Goal: Task Accomplishment & Management: Use online tool/utility

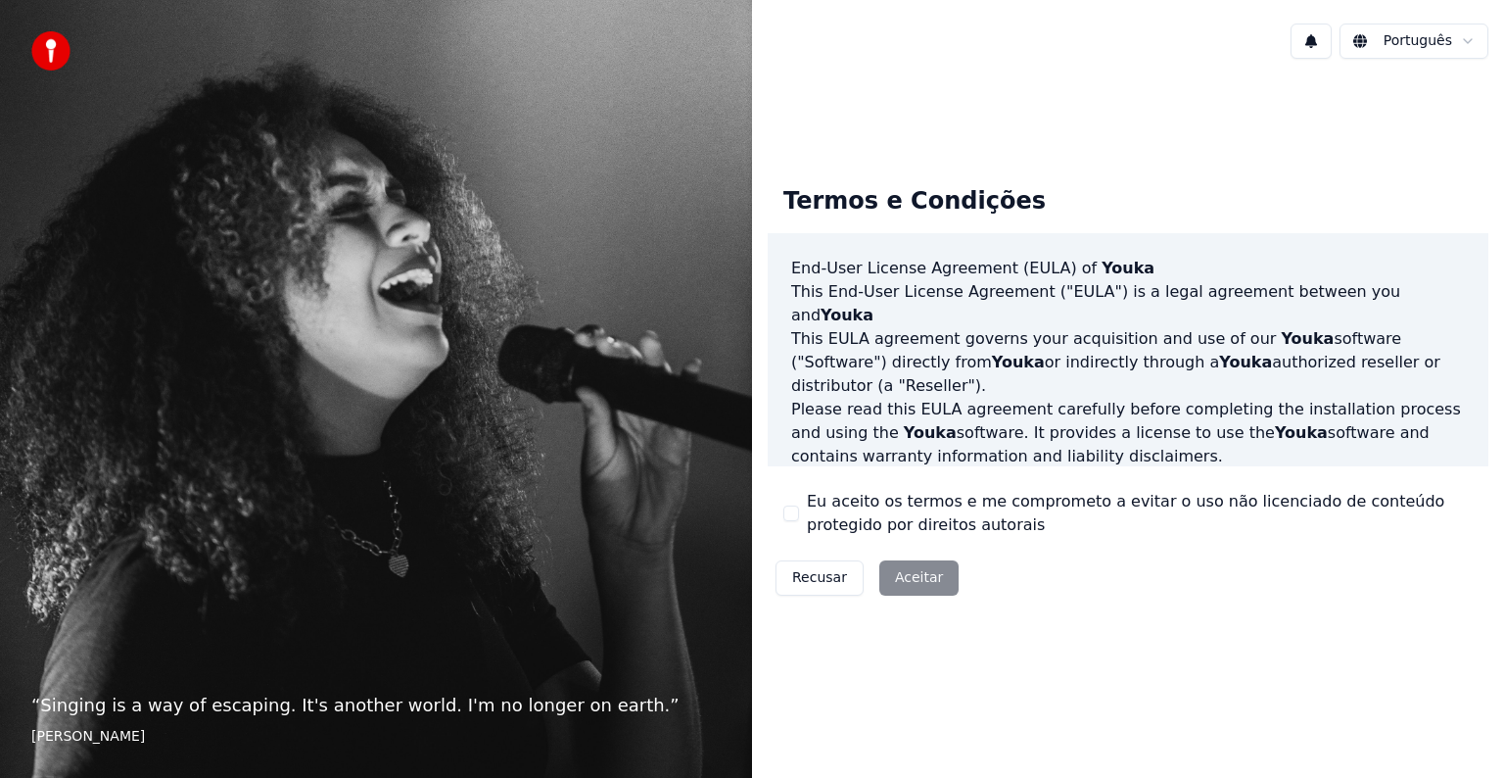
click at [809, 521] on label "Eu aceito os termos e me comprometo a evitar o uso não licenciado de conteúdo p…" at bounding box center [1140, 513] width 666 height 47
click at [799, 521] on button "Eu aceito os termos e me comprometo a evitar o uso não licenciado de conteúdo p…" at bounding box center [792, 513] width 16 height 16
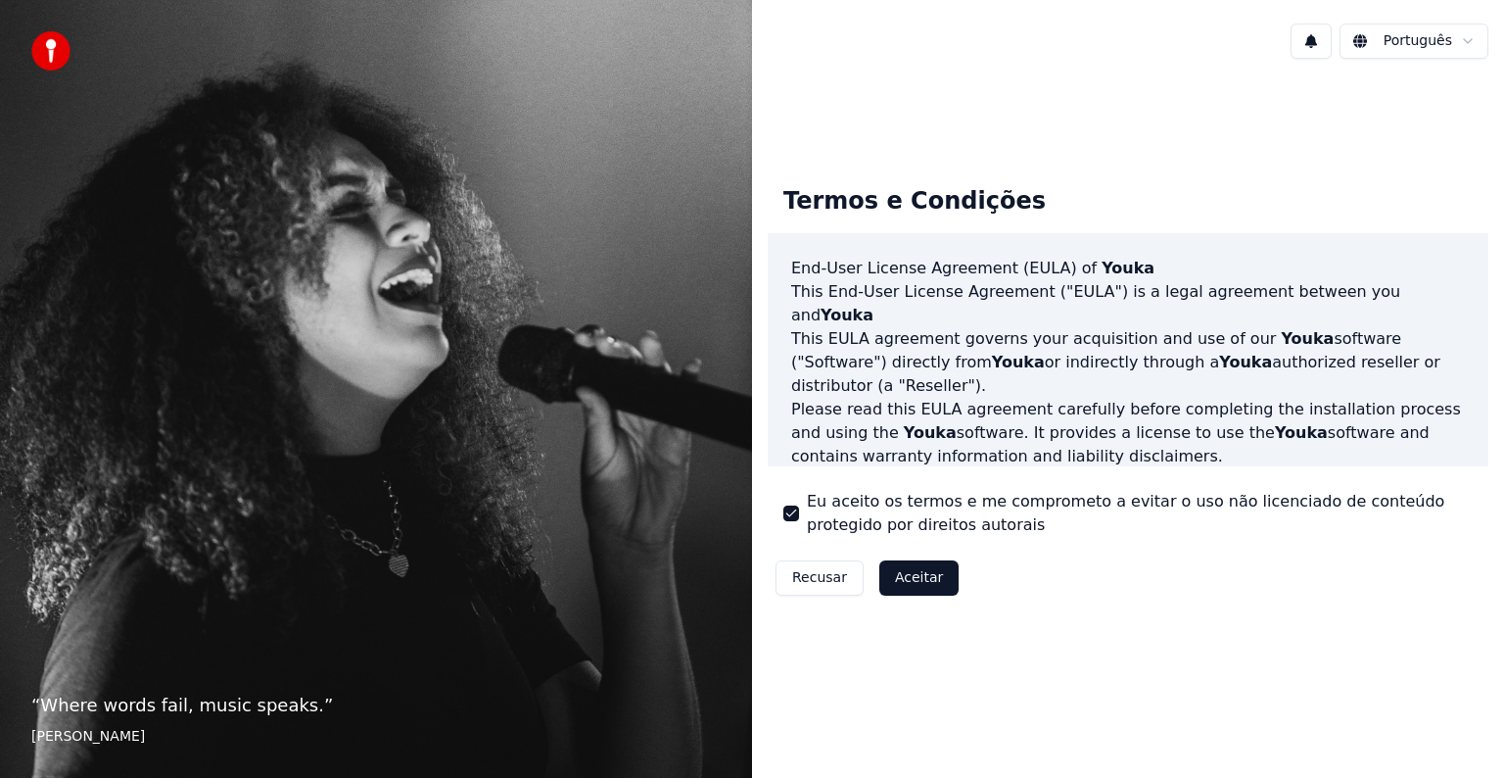
click at [905, 581] on button "Aceitar" at bounding box center [919, 577] width 79 height 35
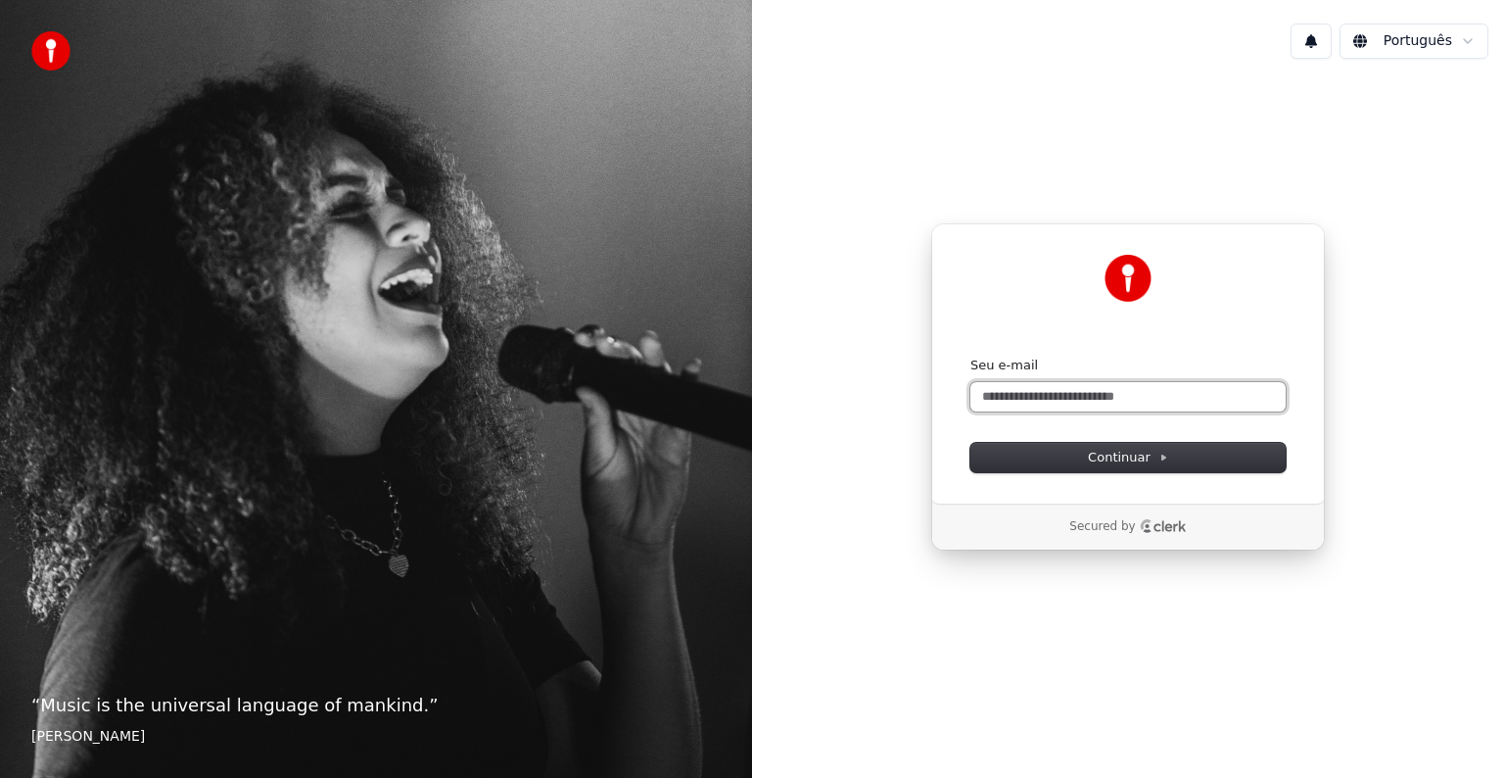
click at [1035, 402] on input "Seu e-mail" at bounding box center [1128, 396] width 315 height 29
click at [1107, 390] on input "**********" at bounding box center [1128, 396] width 315 height 29
click at [1178, 462] on button "Continuar" at bounding box center [1128, 457] width 315 height 29
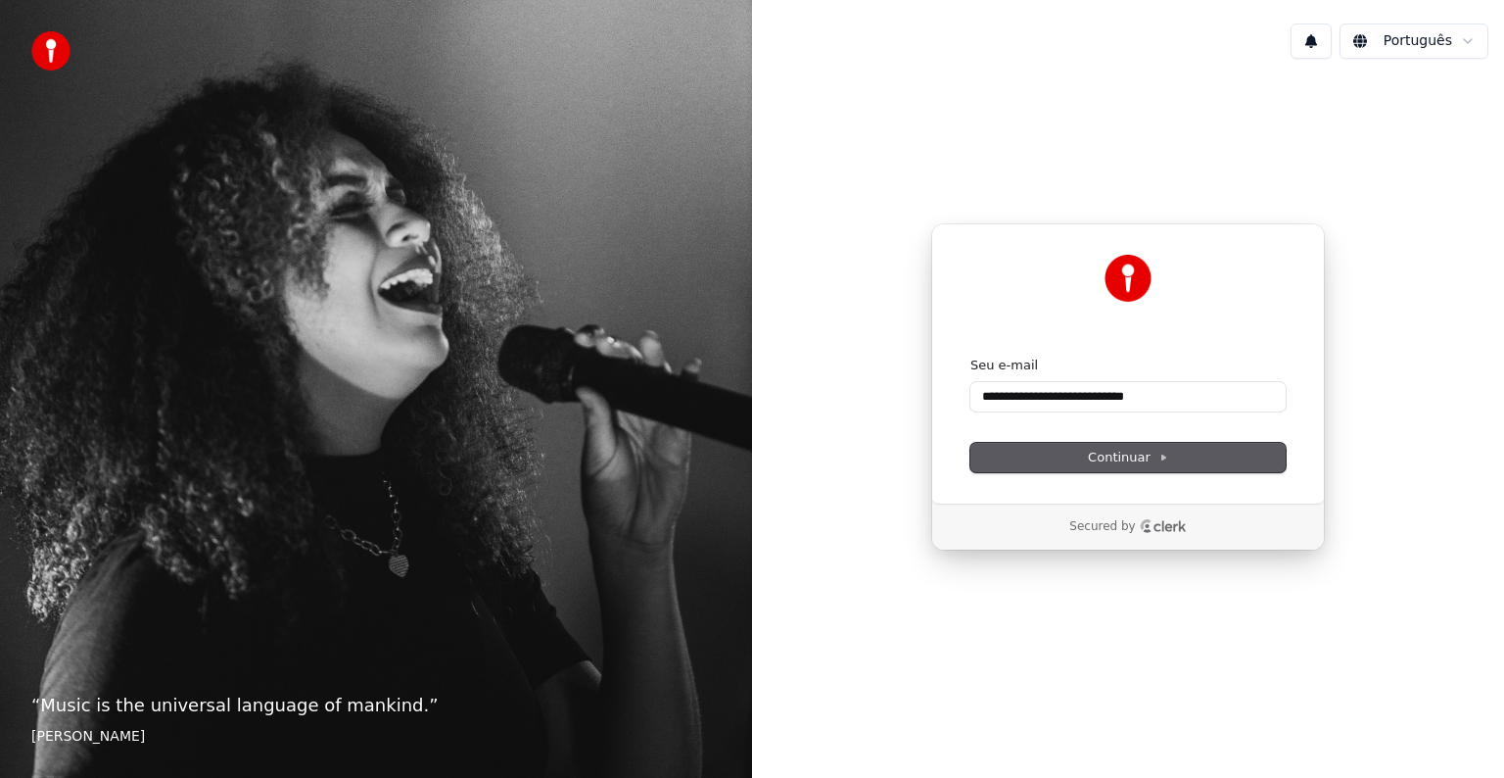
type input "**********"
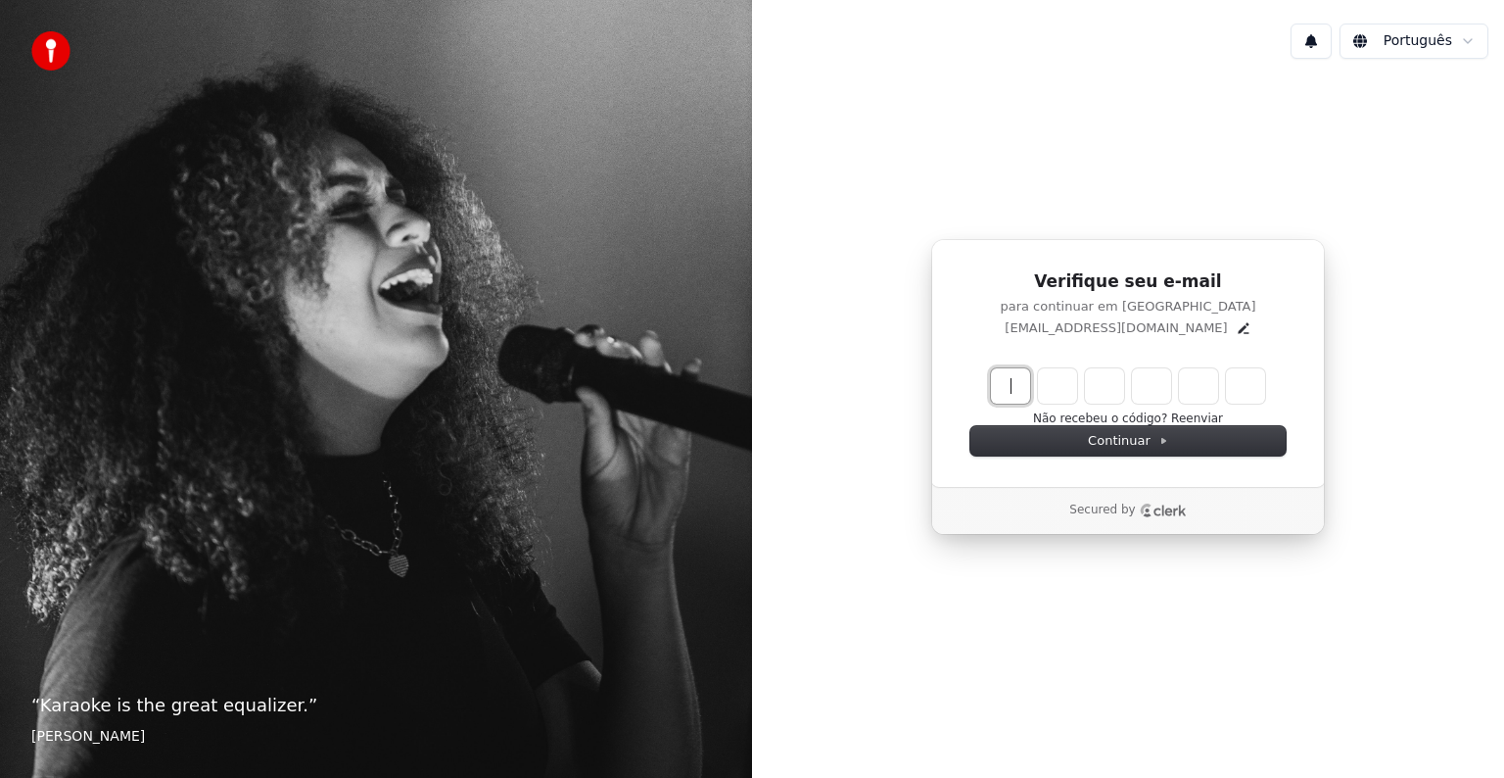
click at [1000, 380] on input "Enter verification code" at bounding box center [1147, 385] width 313 height 35
paste input "******"
type input "******"
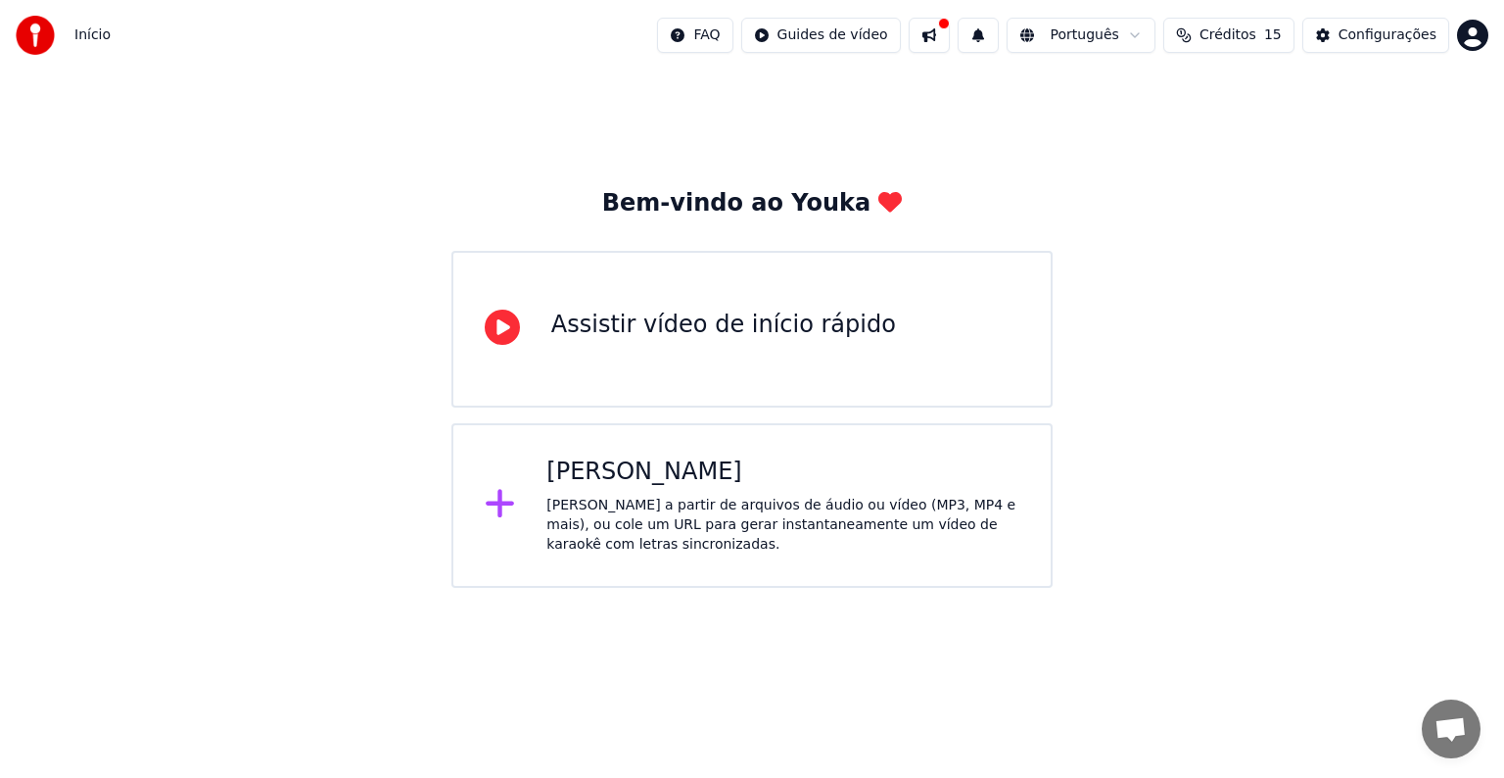
click at [863, 574] on div "Criar Karaokê Crie karaokê a partir de arquivos de áudio ou vídeo (MP3, MP4 e m…" at bounding box center [752, 505] width 601 height 165
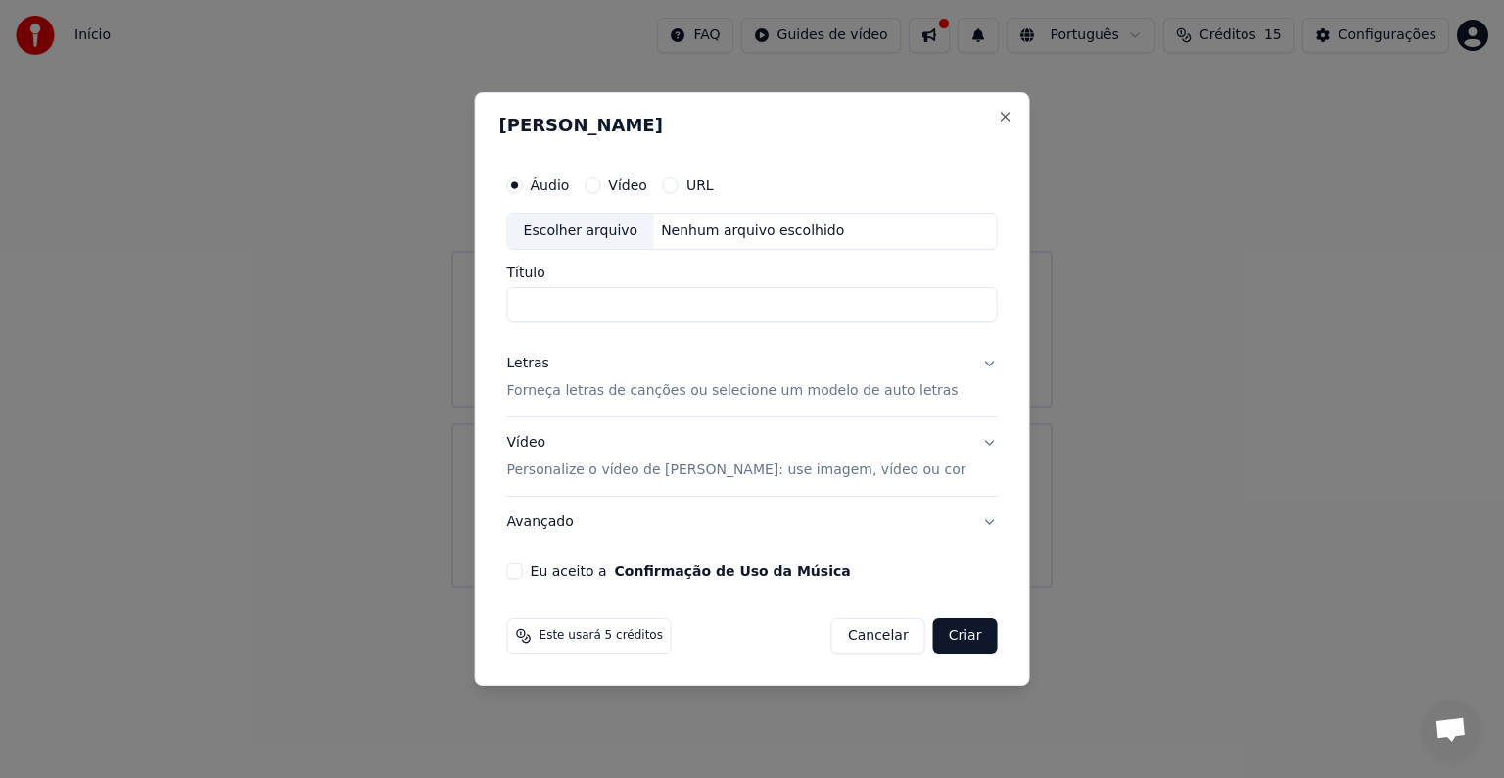
click at [647, 192] on label "Vídeo" at bounding box center [627, 185] width 39 height 14
click at [600, 192] on button "Vídeo" at bounding box center [593, 185] width 16 height 16
drag, startPoint x: 650, startPoint y: 305, endPoint x: 567, endPoint y: 184, distance: 146.4
click at [567, 184] on div "Áudio Vídeo URL Escolher arquivo Nenhum arquivo escolhido Título" at bounding box center [752, 244] width 491 height 157
click at [567, 184] on label "Áudio" at bounding box center [550, 185] width 39 height 14
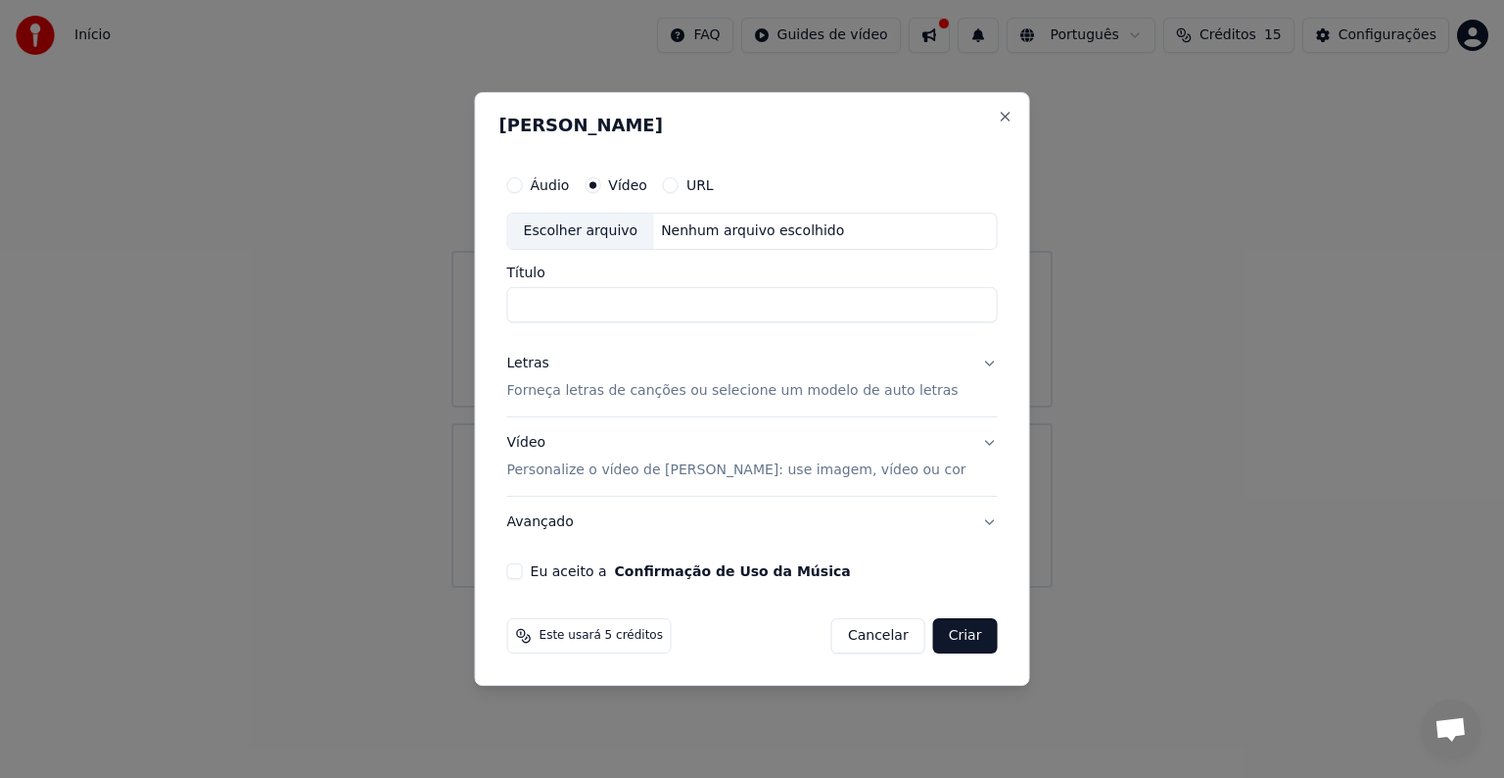
click at [523, 184] on button "Áudio" at bounding box center [515, 185] width 16 height 16
click at [712, 190] on label "URL" at bounding box center [700, 185] width 27 height 14
click at [679, 190] on button "URL" at bounding box center [671, 185] width 16 height 16
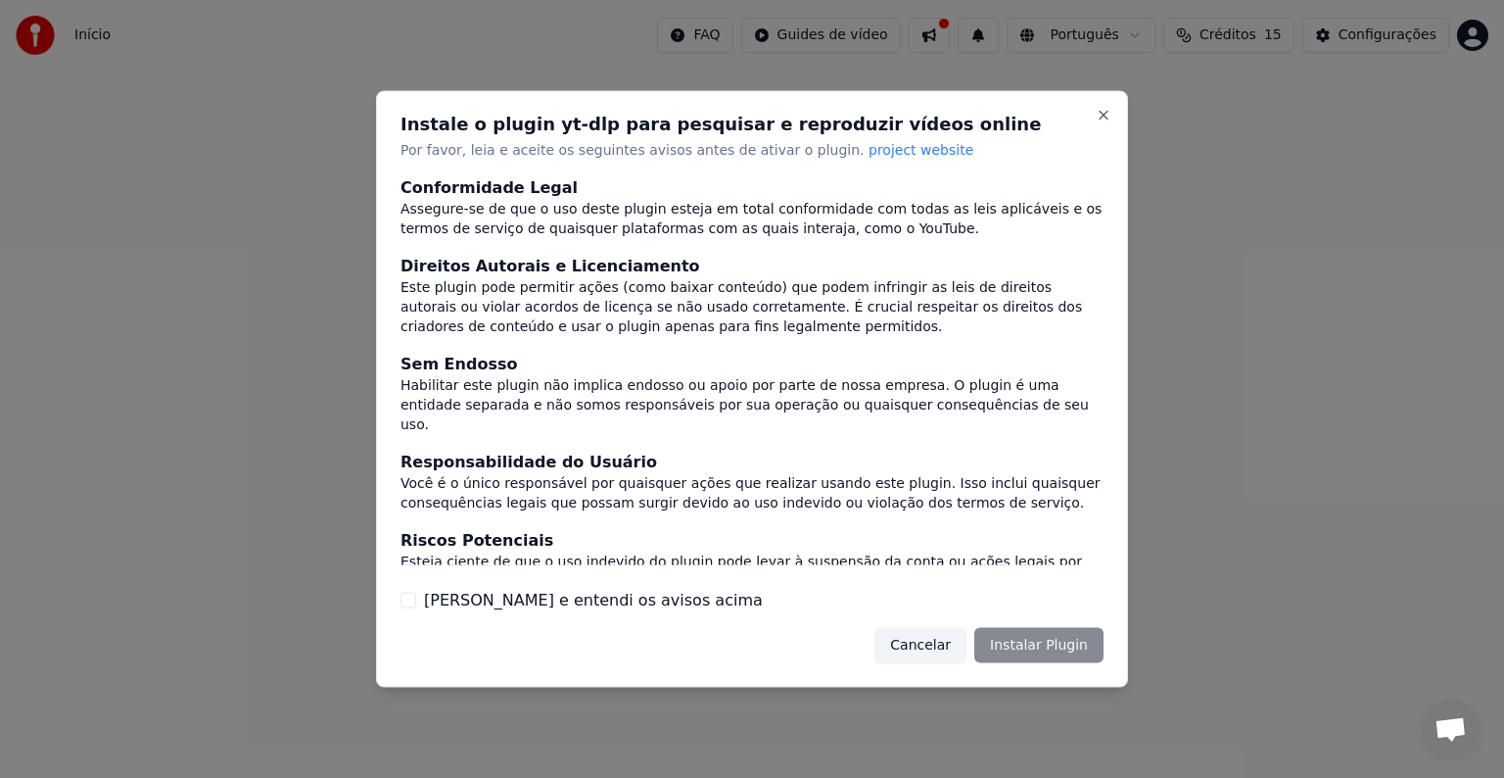
click at [1036, 659] on div "Cancelar Instalar Plugin" at bounding box center [989, 644] width 229 height 35
click at [1058, 635] on div "Cancelar Instalar Plugin" at bounding box center [989, 644] width 229 height 35
click at [953, 646] on button "Cancelar" at bounding box center [921, 644] width 92 height 35
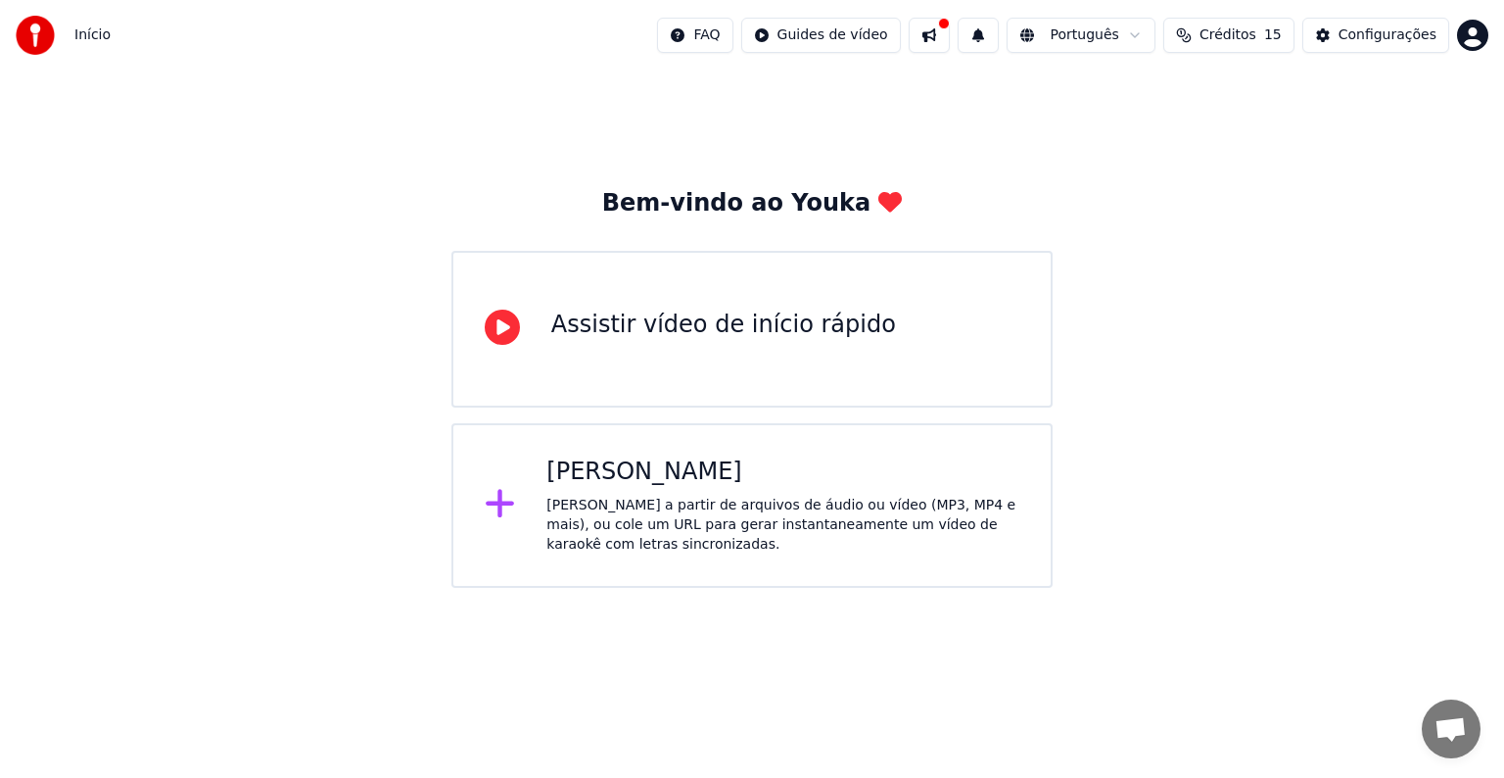
click at [783, 465] on div "[PERSON_NAME]" at bounding box center [783, 471] width 473 height 31
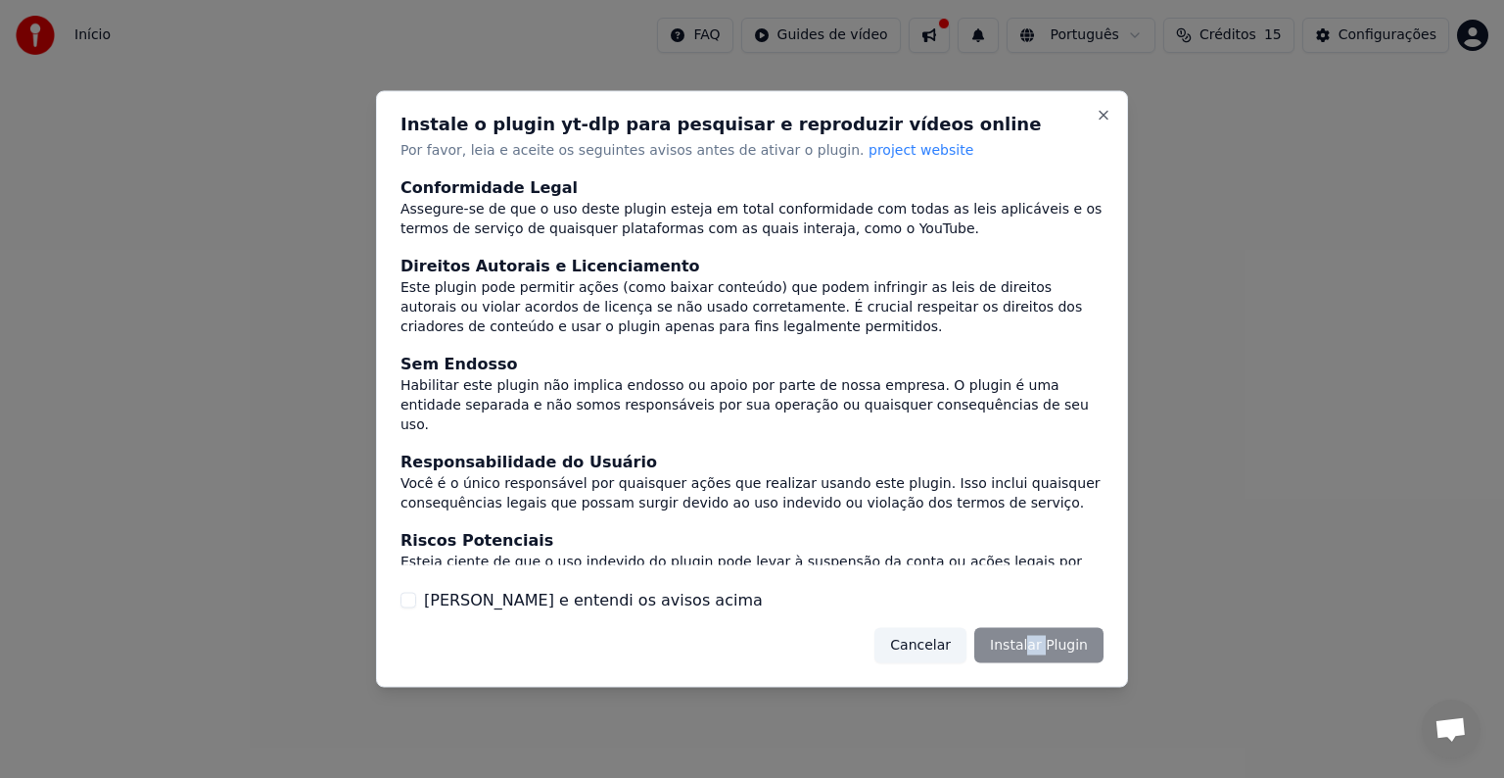
drag, startPoint x: 1031, startPoint y: 667, endPoint x: 1047, endPoint y: 645, distance: 26.6
click at [1047, 645] on div "Instale o plugin yt-dlp para pesquisar e reproduzir vídeos online Por favor, le…" at bounding box center [752, 389] width 752 height 596
click at [1047, 645] on div "Cancelar Instalar Plugin" at bounding box center [989, 644] width 229 height 35
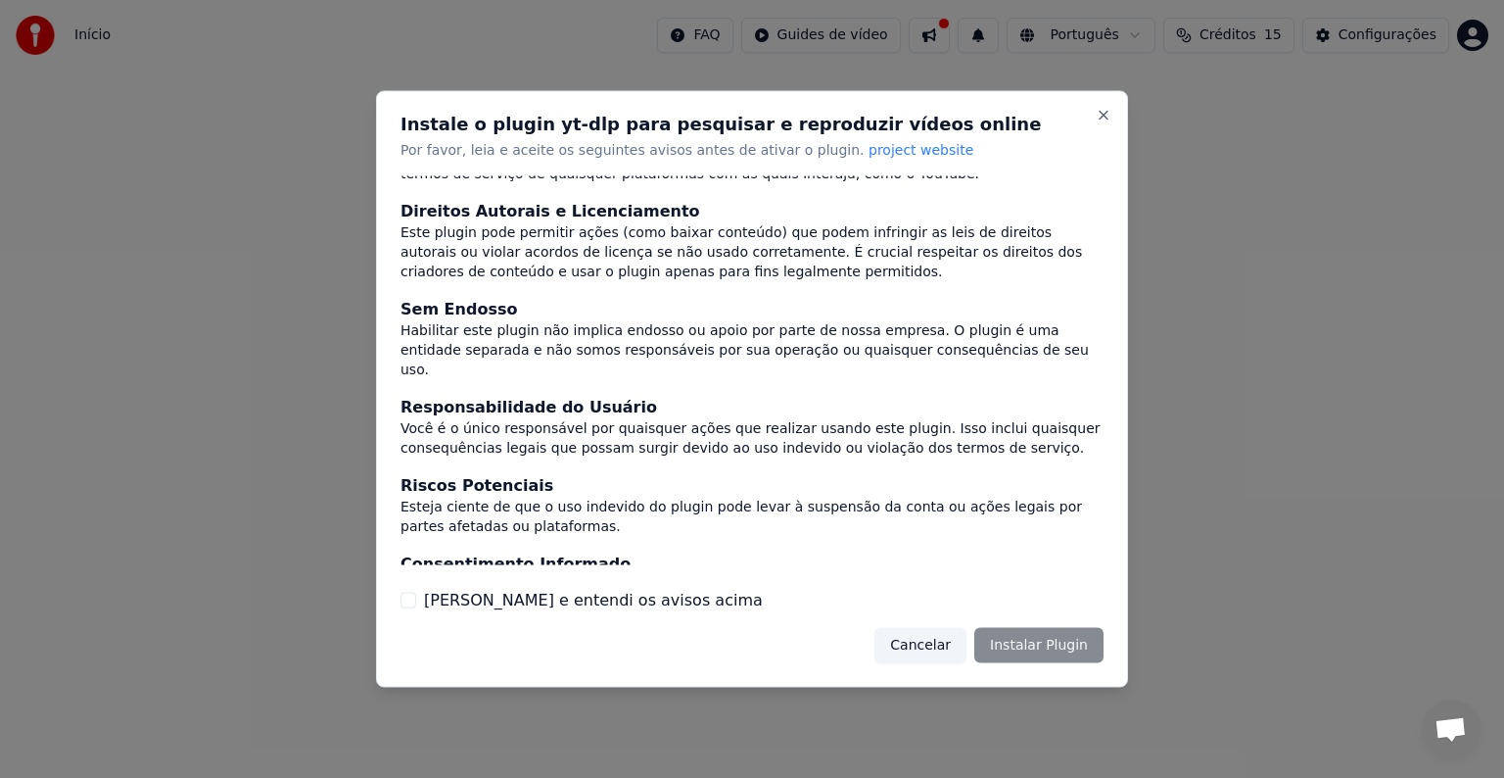
scroll to position [85, 0]
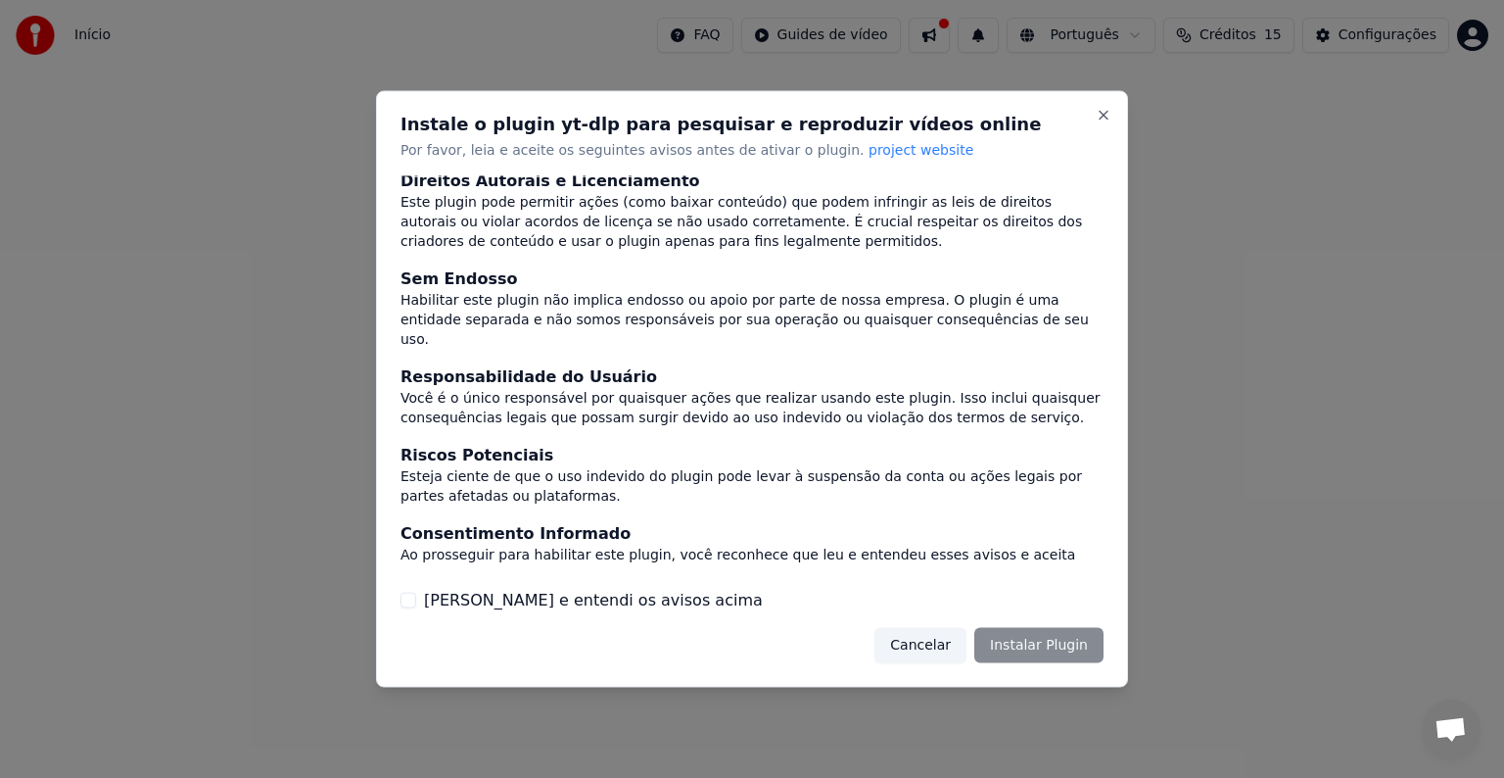
click at [564, 598] on label "Li e entendi os avisos acima" at bounding box center [593, 600] width 339 height 24
click at [416, 598] on button "Li e entendi os avisos acima" at bounding box center [409, 600] width 16 height 16
click at [1025, 647] on button "Instalar Plugin" at bounding box center [1039, 644] width 129 height 35
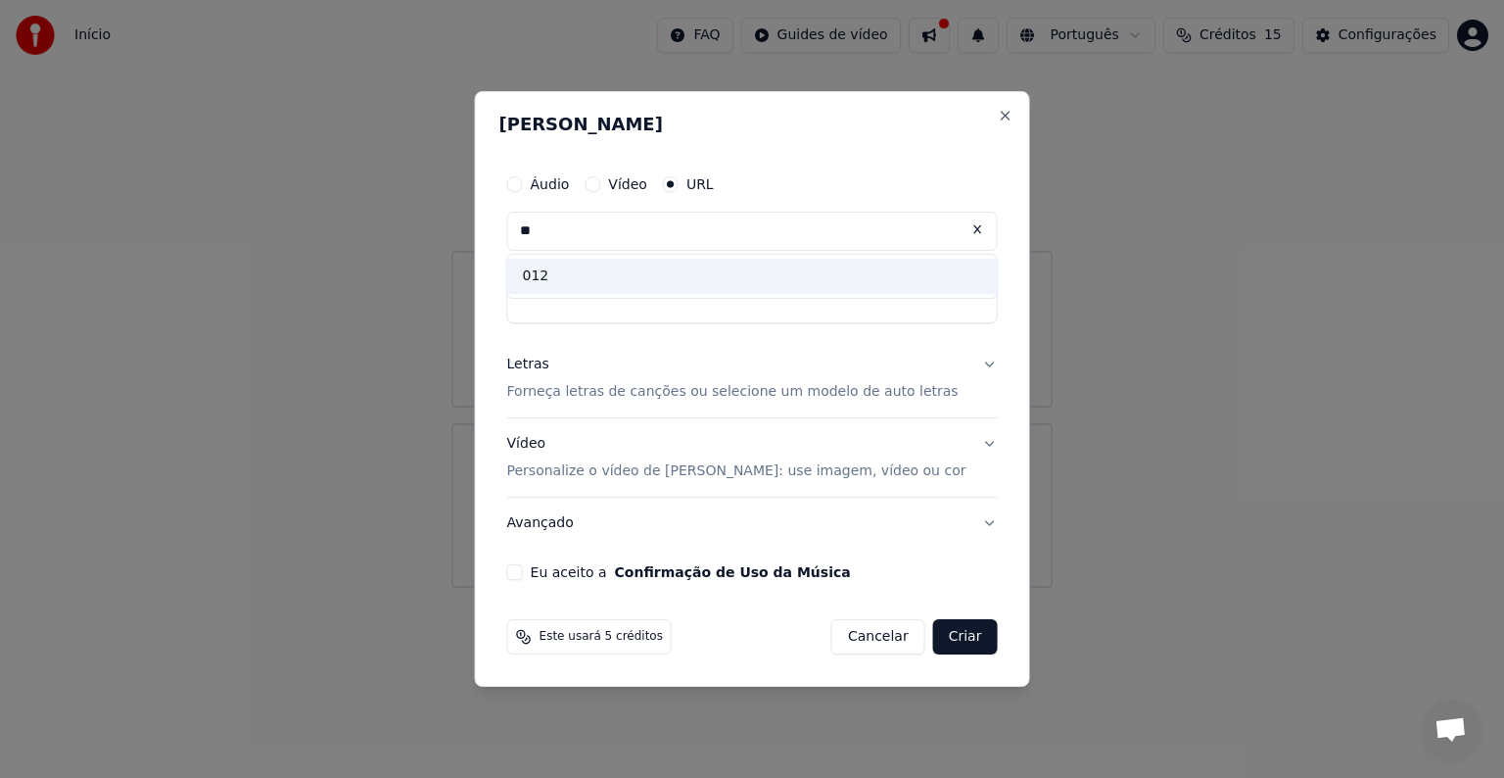
type input "*"
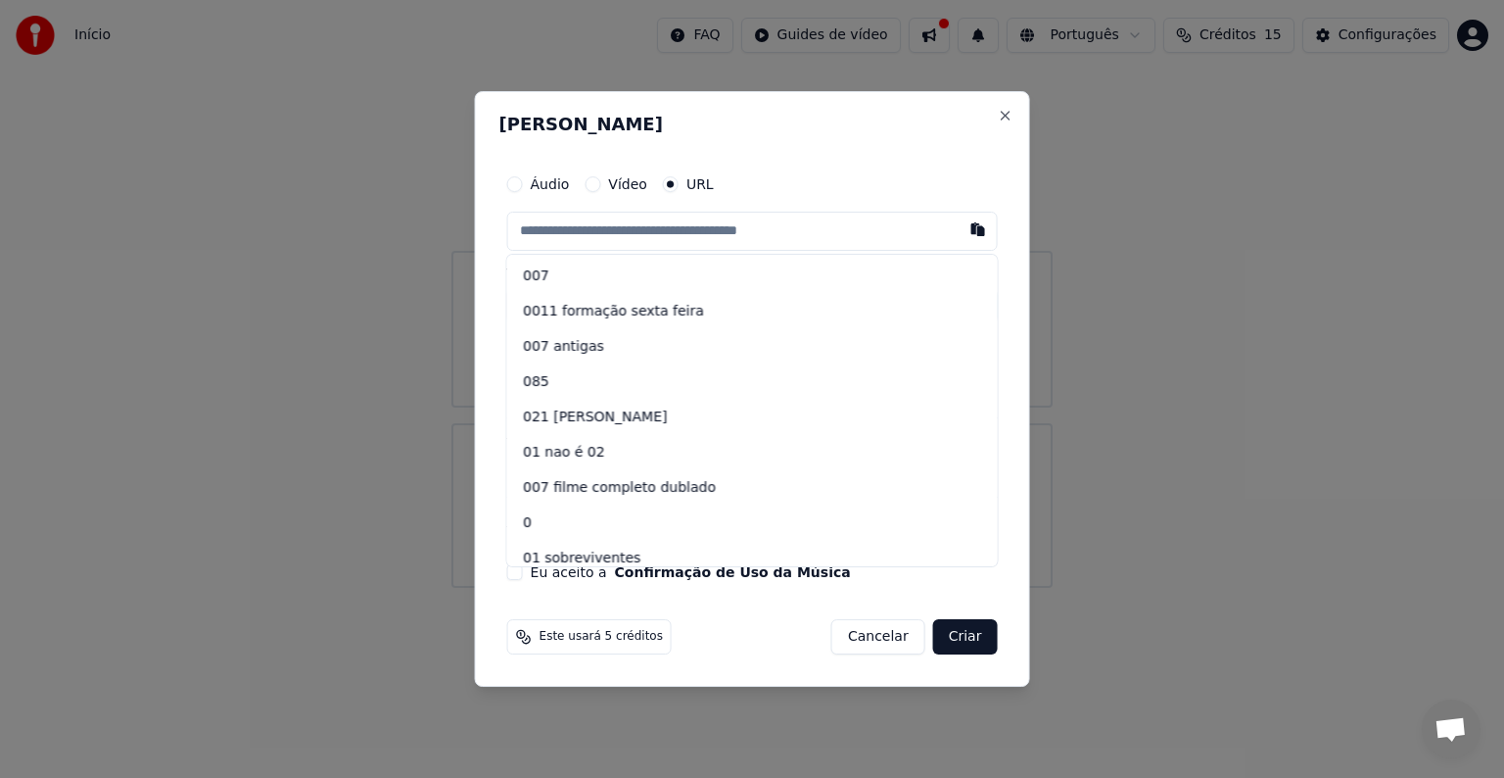
click at [643, 190] on label "Vídeo" at bounding box center [627, 184] width 39 height 14
click at [600, 190] on button "Vídeo" at bounding box center [593, 184] width 16 height 16
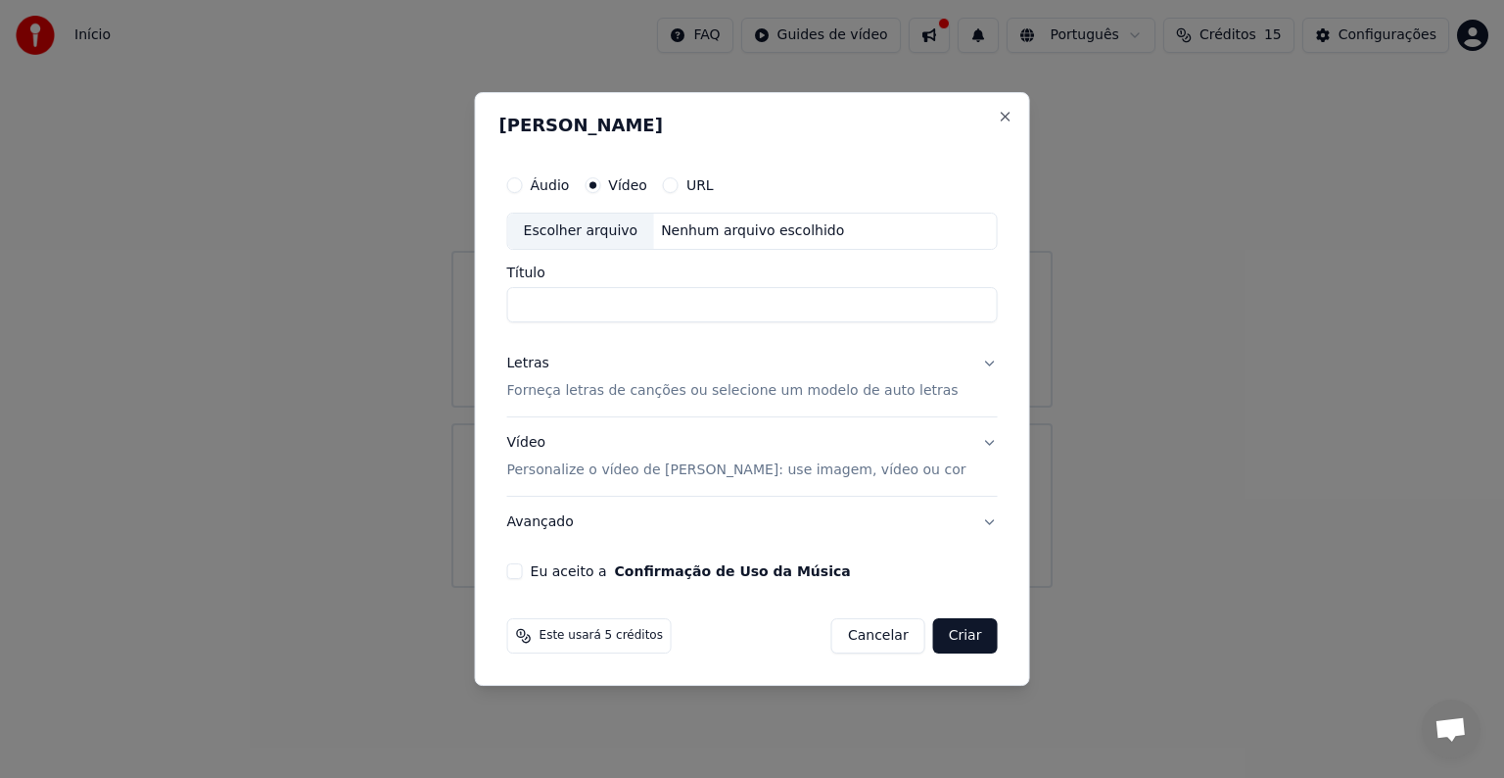
click at [874, 305] on input "Título" at bounding box center [752, 304] width 491 height 35
click at [752, 477] on p "Personalize o vídeo de [PERSON_NAME]: use imagem, vídeo ou cor" at bounding box center [736, 470] width 459 height 20
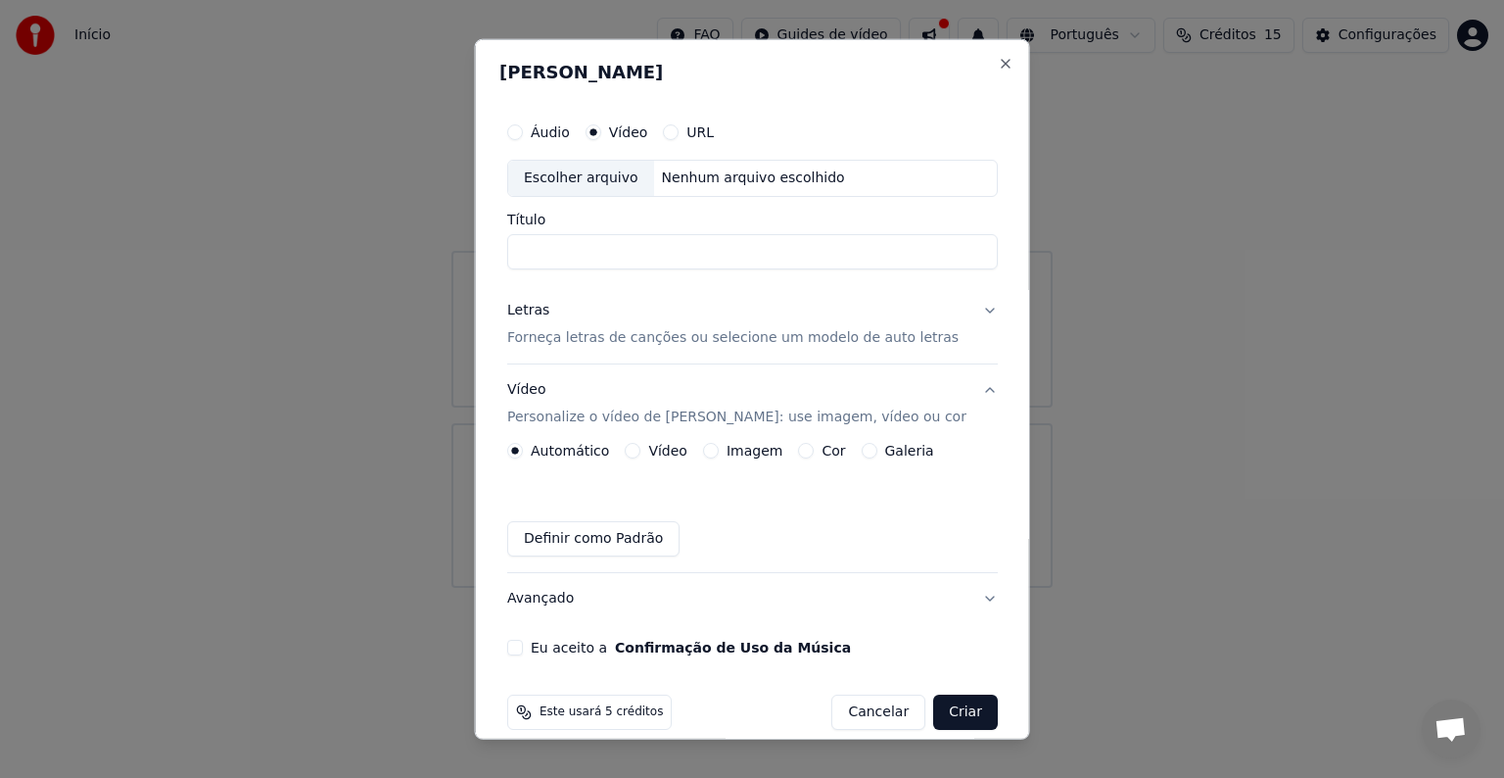
click at [752, 477] on div "Automático Vídeo Imagem Cor Galeria Definir como Padrão" at bounding box center [752, 500] width 491 height 114
click at [682, 453] on label "Vídeo" at bounding box center [667, 451] width 39 height 14
click at [641, 453] on button "Vídeo" at bounding box center [633, 451] width 16 height 16
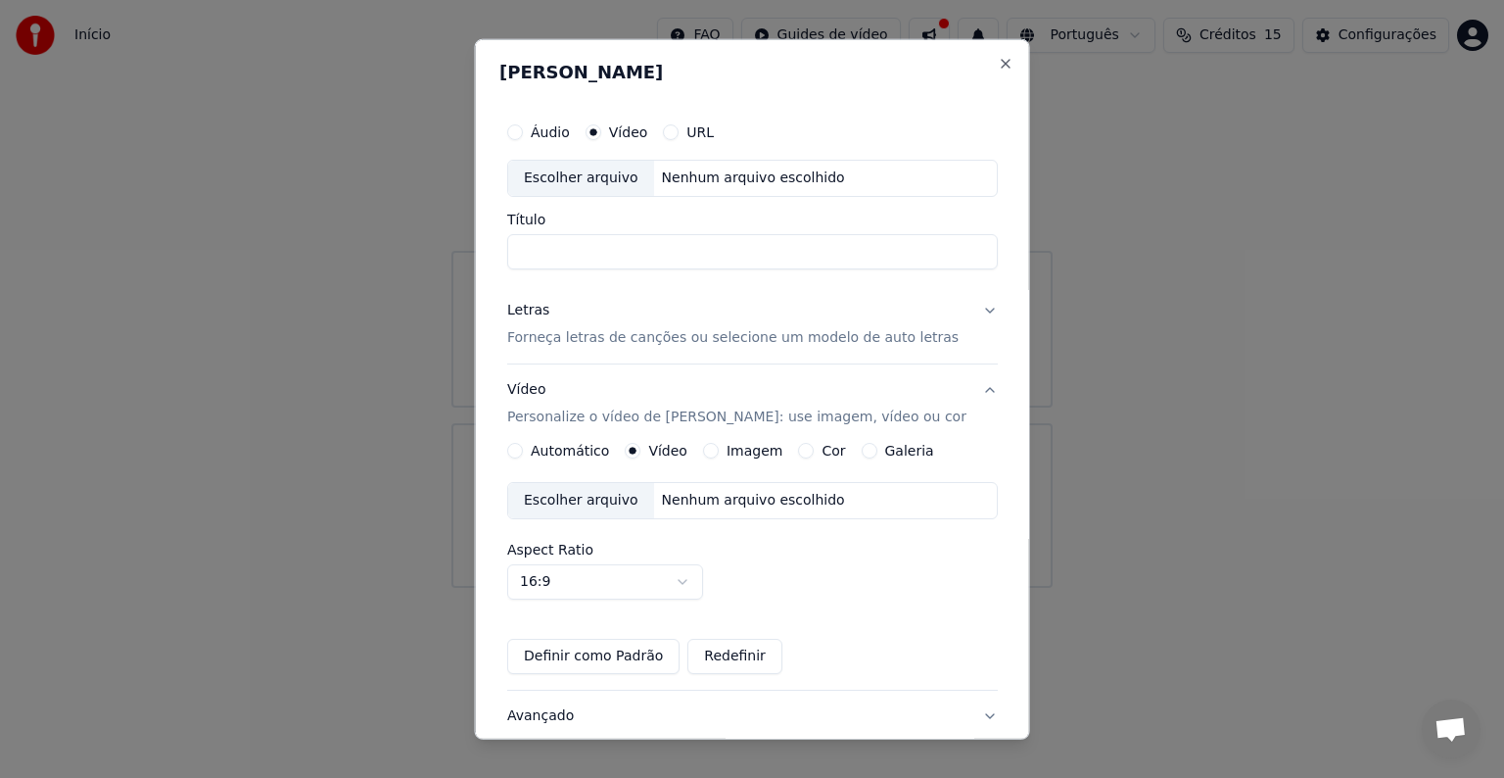
click at [740, 252] on input "Título" at bounding box center [752, 251] width 491 height 35
click at [686, 245] on input "Título" at bounding box center [752, 251] width 491 height 35
paste input "**********"
type input "**********"
click at [694, 500] on div "Nenhum arquivo escolhido" at bounding box center [752, 501] width 199 height 20
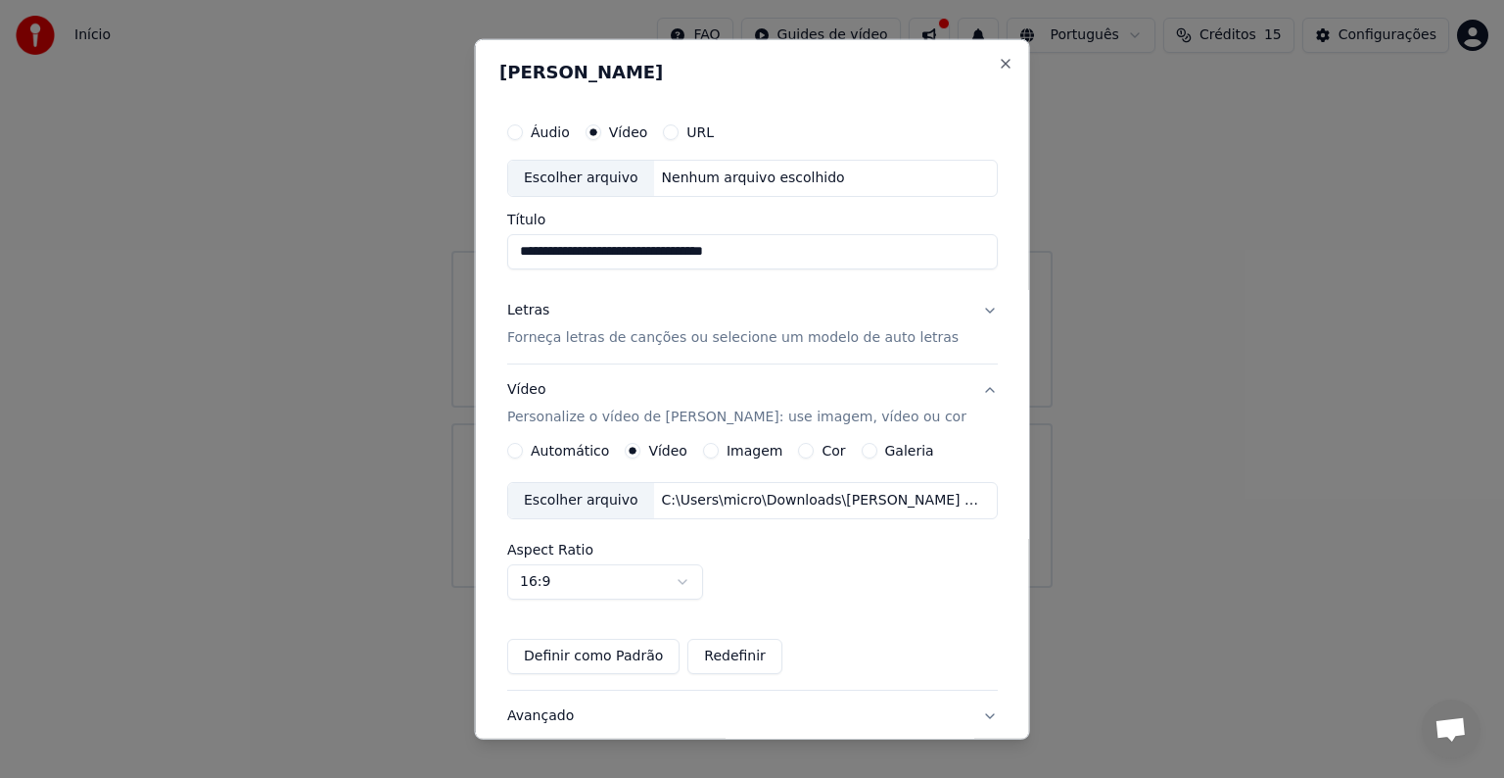
click at [730, 451] on label "Imagem" at bounding box center [754, 451] width 56 height 14
click at [718, 451] on button "Imagem" at bounding box center [710, 451] width 16 height 16
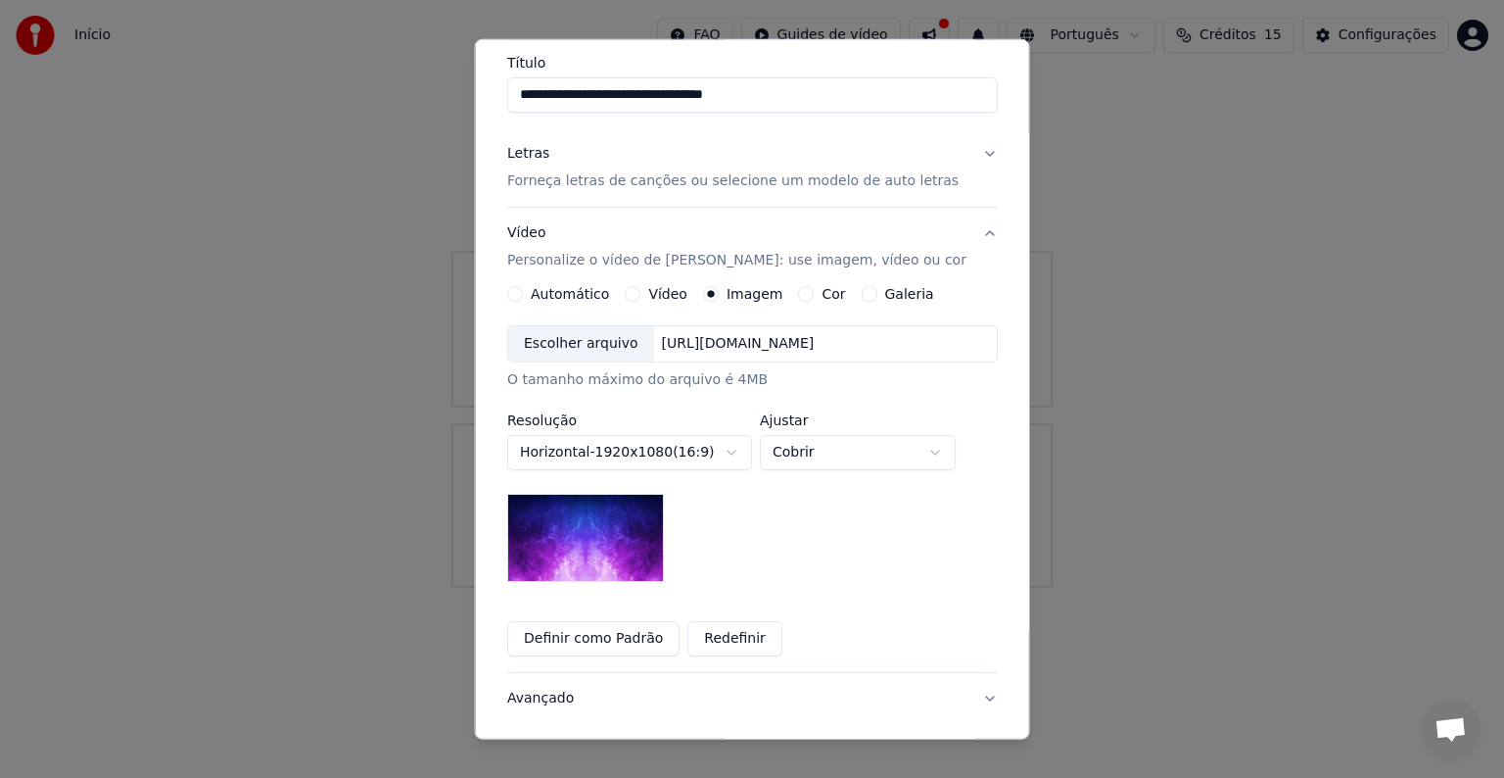
scroll to position [0, 0]
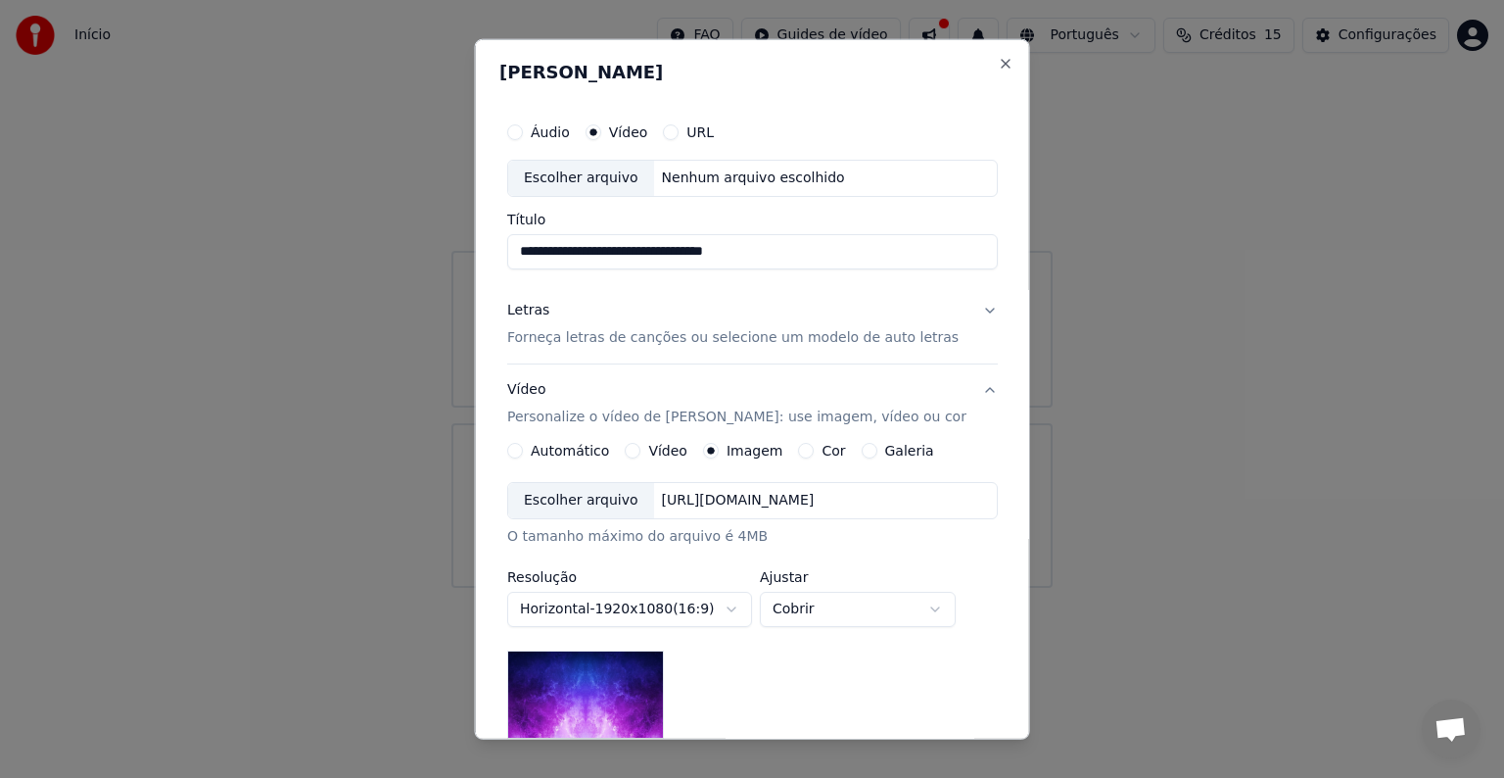
click at [549, 126] on label "Áudio" at bounding box center [550, 132] width 39 height 14
click at [523, 126] on button "Áudio" at bounding box center [515, 132] width 16 height 16
click at [653, 264] on input "Título" at bounding box center [752, 251] width 491 height 35
click at [678, 290] on button "Letras Forneça letras de canções ou selecione um modelo de auto letras" at bounding box center [752, 324] width 491 height 78
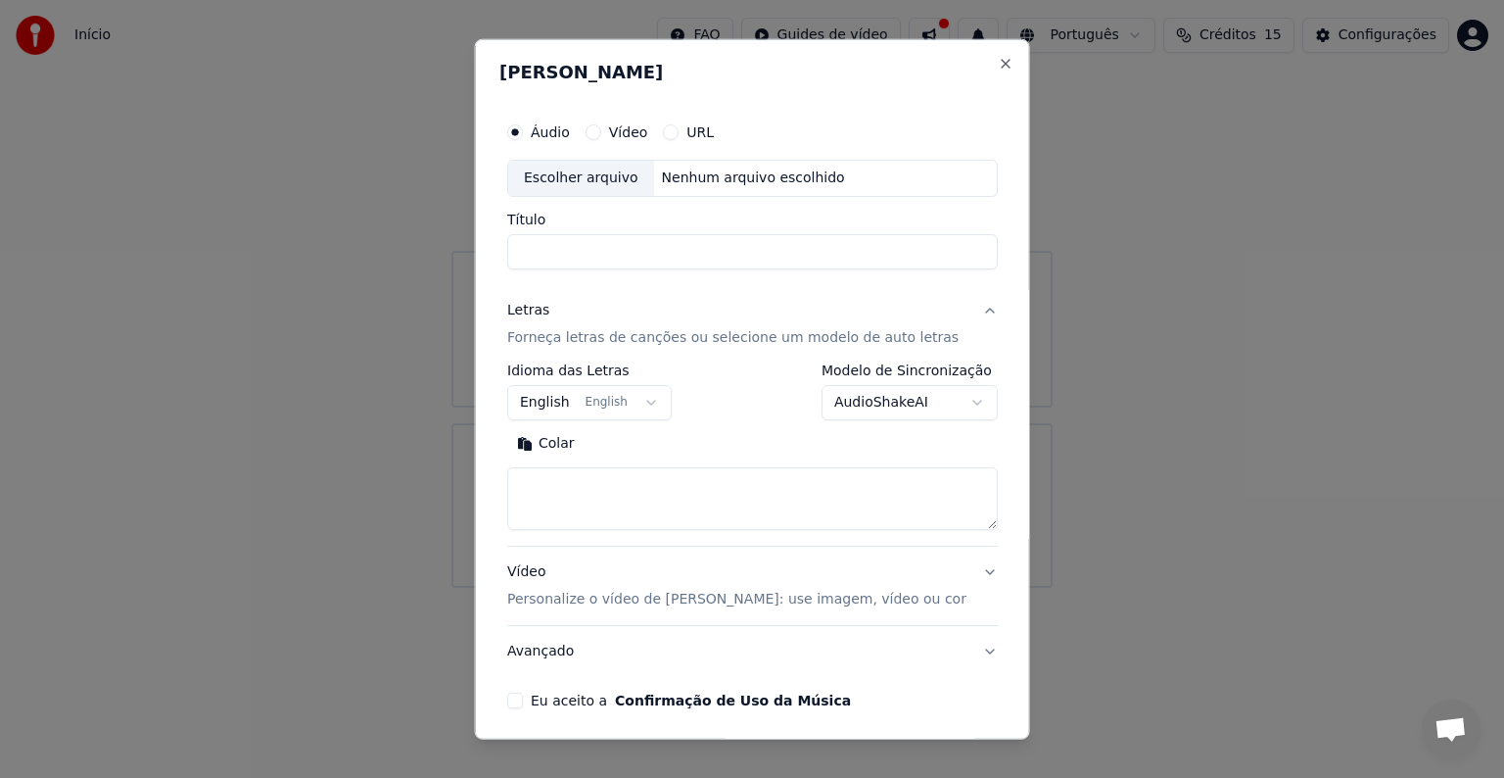
click at [690, 256] on input "Título" at bounding box center [752, 251] width 491 height 35
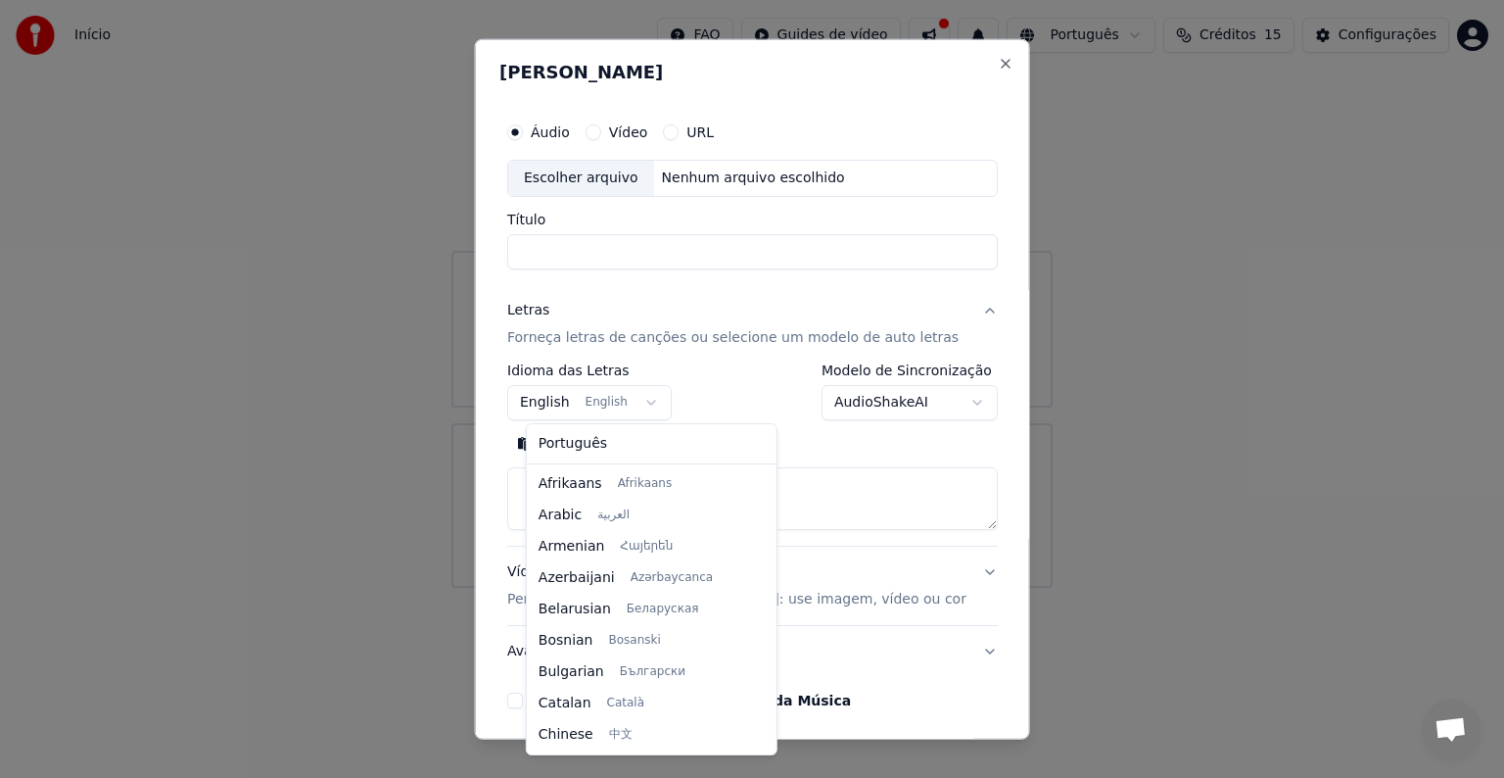
click at [644, 400] on body "**********" at bounding box center [752, 294] width 1504 height 588
click at [764, 518] on div at bounding box center [767, 516] width 7 height 44
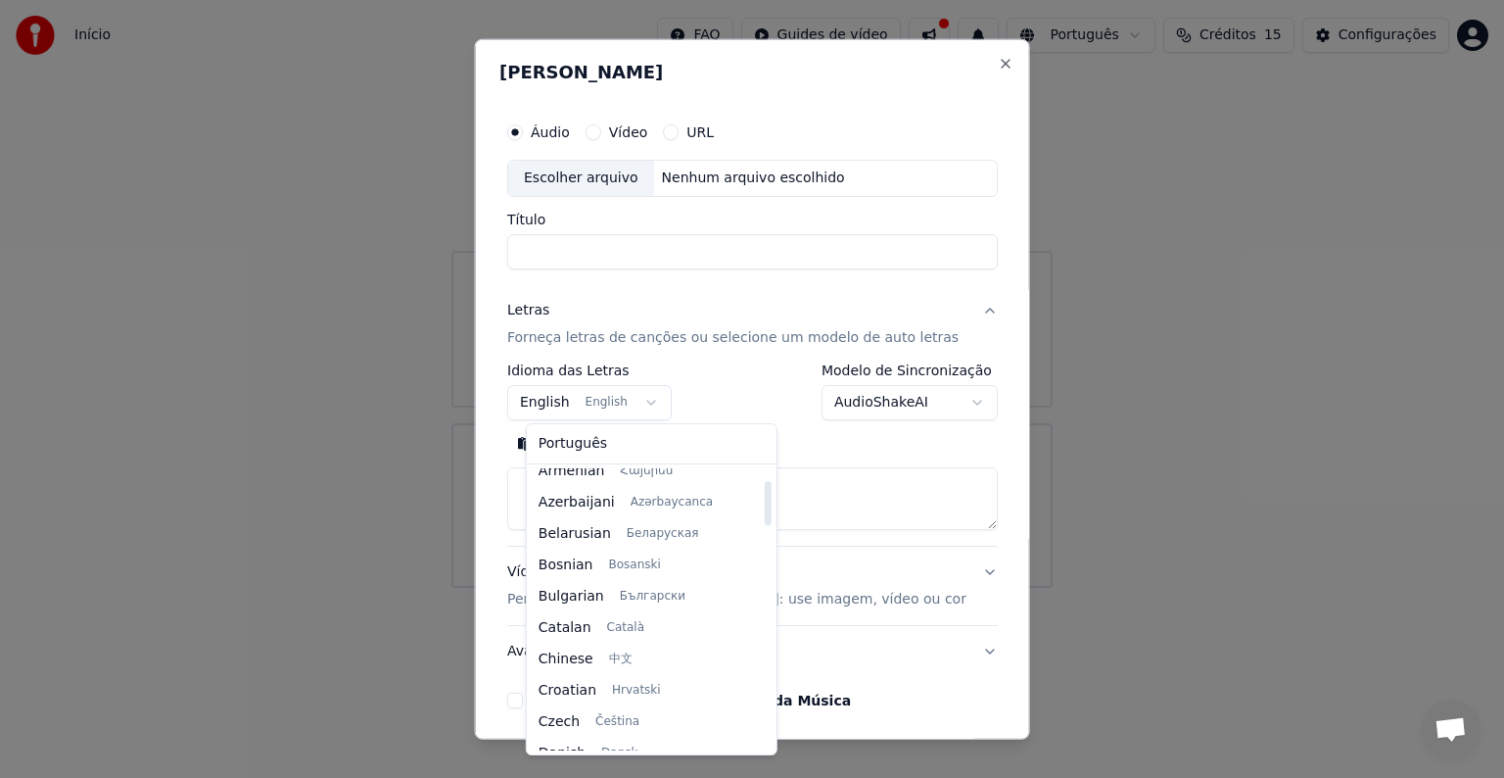
scroll to position [0, 0]
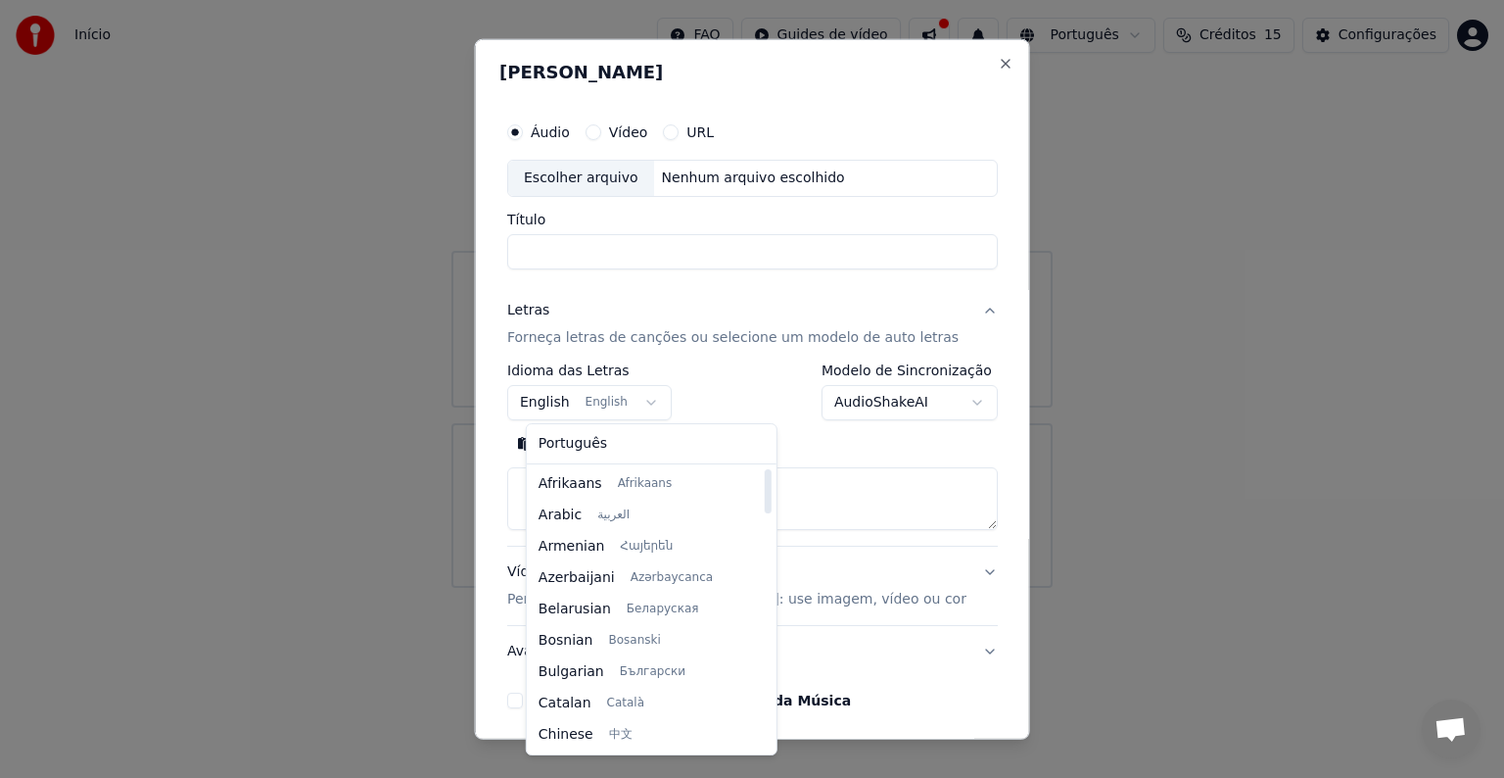
drag, startPoint x: 744, startPoint y: 518, endPoint x: 722, endPoint y: 454, distance: 67.5
click at [764, 469] on div at bounding box center [767, 491] width 7 height 44
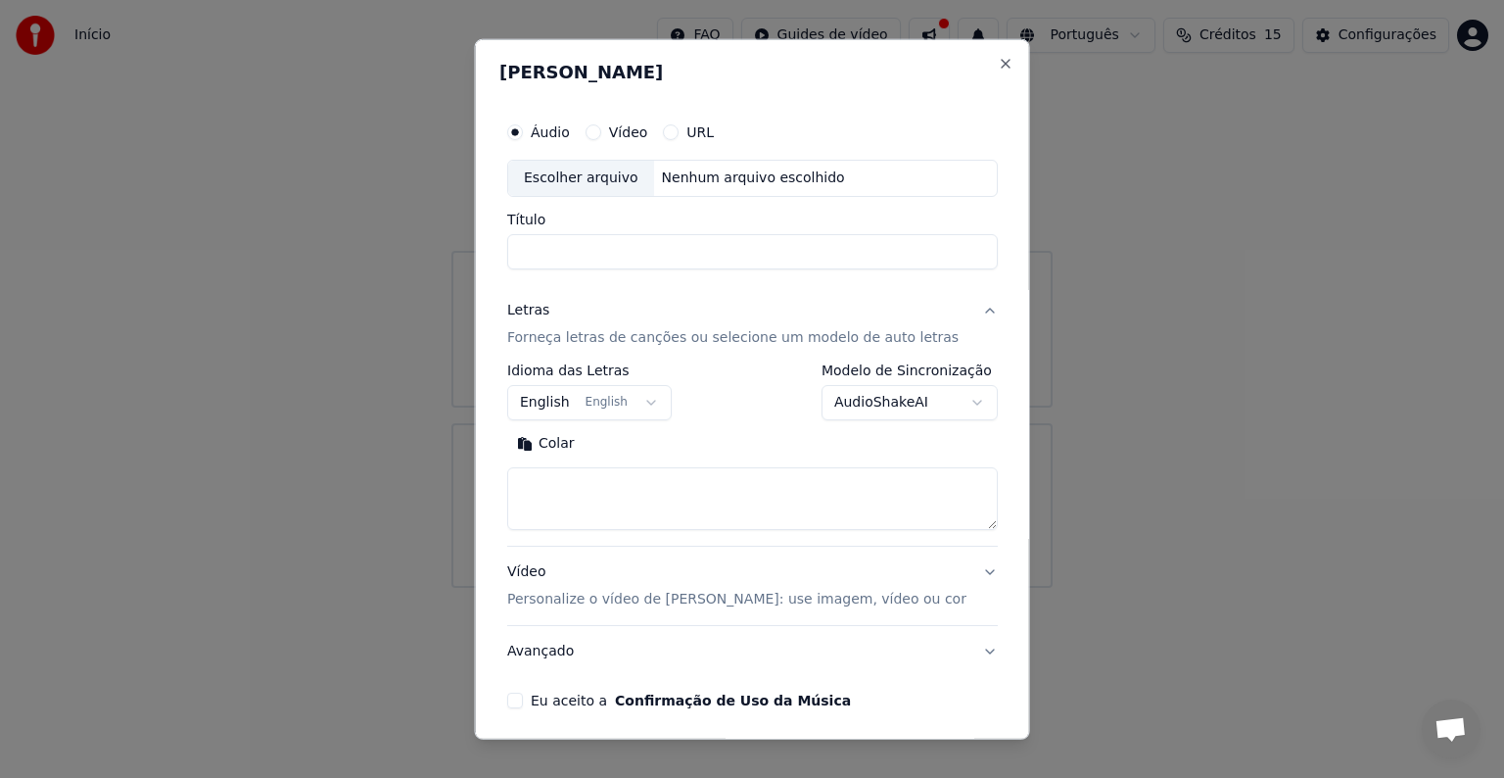
click at [851, 391] on body "**********" at bounding box center [752, 294] width 1504 height 588
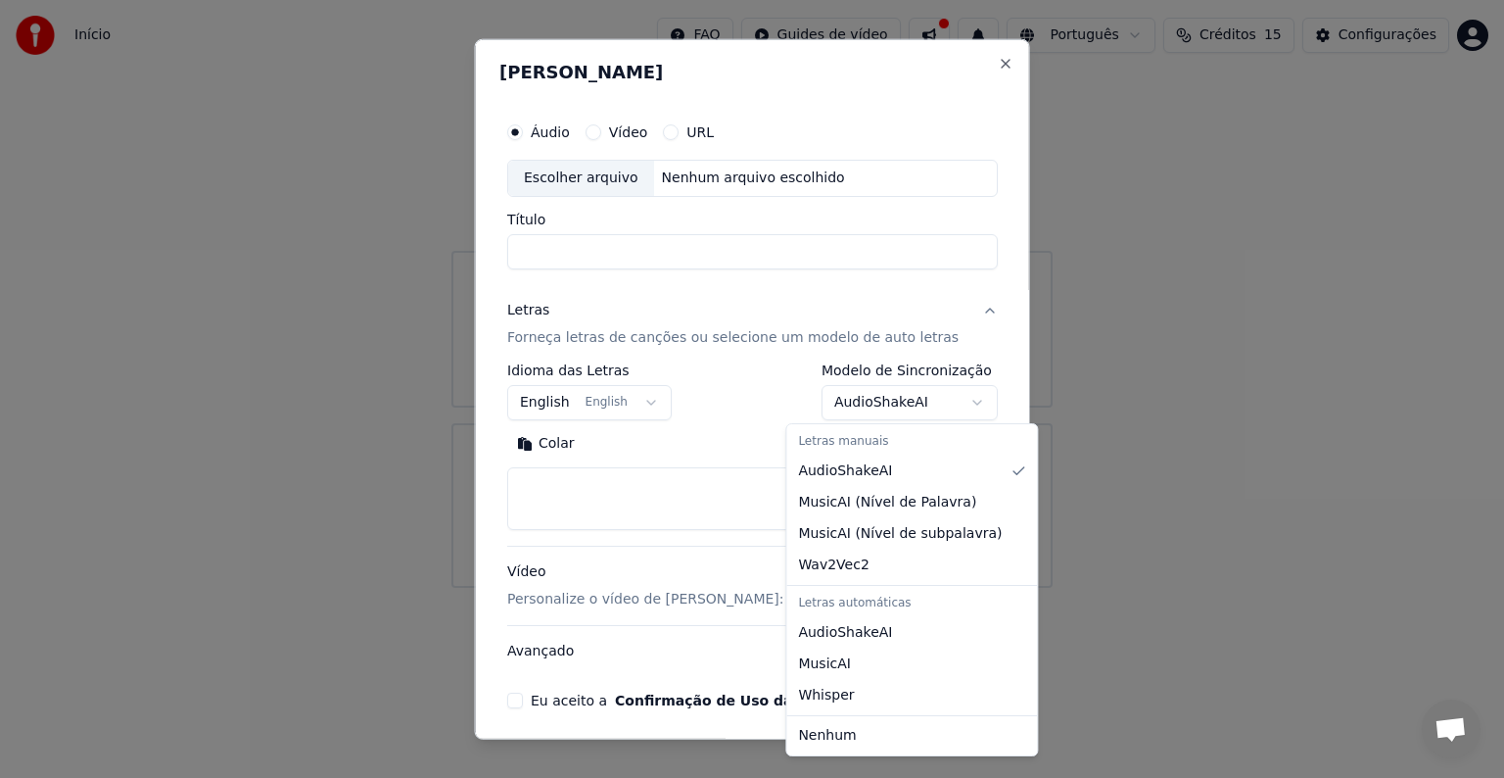
click at [858, 411] on body "**********" at bounding box center [752, 294] width 1504 height 588
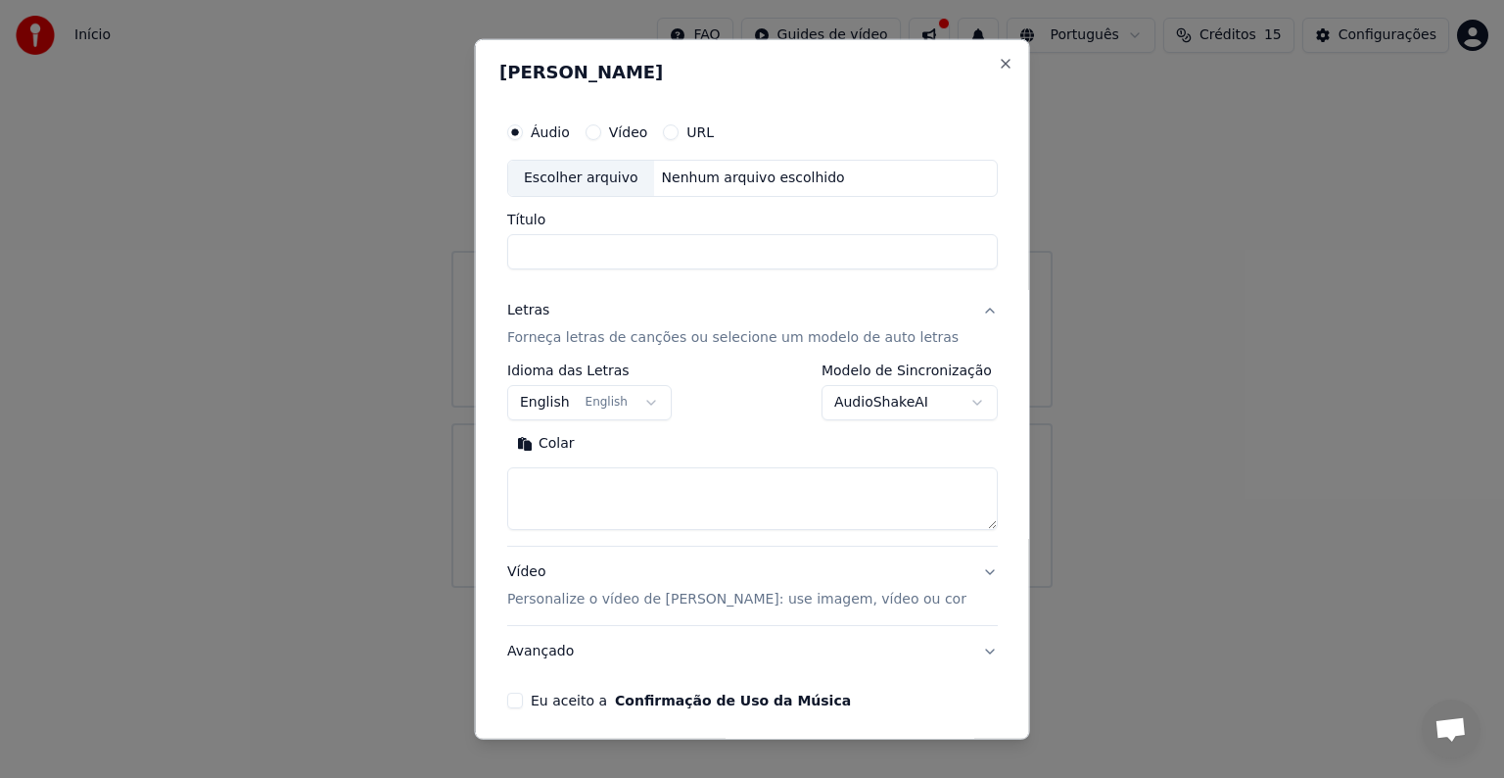
click at [858, 411] on body "**********" at bounding box center [752, 294] width 1504 height 588
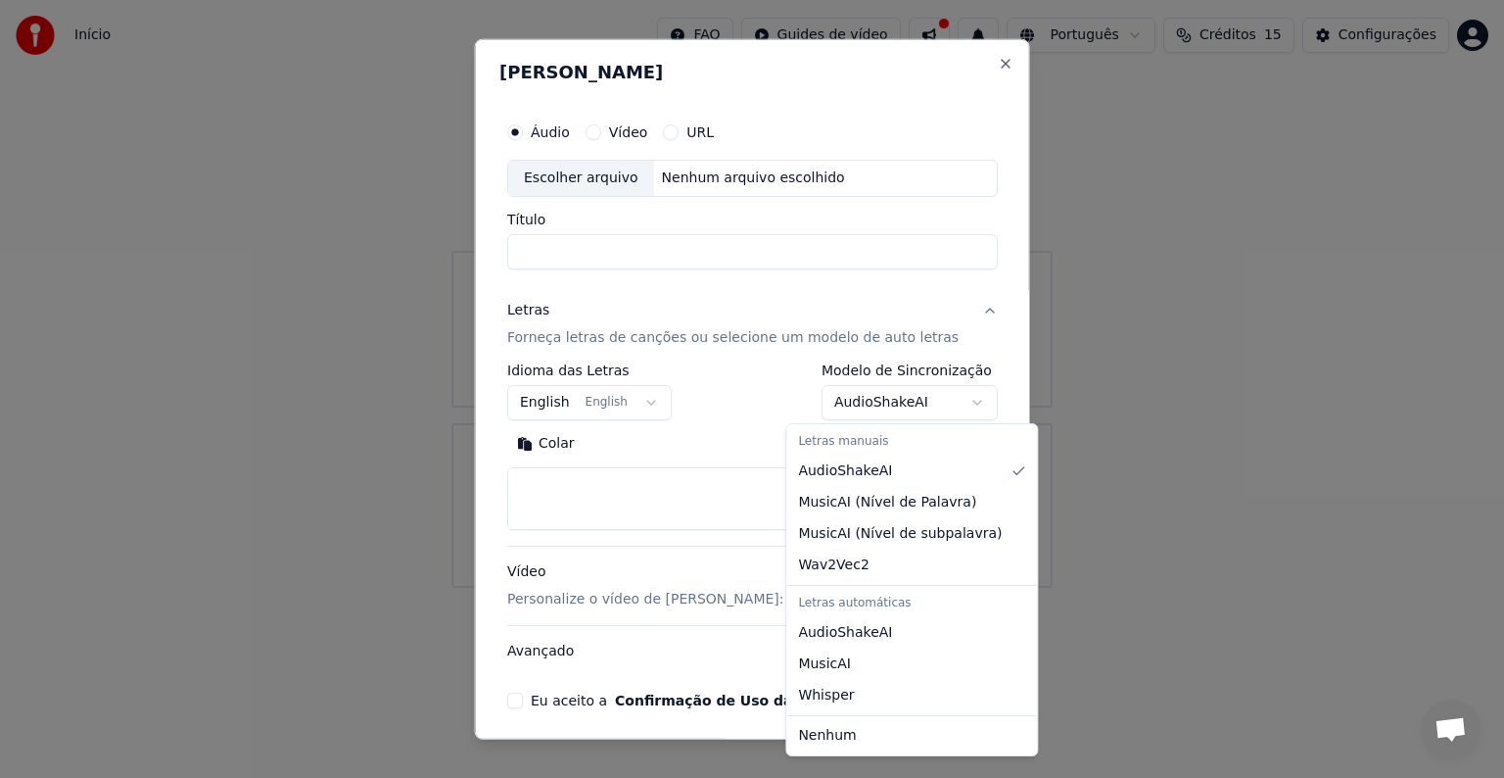
click at [858, 411] on body "**********" at bounding box center [752, 294] width 1504 height 588
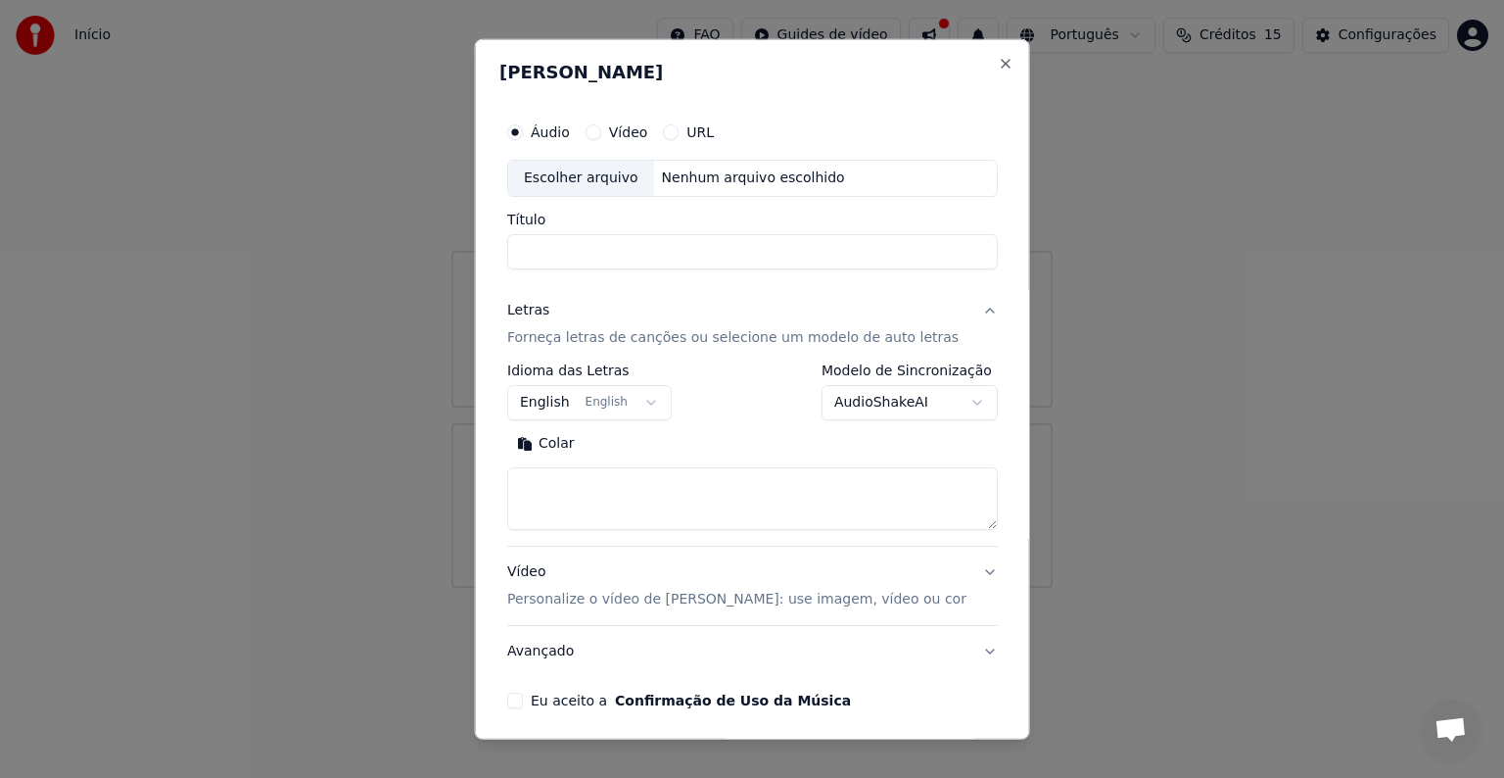
click at [858, 411] on body "**********" at bounding box center [752, 294] width 1504 height 588
click at [742, 510] on textarea at bounding box center [752, 498] width 491 height 63
paste textarea "**********"
type textarea "**********"
click at [529, 681] on div "**********" at bounding box center [753, 410] width 506 height 611
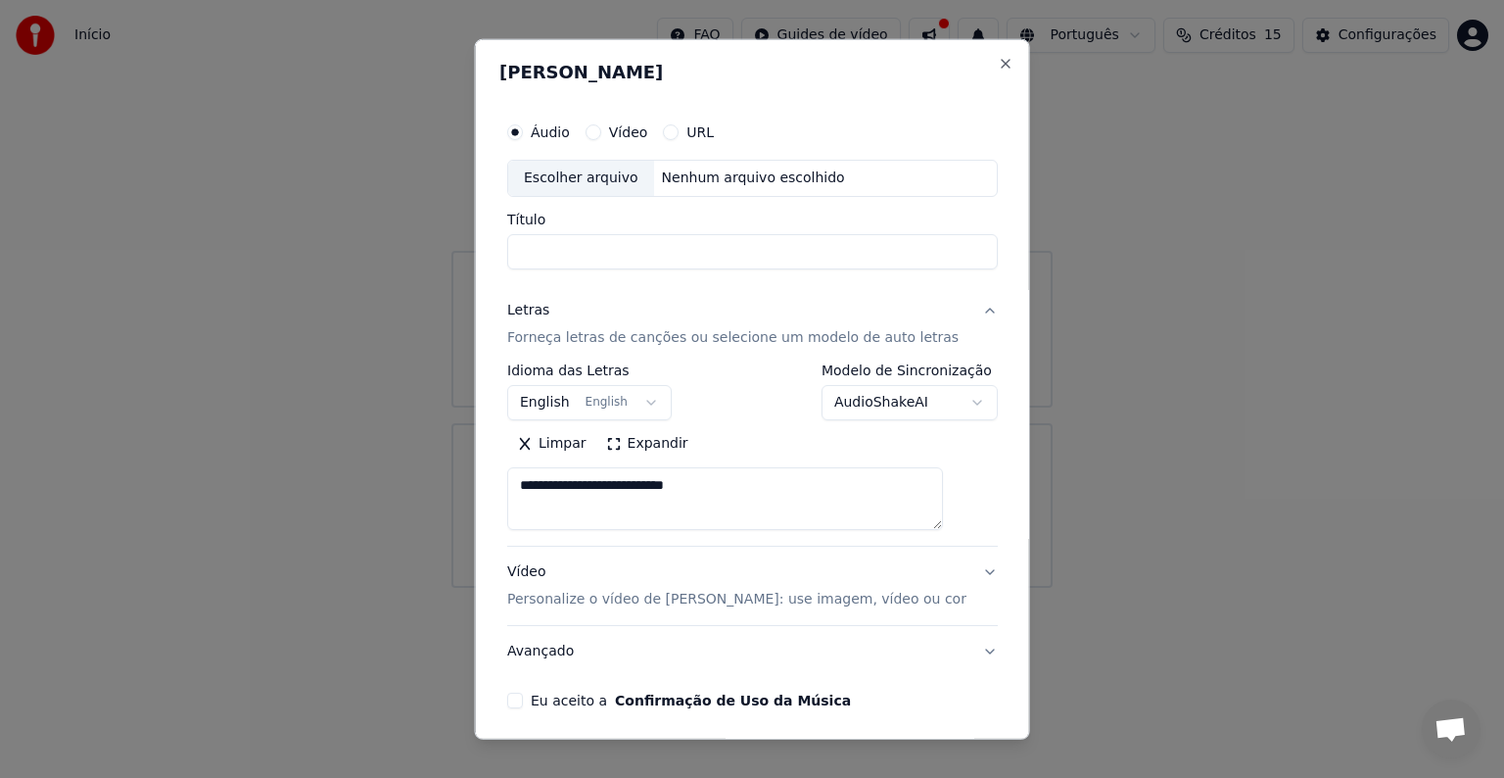
click at [523, 699] on button "Eu aceito a Confirmação de Uso da Música" at bounding box center [515, 700] width 16 height 16
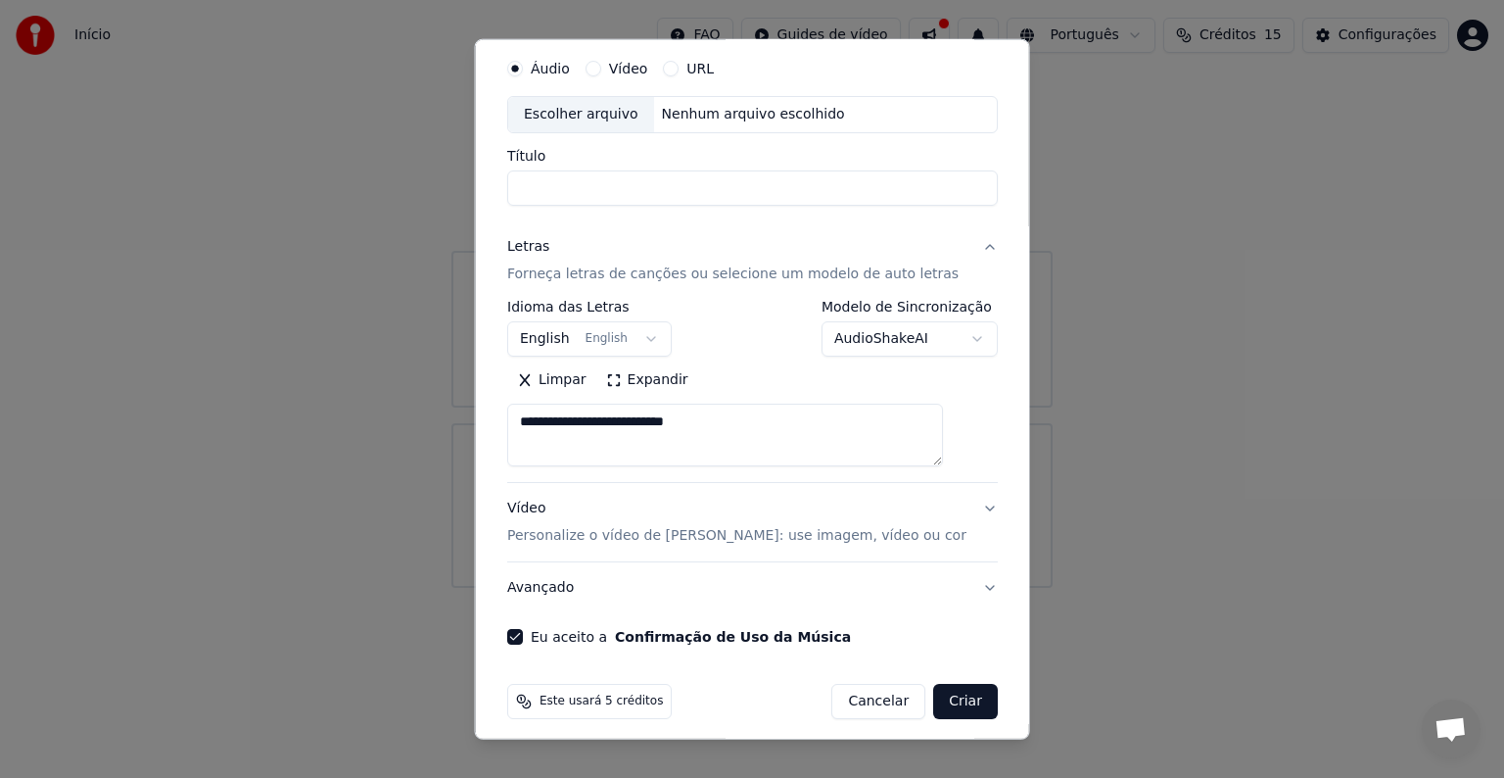
scroll to position [74, 0]
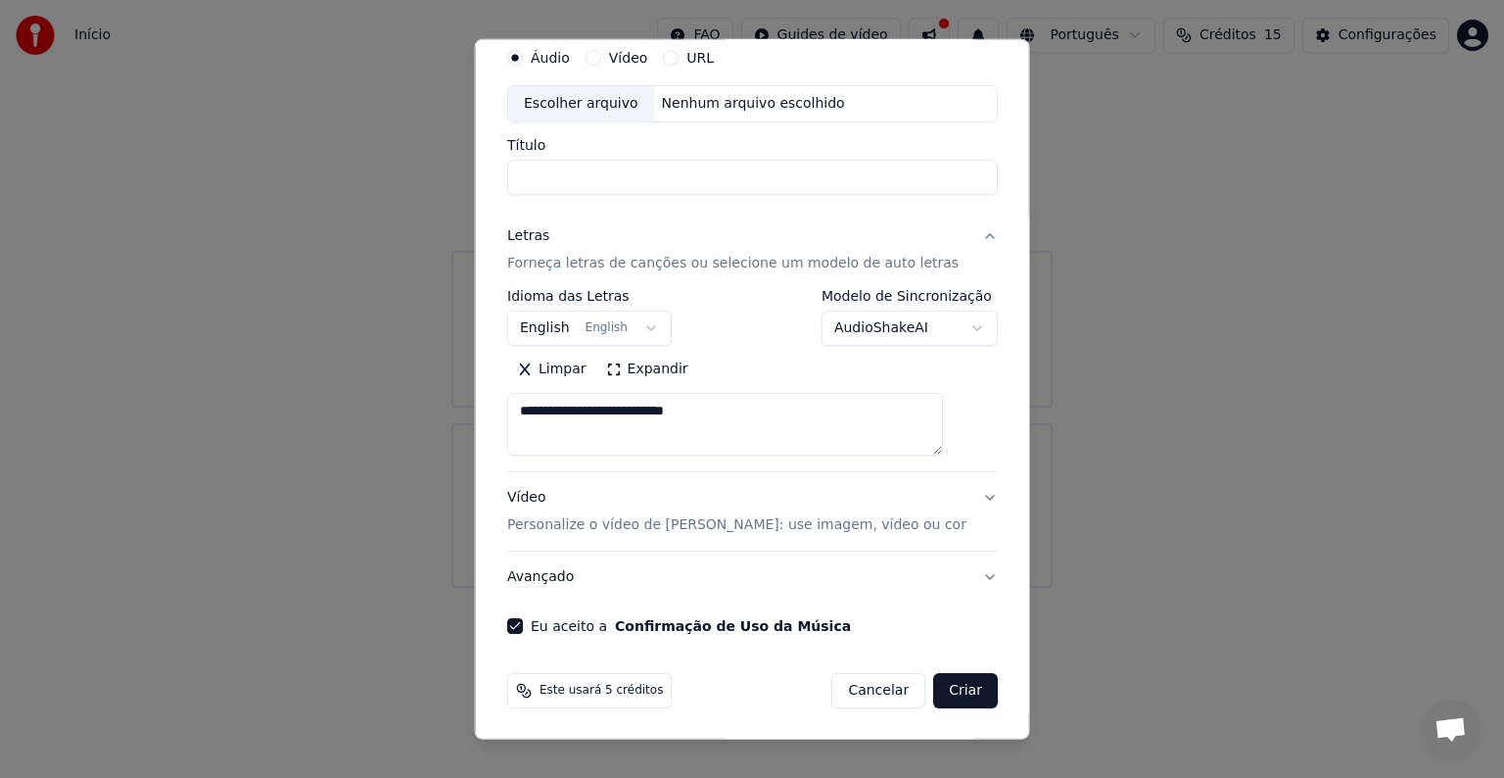
click at [956, 699] on button "Criar" at bounding box center [965, 690] width 65 height 35
select select "**"
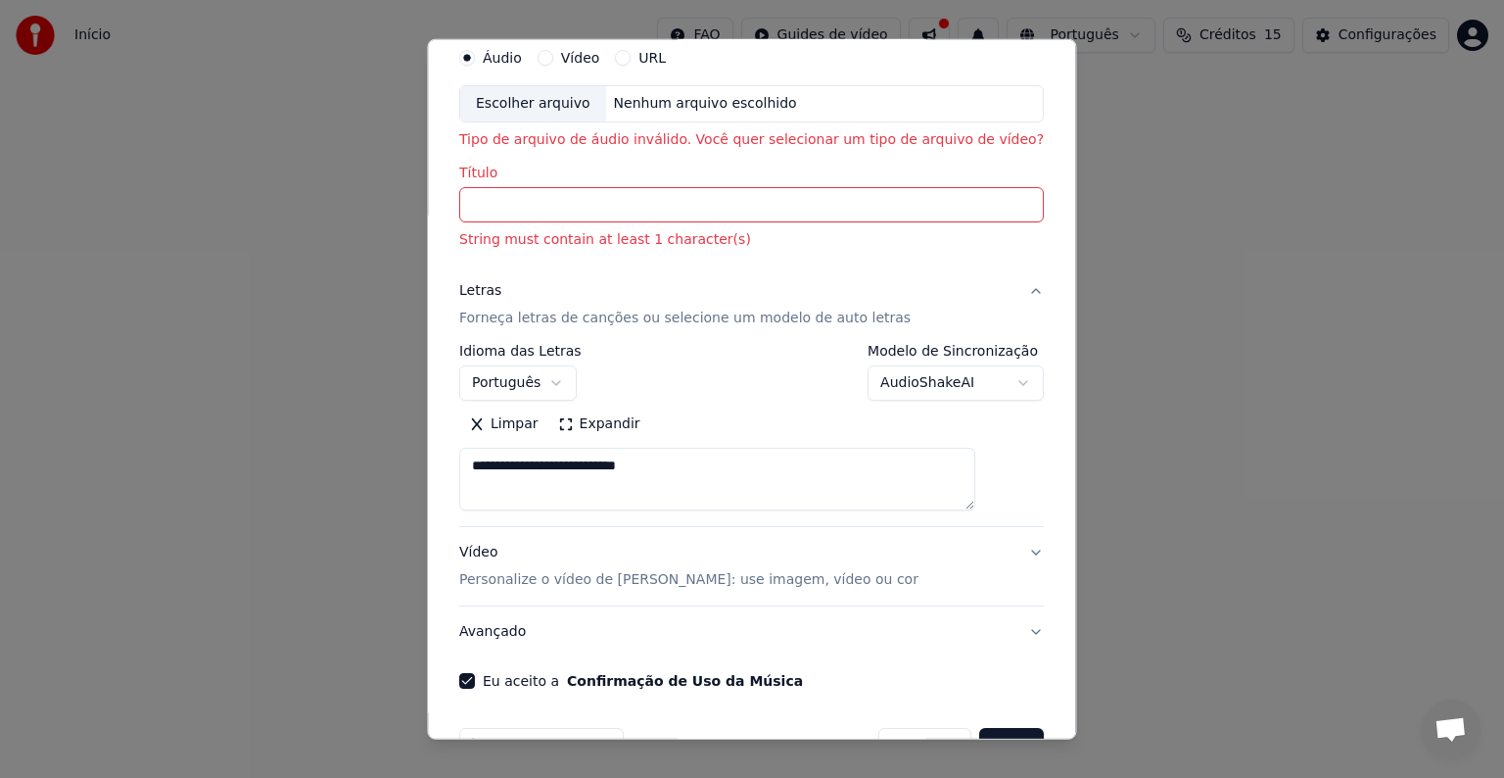
click at [561, 208] on input "Título" at bounding box center [751, 204] width 585 height 35
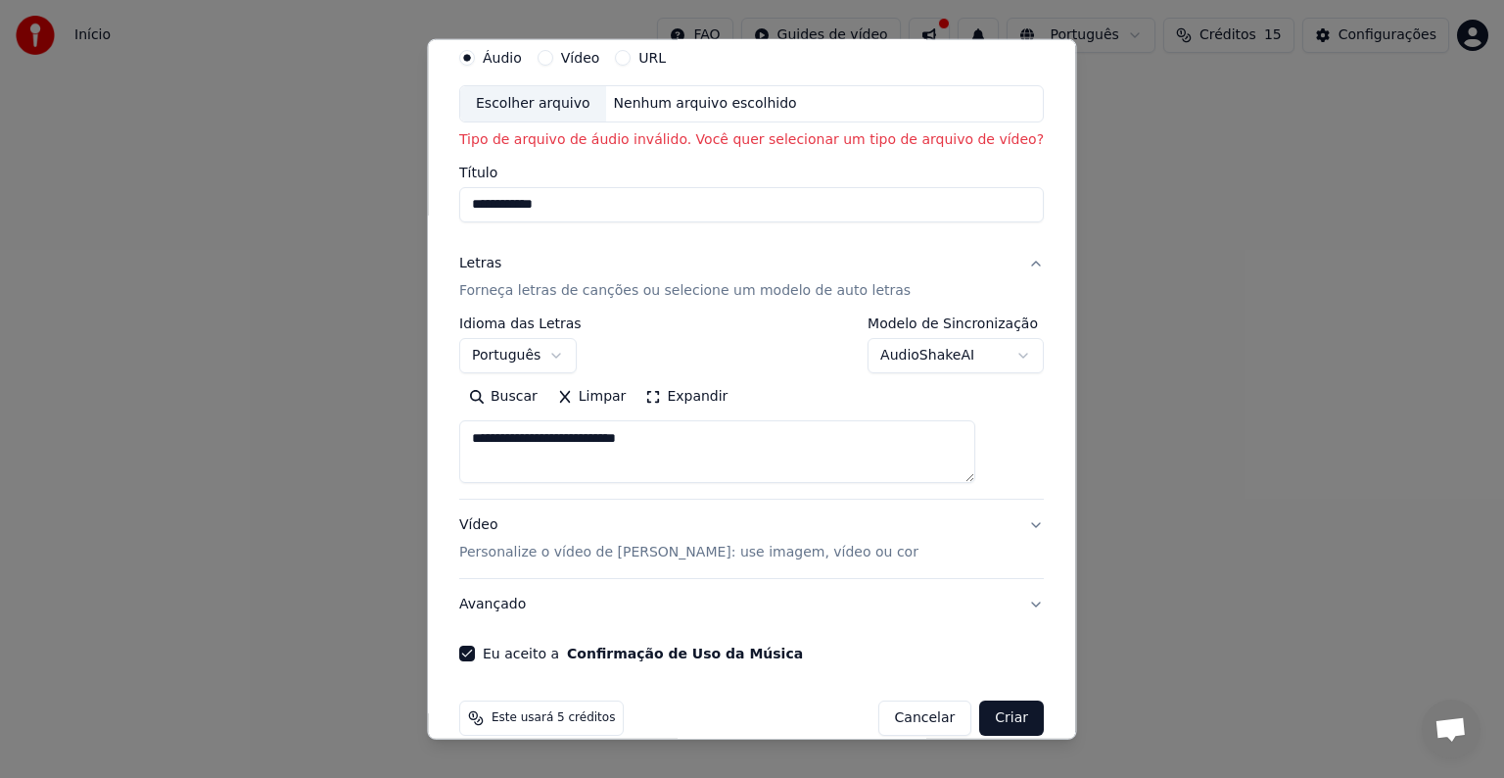
click at [511, 204] on input "**********" at bounding box center [751, 204] width 585 height 35
click at [512, 206] on input "**********" at bounding box center [751, 204] width 585 height 35
click at [515, 209] on input "**********" at bounding box center [751, 204] width 585 height 35
click at [591, 211] on input "**********" at bounding box center [751, 204] width 585 height 35
type input "**********"
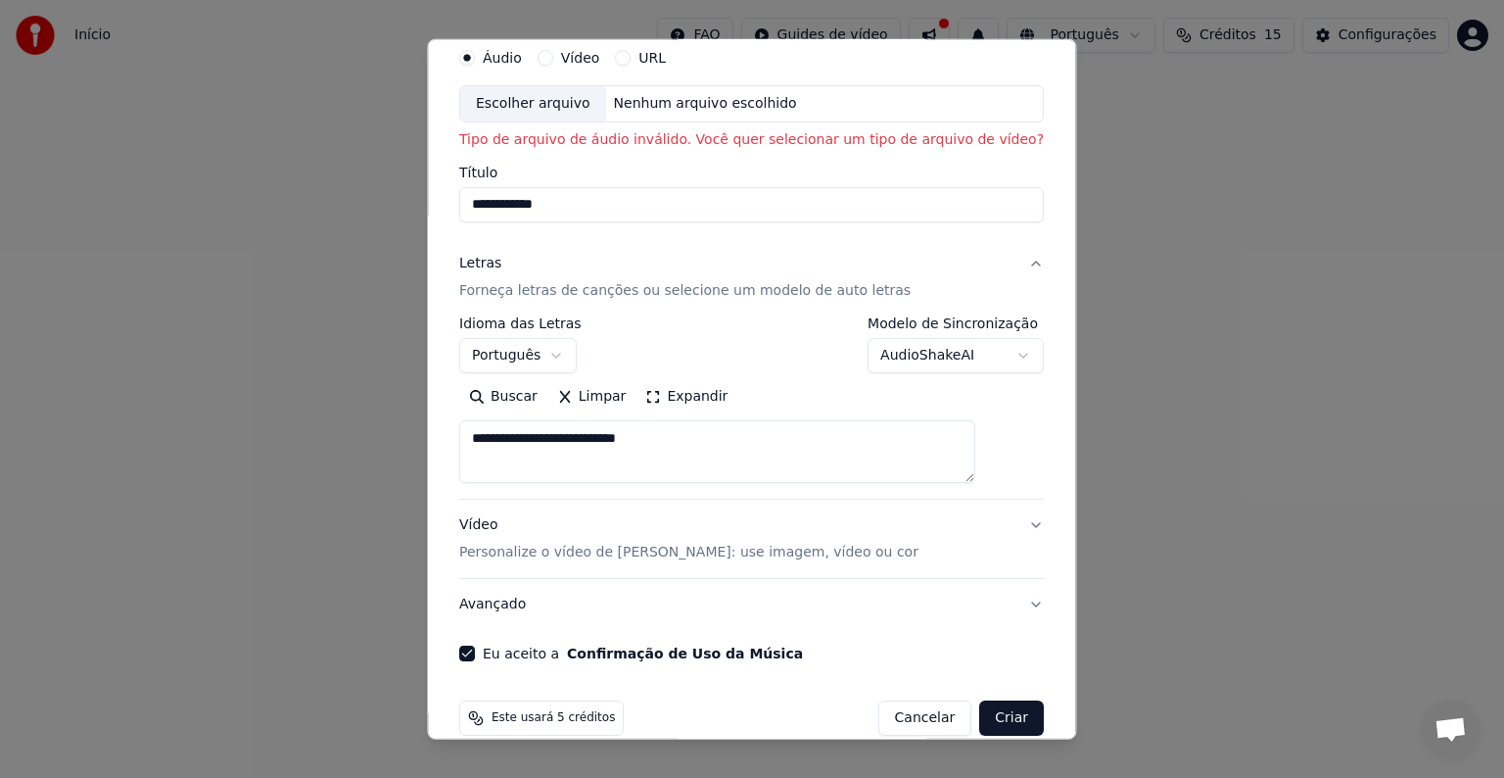
type button "audio"
click at [575, 199] on input "**********" at bounding box center [751, 204] width 585 height 35
click at [980, 717] on button "Criar" at bounding box center [1012, 717] width 65 height 35
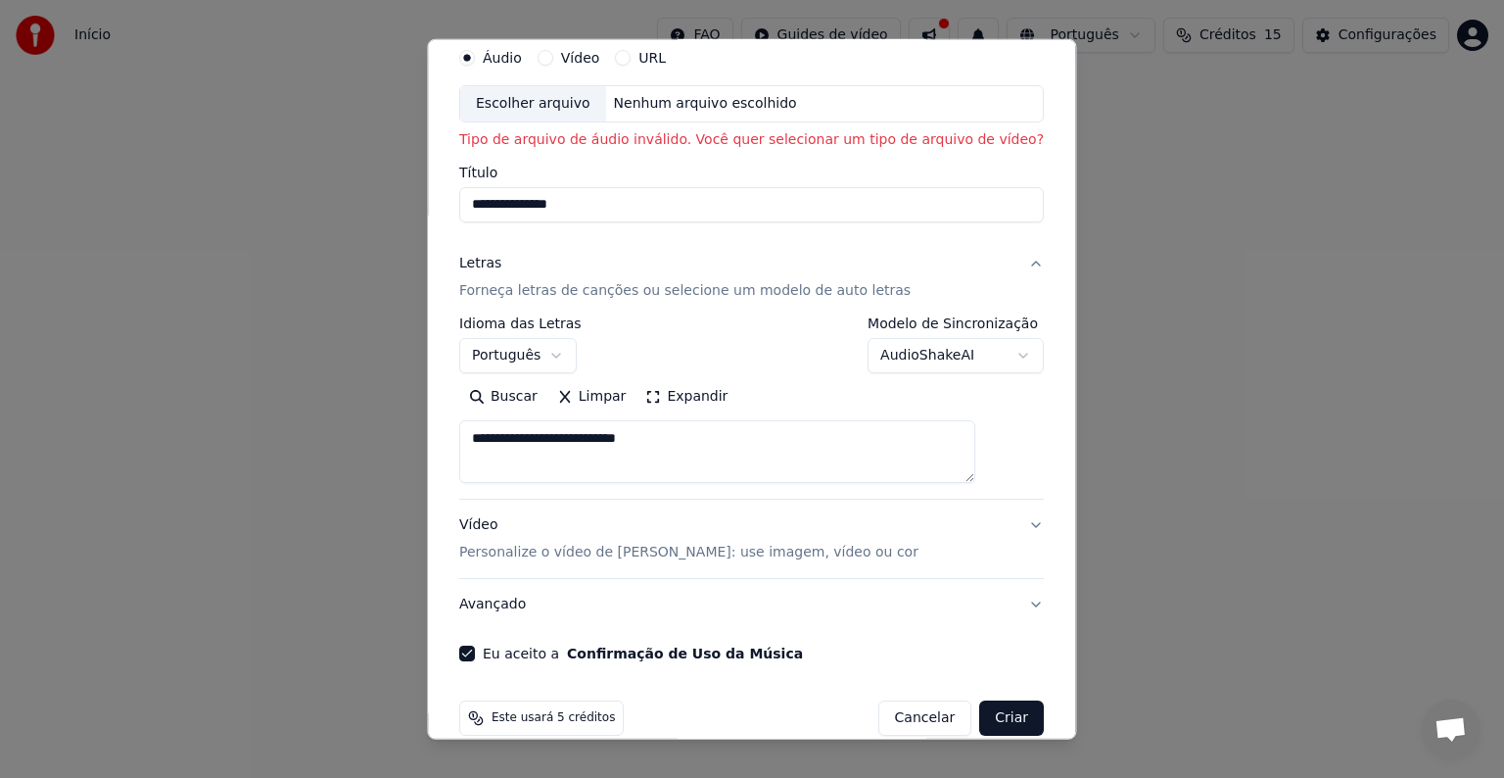
click at [980, 717] on button "Criar" at bounding box center [1012, 717] width 65 height 35
click at [980, 714] on button "Criar" at bounding box center [1012, 717] width 65 height 35
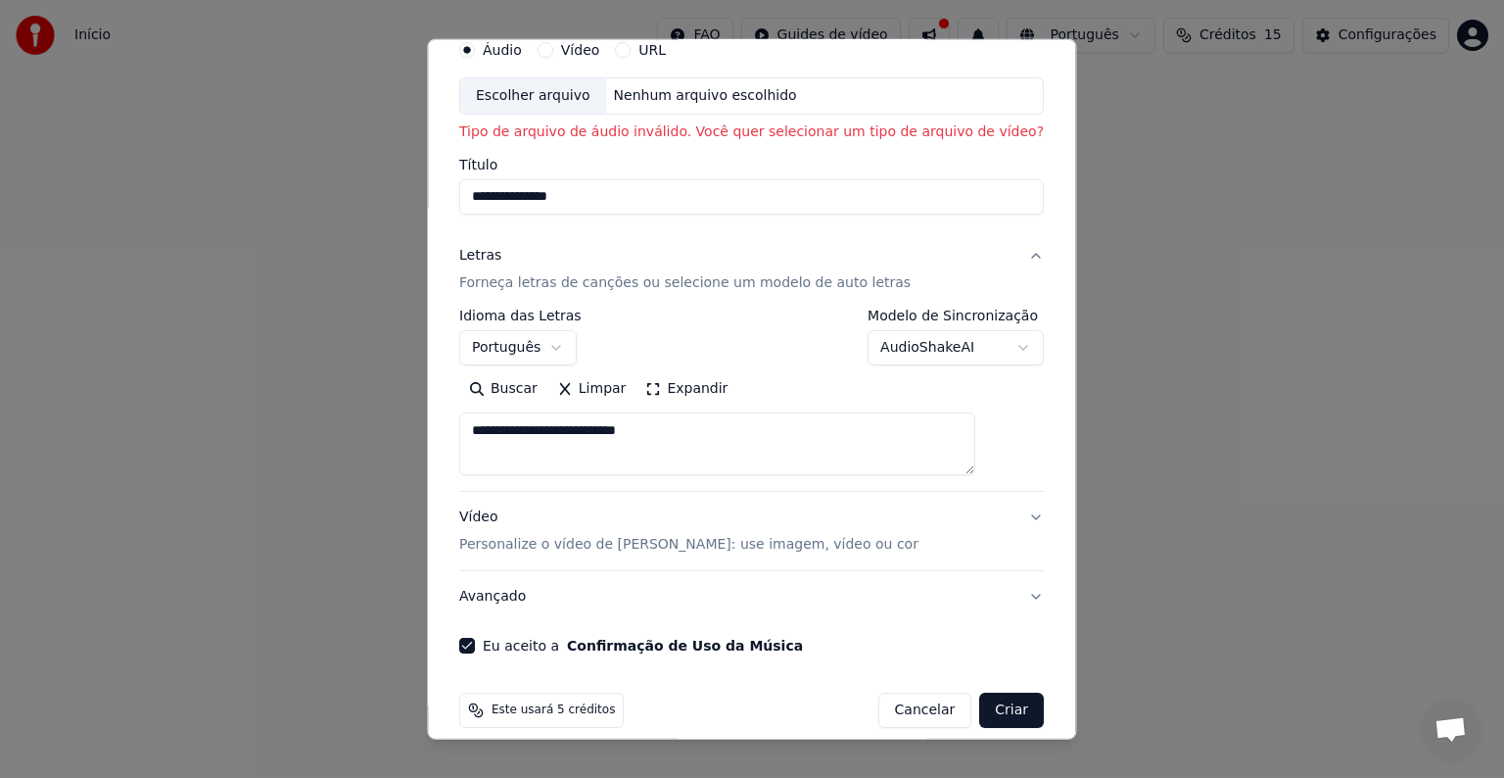
scroll to position [102, 0]
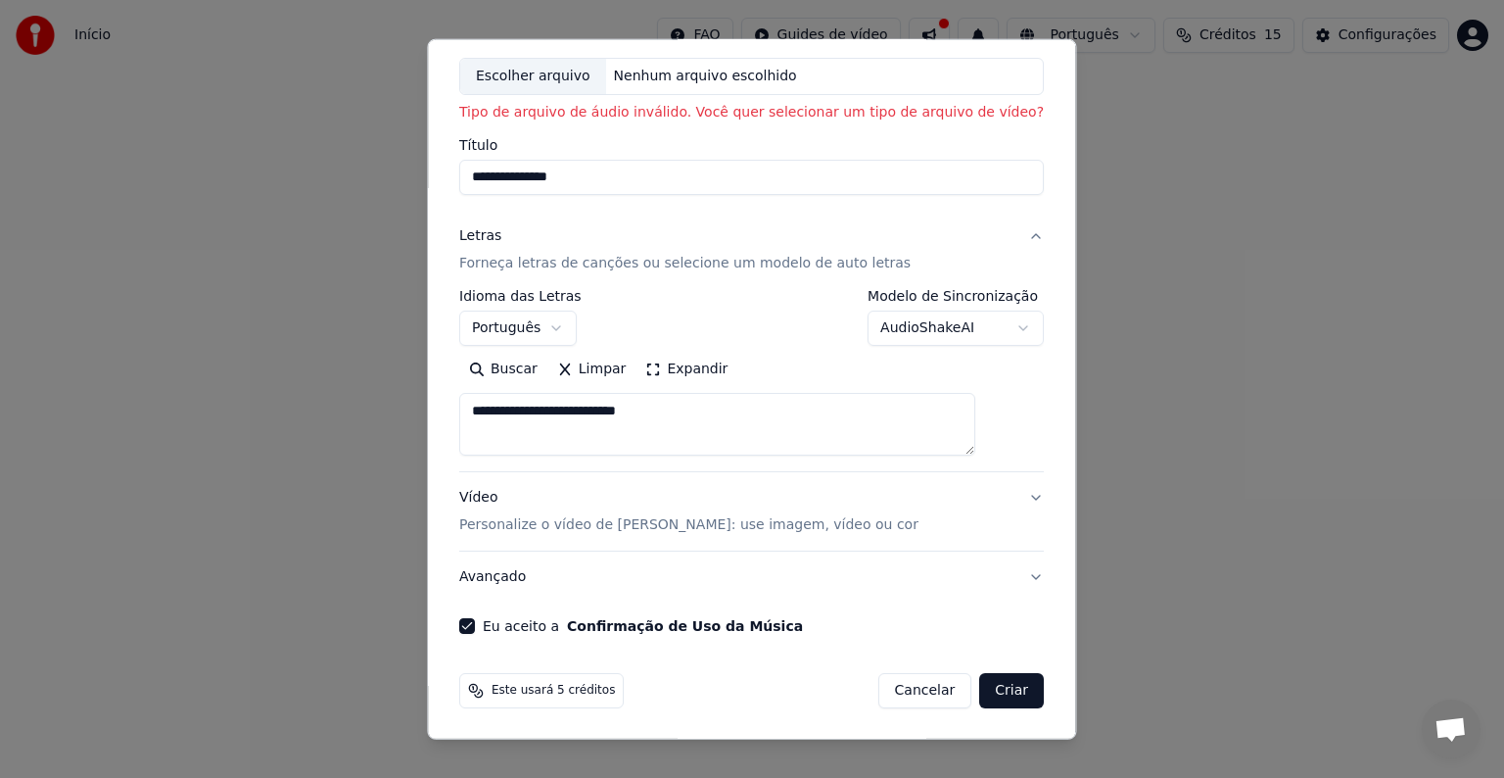
click at [980, 678] on button "Criar" at bounding box center [1012, 690] width 65 height 35
click at [980, 686] on button "Criar" at bounding box center [1012, 690] width 65 height 35
click at [980, 678] on button "Criar" at bounding box center [1012, 690] width 65 height 35
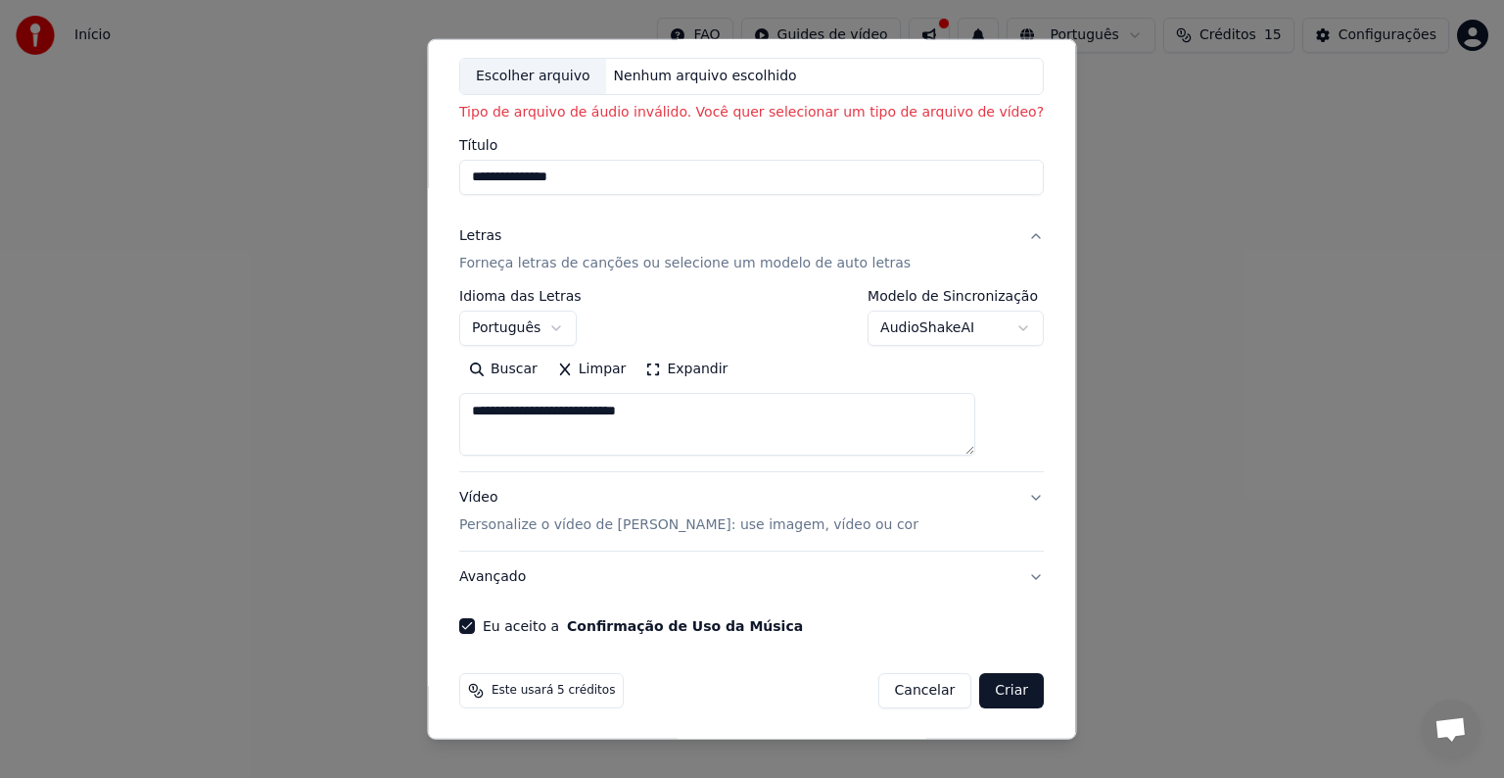
click at [654, 180] on input "**********" at bounding box center [751, 177] width 585 height 35
type input "*"
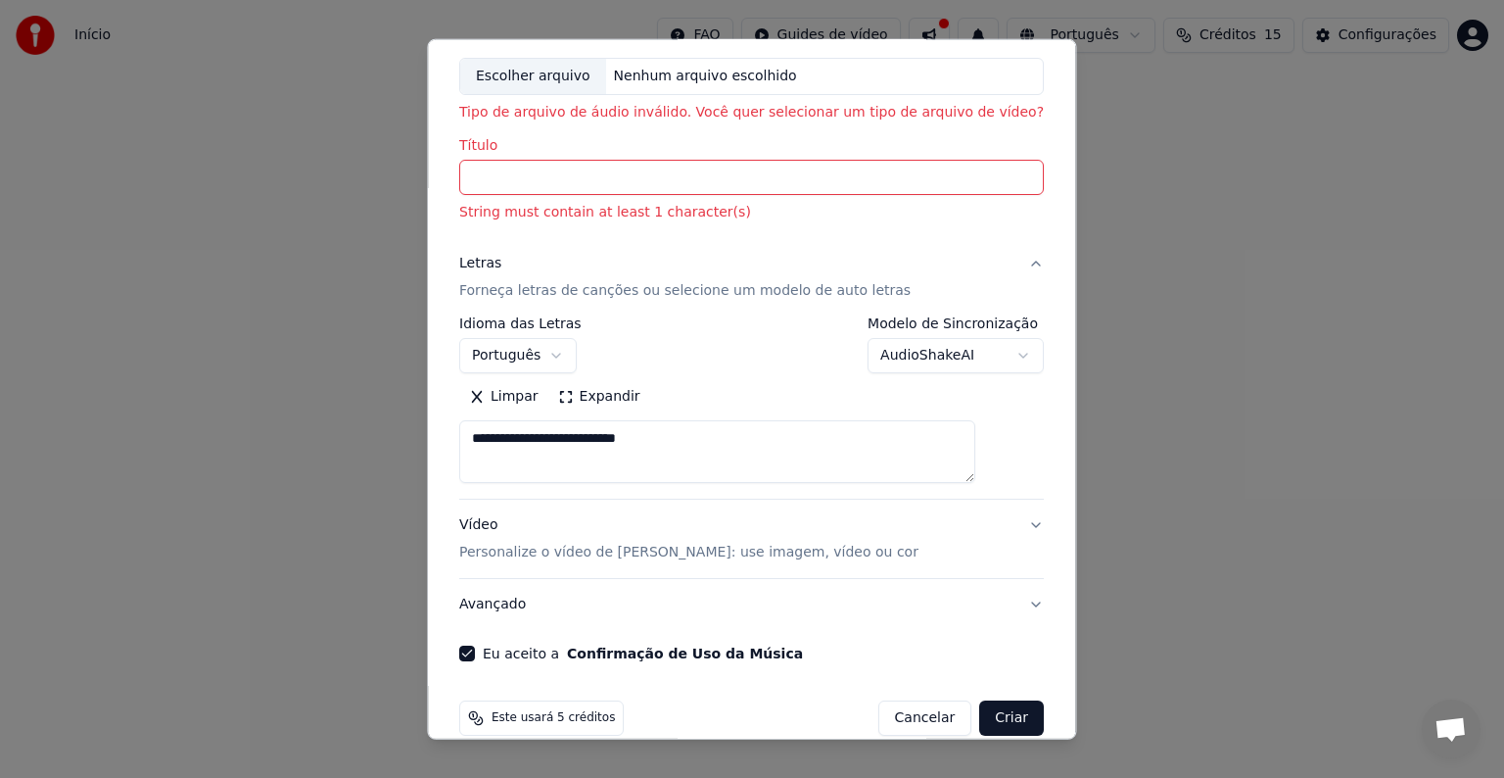
paste input "**********"
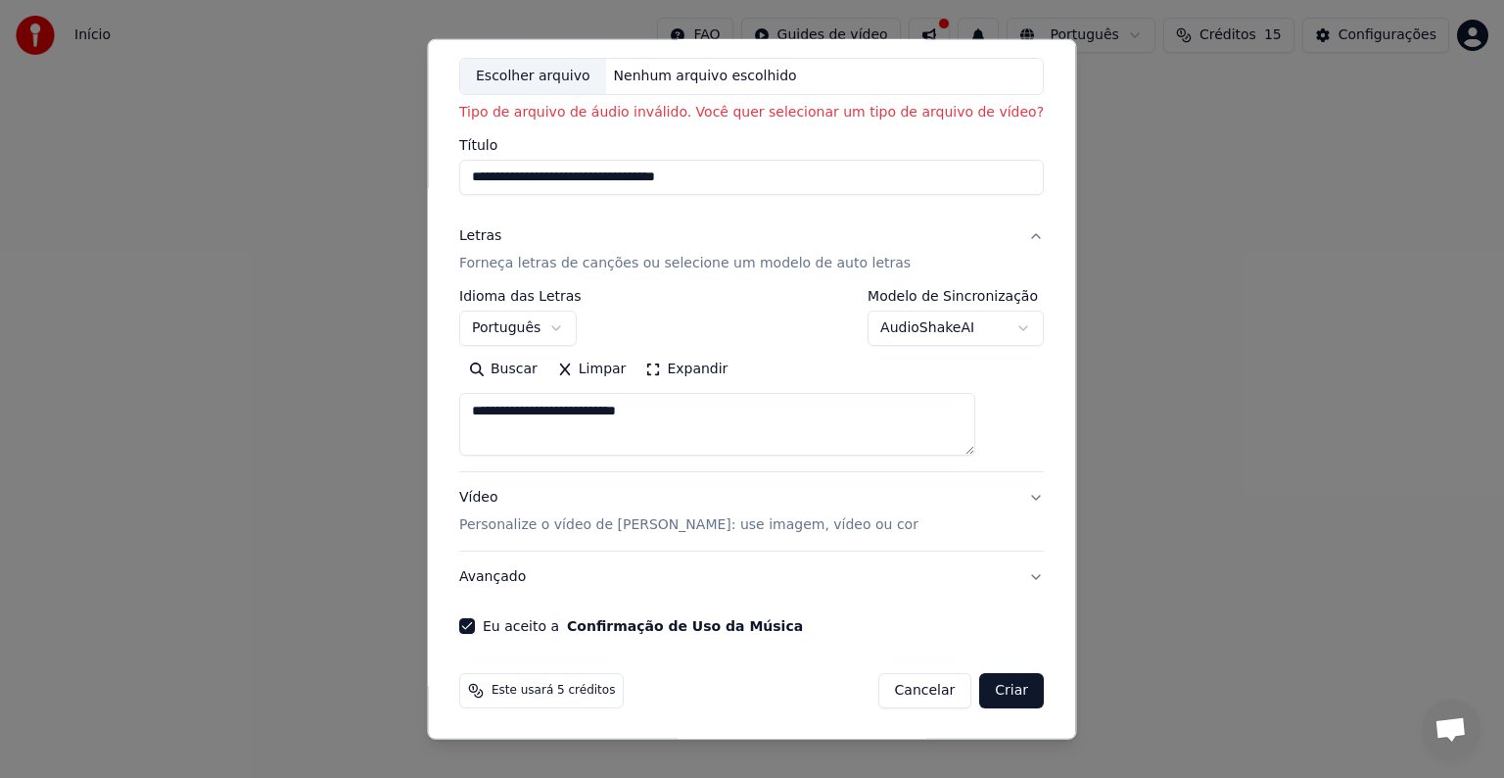
click at [980, 692] on button "Criar" at bounding box center [1012, 690] width 65 height 35
click at [666, 73] on div "Nenhum arquivo escolhido" at bounding box center [705, 77] width 199 height 20
type input "**********"
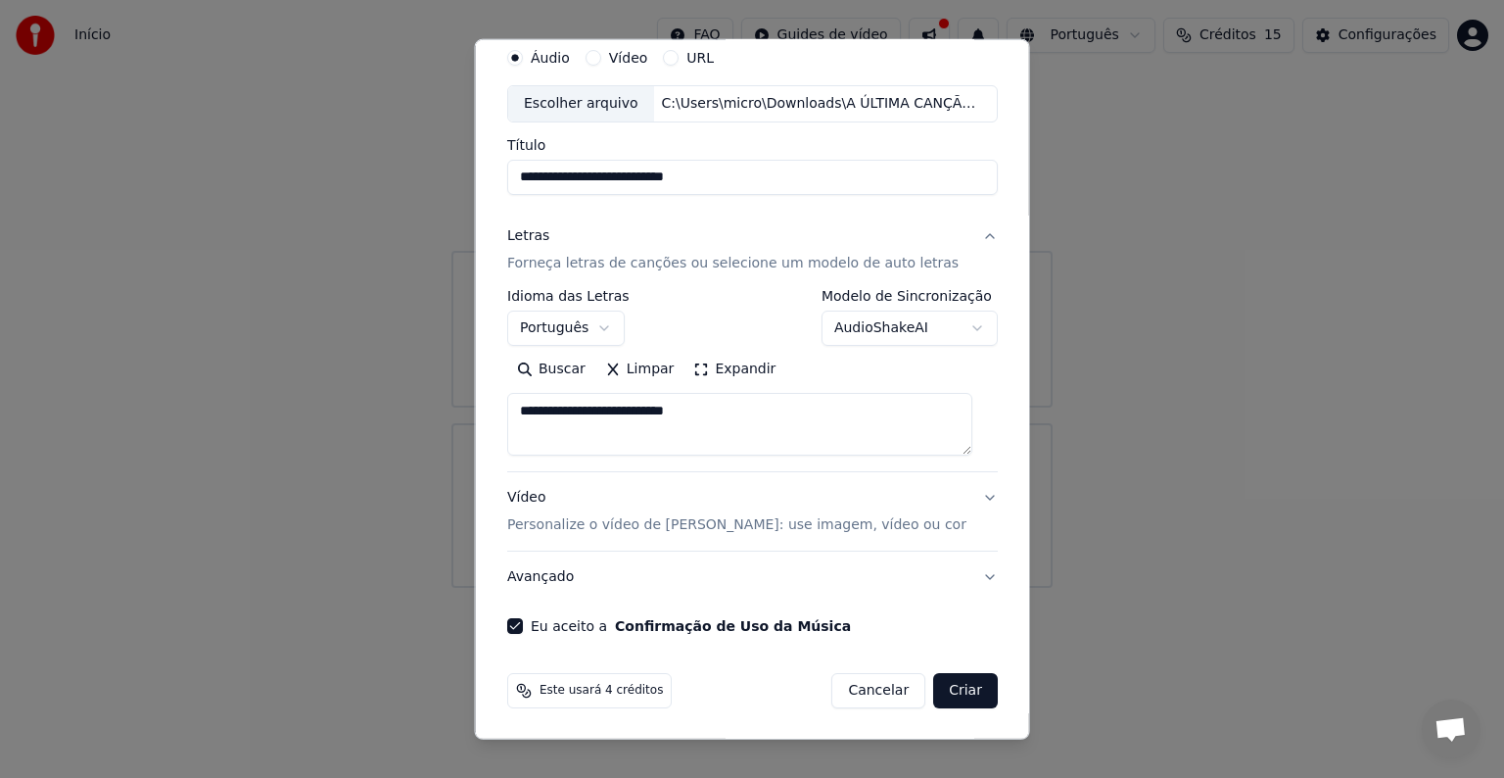
click at [953, 685] on button "Criar" at bounding box center [965, 690] width 65 height 35
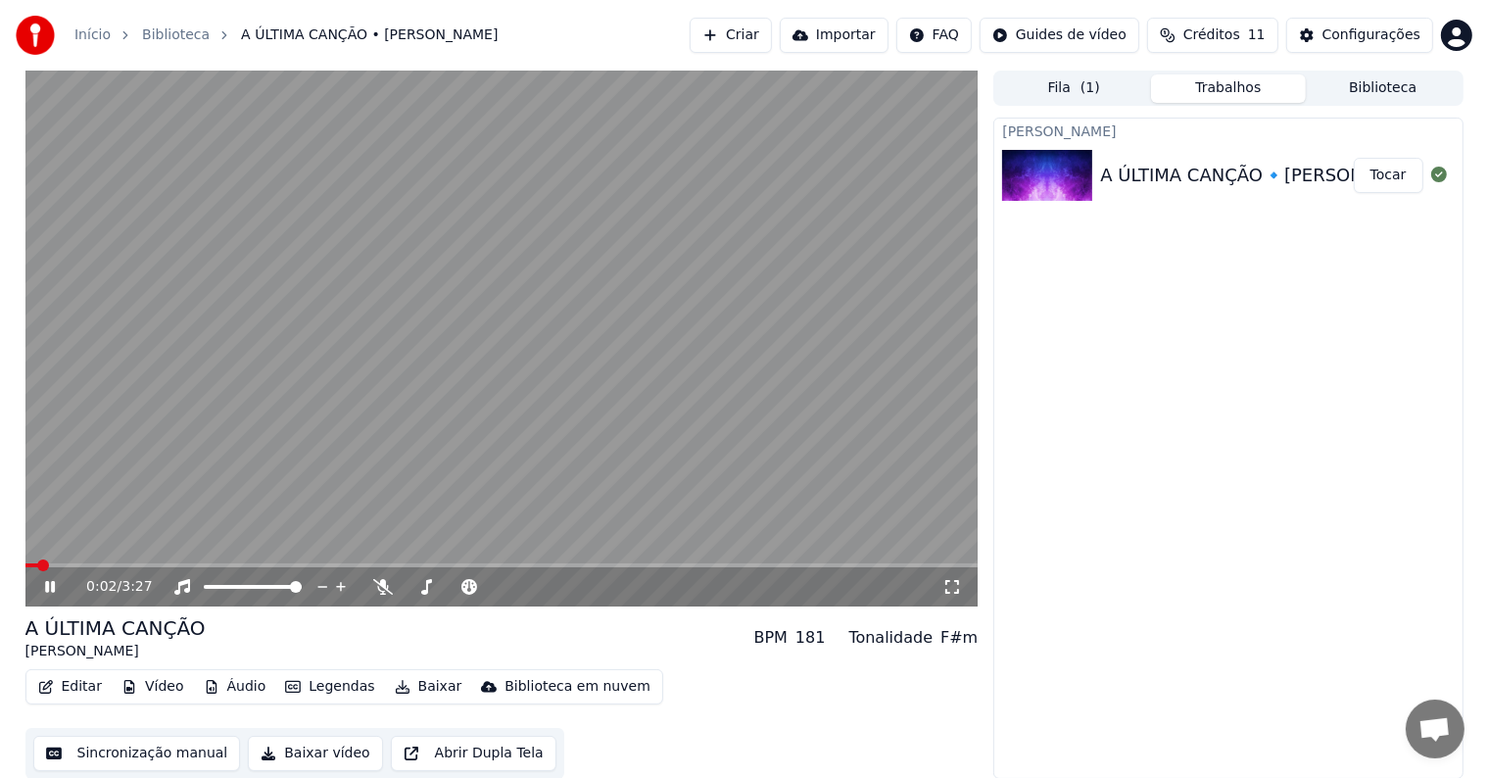
click at [310, 754] on button "Baixar vídeo" at bounding box center [315, 753] width 134 height 35
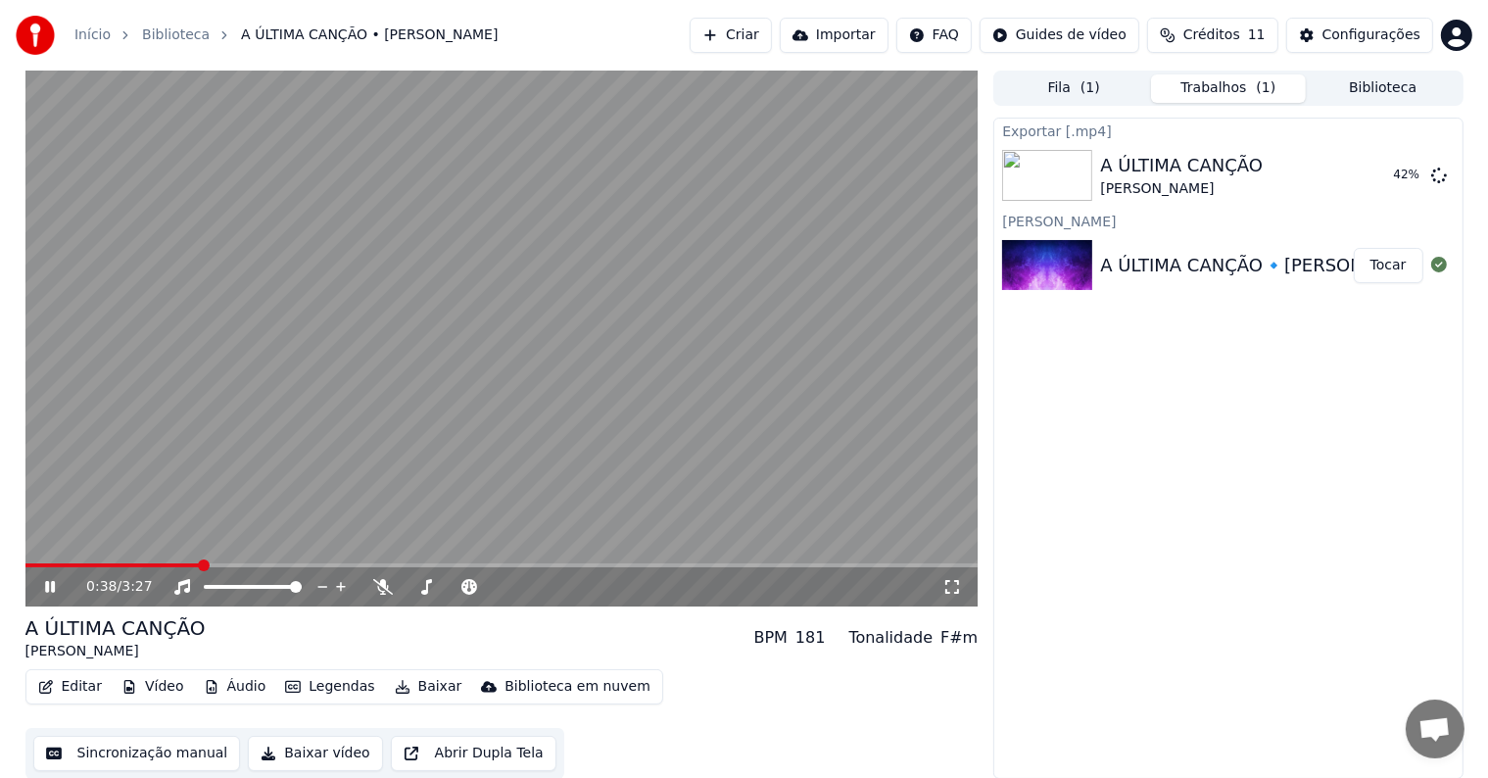
click at [1089, 248] on img at bounding box center [1047, 265] width 90 height 51
click at [302, 743] on button "Baixar vídeo" at bounding box center [315, 753] width 134 height 35
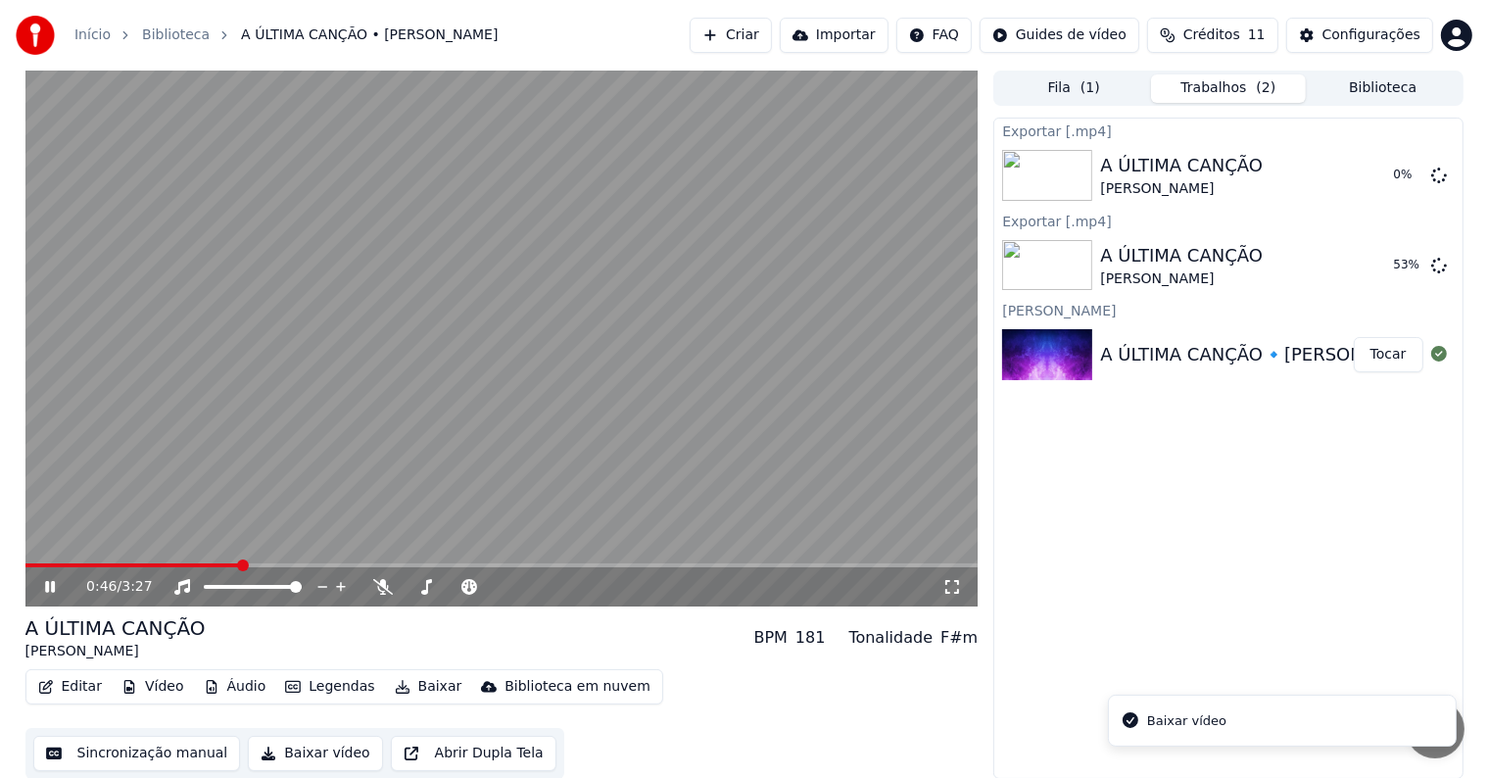
click at [1109, 339] on div "A ÚLTIMA CANÇÃO🔹Paulo Sérgio Tocar" at bounding box center [1227, 354] width 467 height 67
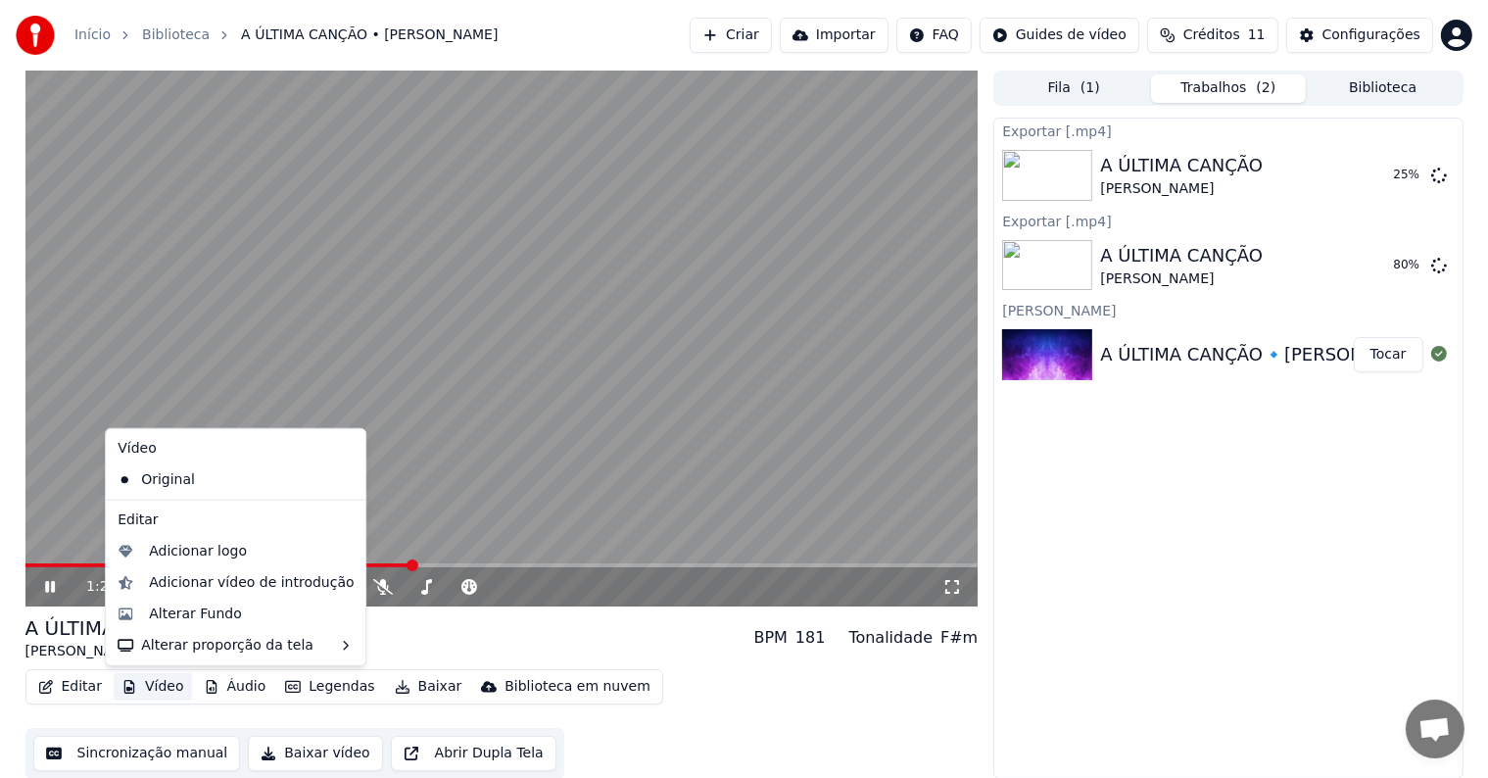
click at [158, 693] on button "Vídeo" at bounding box center [153, 686] width 78 height 27
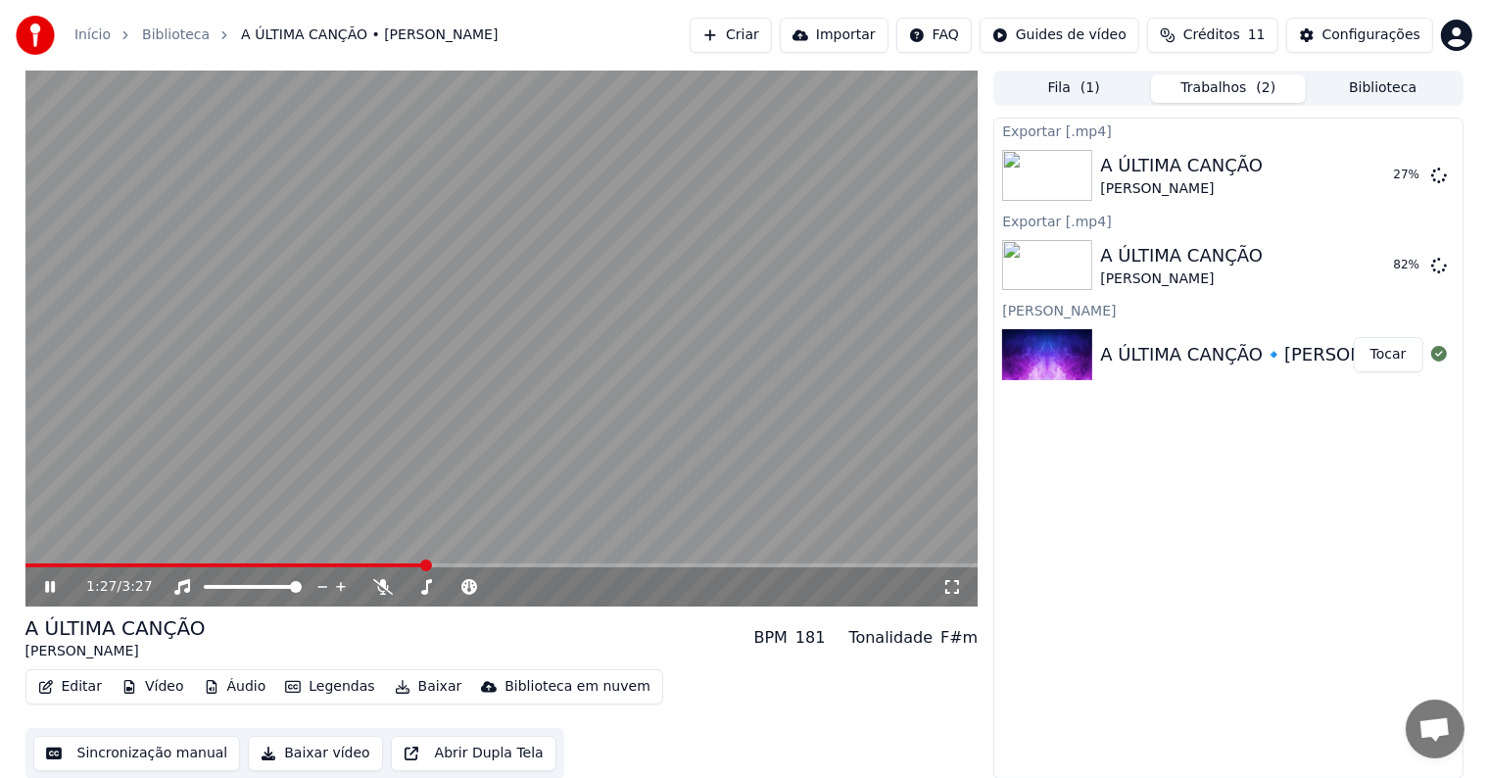
click at [172, 256] on video at bounding box center [501, 339] width 953 height 536
click at [166, 275] on video at bounding box center [501, 339] width 953 height 536
click at [1388, 275] on button "Exibir" at bounding box center [1387, 265] width 72 height 35
click at [678, 364] on video at bounding box center [501, 339] width 953 height 536
click at [1410, 274] on button "Exibir" at bounding box center [1387, 265] width 72 height 35
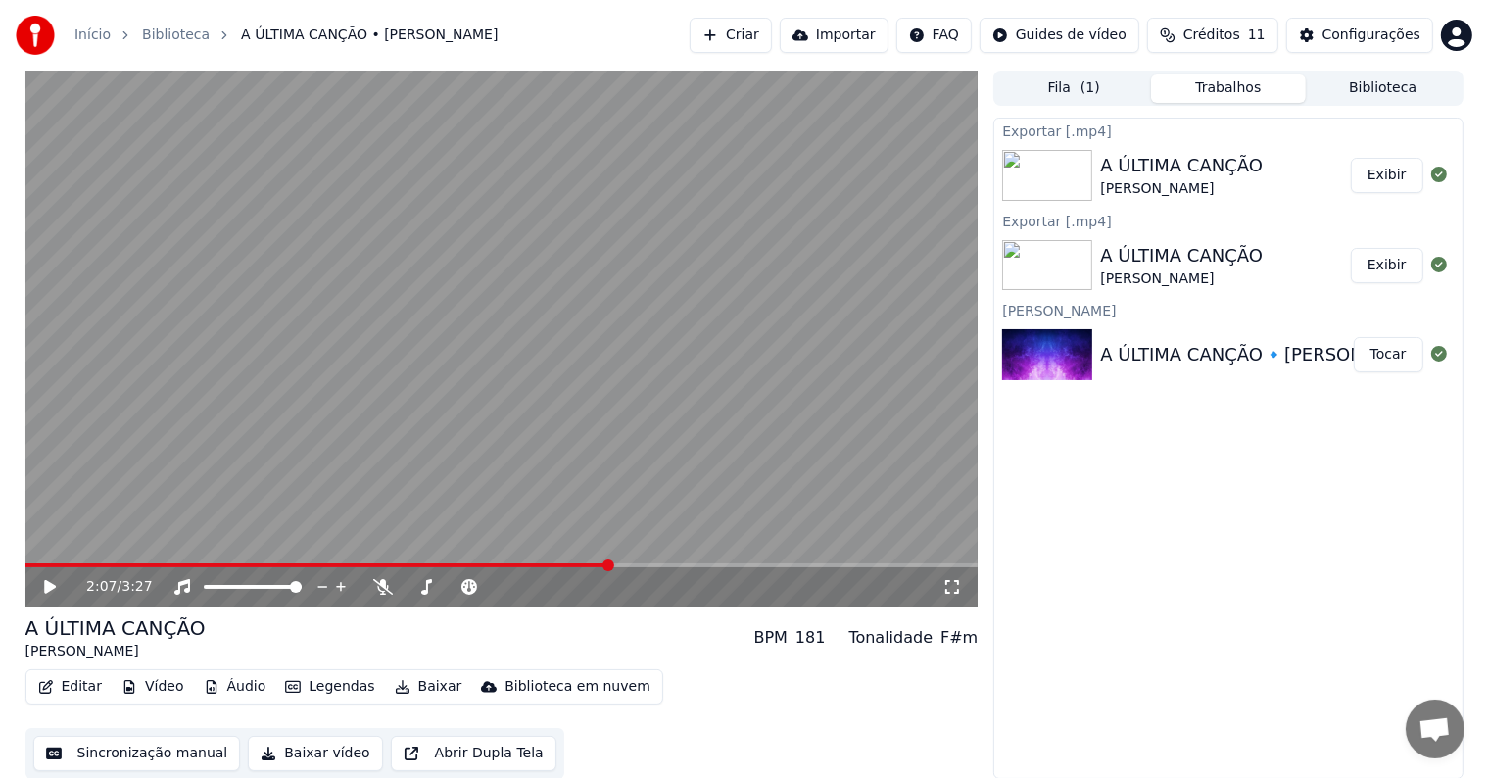
click at [1367, 171] on button "Exibir" at bounding box center [1387, 175] width 72 height 35
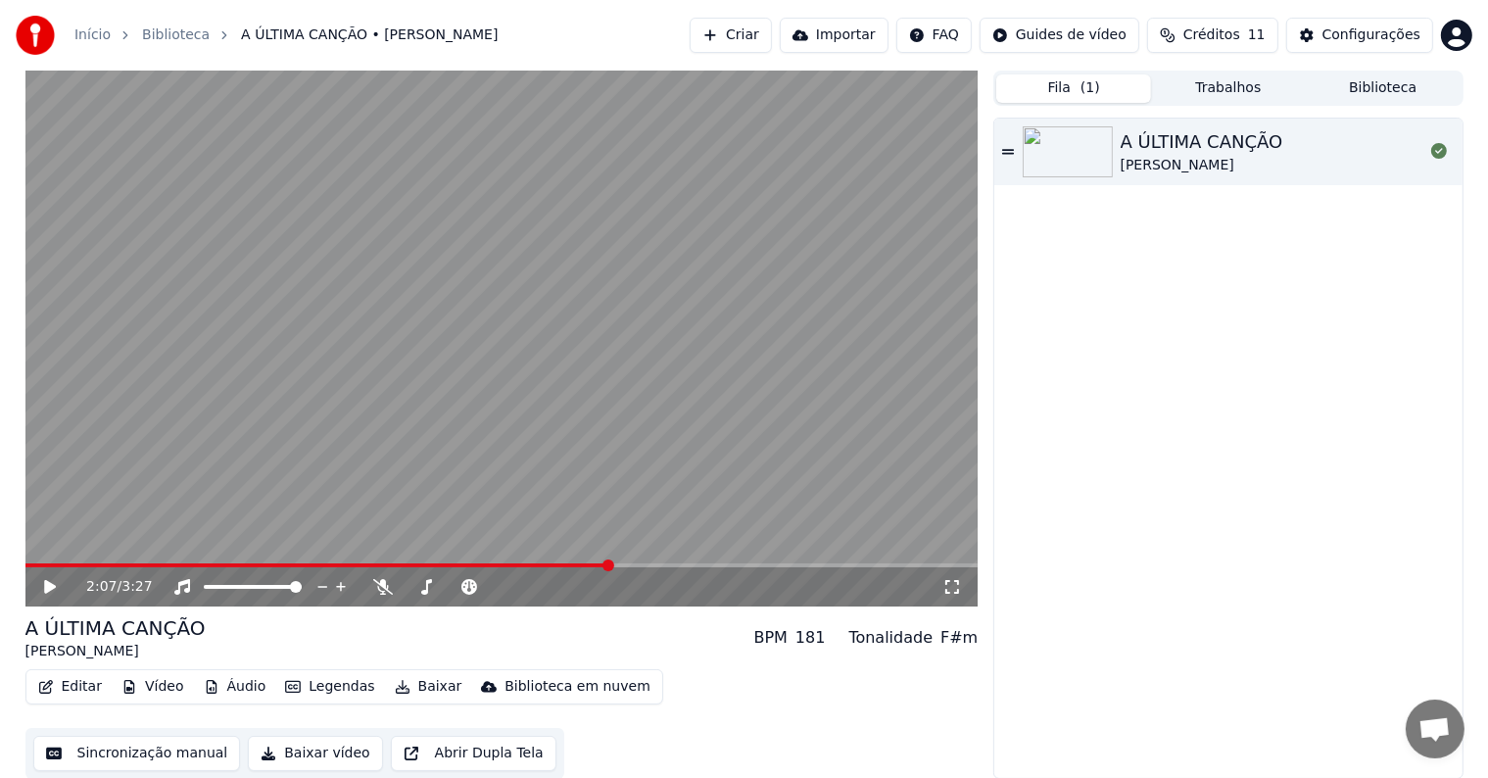
click at [1059, 91] on button "Fila ( 1 )" at bounding box center [1073, 88] width 155 height 28
click at [1079, 145] on img at bounding box center [1068, 151] width 90 height 51
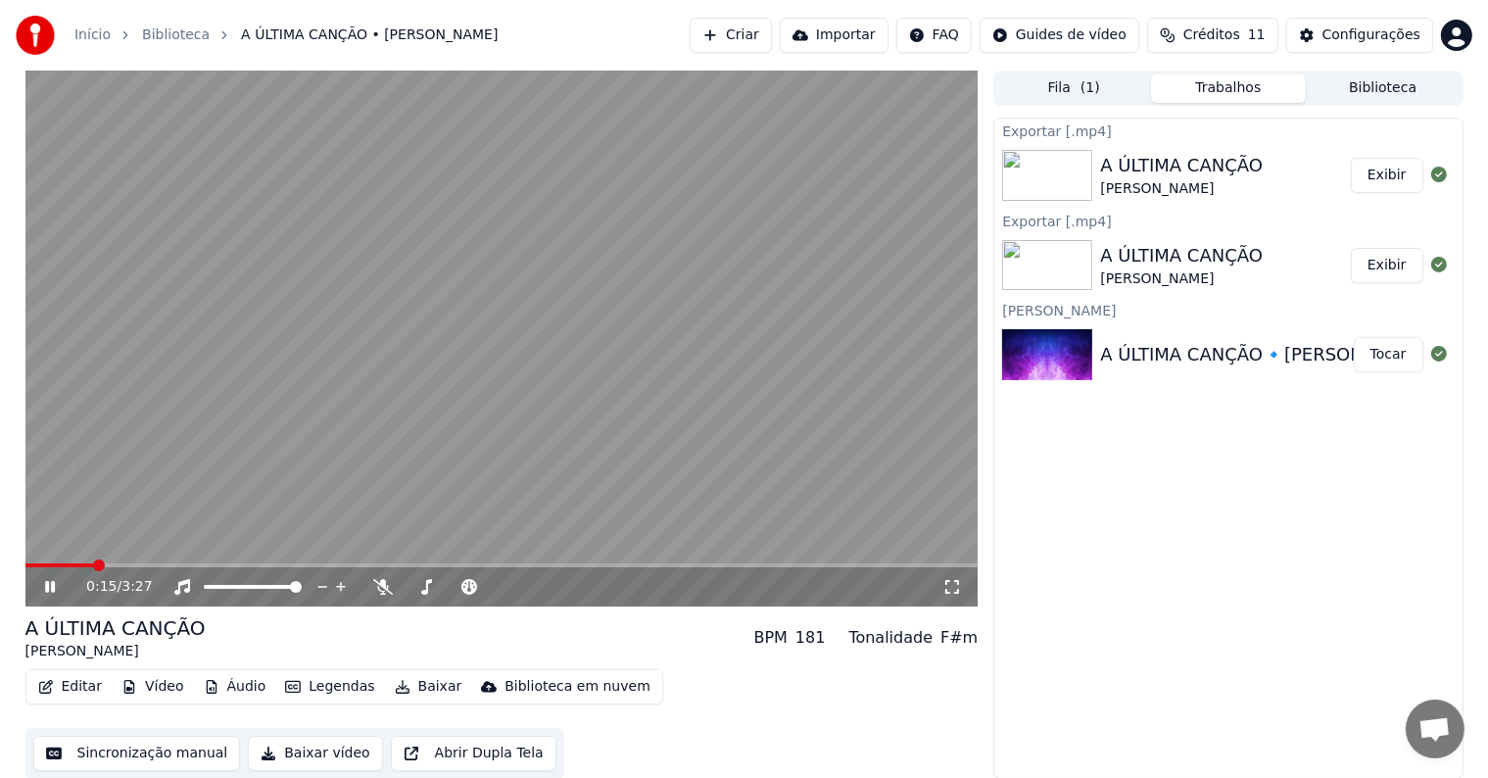
click at [1264, 85] on button "Trabalhos" at bounding box center [1228, 88] width 155 height 28
click at [763, 157] on video at bounding box center [501, 339] width 953 height 536
click at [748, 31] on button "Criar" at bounding box center [731, 35] width 82 height 35
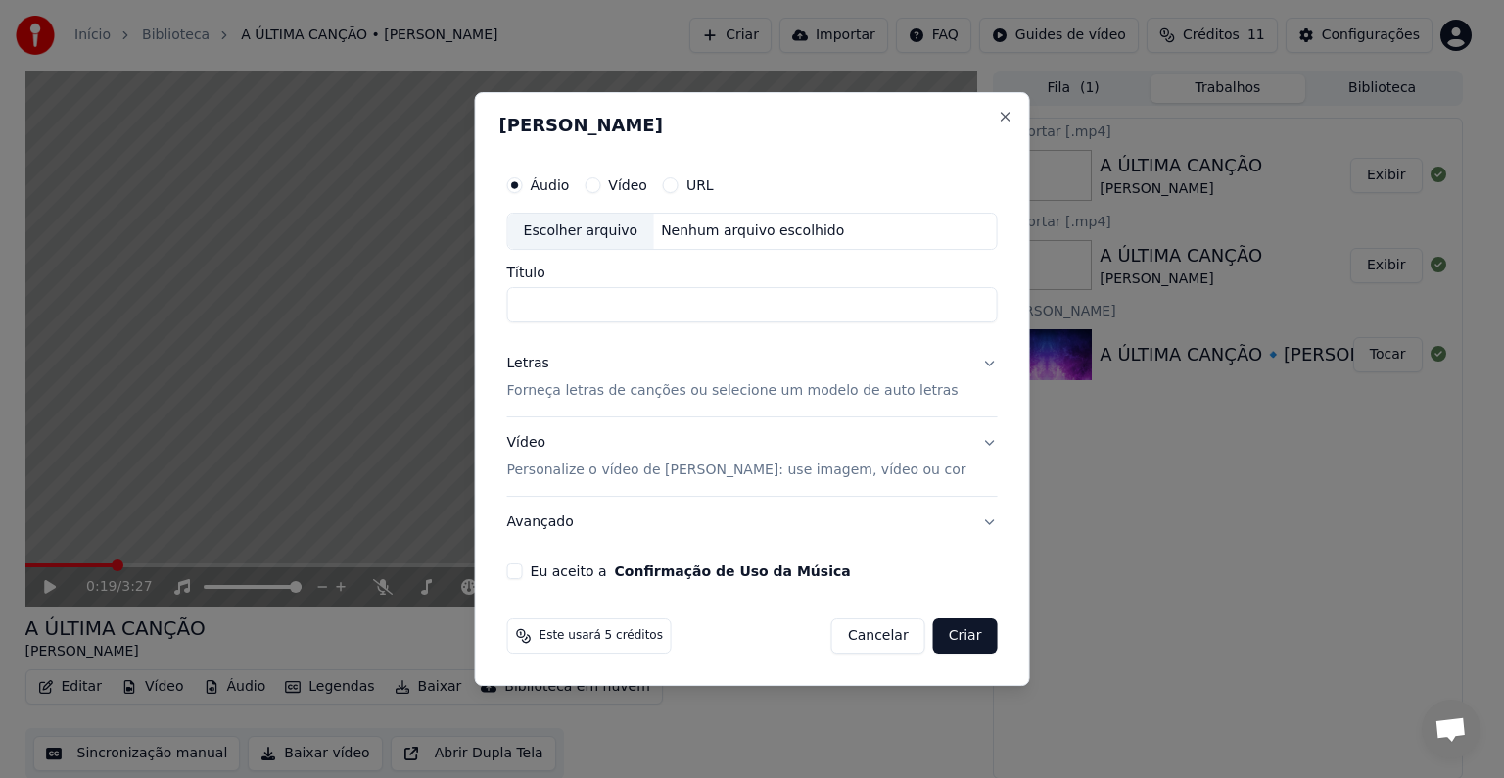
click at [647, 182] on label "Vídeo" at bounding box center [627, 185] width 39 height 14
click at [600, 182] on button "Vídeo" at bounding box center [593, 185] width 16 height 16
click at [933, 638] on button "Criar" at bounding box center [965, 635] width 65 height 35
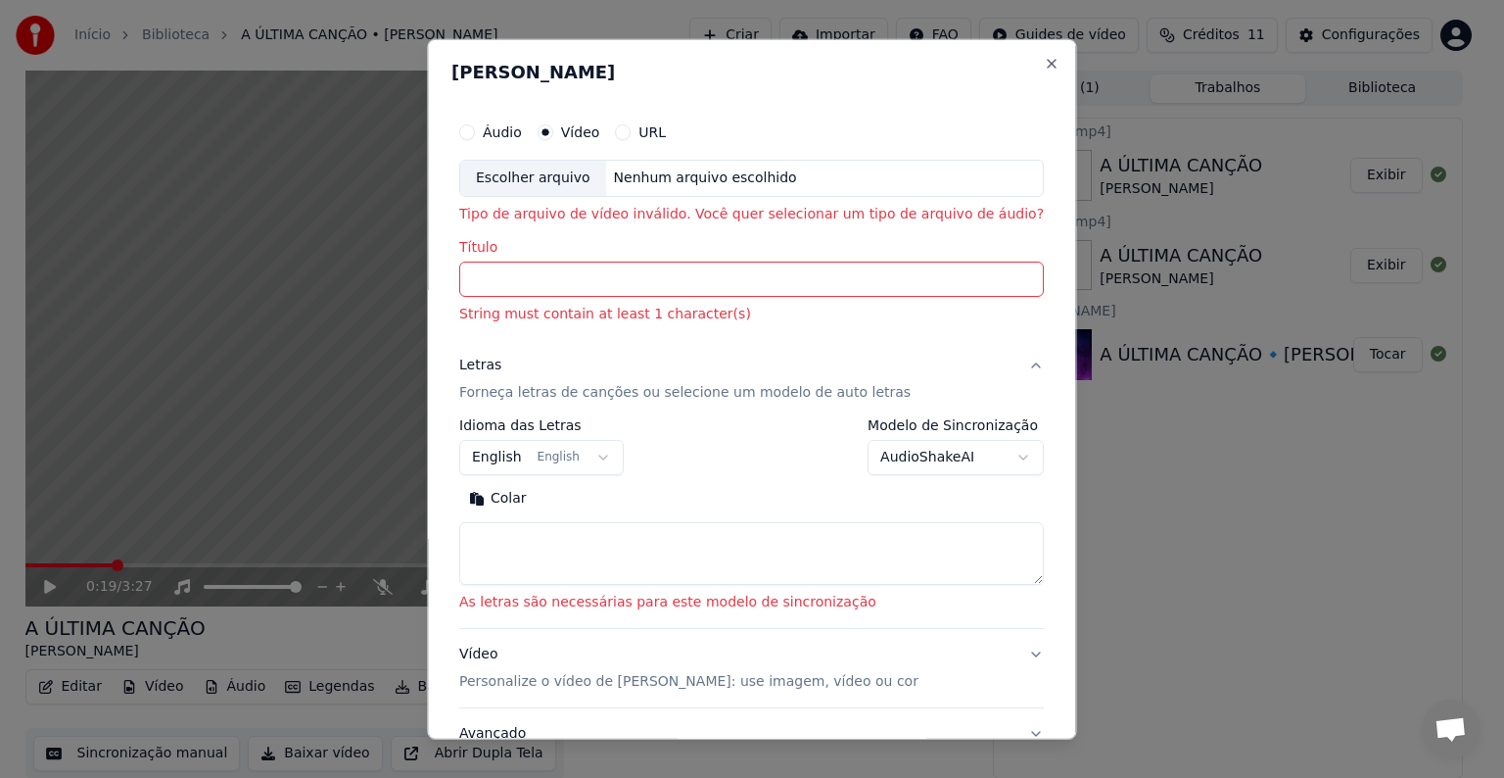
click at [678, 290] on input "Título" at bounding box center [751, 279] width 585 height 35
paste input "**********"
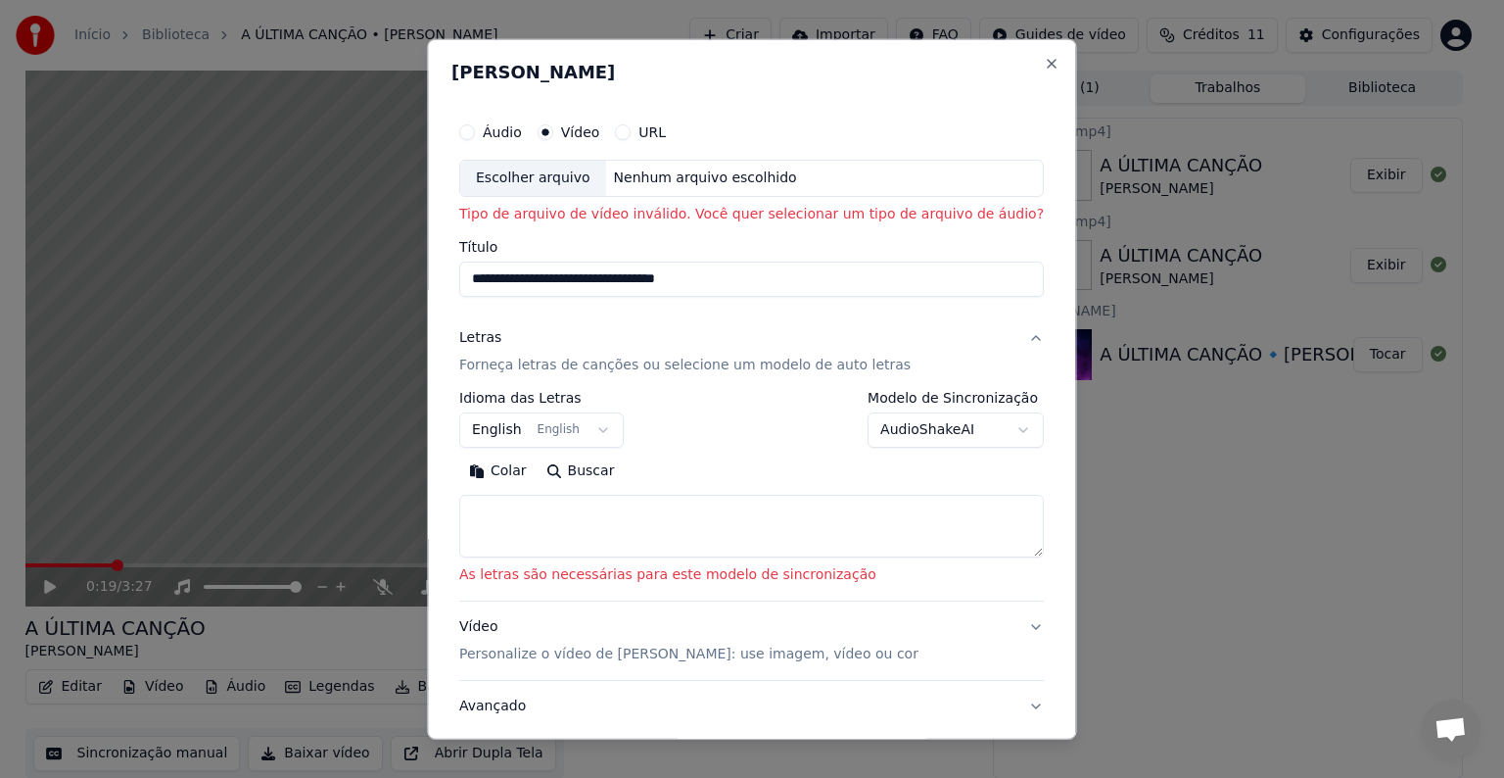
type input "**********"
click at [709, 506] on textarea at bounding box center [751, 526] width 585 height 63
type textarea "*"
paste textarea "**********"
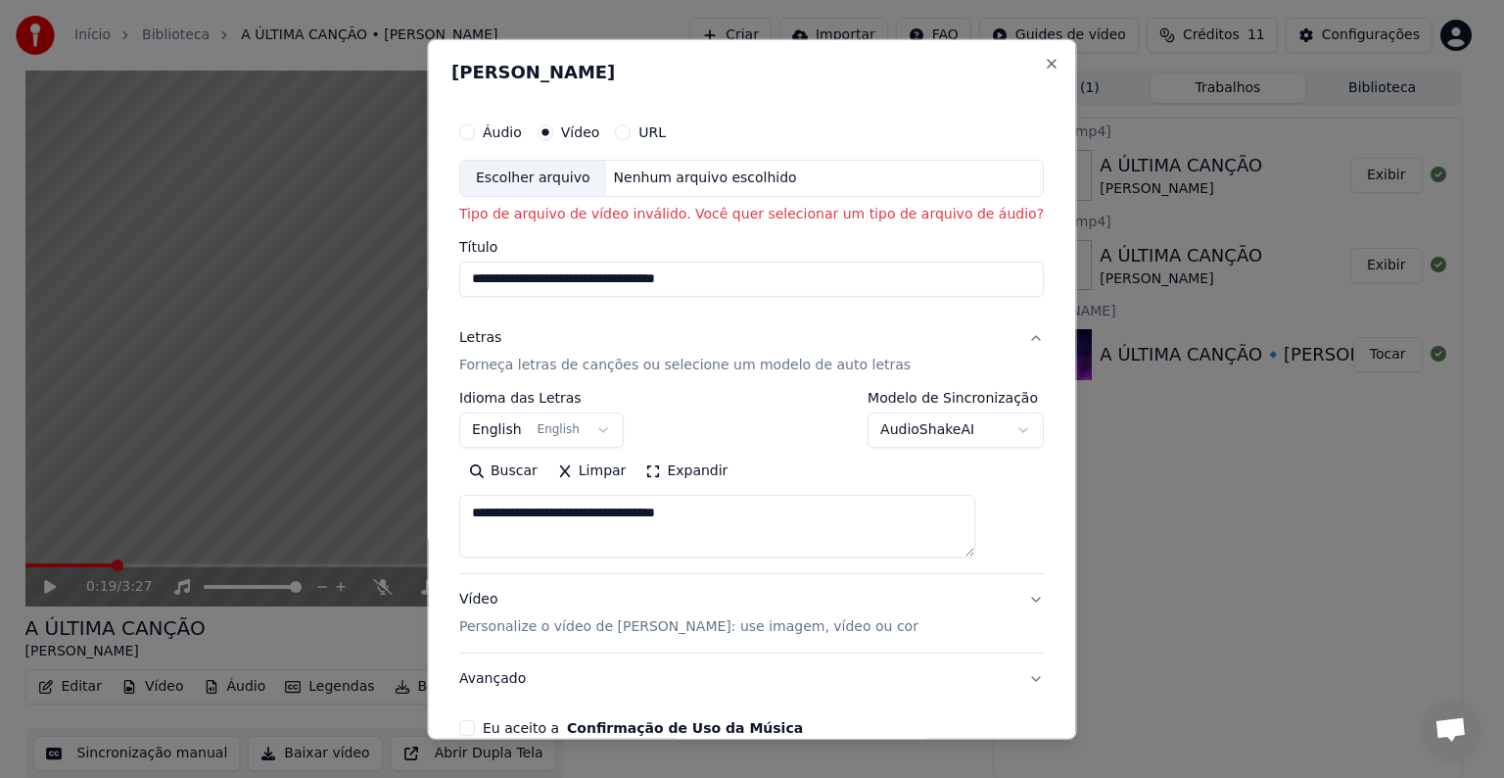
type textarea "**********"
click at [1031, 406] on div "**********" at bounding box center [751, 389] width 649 height 700
drag, startPoint x: 1031, startPoint y: 406, endPoint x: 1033, endPoint y: 501, distance: 95.0
click at [1033, 501] on div "**********" at bounding box center [751, 389] width 649 height 700
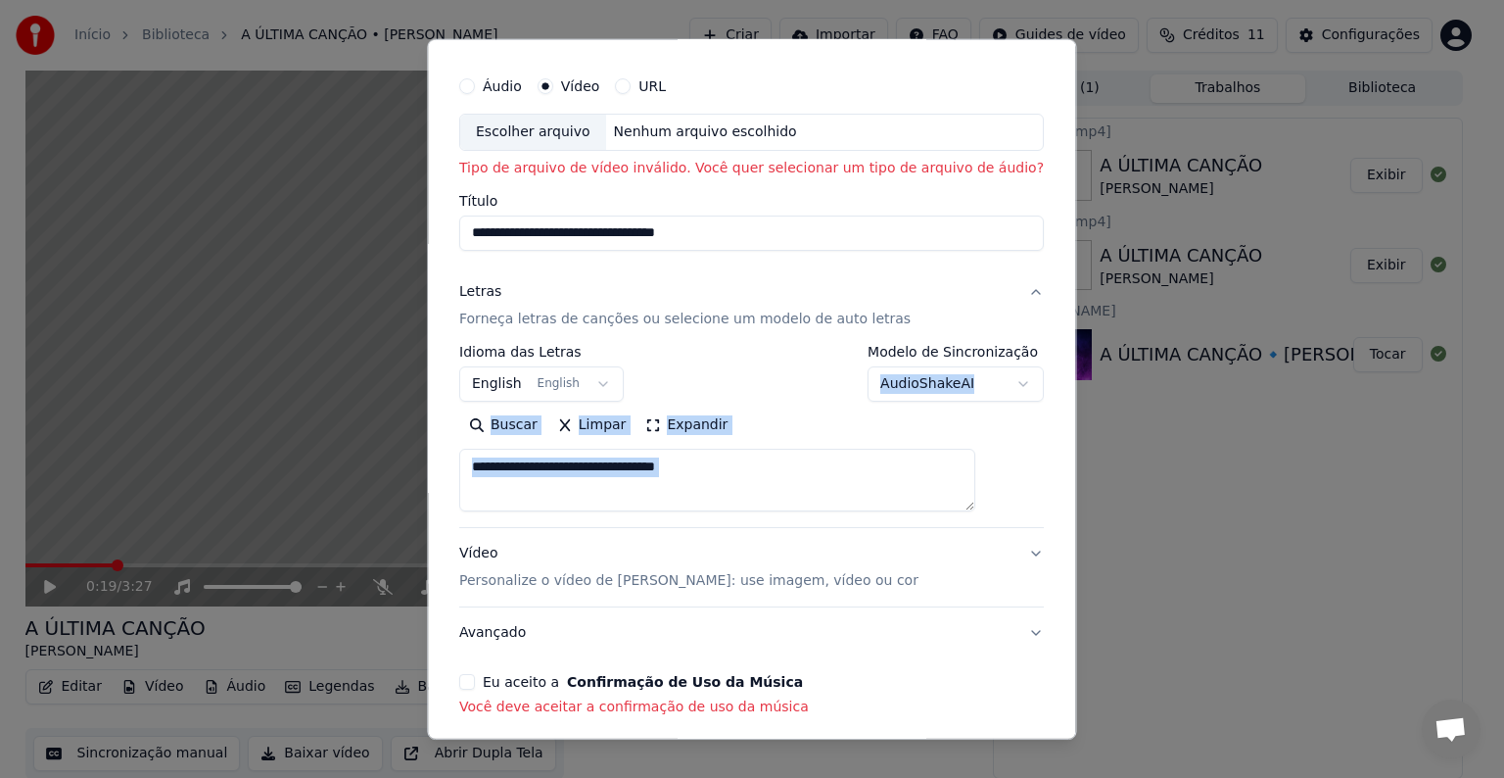
scroll to position [129, 0]
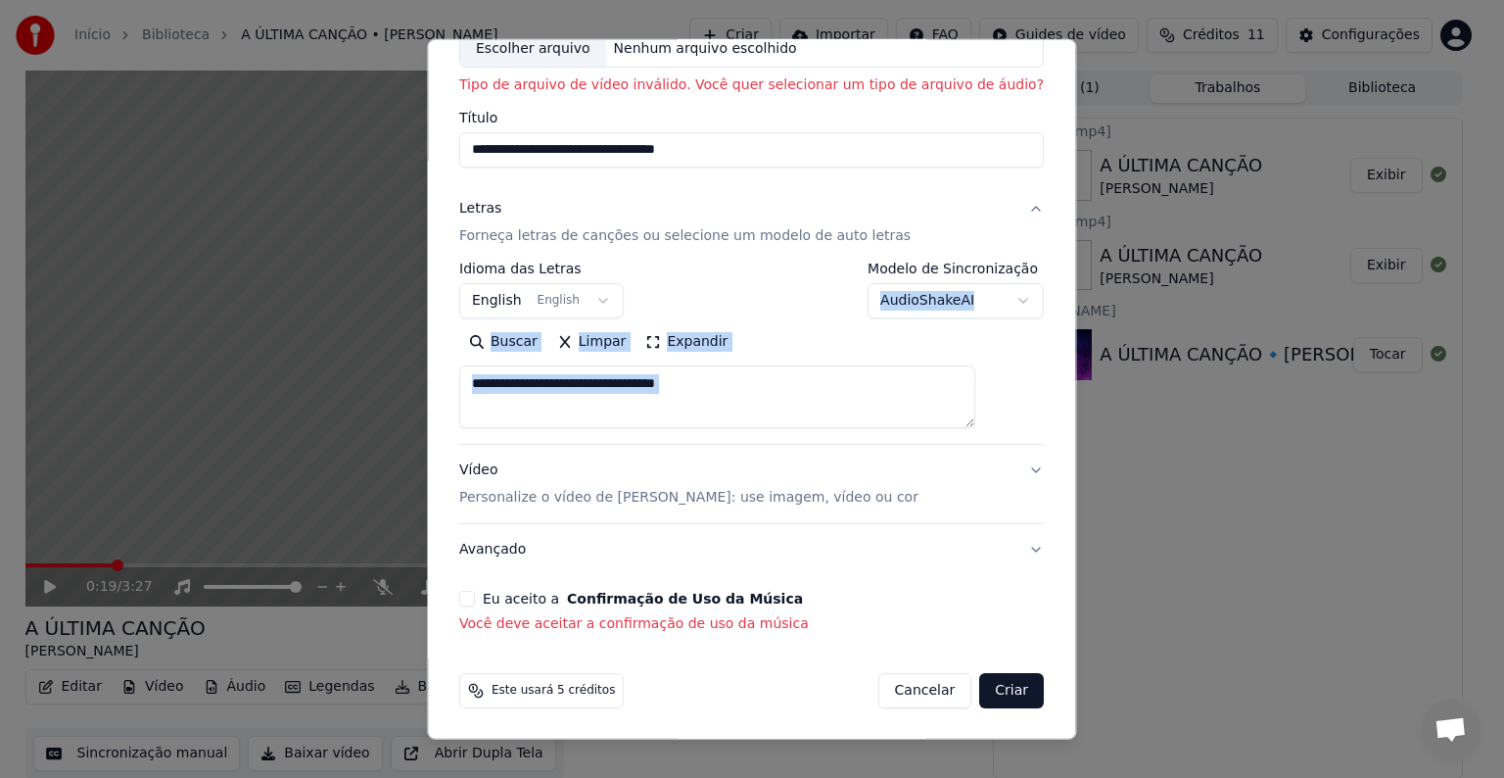
click at [565, 603] on label "Eu aceito a Confirmação de Uso da Música" at bounding box center [643, 599] width 320 height 14
click at [475, 603] on button "Eu aceito a Confirmação de Uso da Música" at bounding box center [467, 599] width 16 height 16
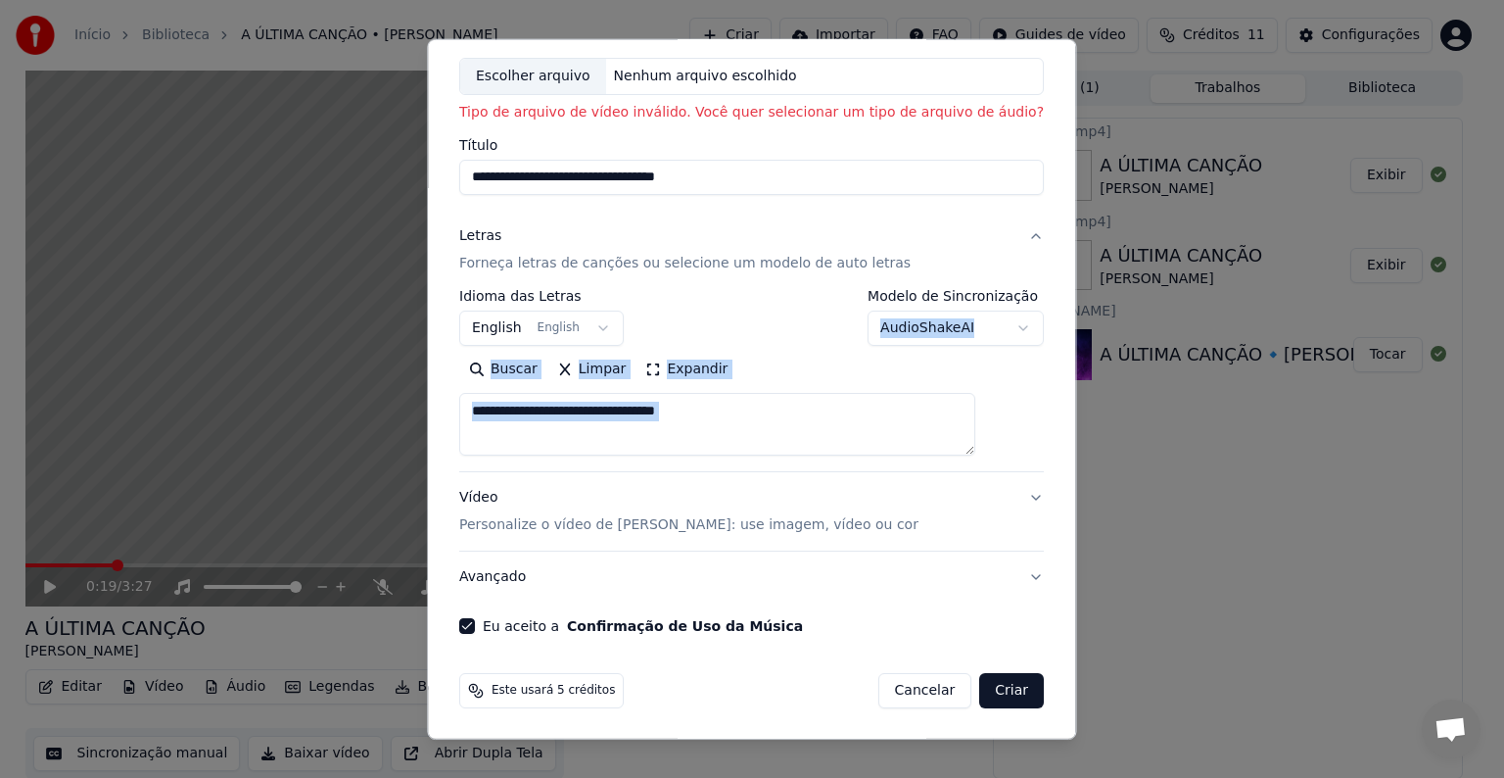
click at [980, 684] on button "Criar" at bounding box center [1012, 690] width 65 height 35
select select "**"
click at [980, 684] on button "Criar" at bounding box center [1012, 690] width 65 height 35
click at [980, 687] on button "Criar" at bounding box center [1012, 690] width 65 height 35
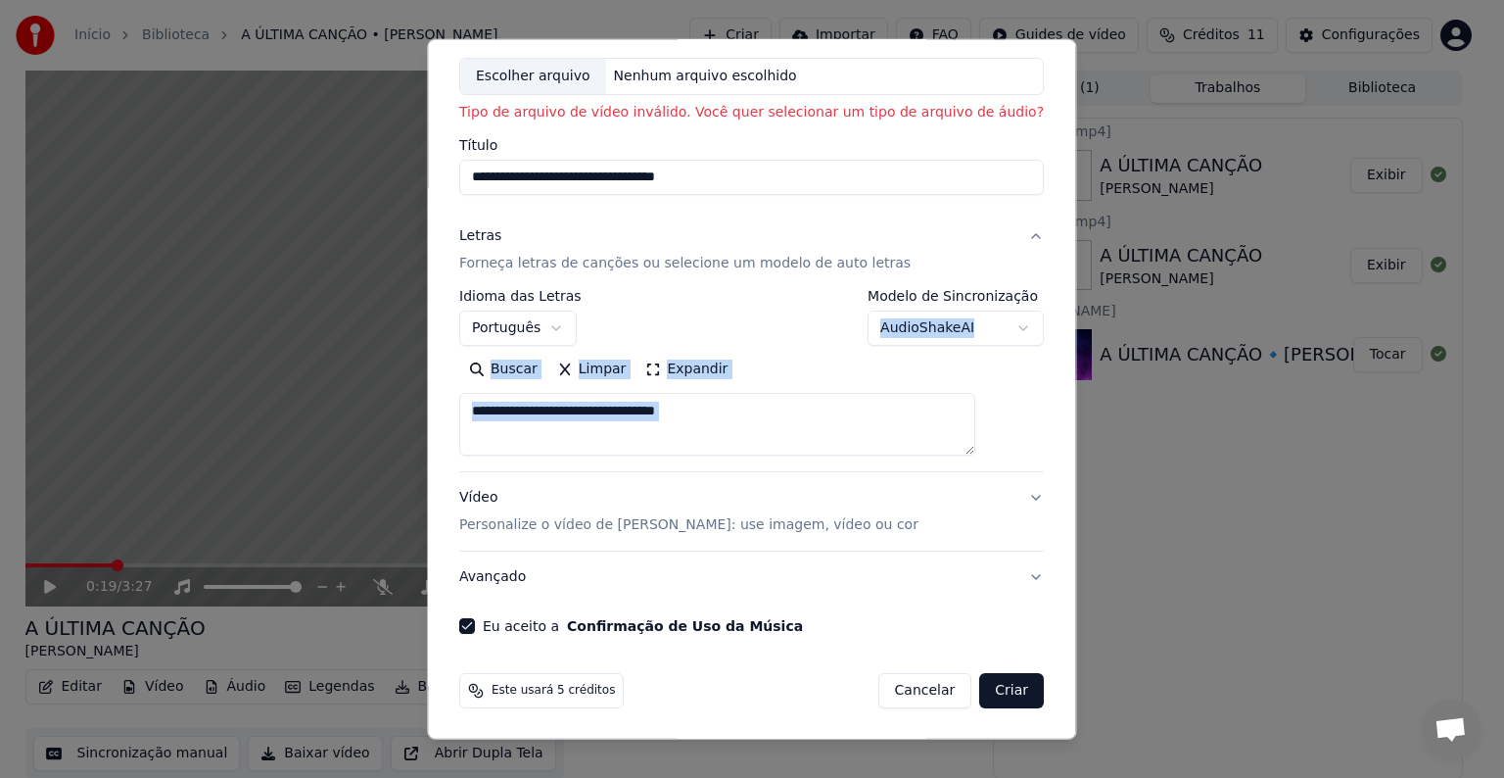
click at [980, 687] on button "Criar" at bounding box center [1012, 690] width 65 height 35
click at [980, 693] on button "Criar" at bounding box center [1012, 690] width 65 height 35
click at [812, 488] on div "Vídeo Personalize o vídeo de karaokê: use imagem, vídeo ou cor" at bounding box center [688, 511] width 459 height 47
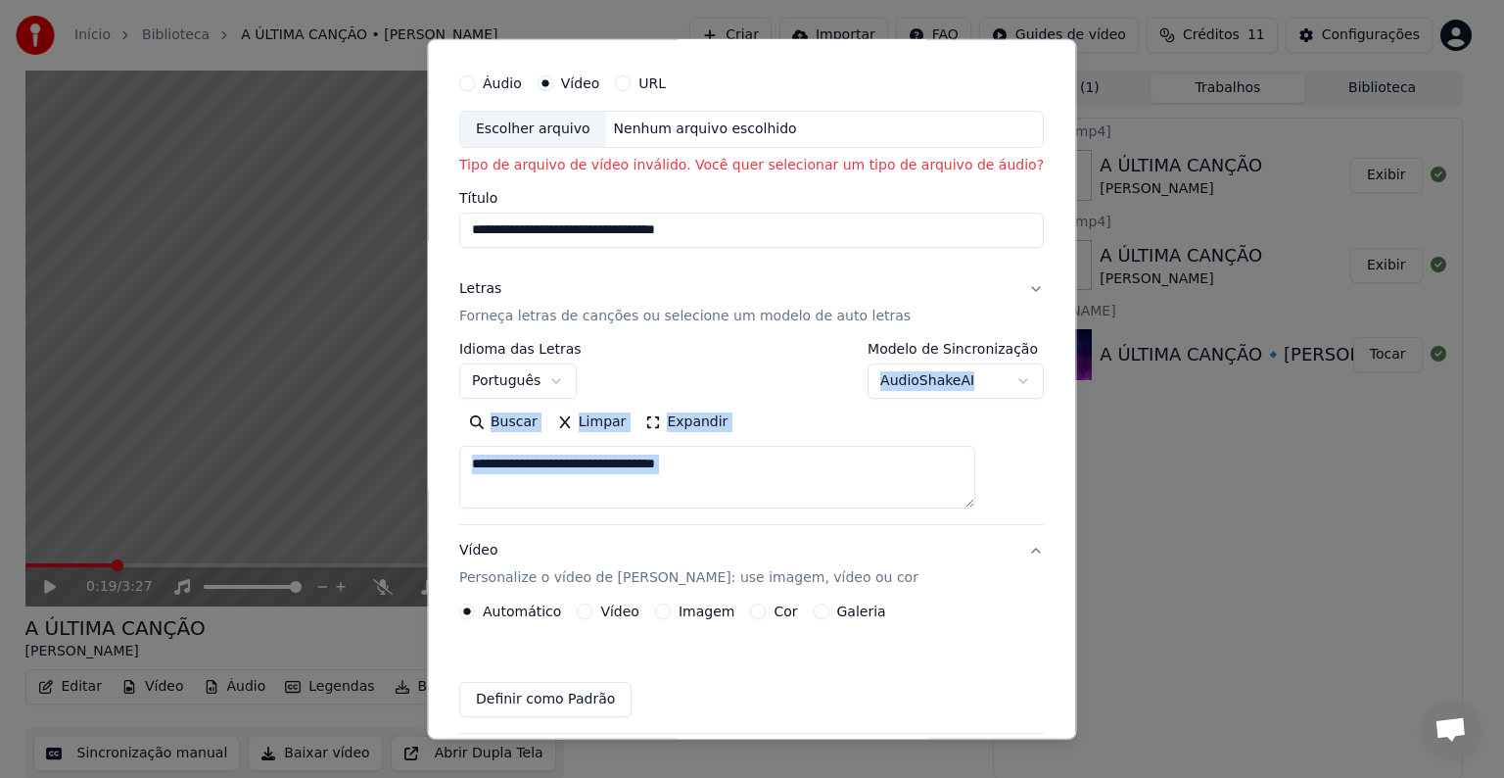
scroll to position [49, 0]
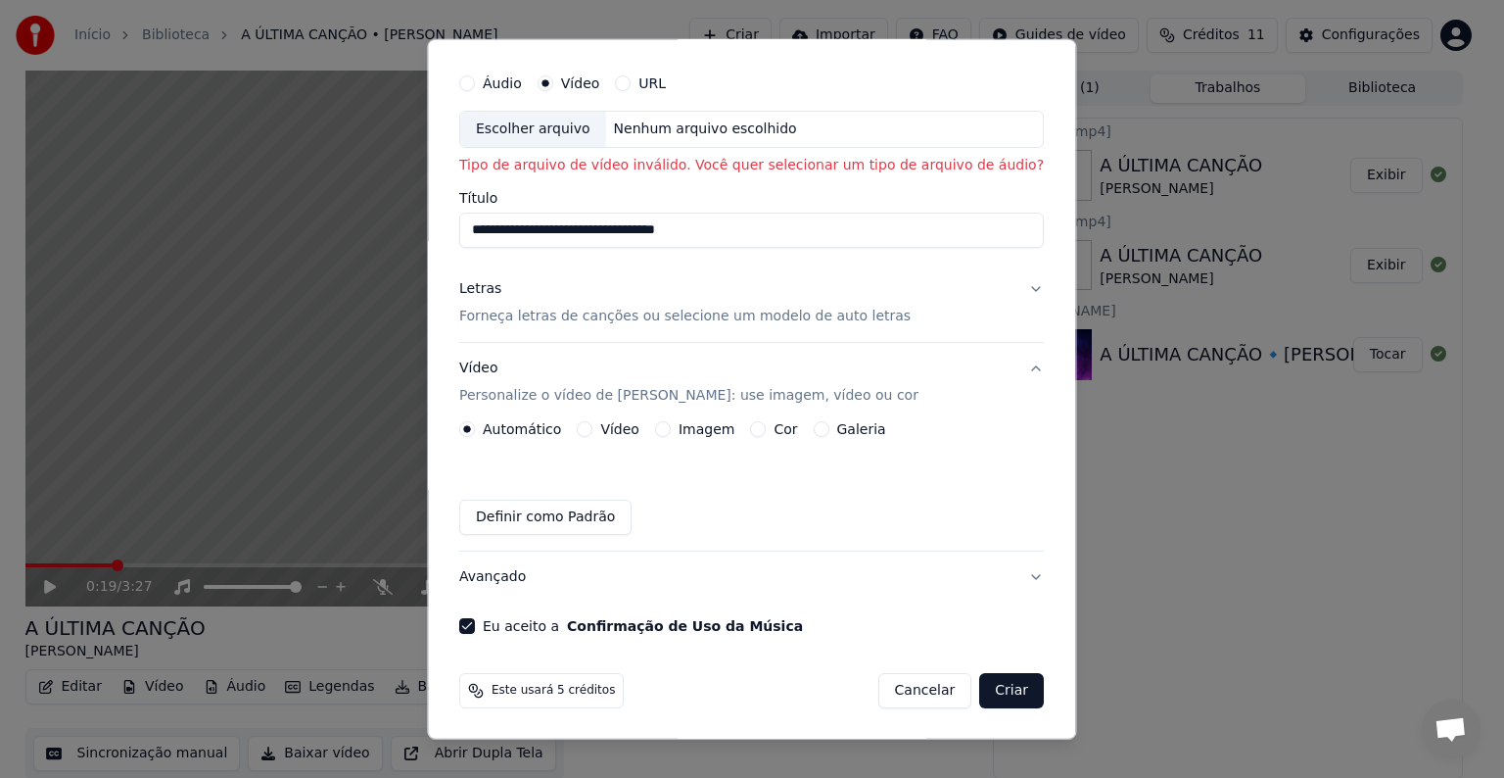
click at [984, 686] on button "Criar" at bounding box center [1012, 690] width 65 height 35
click at [980, 695] on button "Criar" at bounding box center [1012, 690] width 65 height 35
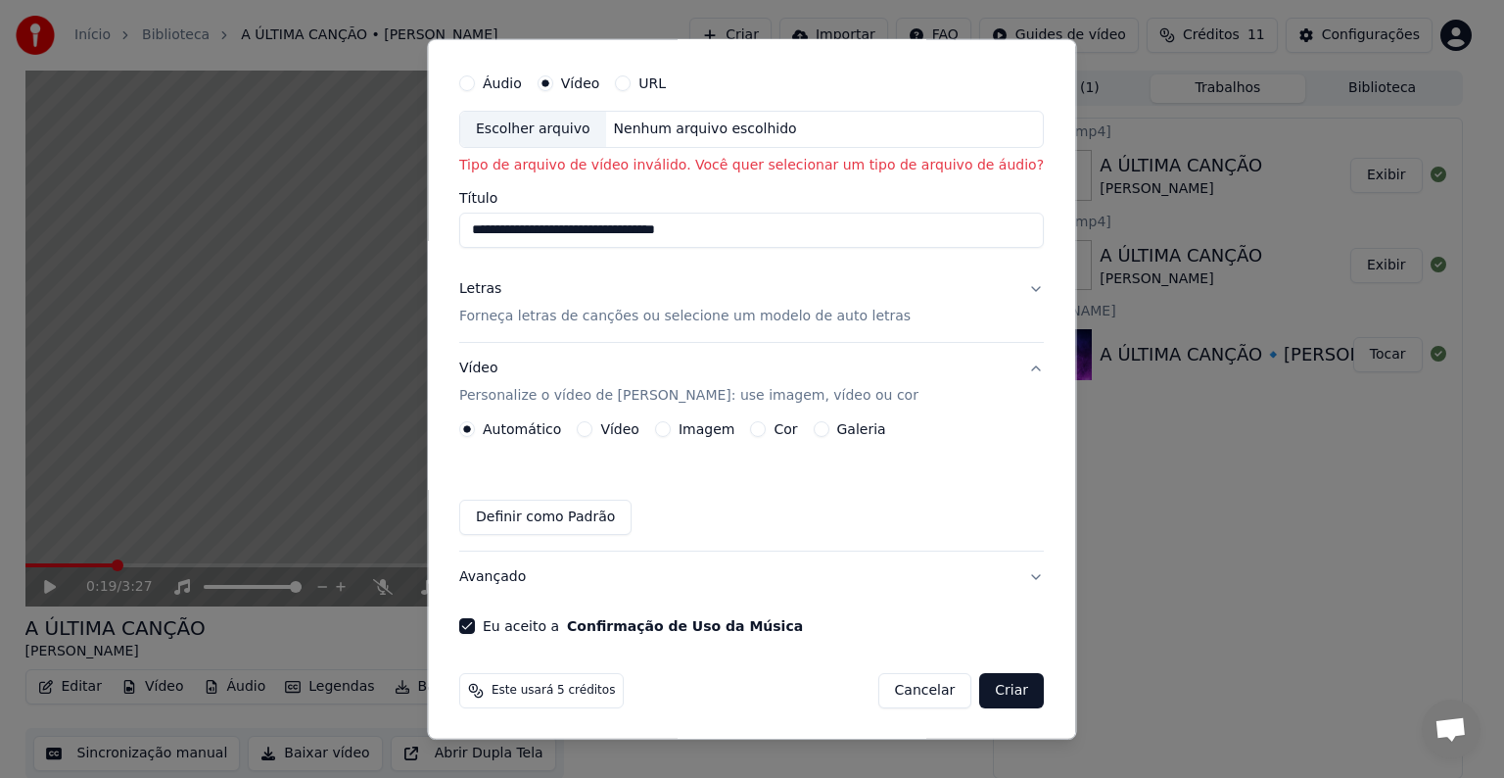
click at [594, 433] on button "Vídeo" at bounding box center [586, 429] width 16 height 16
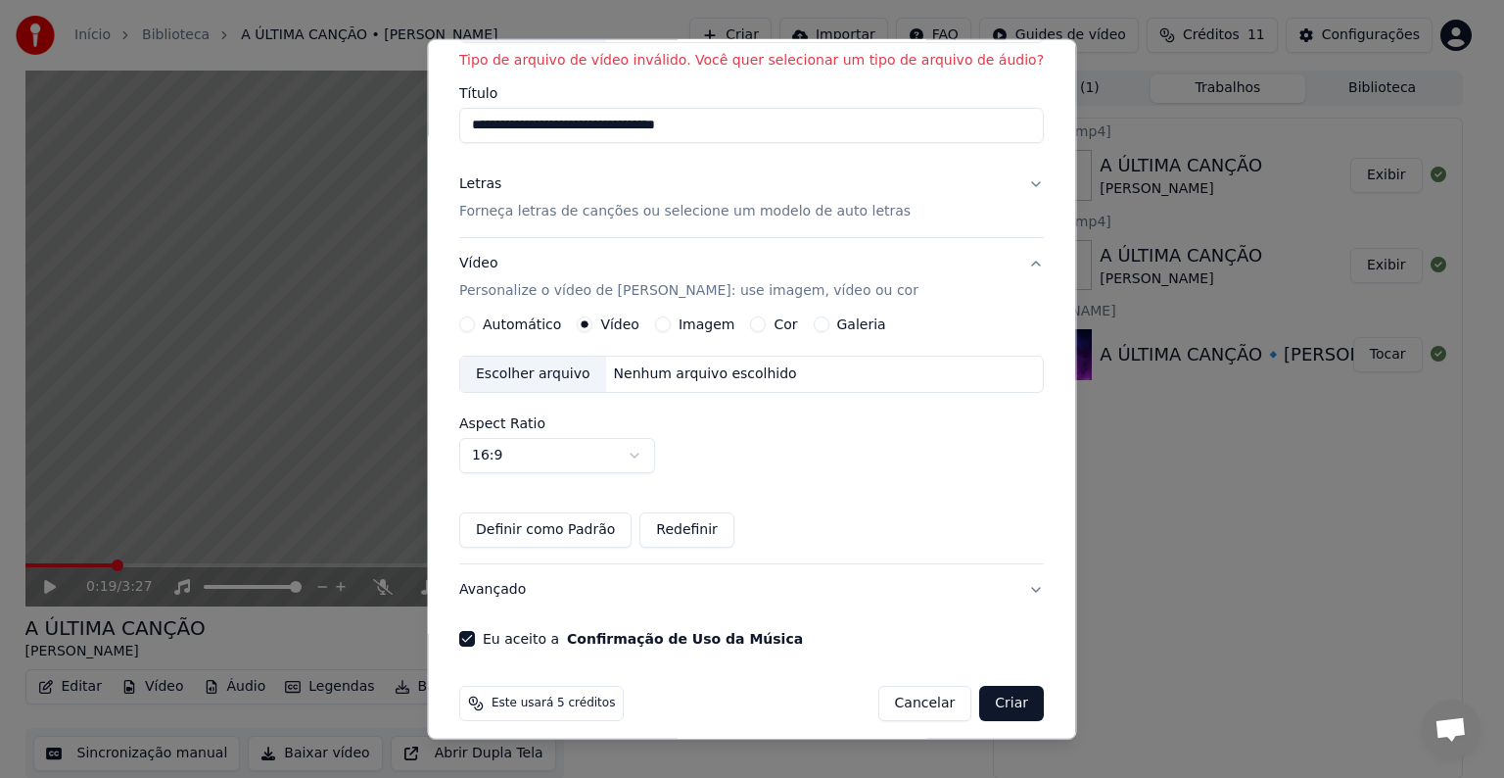
scroll to position [166, 0]
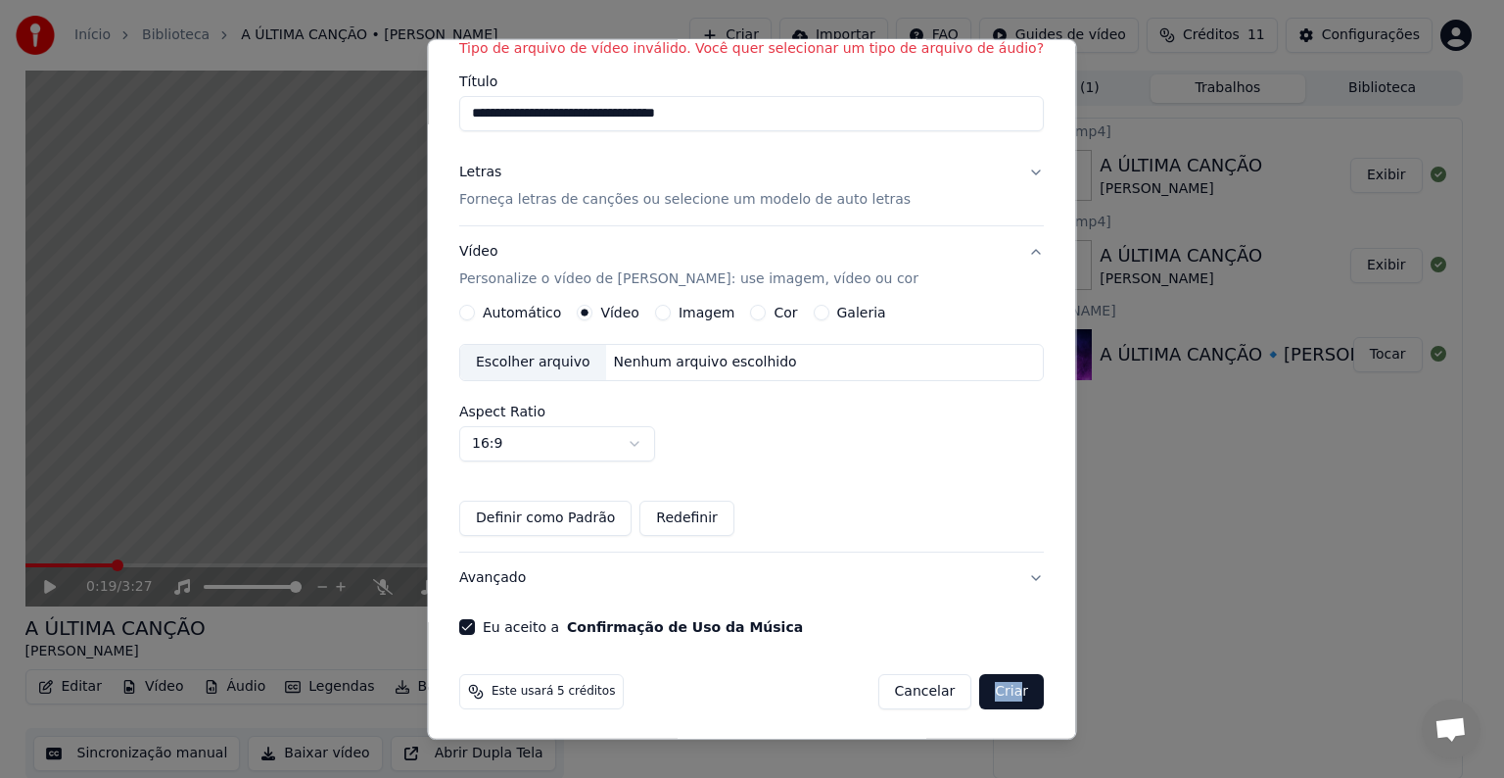
drag, startPoint x: 960, startPoint y: 711, endPoint x: 979, endPoint y: 687, distance: 31.4
click at [979, 687] on div "Este usará 5 créditos Cancelar Criar" at bounding box center [752, 691] width 600 height 51
click at [980, 687] on button "Criar" at bounding box center [1012, 691] width 65 height 35
drag, startPoint x: 979, startPoint y: 687, endPoint x: 991, endPoint y: 685, distance: 11.9
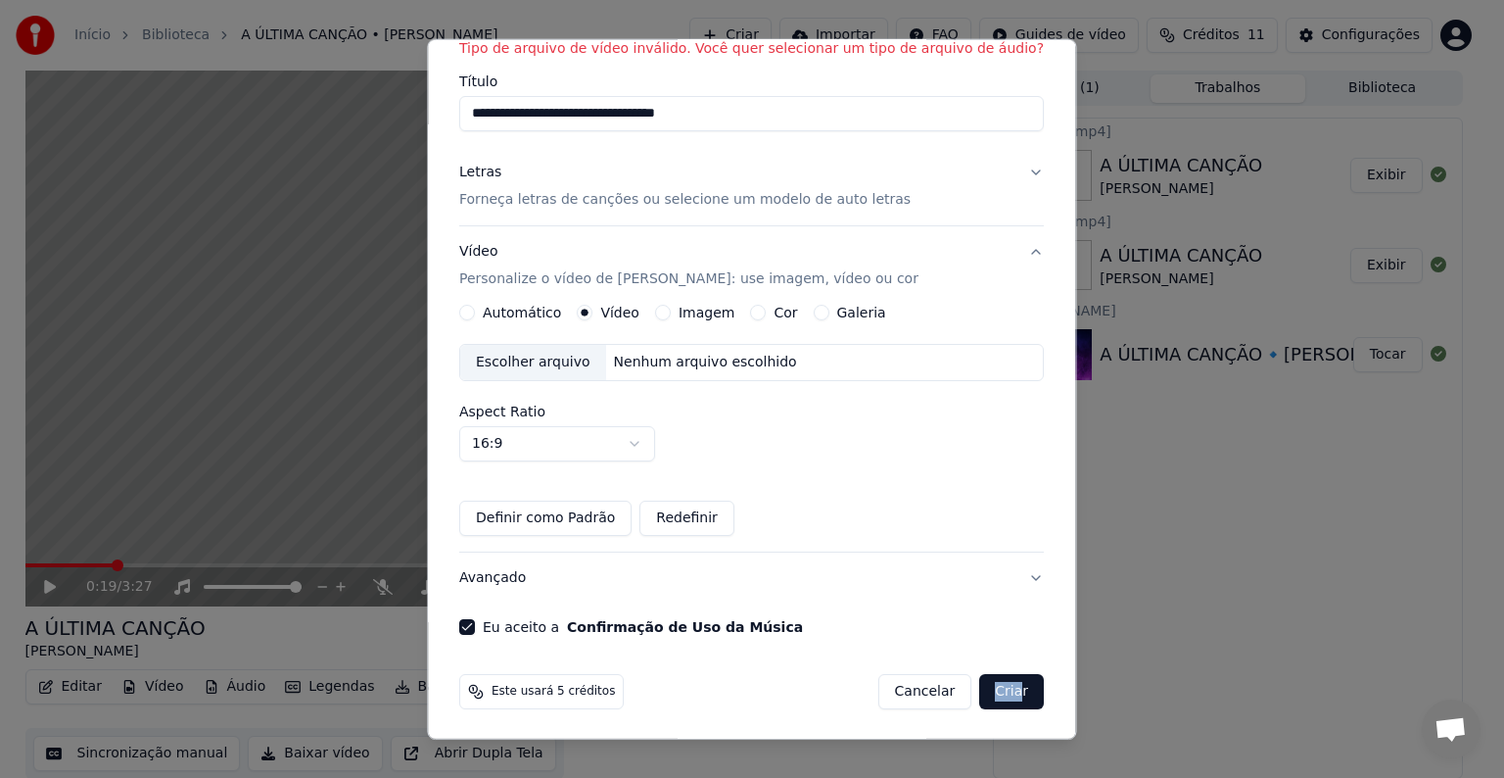
click at [991, 685] on button "Criar" at bounding box center [1012, 691] width 65 height 35
click at [992, 690] on button "Criar" at bounding box center [1012, 691] width 65 height 35
click at [980, 696] on button "Criar" at bounding box center [1012, 691] width 65 height 35
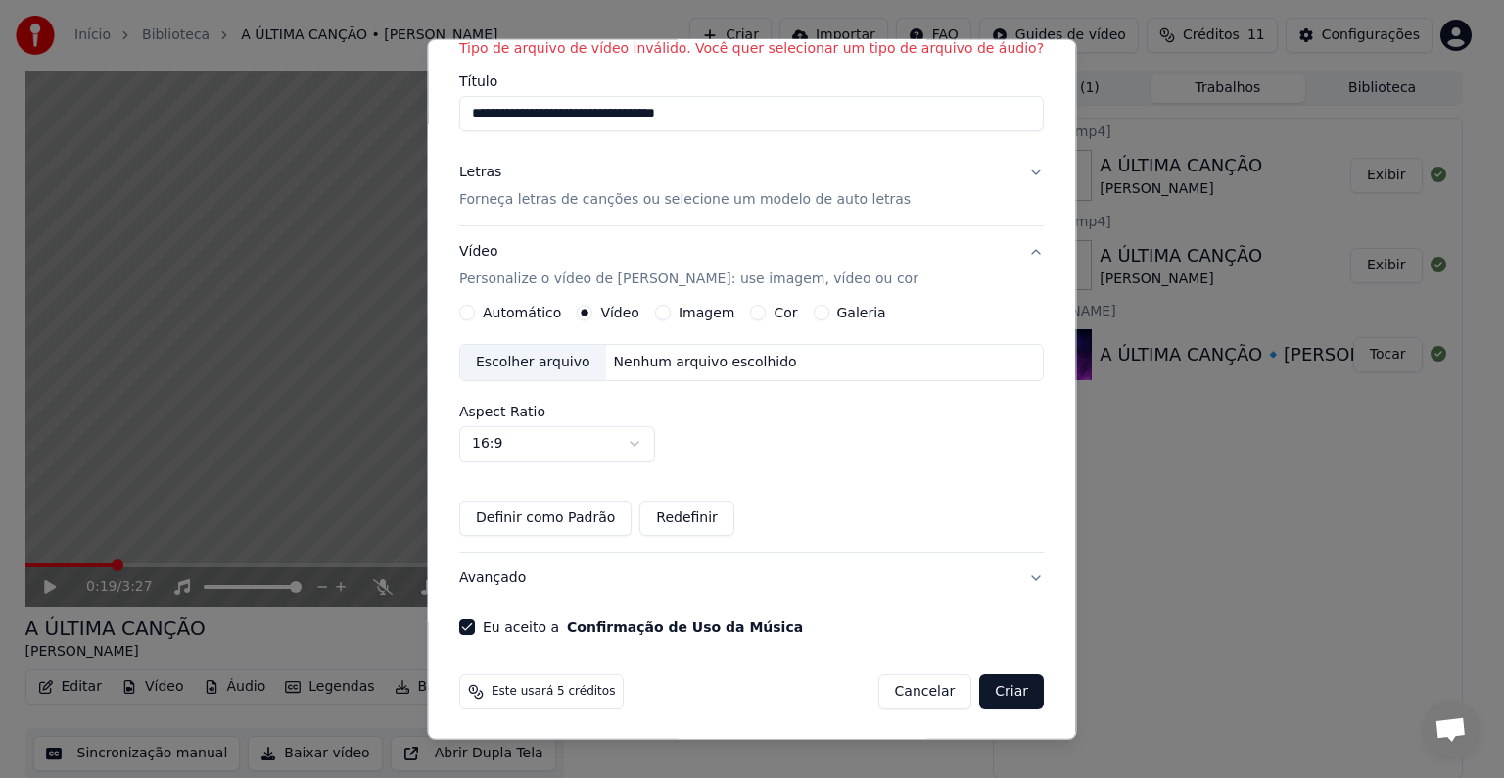
click at [741, 638] on div "**********" at bounding box center [752, 290] width 600 height 703
click at [980, 686] on button "Criar" at bounding box center [1012, 691] width 65 height 35
click at [980, 684] on button "Criar" at bounding box center [1012, 691] width 65 height 35
click at [980, 685] on button "Criar" at bounding box center [1012, 691] width 65 height 35
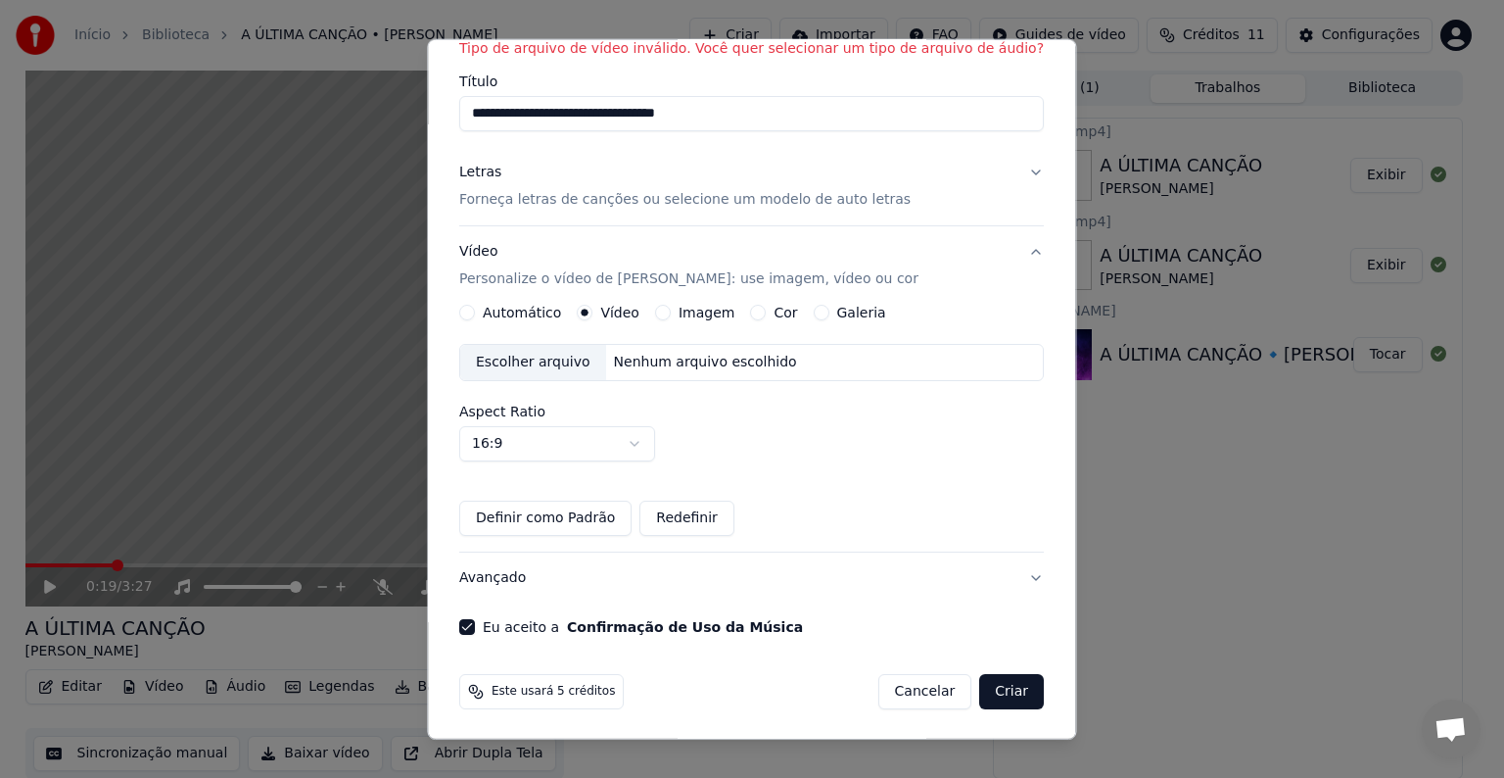
click at [803, 357] on div "Escolher arquivo Nenhum arquivo escolhido" at bounding box center [751, 362] width 585 height 37
click at [984, 698] on button "Criar" at bounding box center [1012, 691] width 65 height 35
click at [980, 697] on button "Criar" at bounding box center [1012, 691] width 65 height 35
click at [646, 446] on body "**********" at bounding box center [744, 389] width 1488 height 778
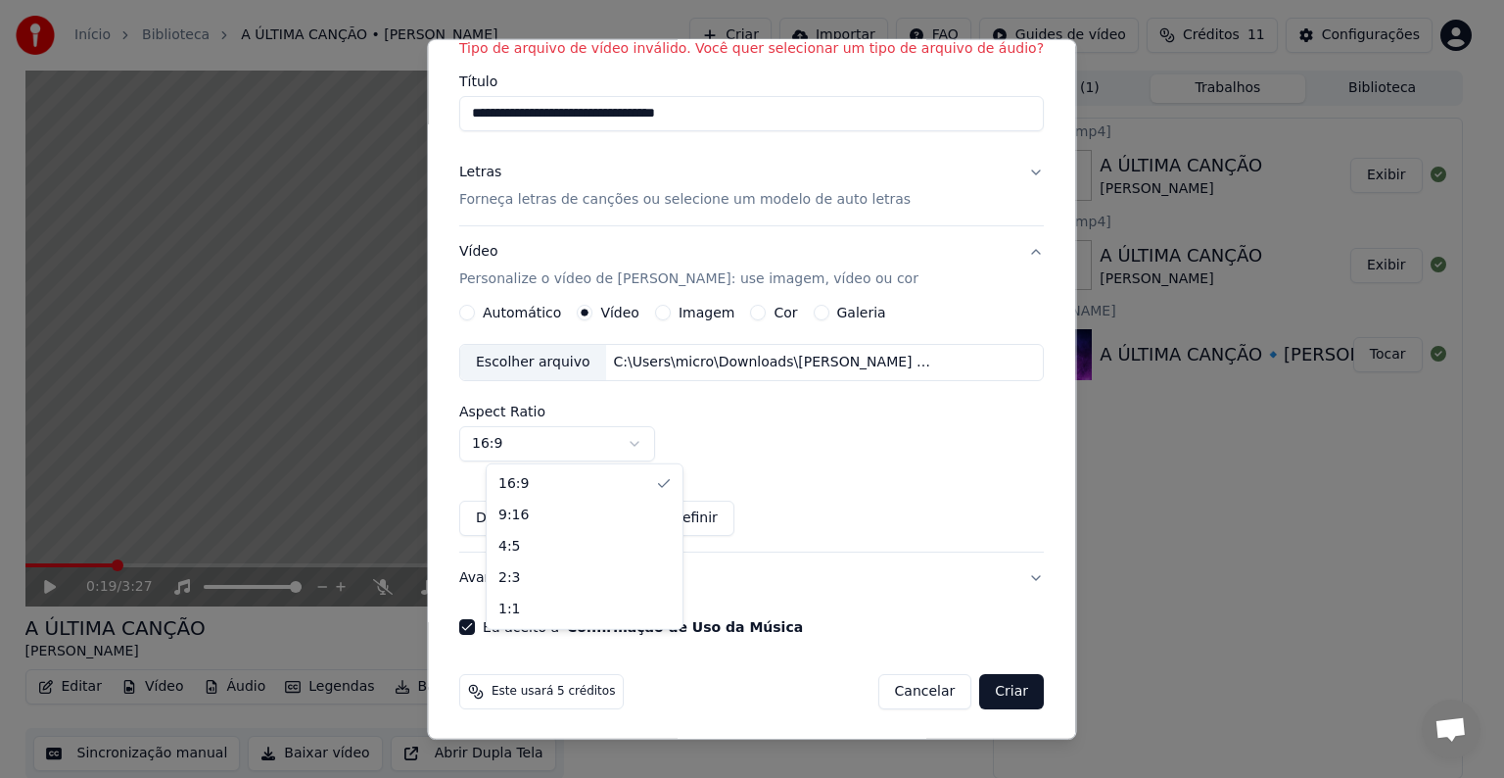
select select "***"
click at [576, 520] on button "Definir como Padrão" at bounding box center [545, 518] width 172 height 35
click at [980, 690] on button "Criar" at bounding box center [1012, 691] width 65 height 35
click at [980, 695] on button "Criar" at bounding box center [1012, 691] width 65 height 35
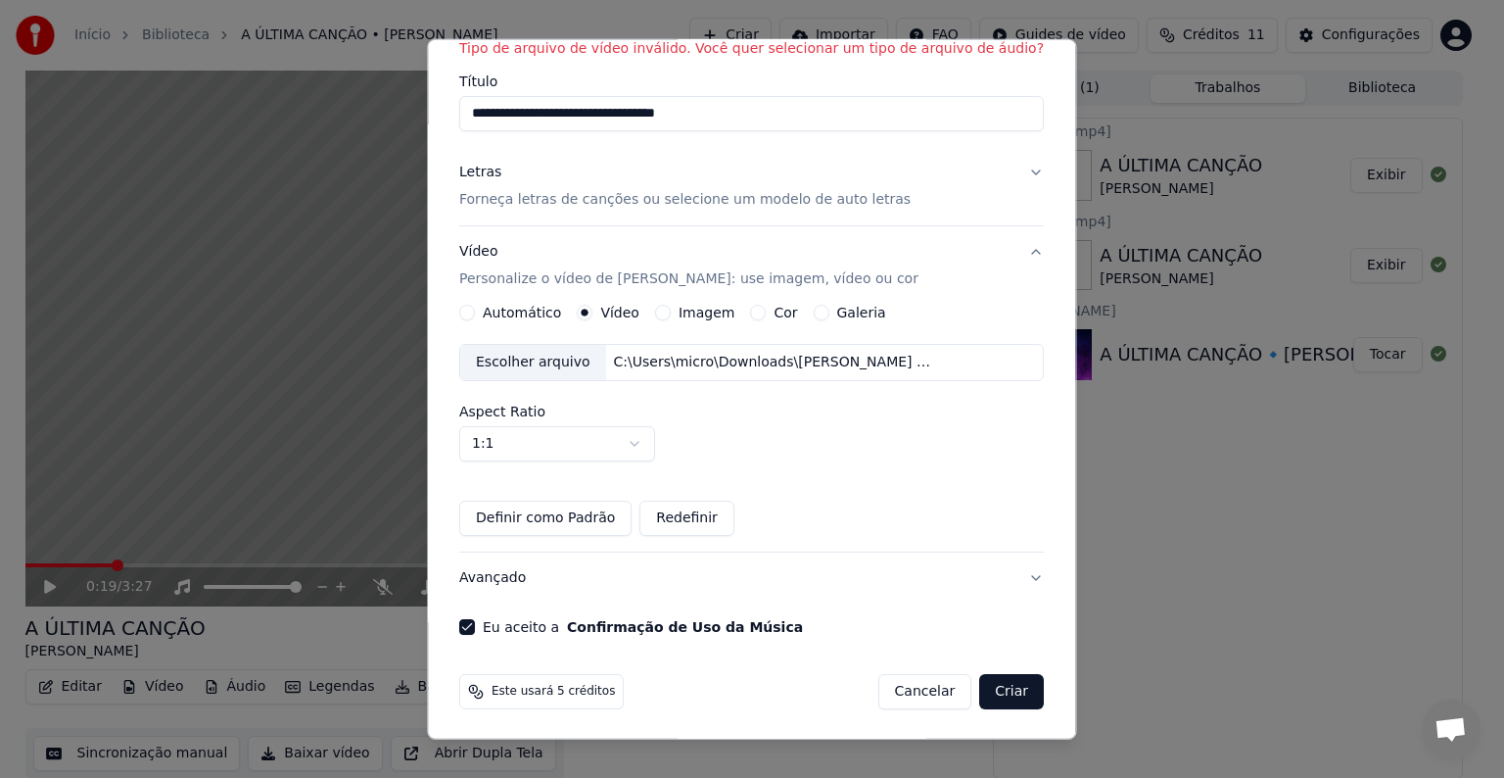
click at [722, 521] on button "Redefinir" at bounding box center [688, 518] width 95 height 35
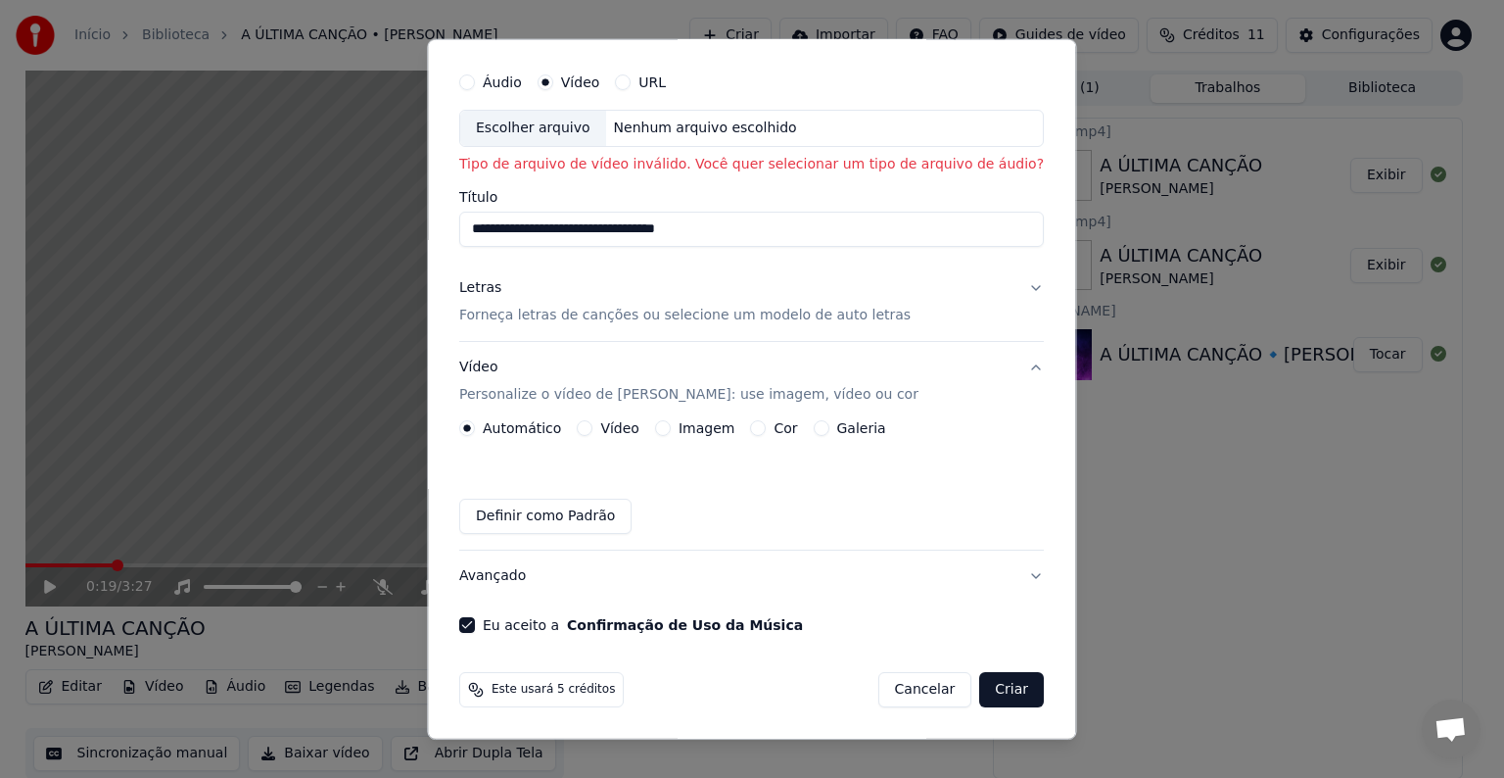
scroll to position [49, 0]
click at [631, 427] on label "Vídeo" at bounding box center [620, 429] width 39 height 14
click at [594, 427] on button "Vídeo" at bounding box center [586, 429] width 16 height 16
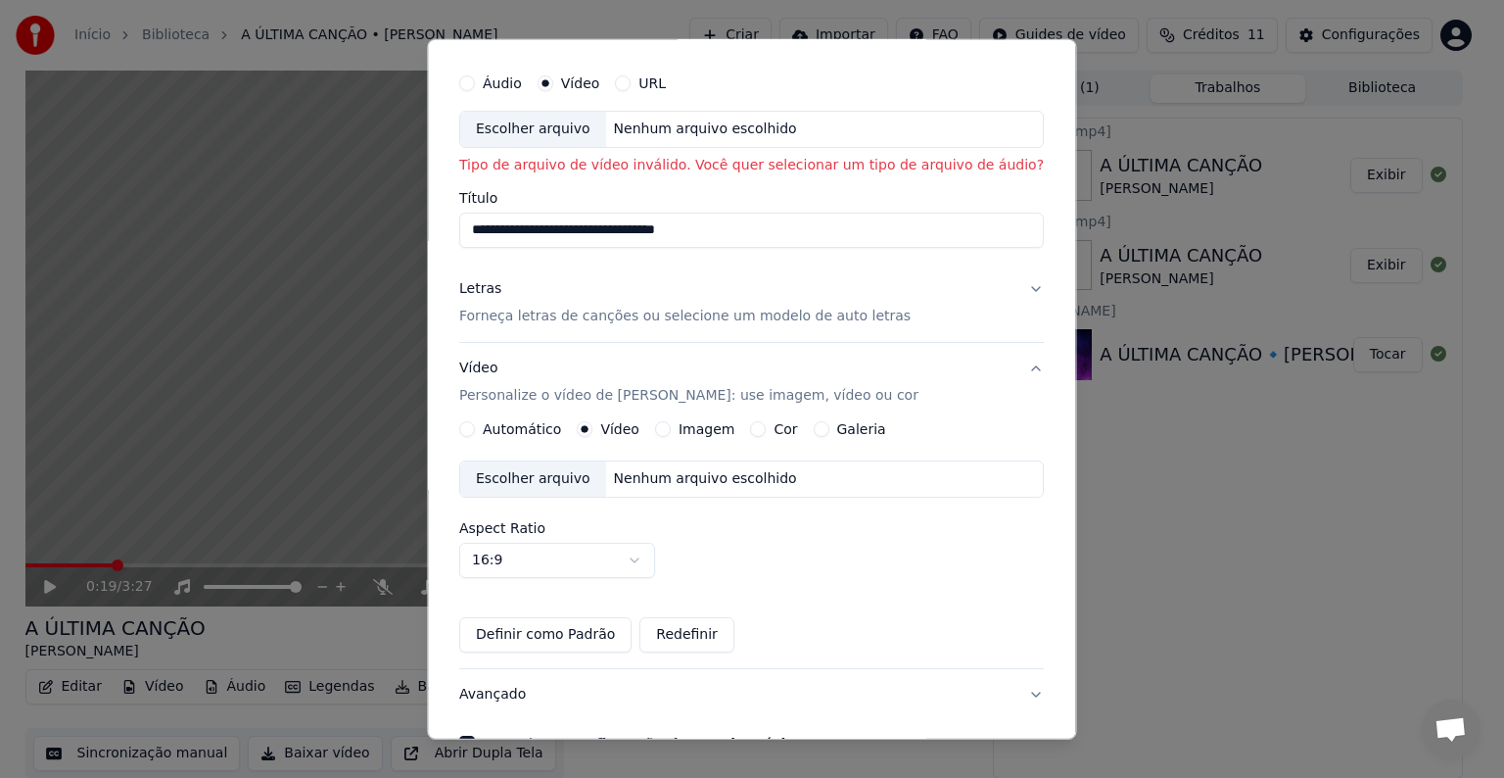
click at [596, 631] on button "Definir como Padrão" at bounding box center [545, 634] width 172 height 35
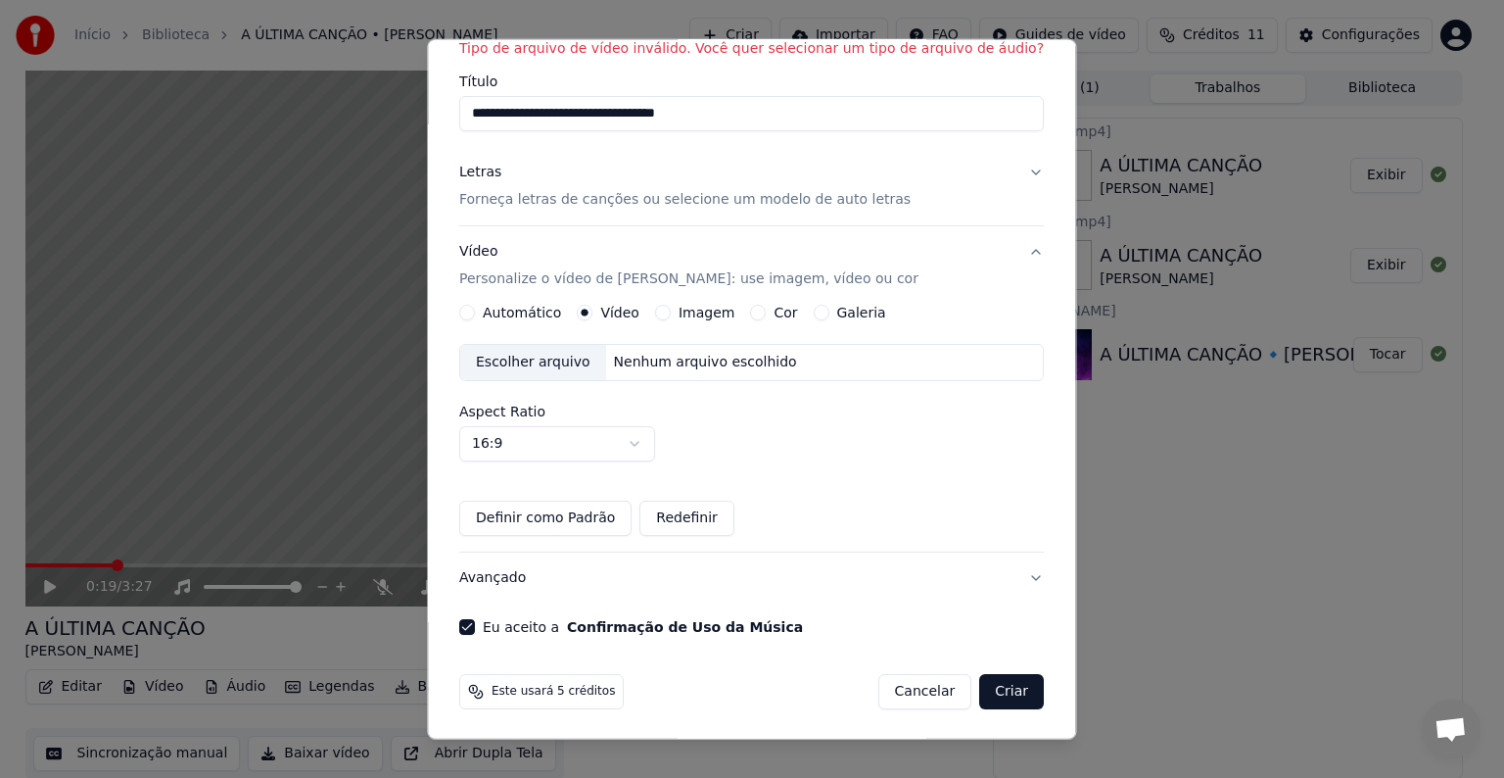
scroll to position [0, 0]
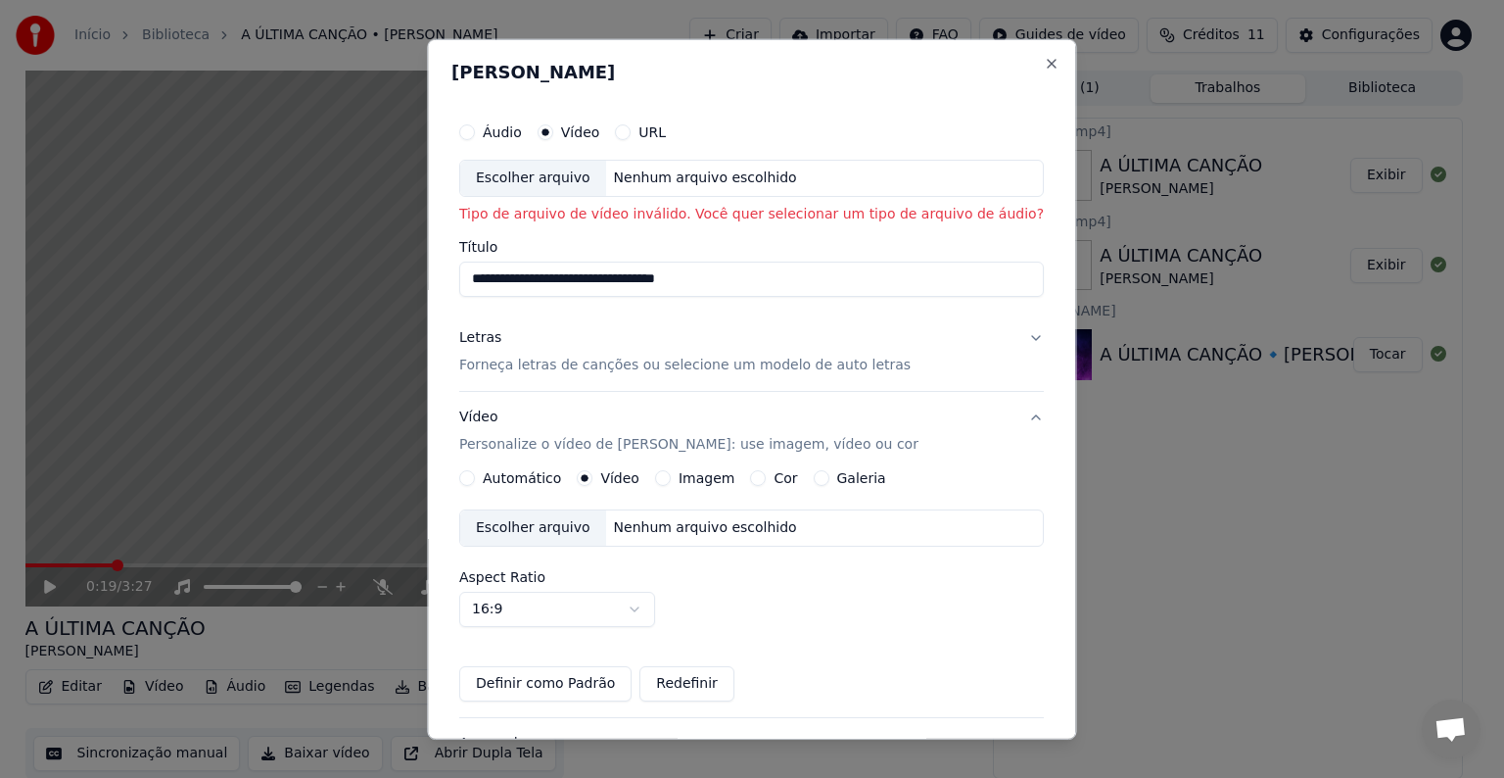
click at [697, 175] on div "Nenhum arquivo escolhido" at bounding box center [705, 178] width 199 height 20
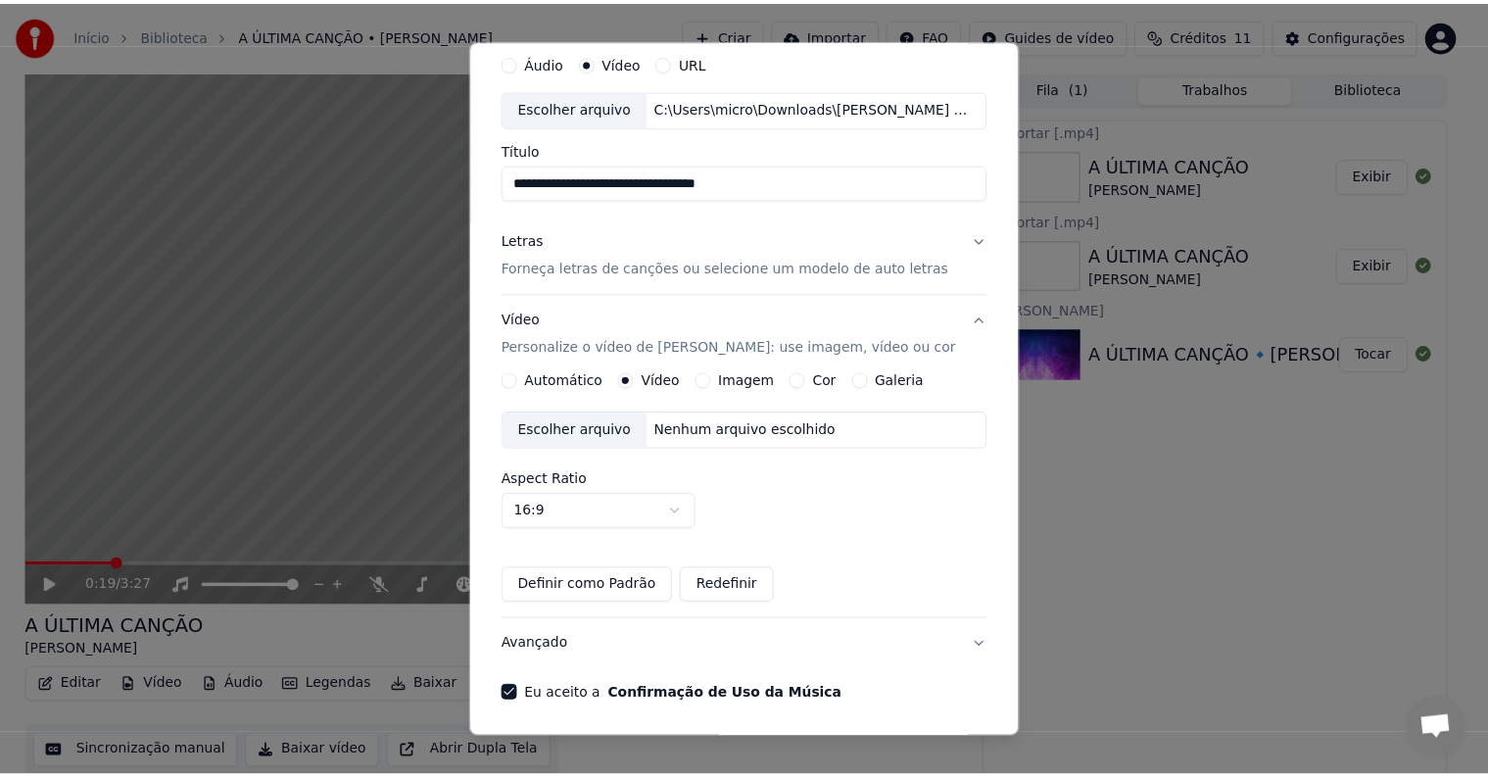
scroll to position [138, 0]
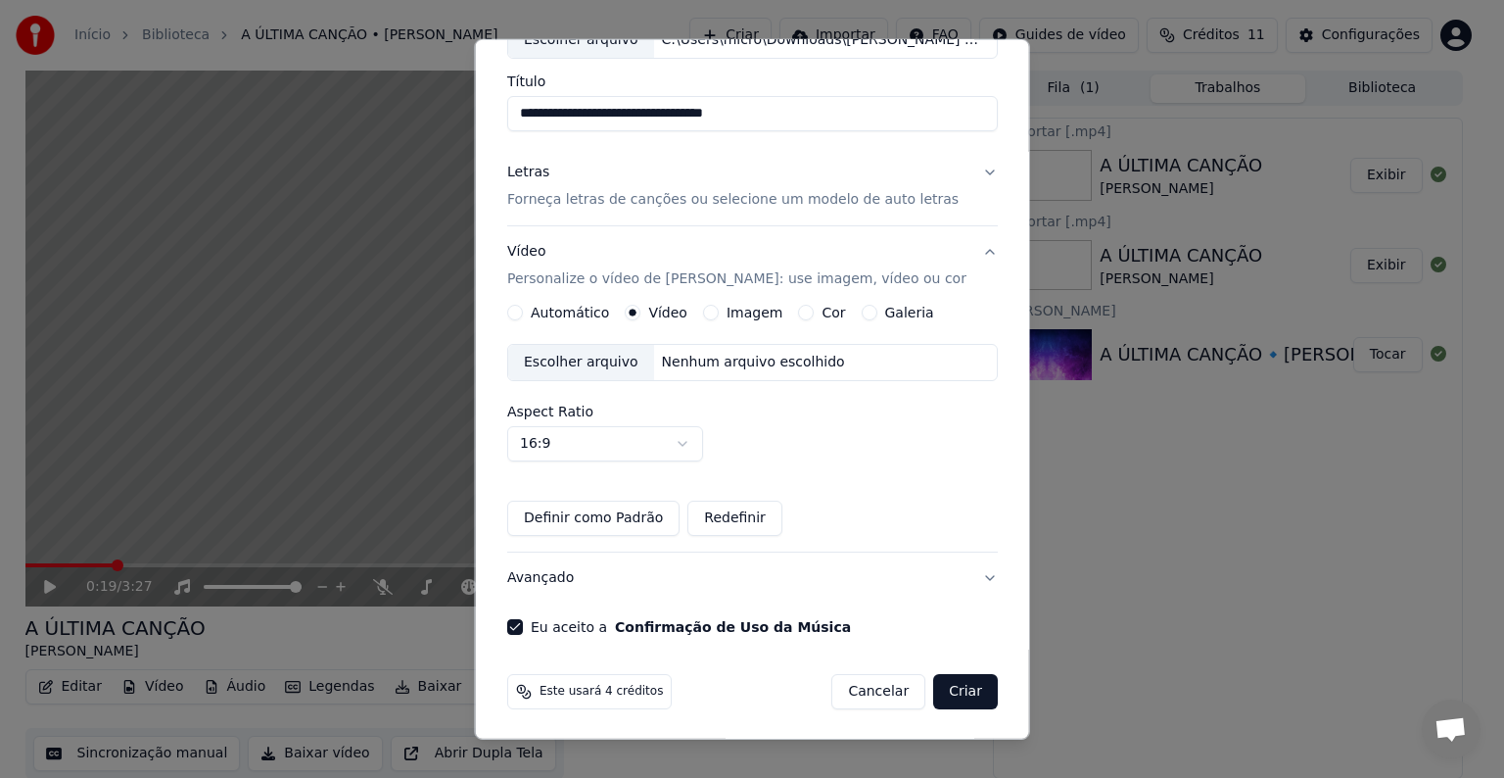
click at [952, 679] on button "Criar" at bounding box center [965, 691] width 65 height 35
click at [943, 699] on button "Criar" at bounding box center [965, 691] width 65 height 35
drag, startPoint x: 943, startPoint y: 699, endPoint x: 956, endPoint y: 709, distance: 16.1
click at [956, 709] on div "Este usará 4 créditos Cancelar Criar" at bounding box center [753, 691] width 506 height 51
click at [958, 702] on button "Criar" at bounding box center [965, 691] width 65 height 35
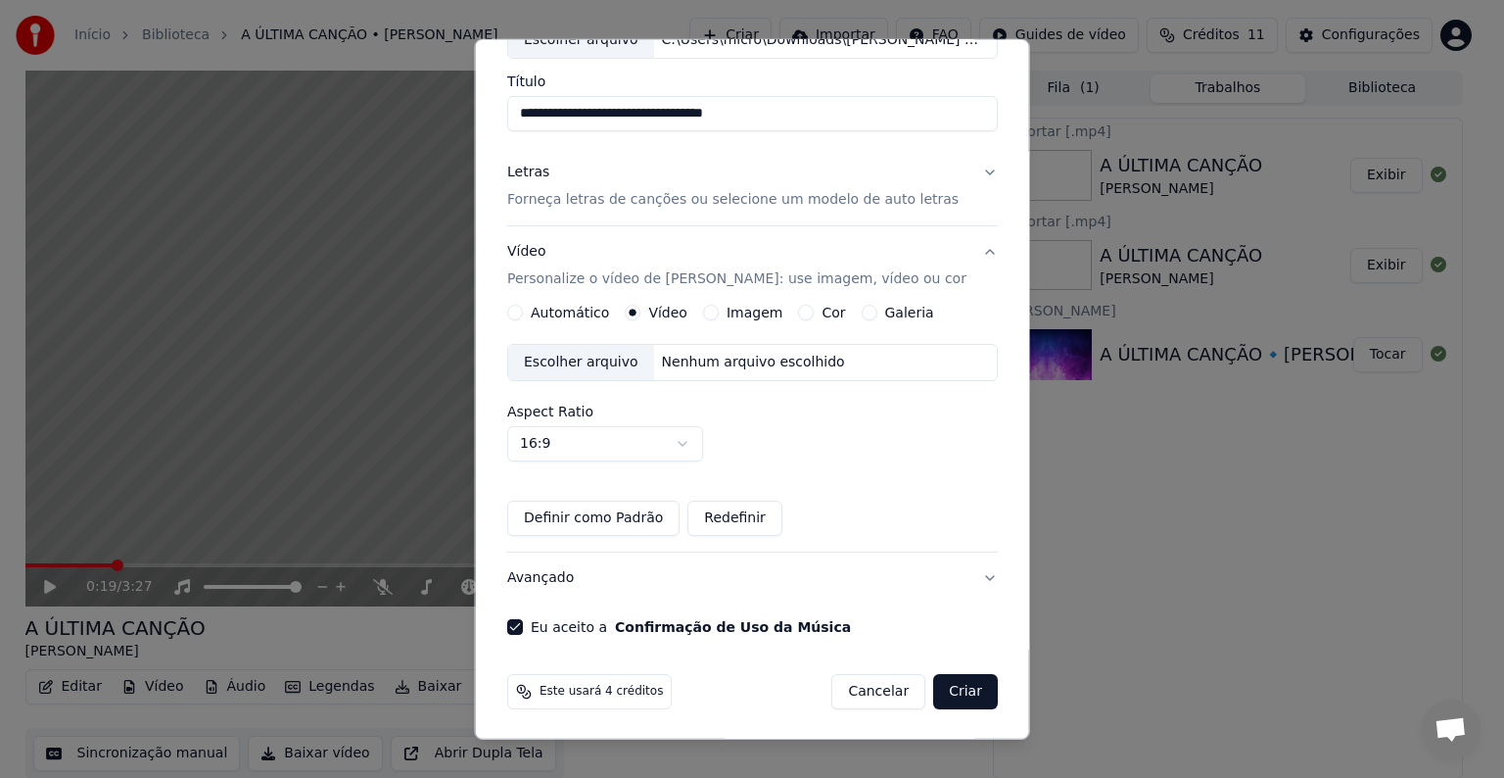
click at [958, 702] on button "Criar" at bounding box center [965, 691] width 65 height 35
click at [867, 358] on div "Escolher arquivo Nenhum arquivo escolhido" at bounding box center [752, 362] width 491 height 37
click at [941, 680] on button "Criar" at bounding box center [965, 691] width 65 height 35
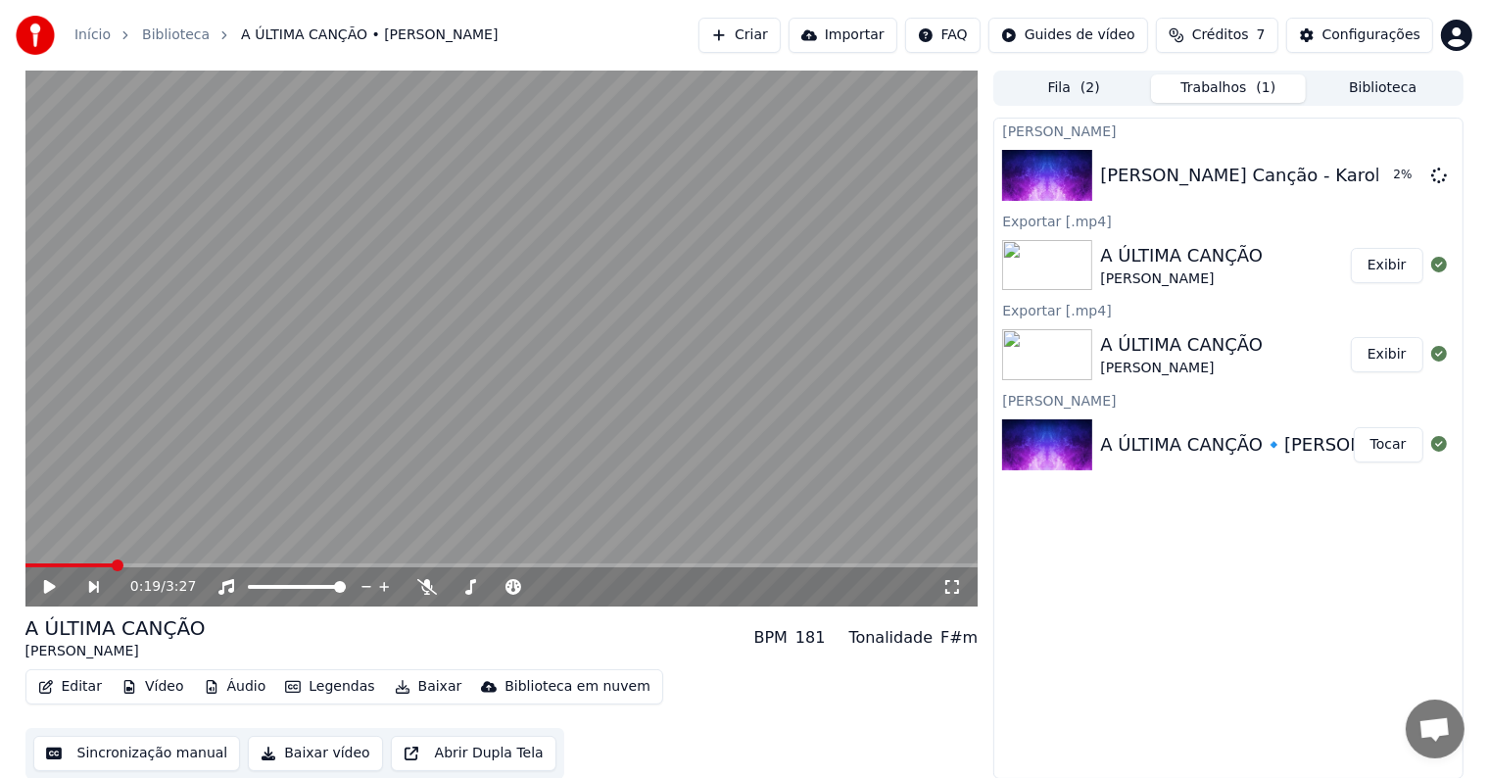
click at [1309, 354] on div "A ÚLTIMA CANÇÃO Paulo Sérgio" at bounding box center [1225, 354] width 251 height 47
click at [1399, 347] on button "Exibir" at bounding box center [1387, 354] width 72 height 35
click at [1392, 168] on button "Tocar" at bounding box center [1389, 175] width 70 height 35
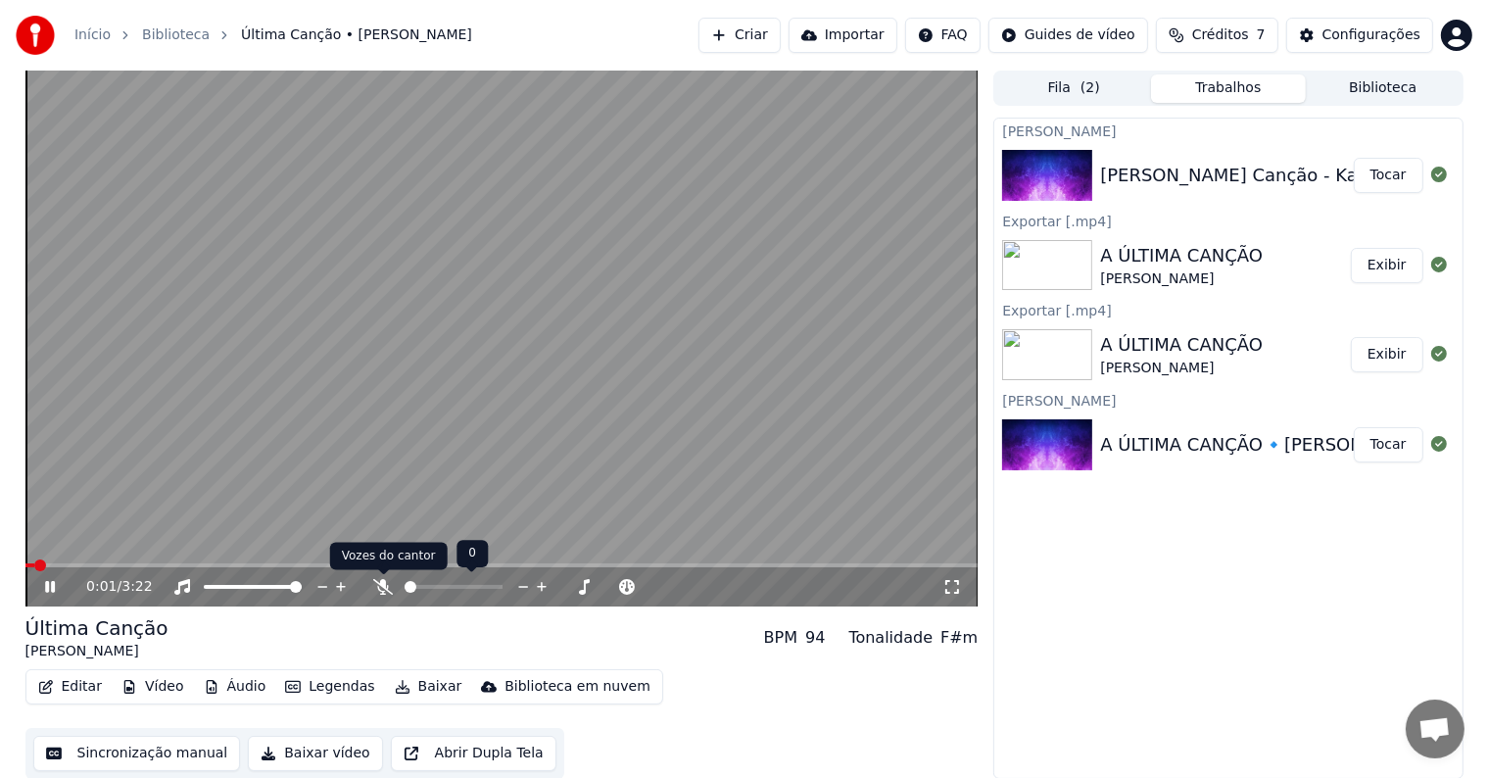
click at [388, 584] on icon at bounding box center [383, 587] width 20 height 16
click at [318, 756] on button "Baixar vídeo" at bounding box center [315, 753] width 134 height 35
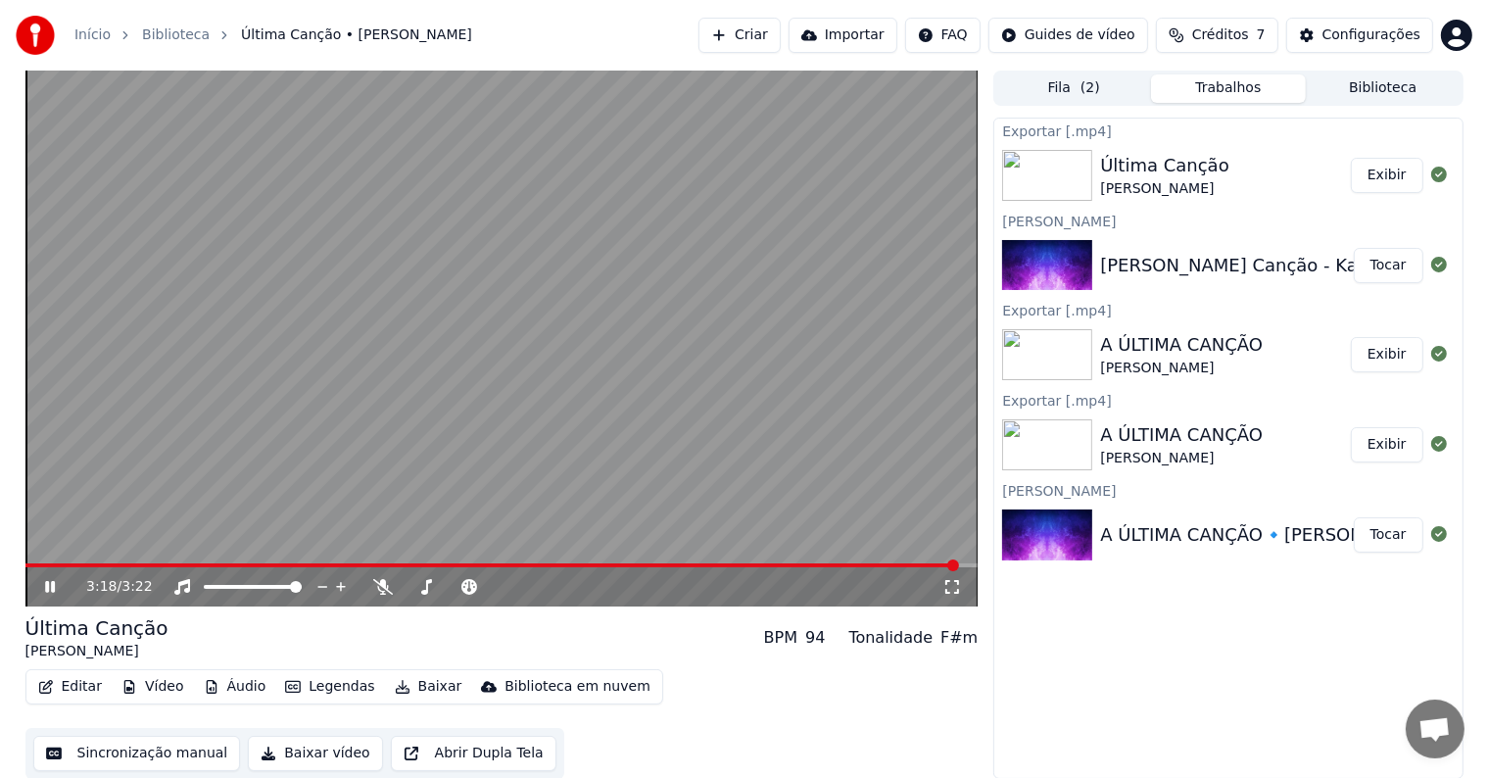
click at [305, 756] on button "Baixar vídeo" at bounding box center [315, 753] width 134 height 35
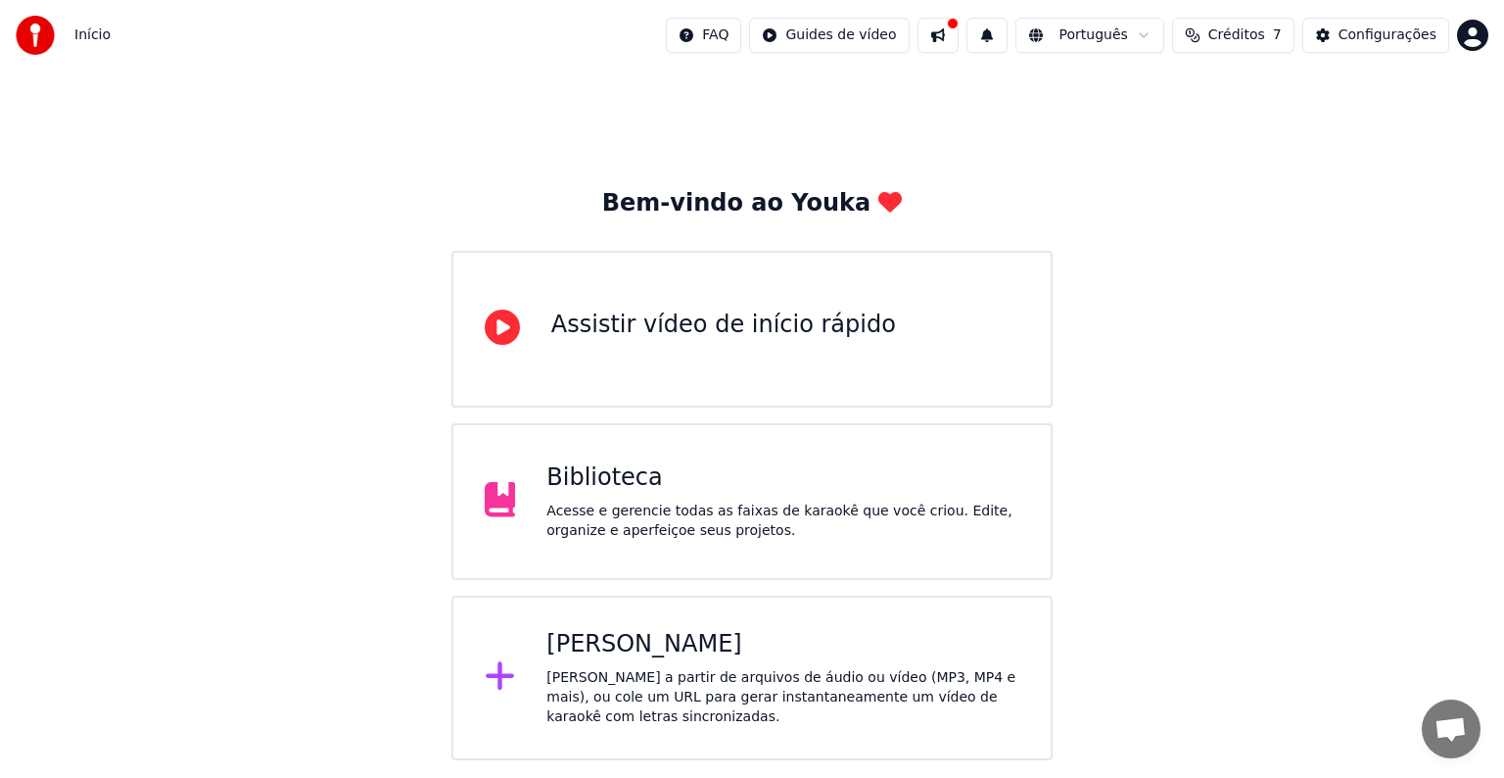
click at [821, 519] on div "Acesse e gerencie todas as faixas de karaokê que você criou. Edite, organize e …" at bounding box center [783, 520] width 473 height 39
click at [930, 288] on div "Assistir vídeo de início rápido" at bounding box center [752, 329] width 601 height 157
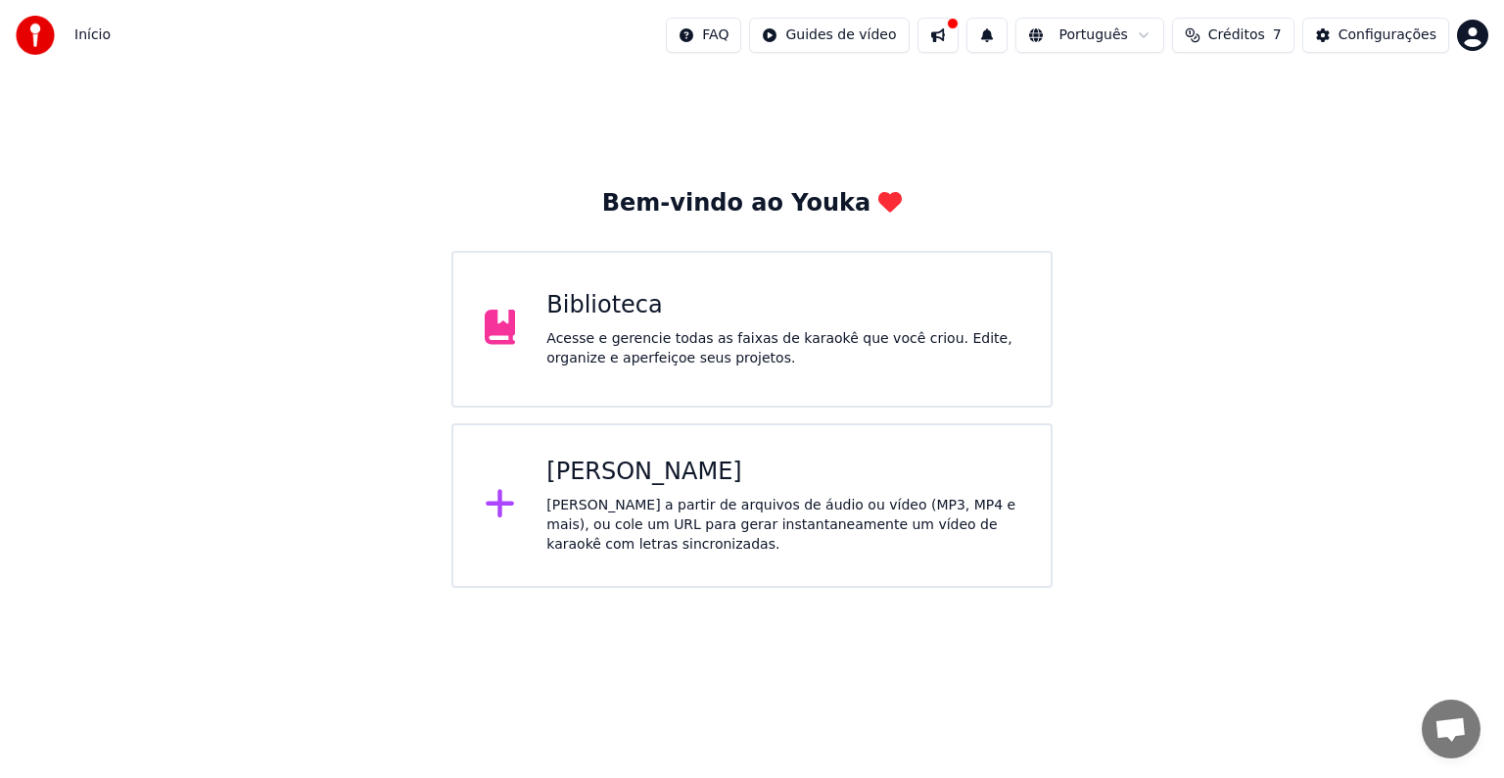
click at [678, 564] on div "Criar Karaokê Crie karaokê a partir de arquivos de áudio ou vídeo (MP3, MP4 e m…" at bounding box center [752, 505] width 601 height 165
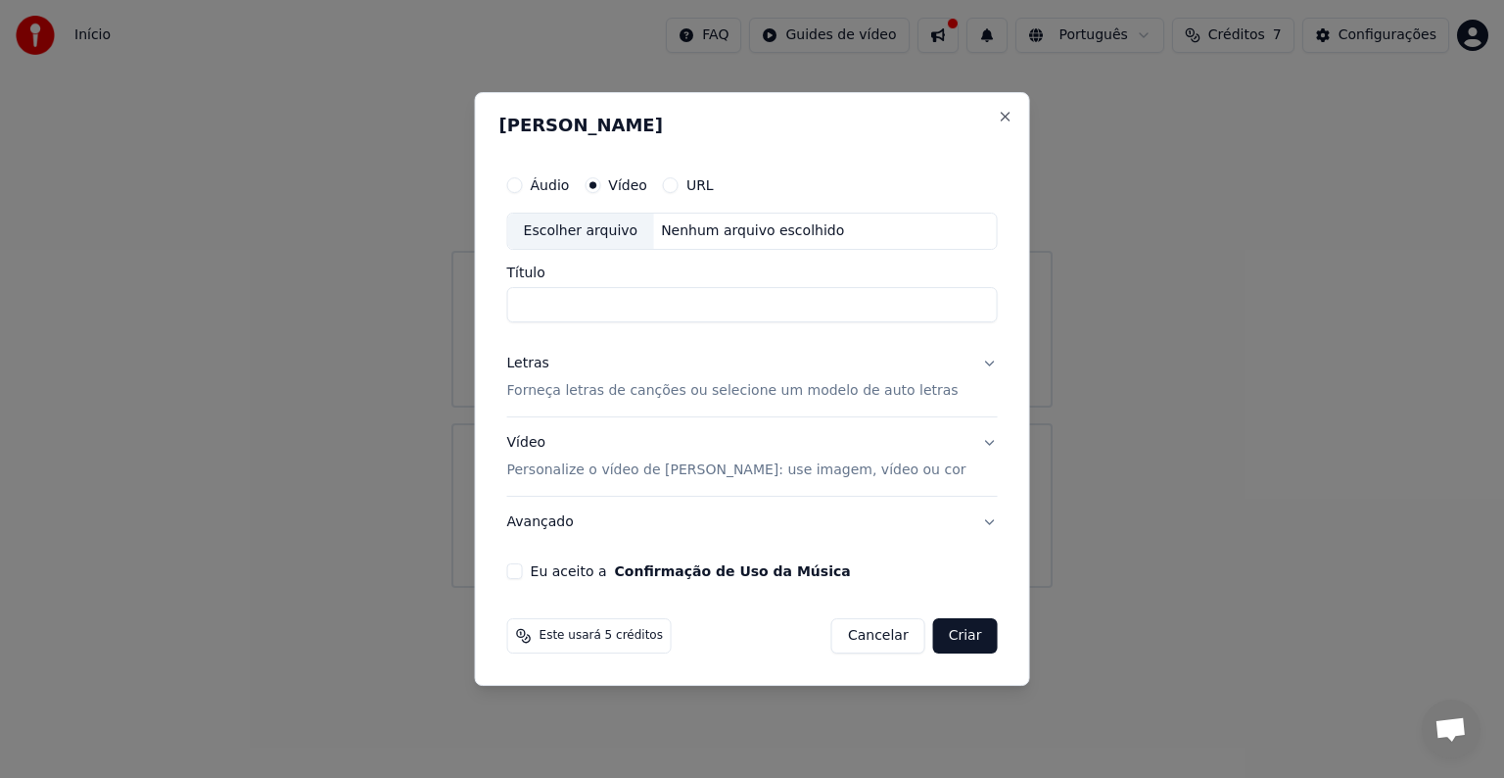
click at [699, 192] on div "URL" at bounding box center [688, 185] width 51 height 16
click at [702, 189] on div "URL" at bounding box center [688, 185] width 51 height 16
drag, startPoint x: 690, startPoint y: 177, endPoint x: 692, endPoint y: 187, distance: 10.2
click at [679, 187] on button "URL" at bounding box center [671, 185] width 16 height 16
click at [675, 187] on circle "button" at bounding box center [671, 184] width 7 height 7
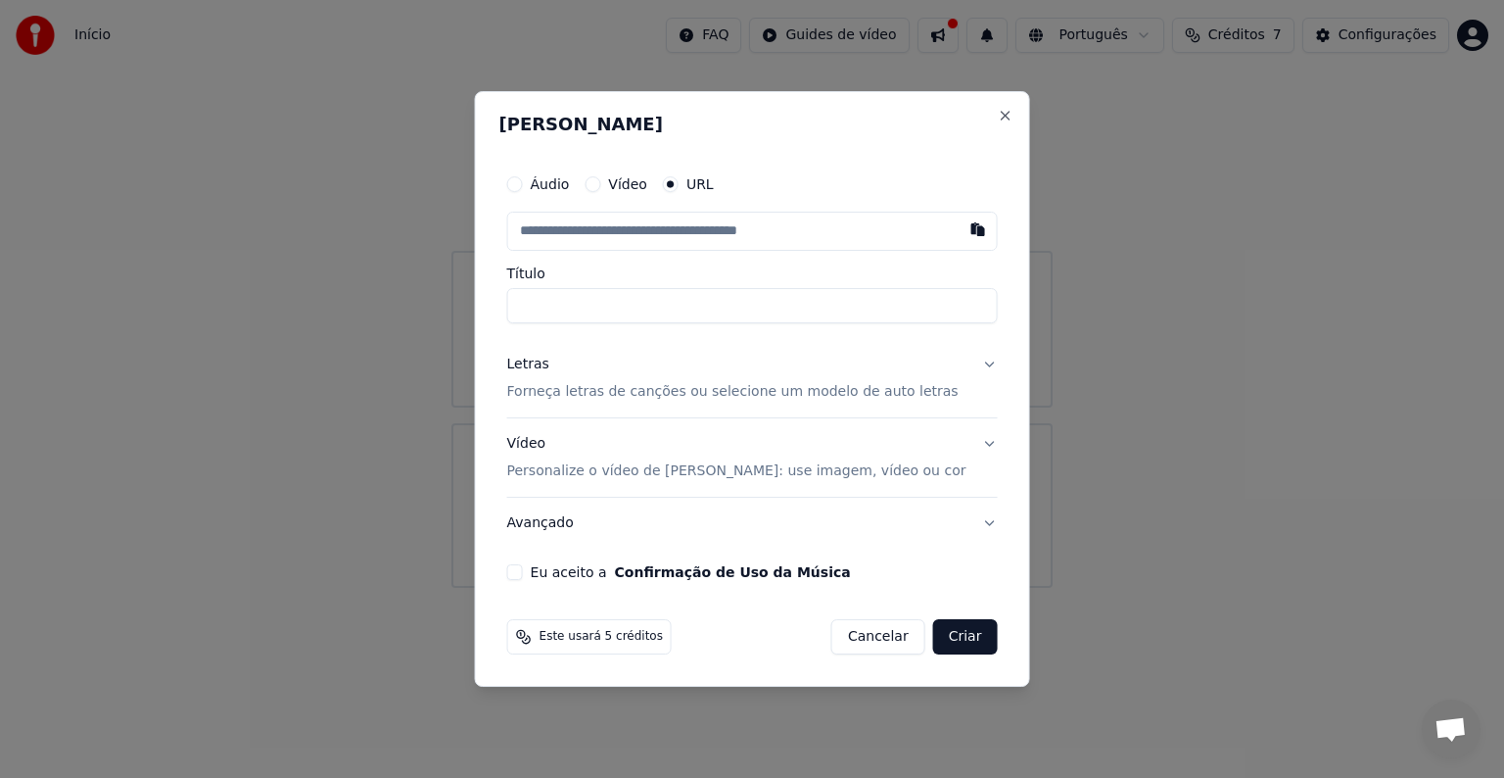
click at [658, 239] on input "text" at bounding box center [752, 231] width 491 height 39
click at [602, 384] on p "Forneça letras de canções ou selecione um modelo de auto letras" at bounding box center [733, 392] width 452 height 20
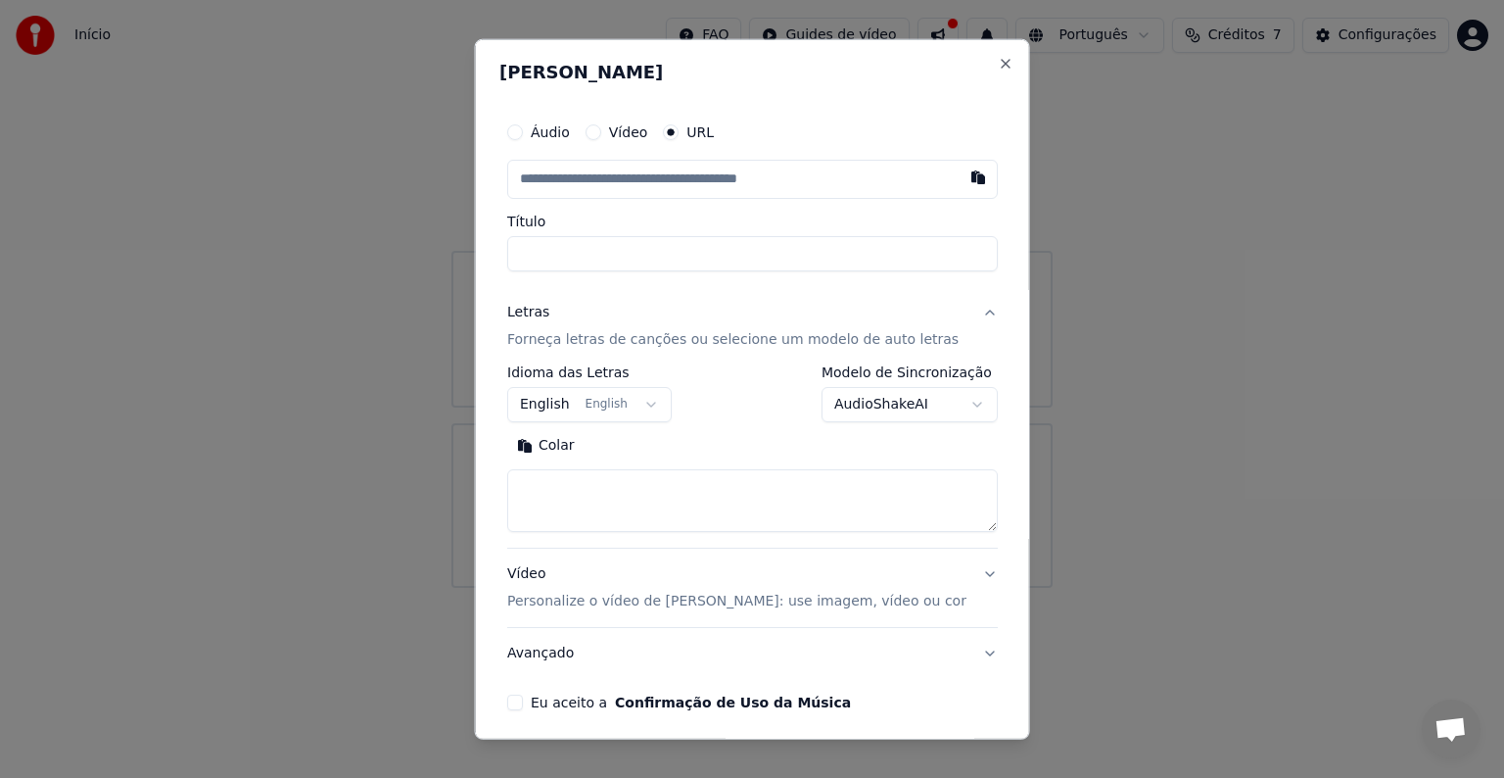
click at [560, 516] on textarea at bounding box center [752, 500] width 491 height 63
paste textarea "**********"
type textarea "**********"
click at [560, 142] on div "Áudio Vídeo URL" at bounding box center [752, 132] width 491 height 39
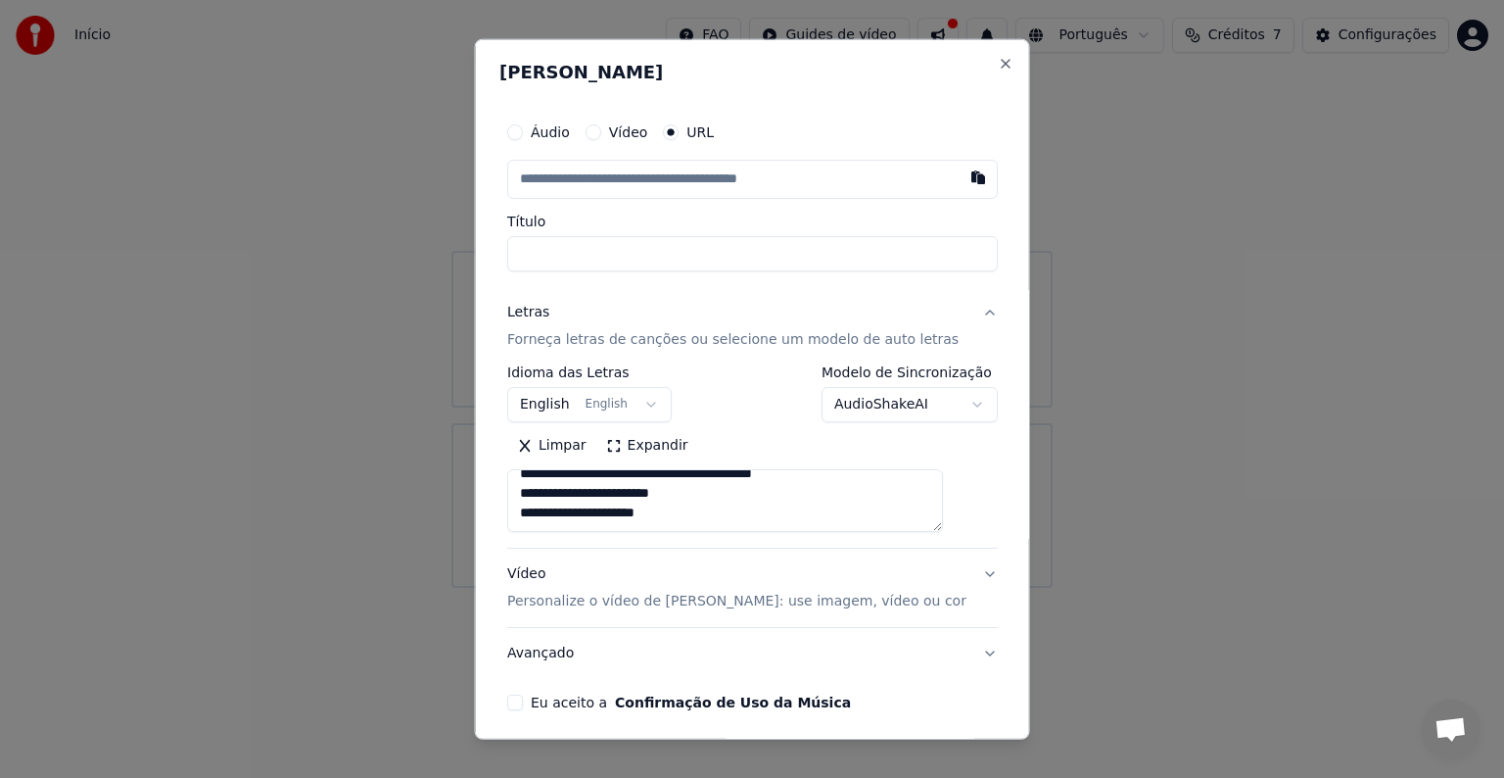
click at [554, 135] on label "Áudio" at bounding box center [550, 132] width 39 height 14
click at [523, 135] on button "Áudio" at bounding box center [515, 132] width 16 height 16
click at [611, 252] on input "Título" at bounding box center [752, 251] width 491 height 35
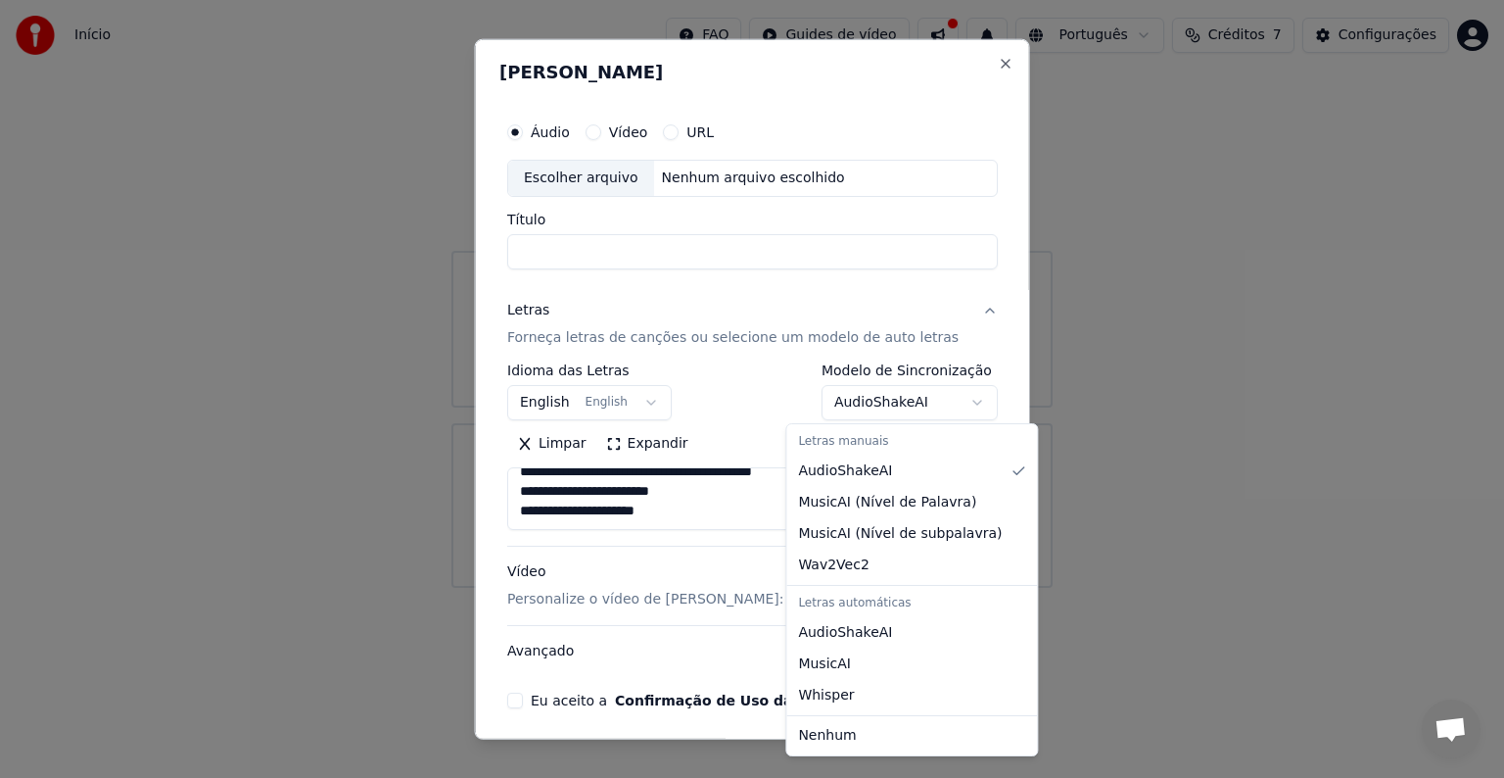
click at [893, 386] on body "**********" at bounding box center [752, 294] width 1504 height 588
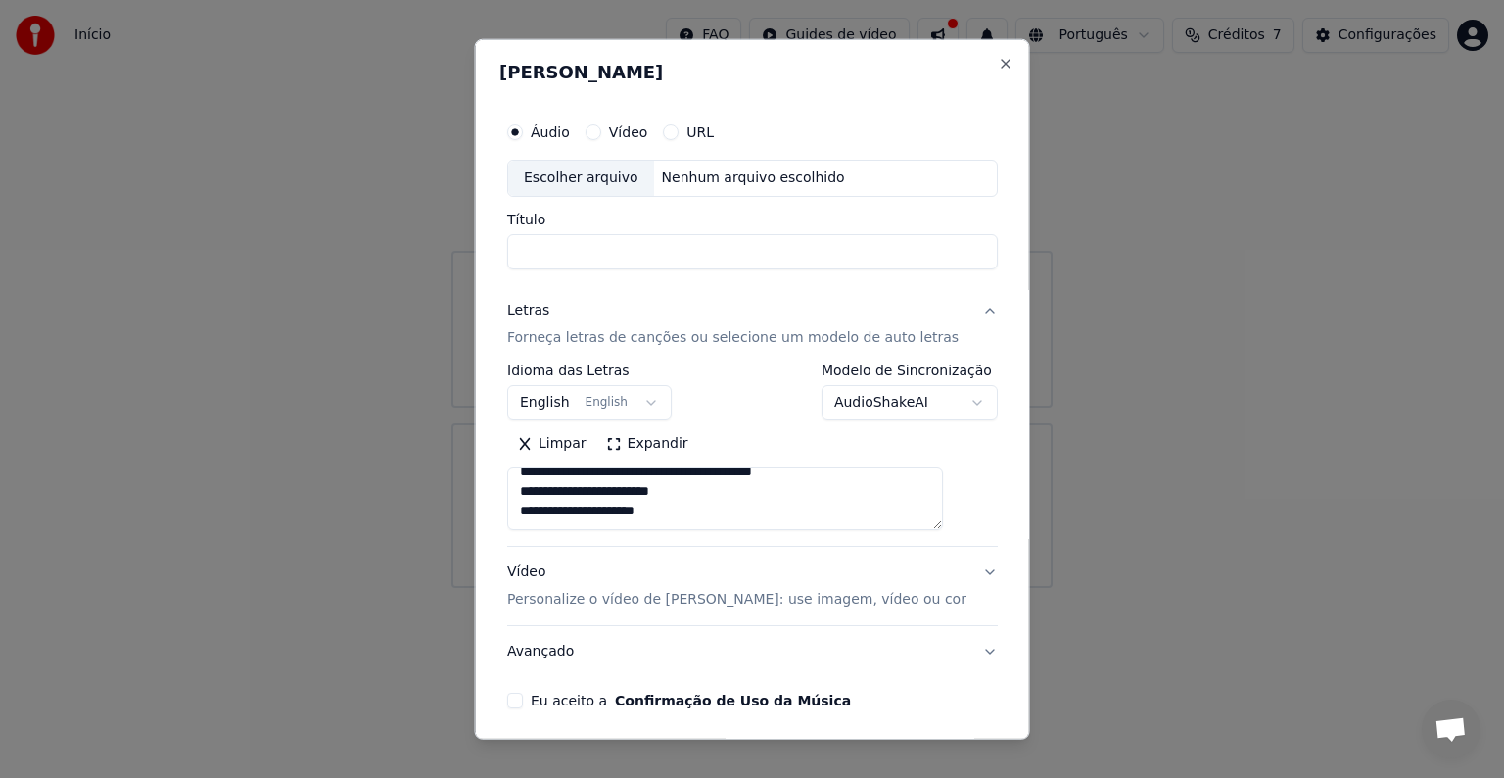
click at [893, 386] on body "**********" at bounding box center [752, 294] width 1504 height 588
click at [523, 703] on button "Eu aceito a Confirmação de Uso da Música" at bounding box center [515, 700] width 16 height 16
click at [639, 239] on input "Título" at bounding box center [752, 251] width 491 height 35
click at [650, 440] on button "Expandir" at bounding box center [647, 443] width 102 height 31
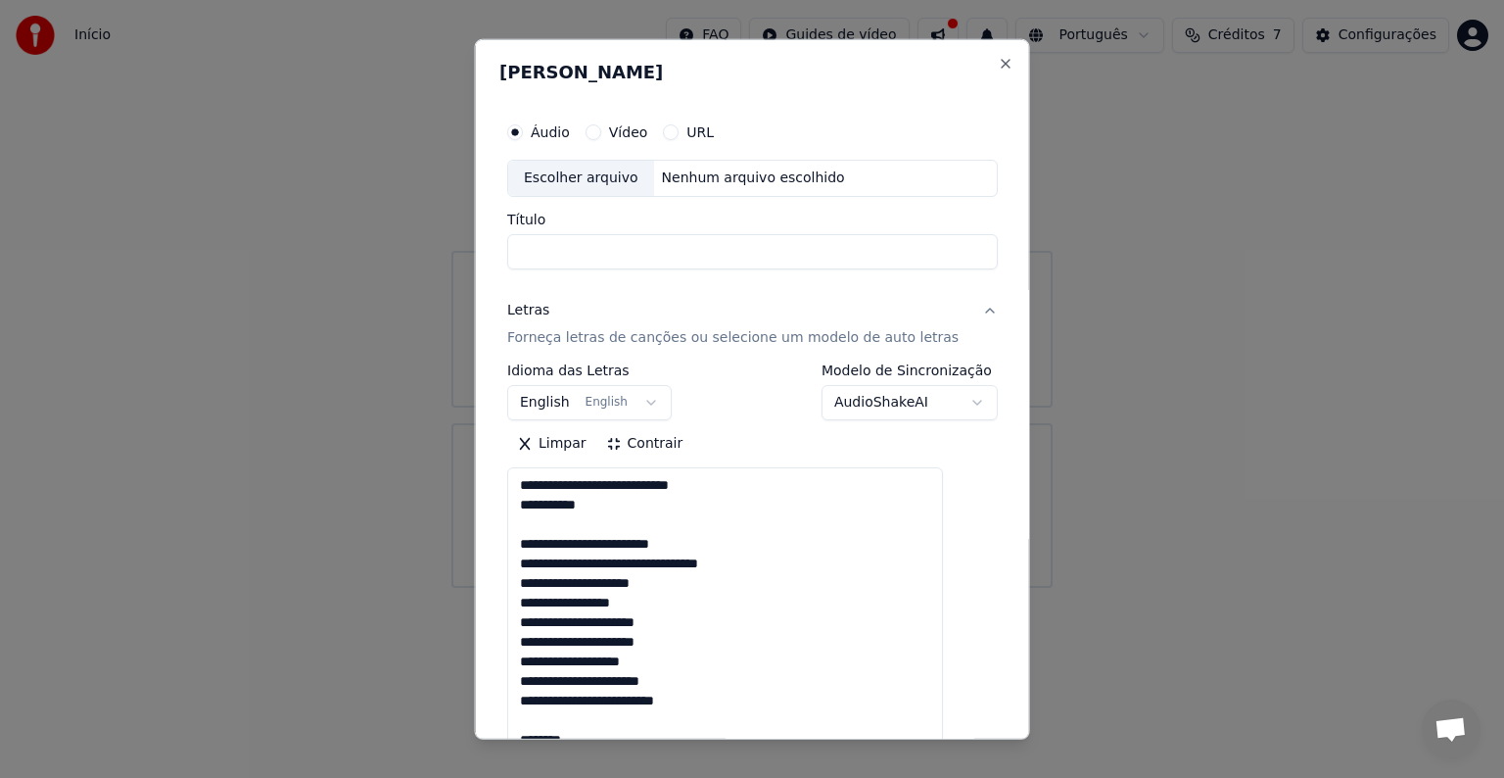
click at [636, 439] on button "Contrair" at bounding box center [644, 443] width 97 height 31
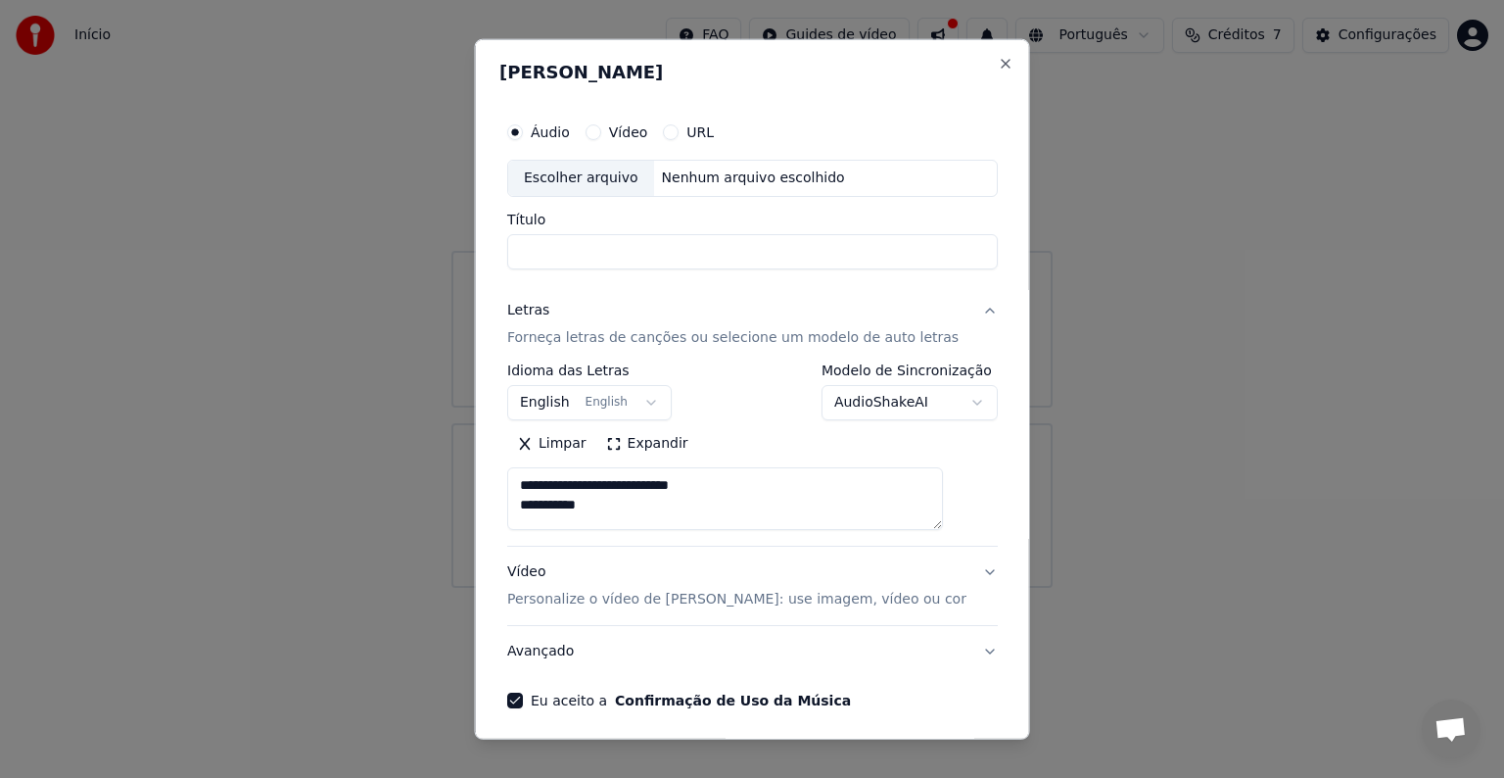
click at [671, 248] on input "Título" at bounding box center [752, 251] width 491 height 35
click at [631, 241] on input "Título" at bounding box center [752, 251] width 491 height 35
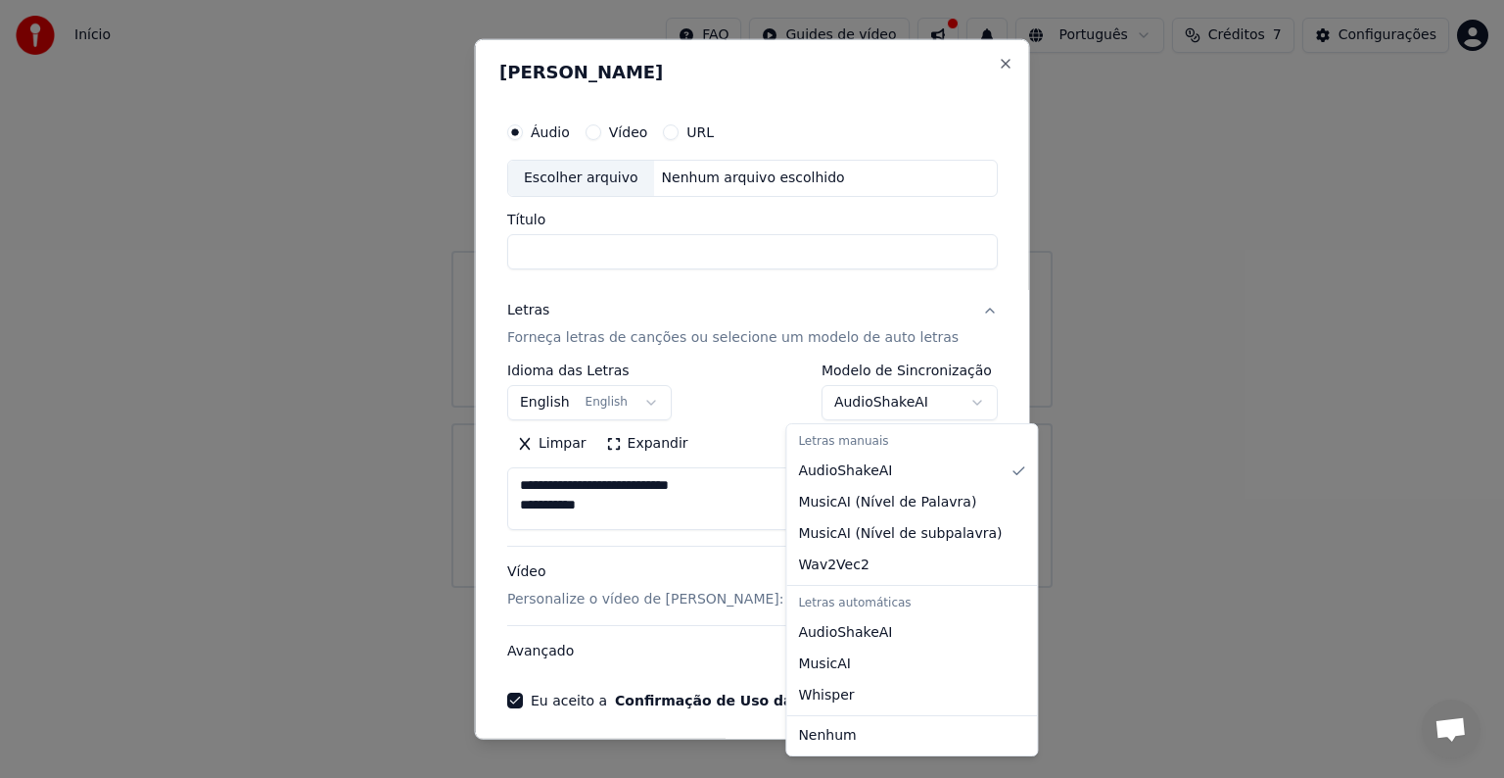
click at [855, 414] on body "**********" at bounding box center [752, 294] width 1504 height 588
select select "**********"
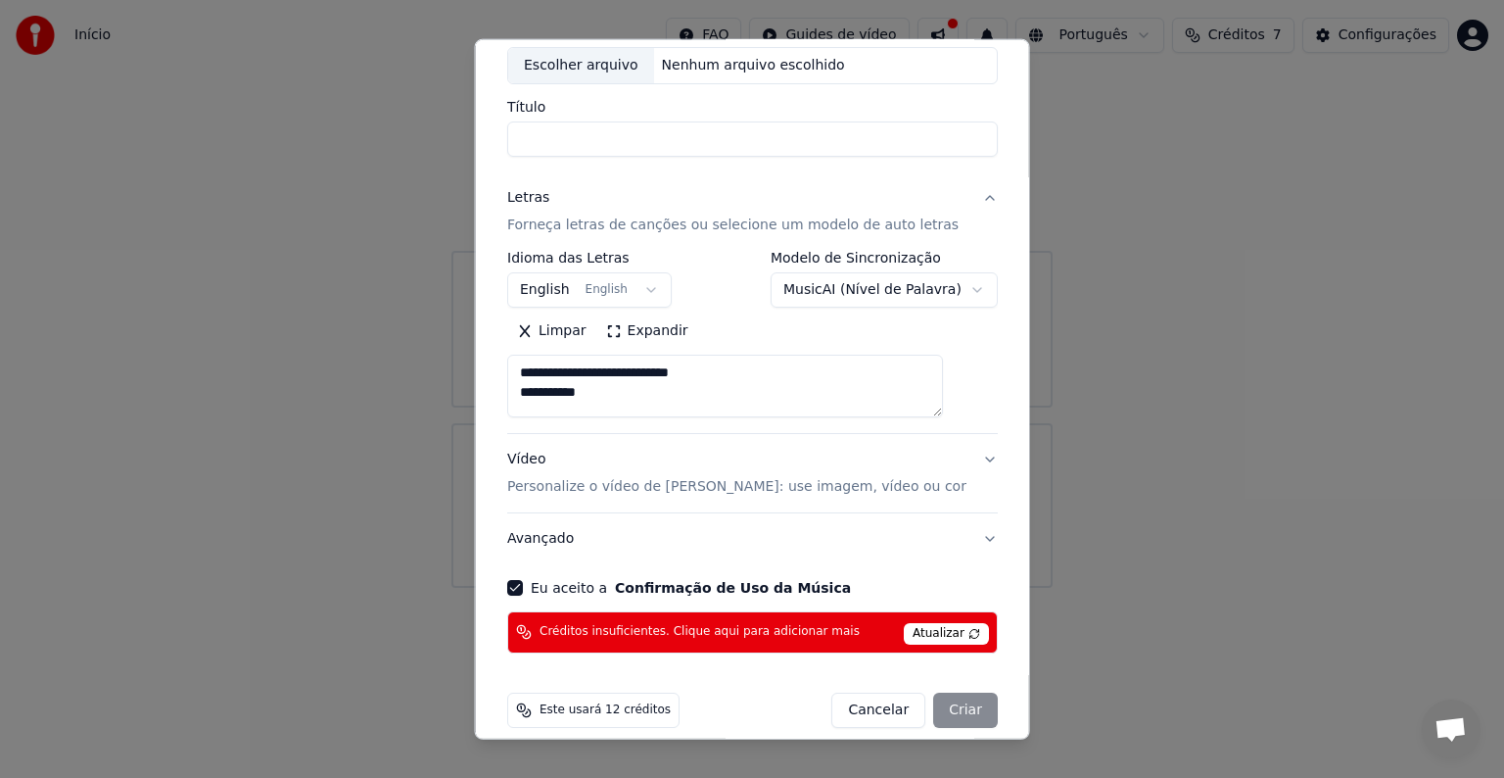
scroll to position [115, 0]
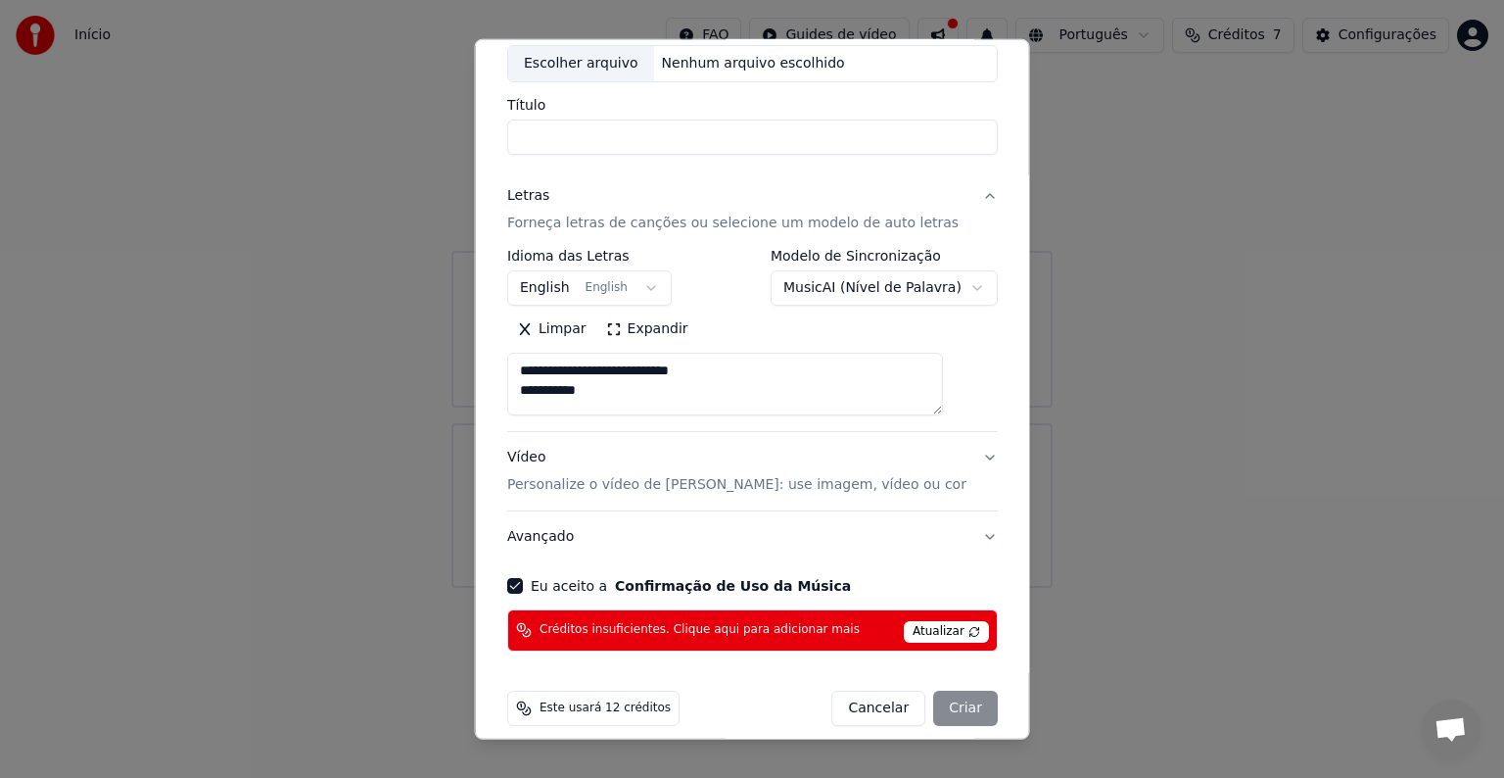
click at [909, 635] on span "Atualizar" at bounding box center [946, 632] width 85 height 22
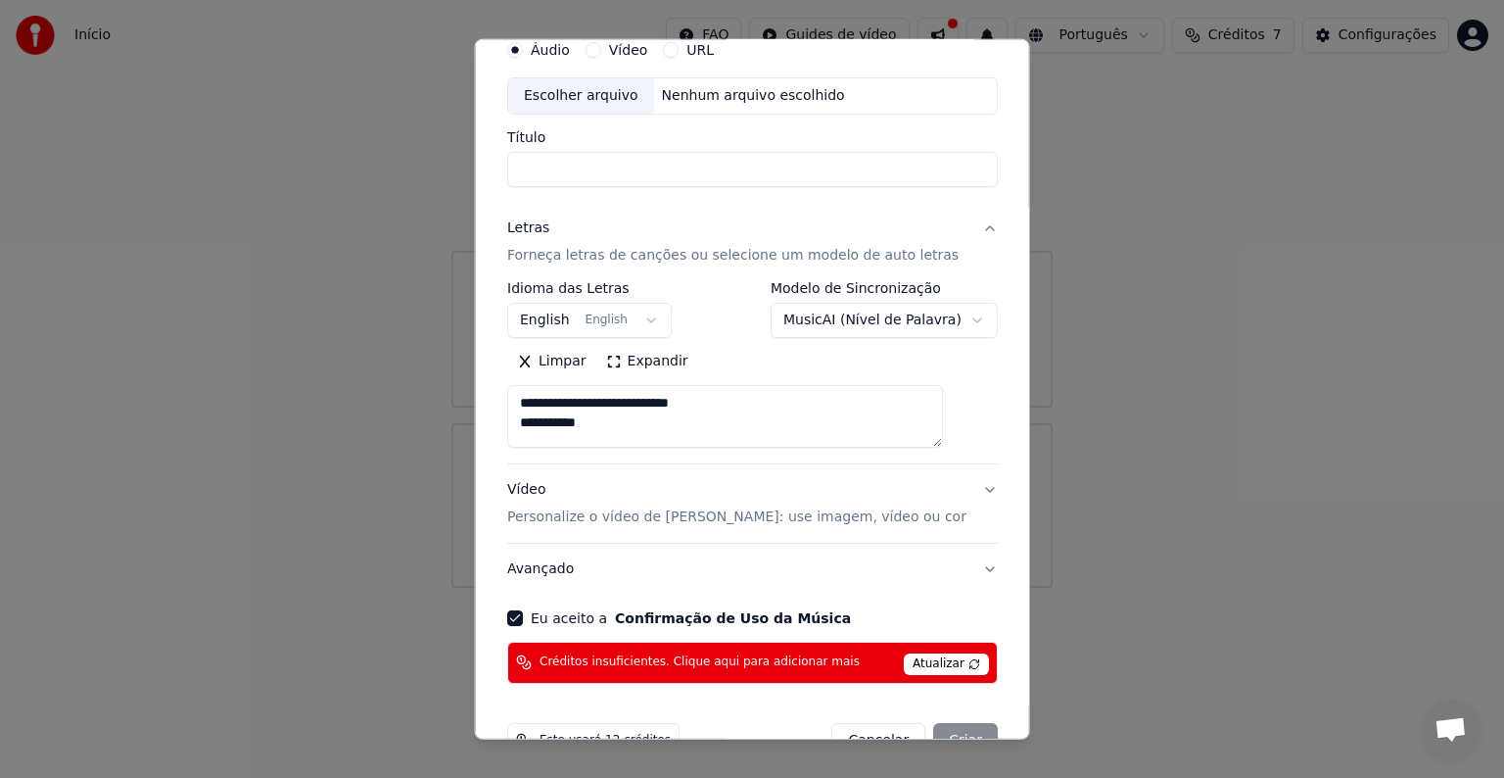
scroll to position [0, 0]
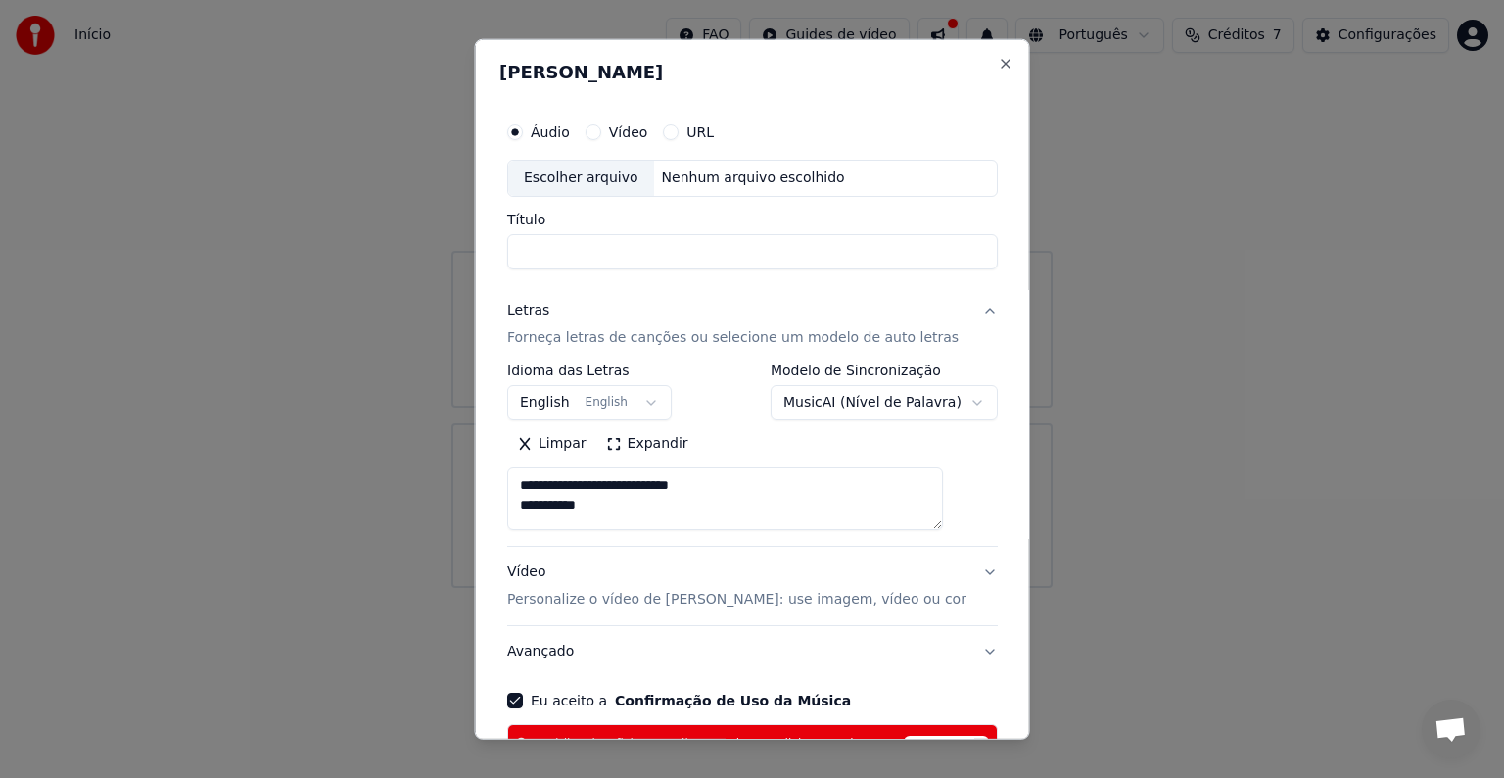
click at [698, 257] on input "Título" at bounding box center [752, 251] width 491 height 35
click at [622, 255] on input "Título" at bounding box center [752, 251] width 491 height 35
type input "*"
paste input "**********"
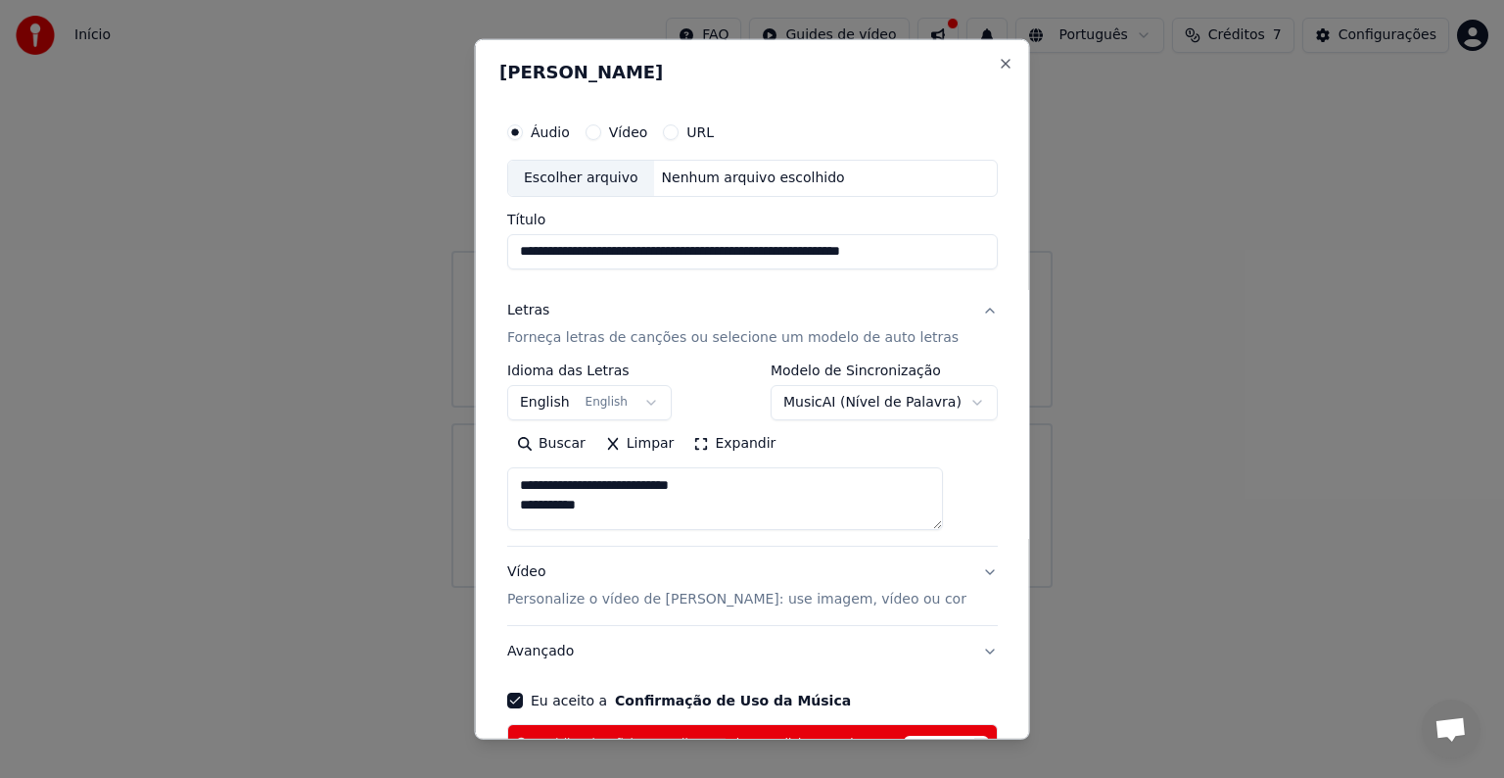
type input "**********"
click at [597, 180] on div "Escolher arquivo" at bounding box center [581, 178] width 146 height 35
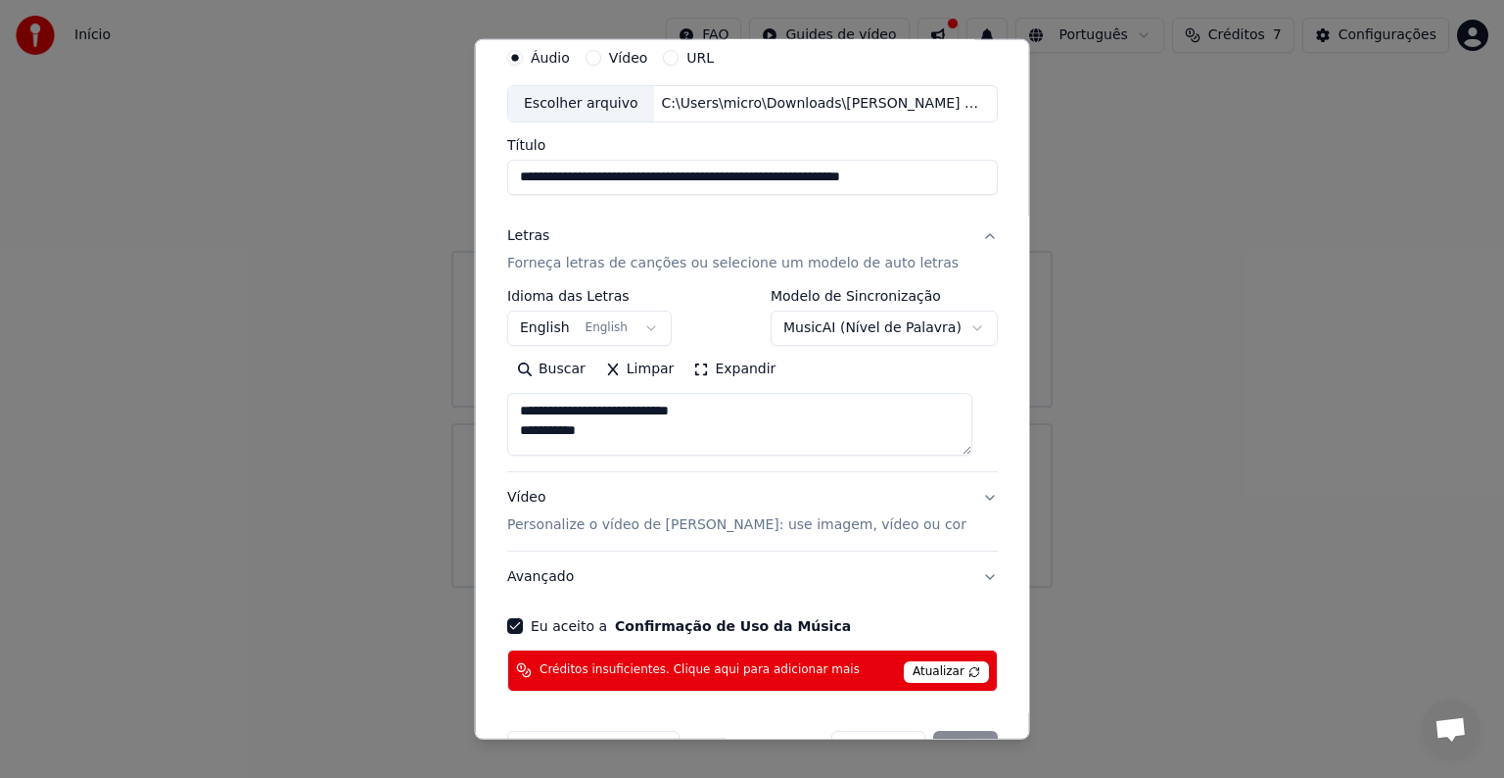
scroll to position [83, 0]
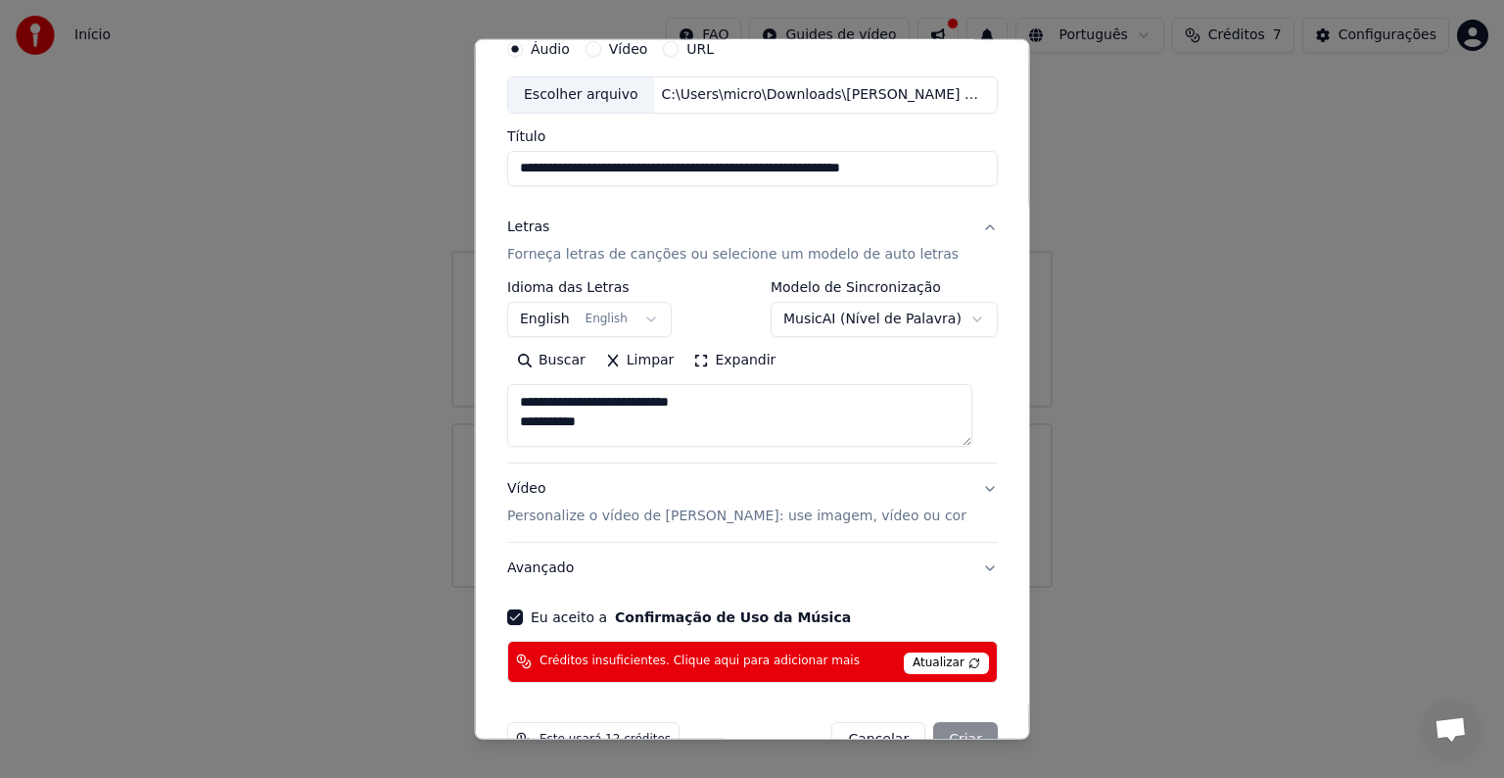
select select "**********"
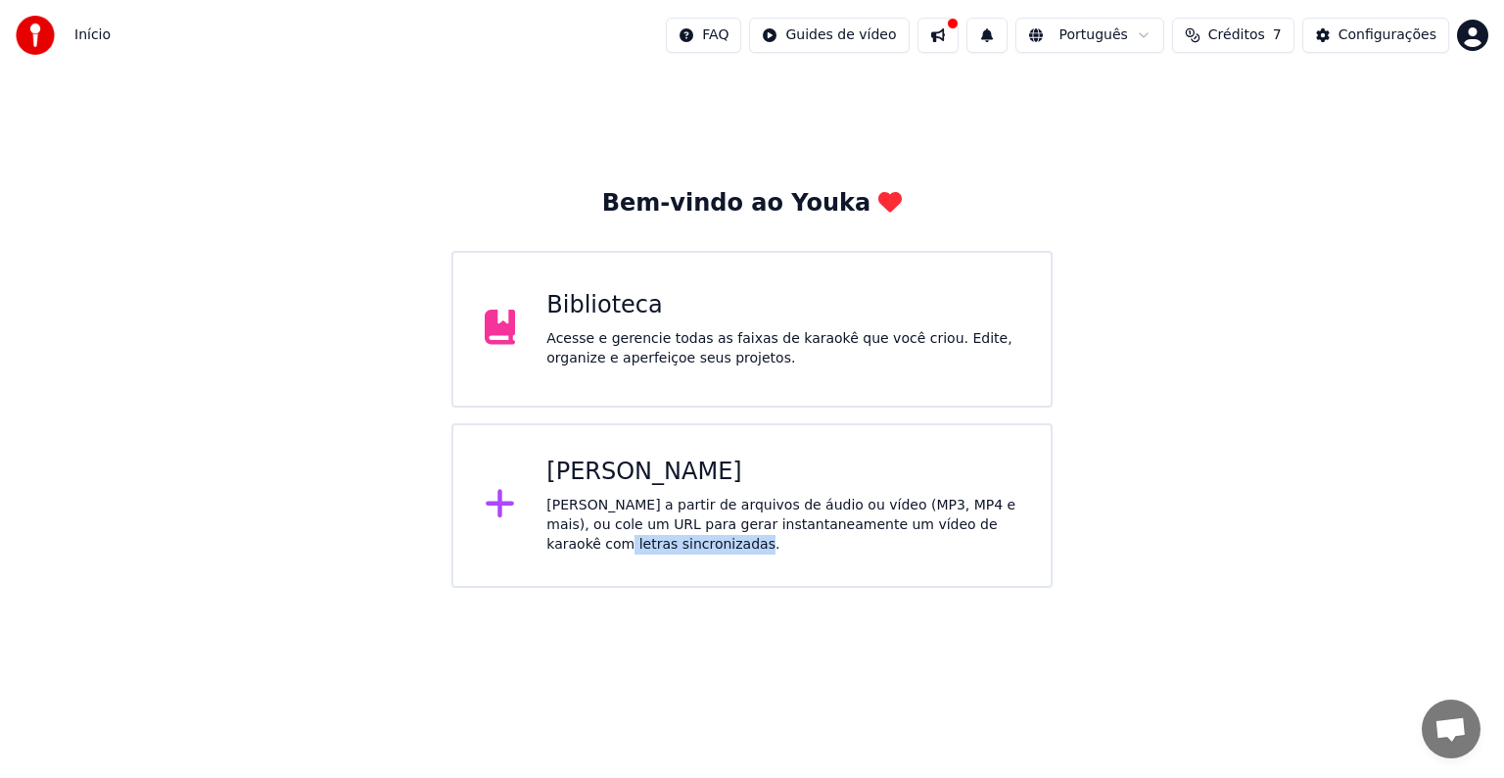
drag, startPoint x: 1028, startPoint y: 522, endPoint x: 905, endPoint y: 545, distance: 125.5
click at [905, 545] on div "Criar Karaokê Crie karaokê a partir de arquivos de áudio ou vídeo (MP3, MP4 e m…" at bounding box center [752, 505] width 601 height 165
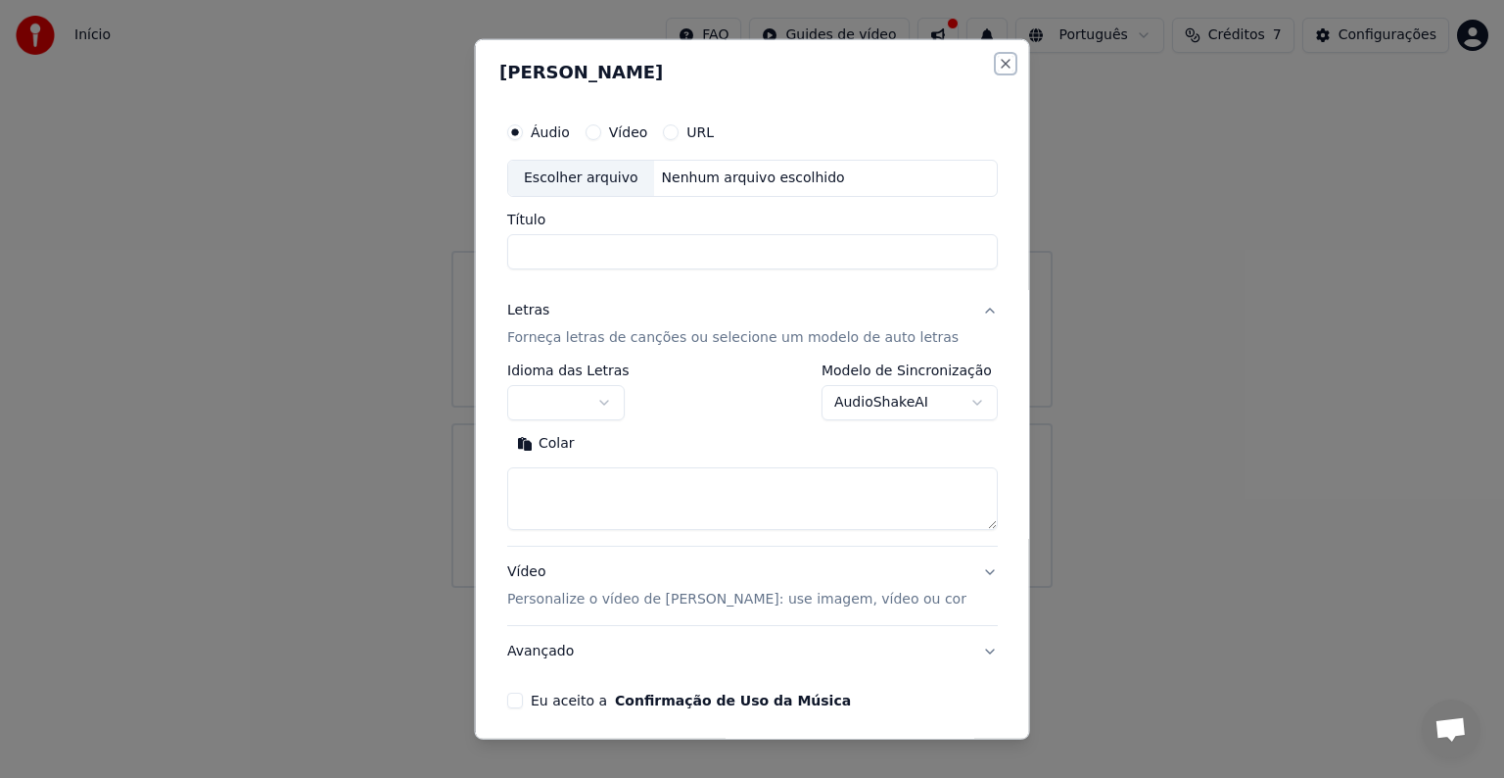
click at [997, 65] on button "Close" at bounding box center [1005, 64] width 16 height 16
select select
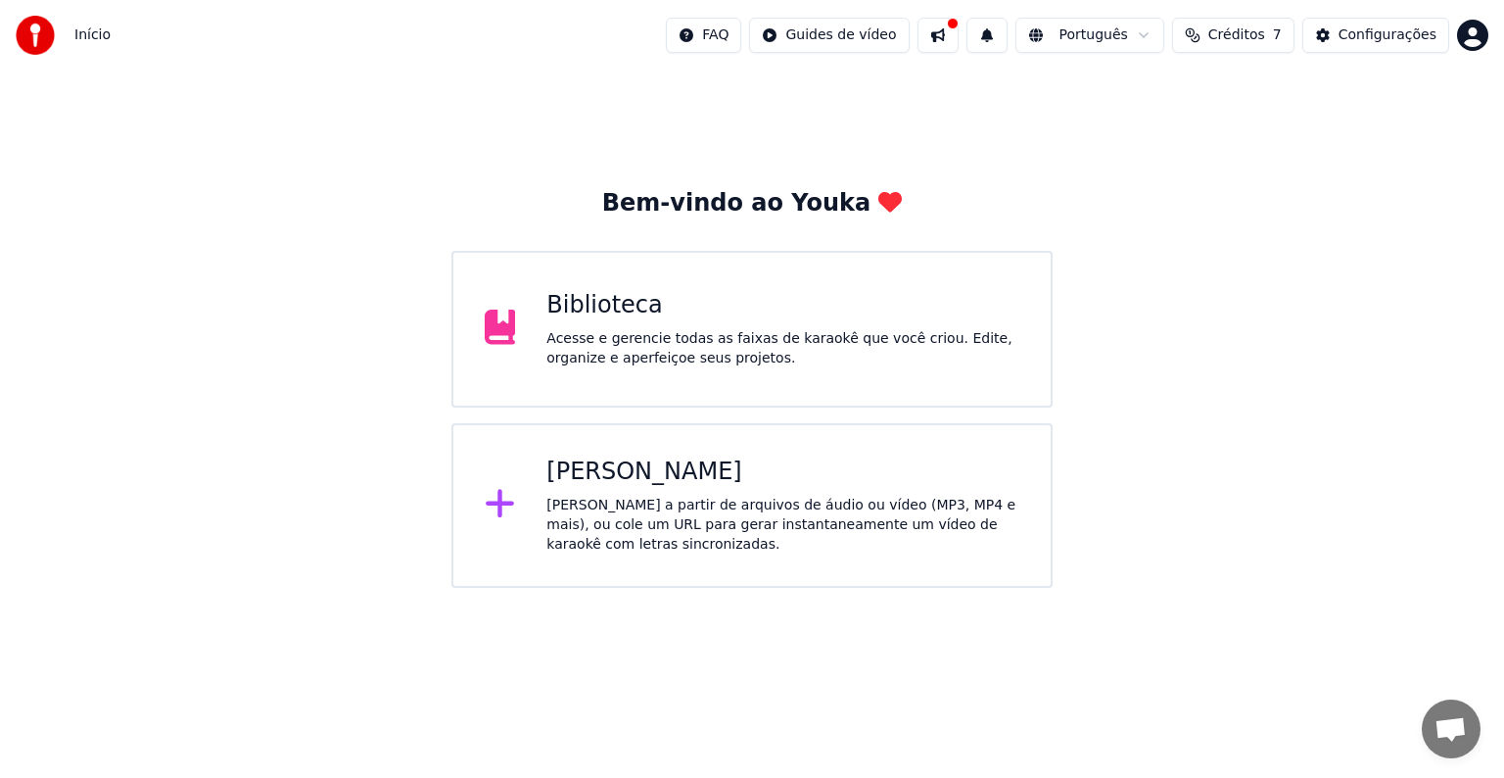
click at [666, 475] on div "[PERSON_NAME]" at bounding box center [783, 471] width 473 height 31
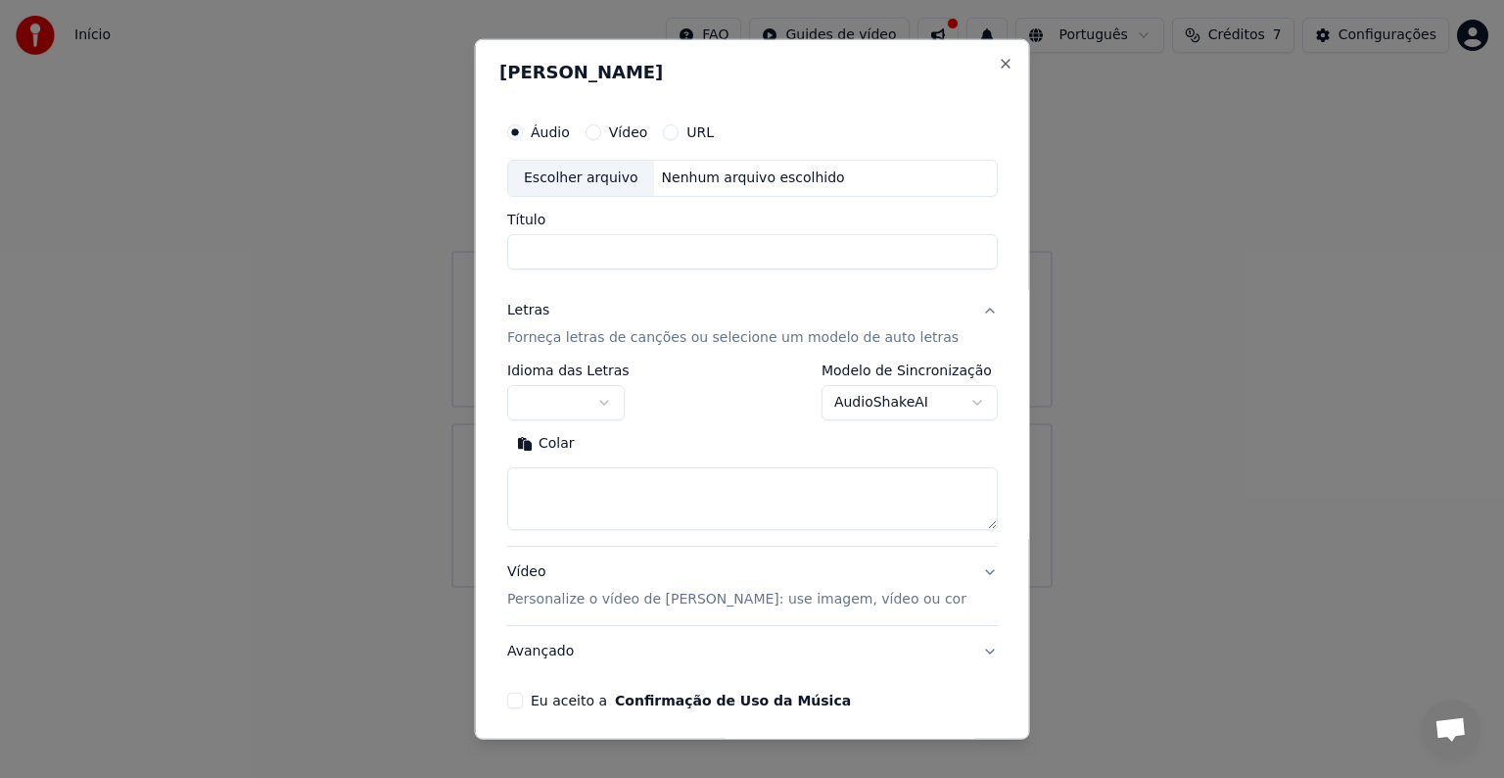
click at [613, 279] on div "**********" at bounding box center [753, 410] width 506 height 611
click at [627, 262] on input "Título" at bounding box center [752, 251] width 491 height 35
type textarea "*"
paste textarea "**********"
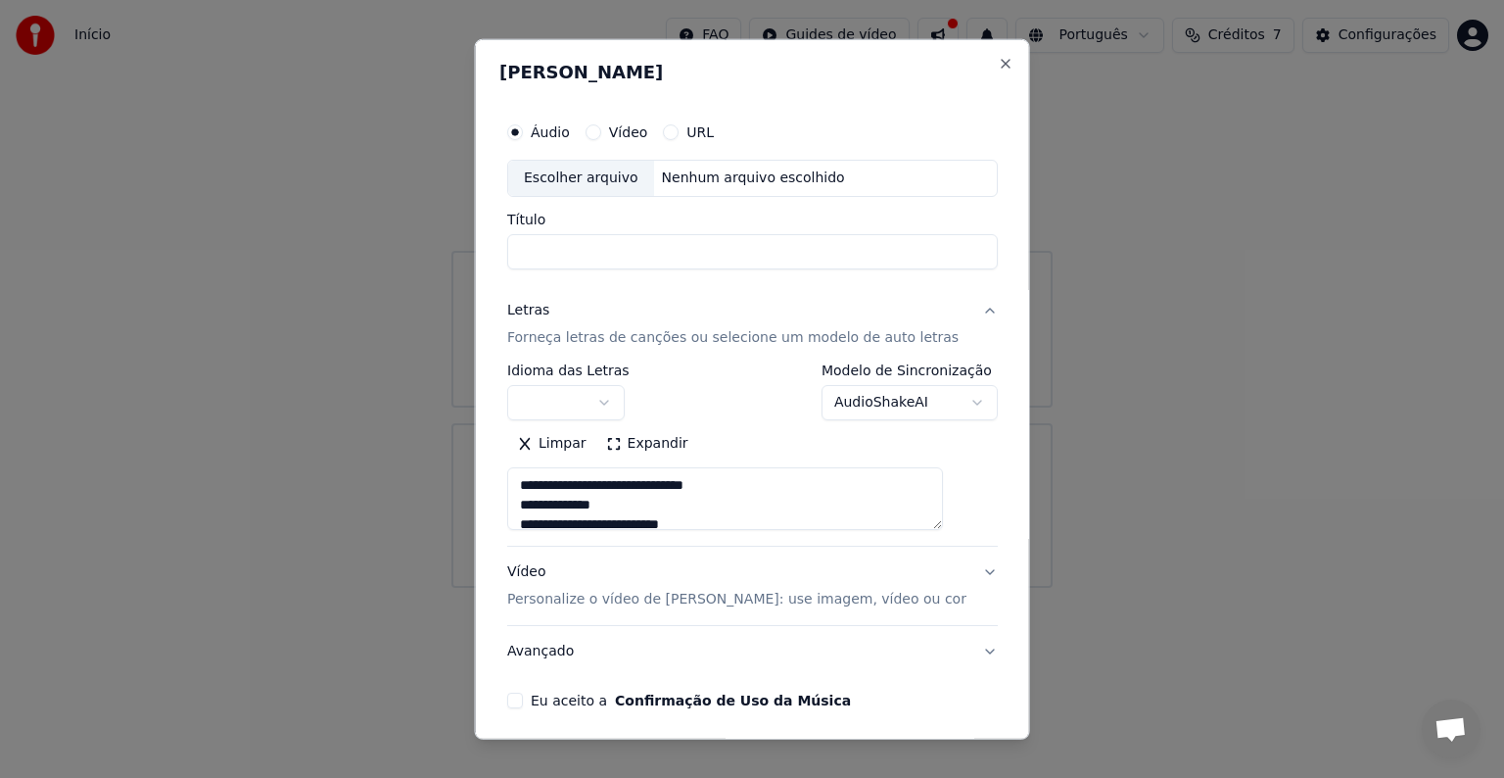
click at [632, 482] on textarea at bounding box center [725, 498] width 436 height 63
click at [785, 486] on textarea at bounding box center [725, 498] width 436 height 63
click at [678, 496] on textarea at bounding box center [725, 498] width 436 height 63
click at [943, 495] on textarea at bounding box center [725, 498] width 436 height 63
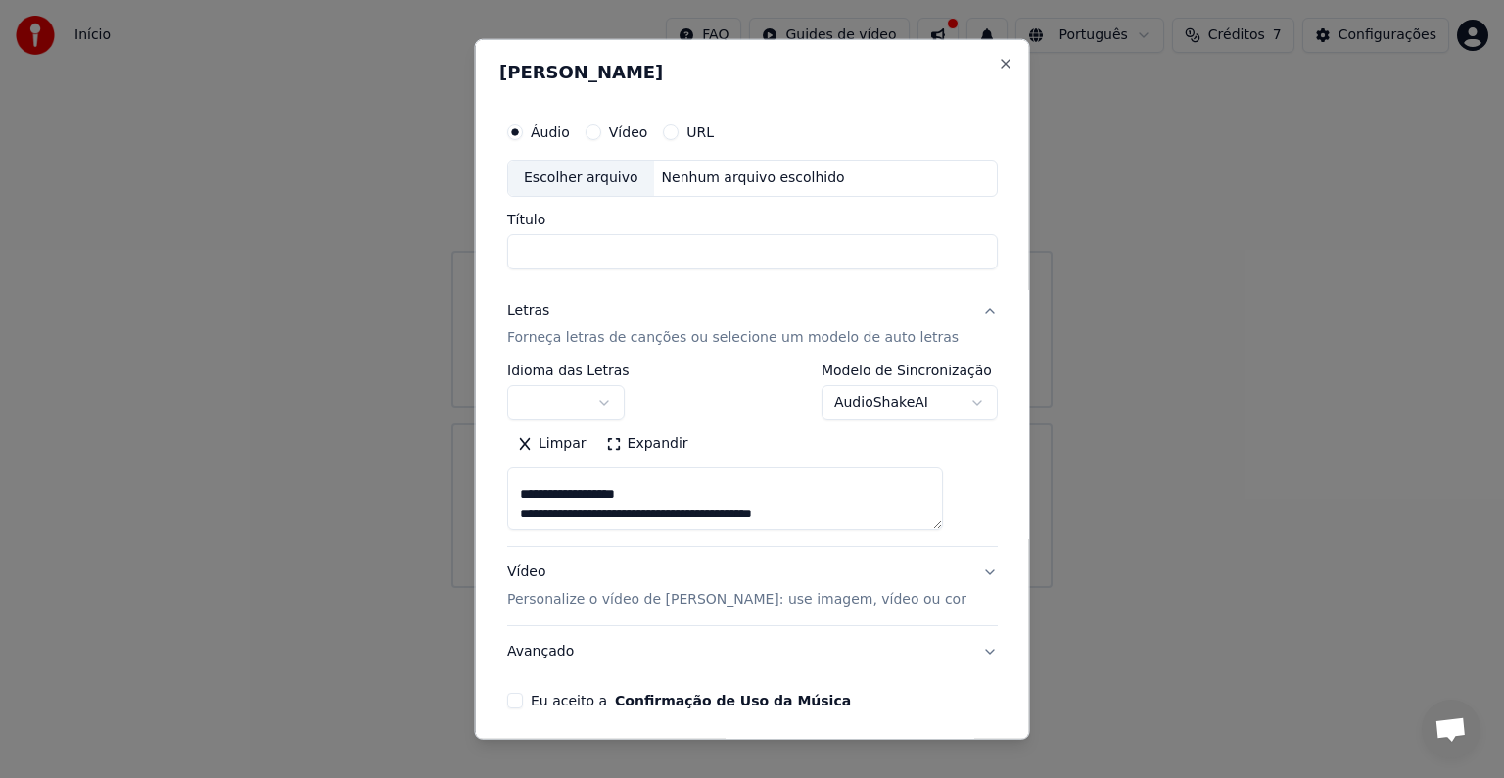
scroll to position [1215, 0]
click at [949, 458] on div "Limpar Expandir" at bounding box center [752, 443] width 491 height 31
click at [900, 457] on div "Limpar Expandir" at bounding box center [752, 443] width 491 height 31
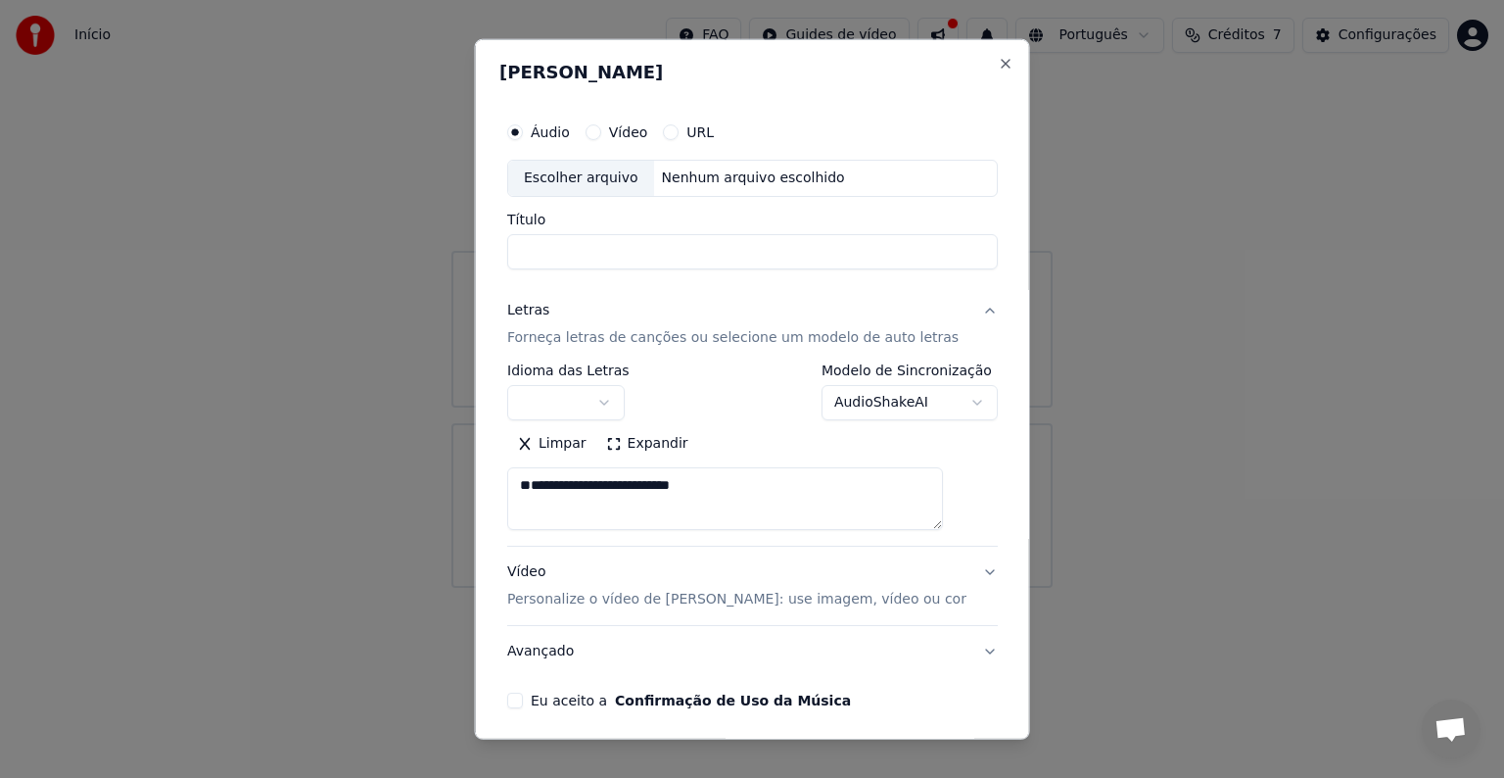
type textarea "**********"
click at [571, 446] on button "Limpar" at bounding box center [551, 443] width 89 height 31
click at [796, 501] on textarea at bounding box center [725, 498] width 436 height 63
paste textarea "**********"
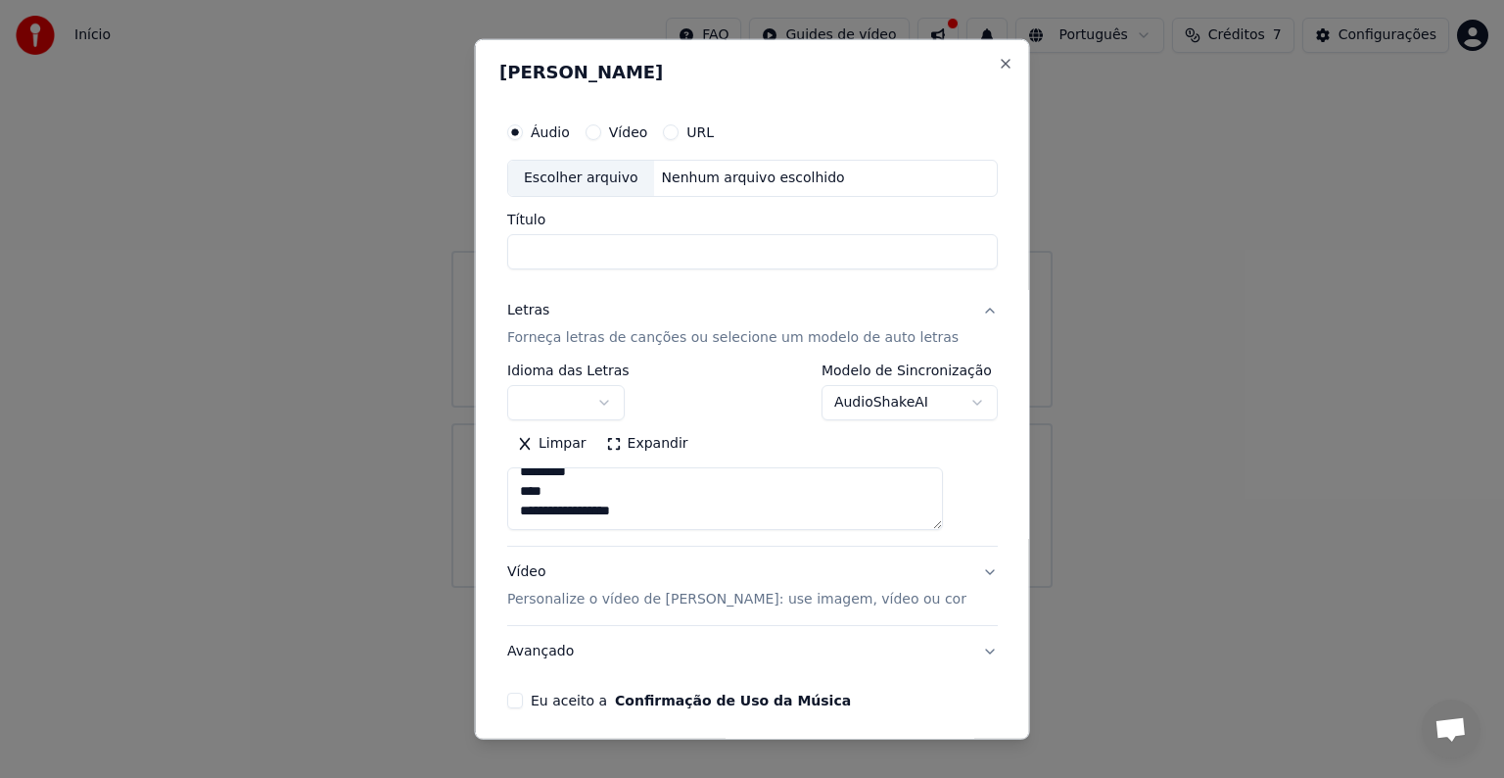
type textarea "**********"
click at [626, 396] on body "**********" at bounding box center [752, 294] width 1504 height 588
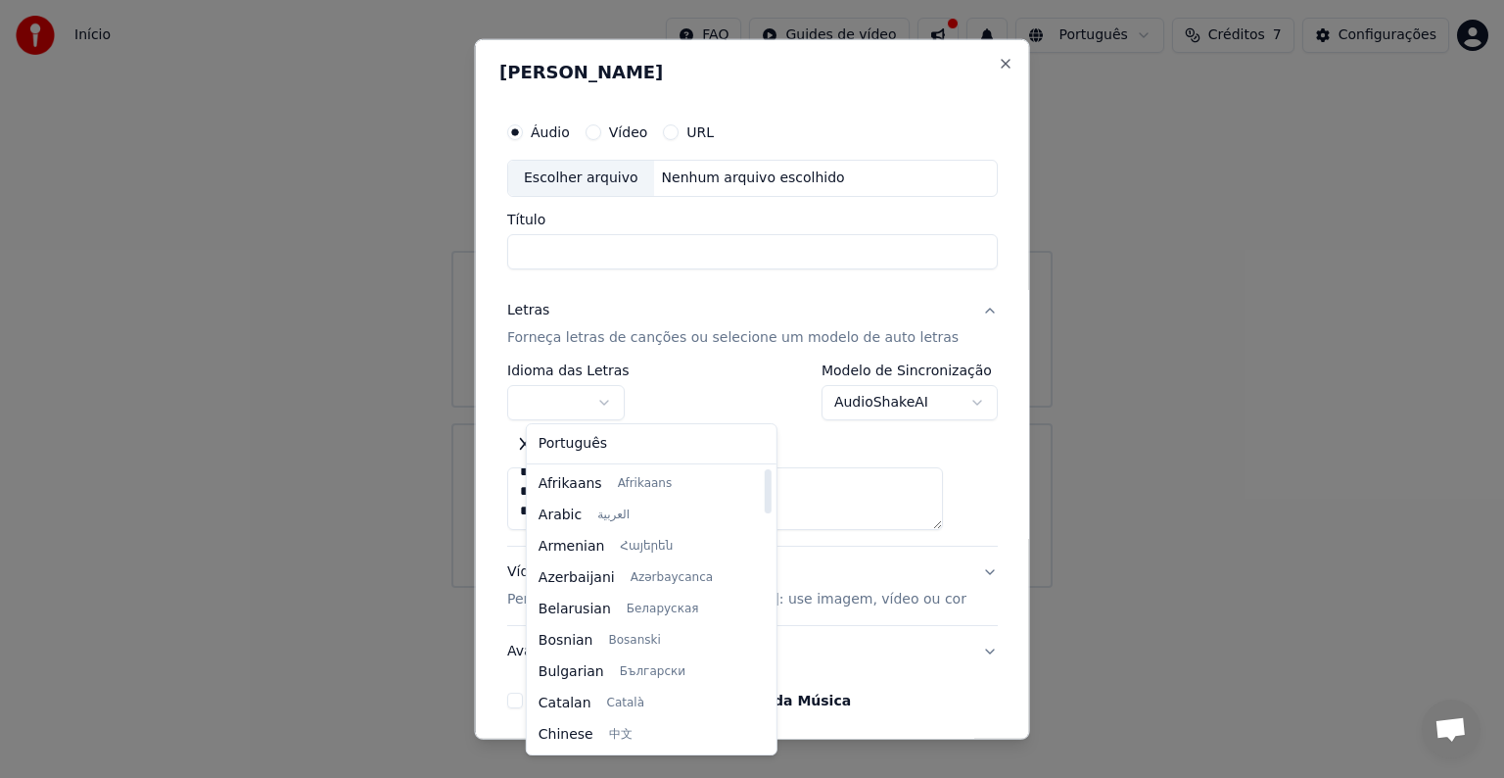
click at [764, 494] on div at bounding box center [767, 491] width 7 height 44
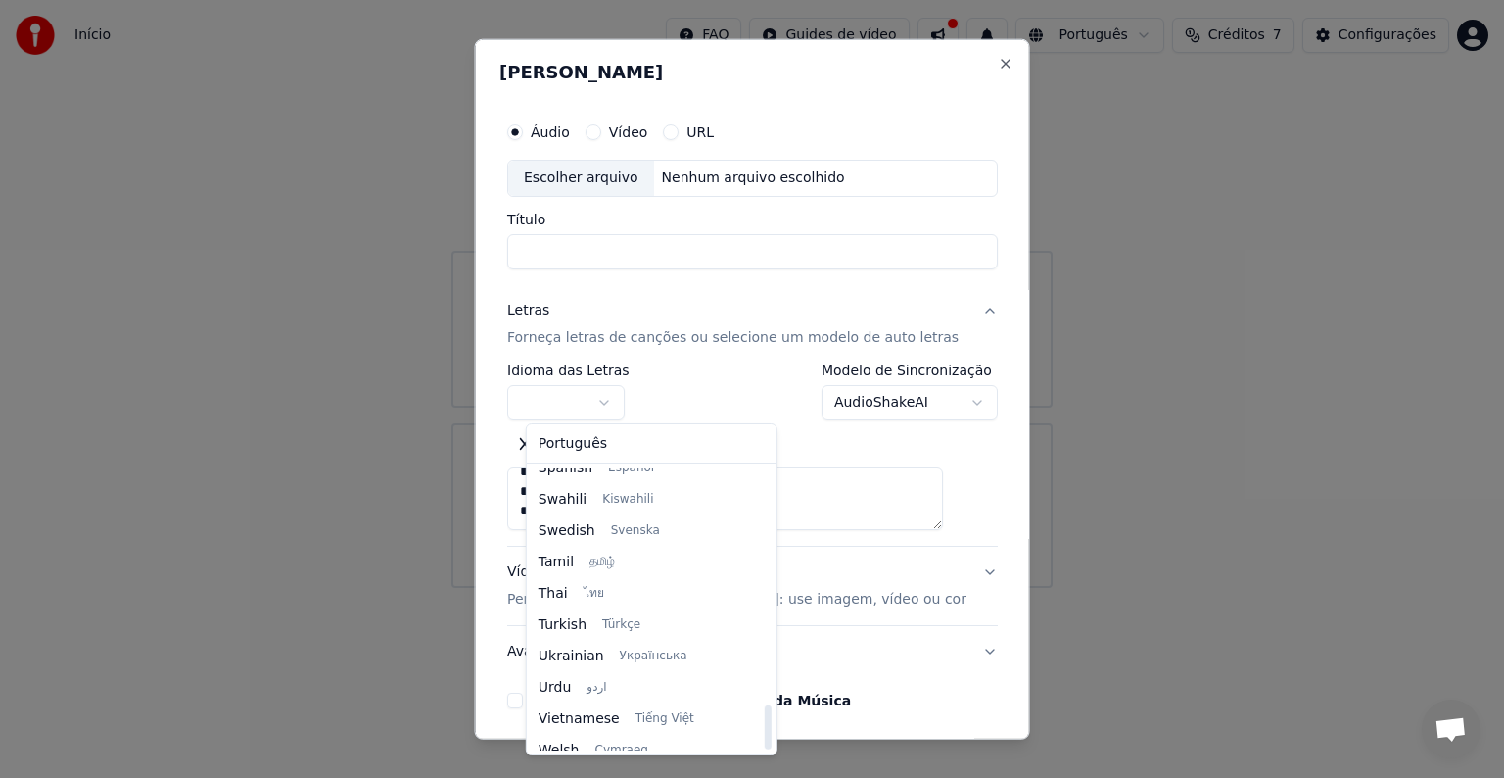
scroll to position [1503, 0]
drag, startPoint x: 741, startPoint y: 494, endPoint x: 758, endPoint y: 817, distance: 323.7
click at [764, 749] on div at bounding box center [767, 727] width 7 height 44
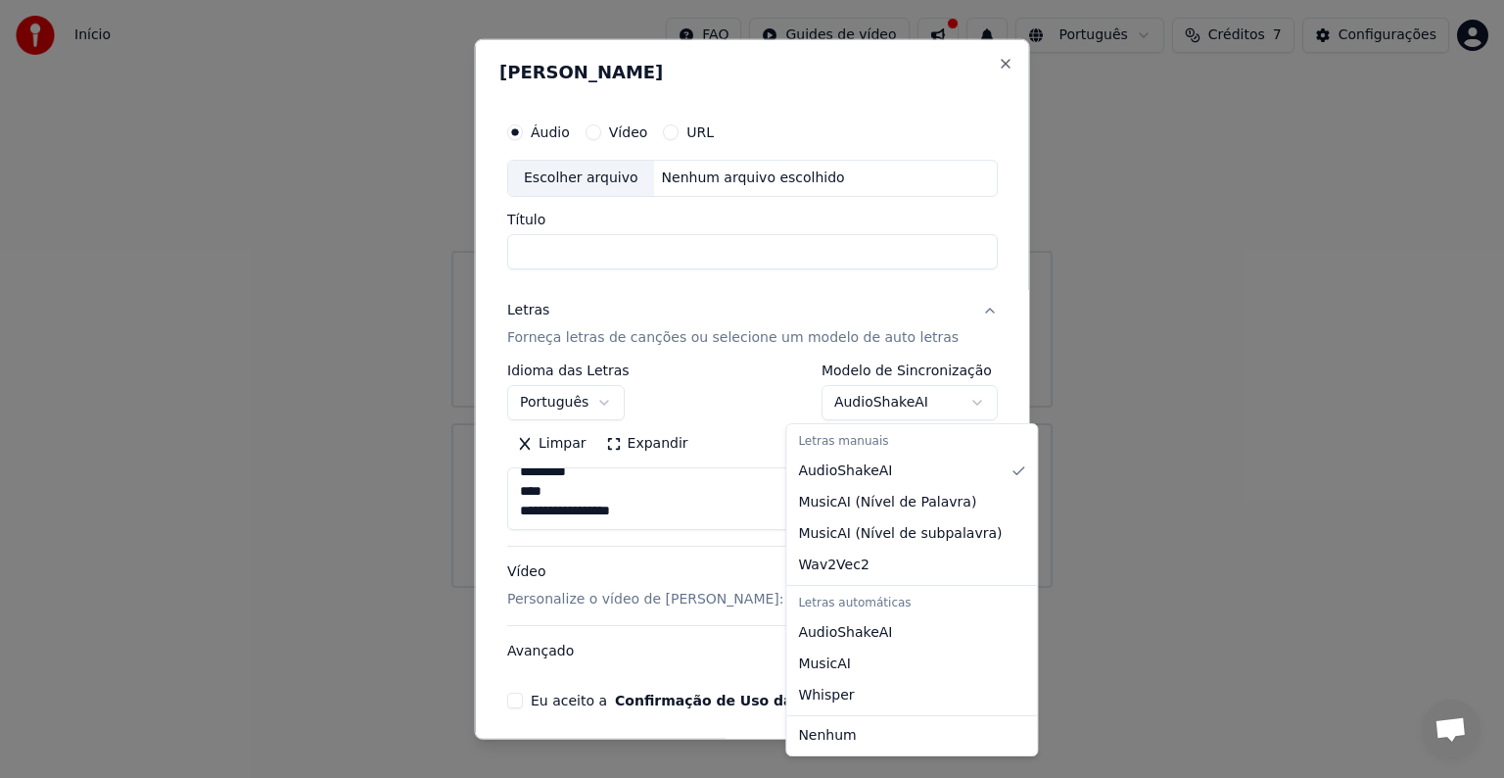
click at [820, 411] on body "**********" at bounding box center [752, 294] width 1504 height 588
select select "**********"
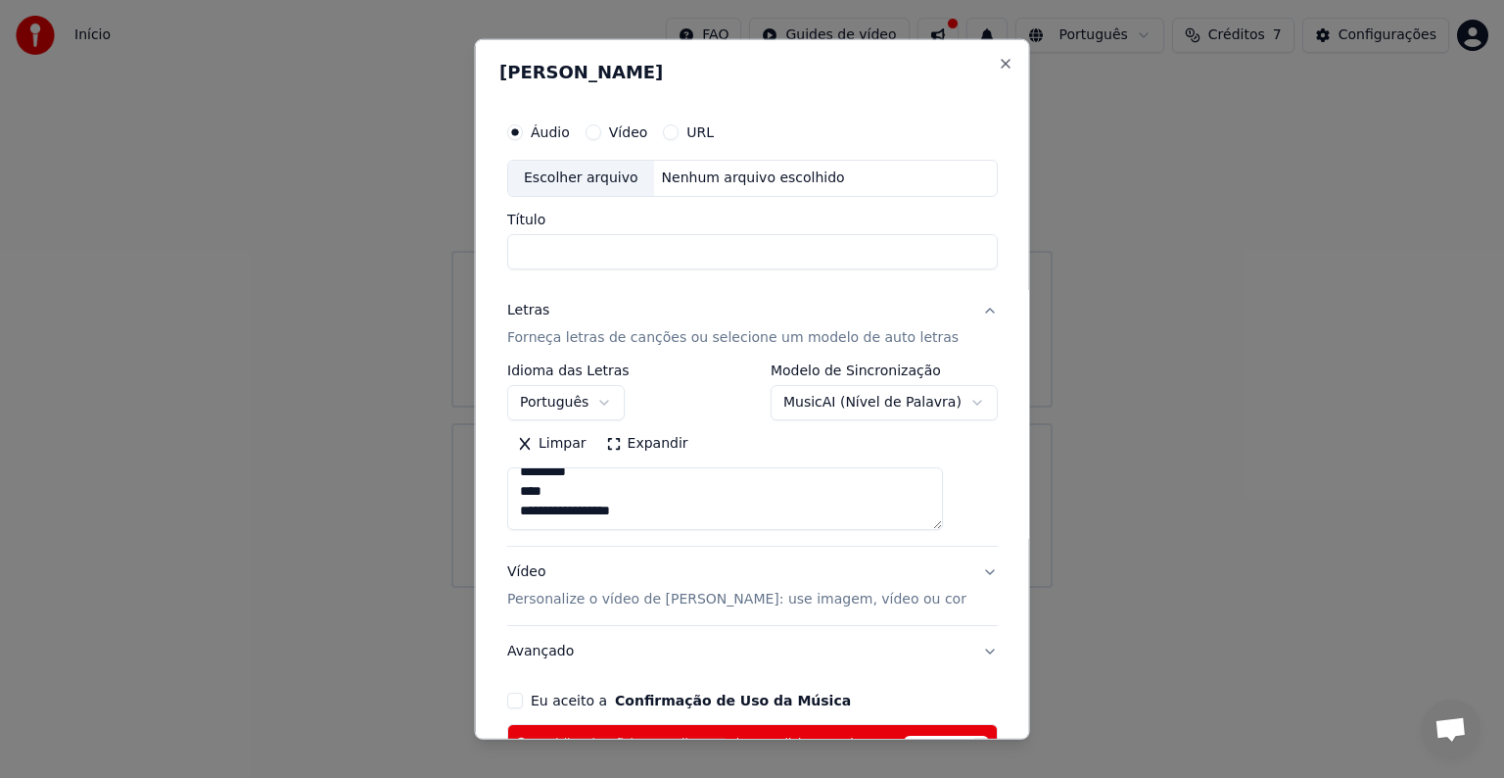
click at [668, 268] on div "**********" at bounding box center [753, 439] width 506 height 669
click at [681, 256] on input "Título" at bounding box center [752, 251] width 491 height 35
click at [729, 328] on p "Forneça letras de canções ou selecione um modelo de auto letras" at bounding box center [733, 338] width 452 height 20
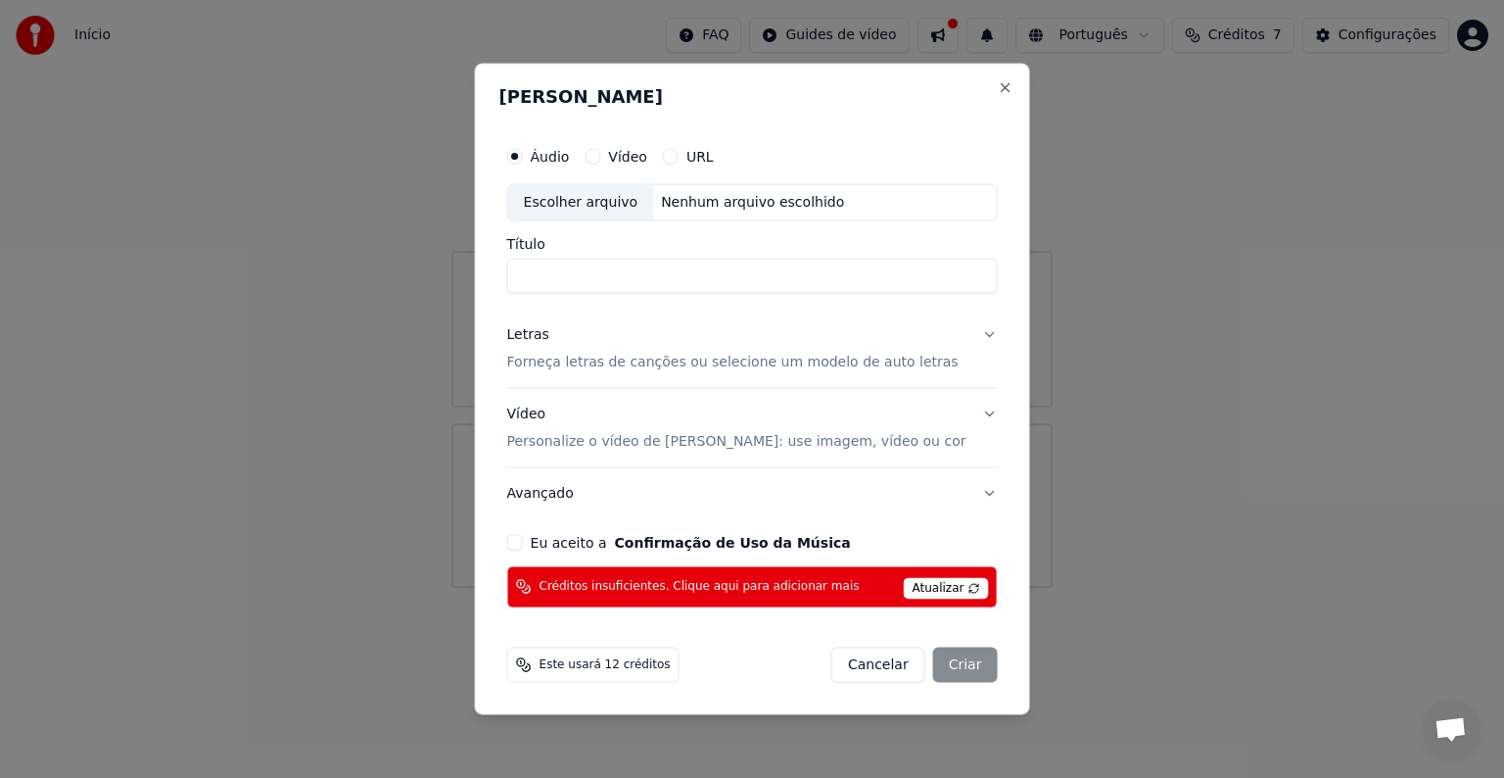
click at [719, 353] on p "Forneça letras de canções ou selecione um modelo de auto letras" at bounding box center [733, 363] width 452 height 20
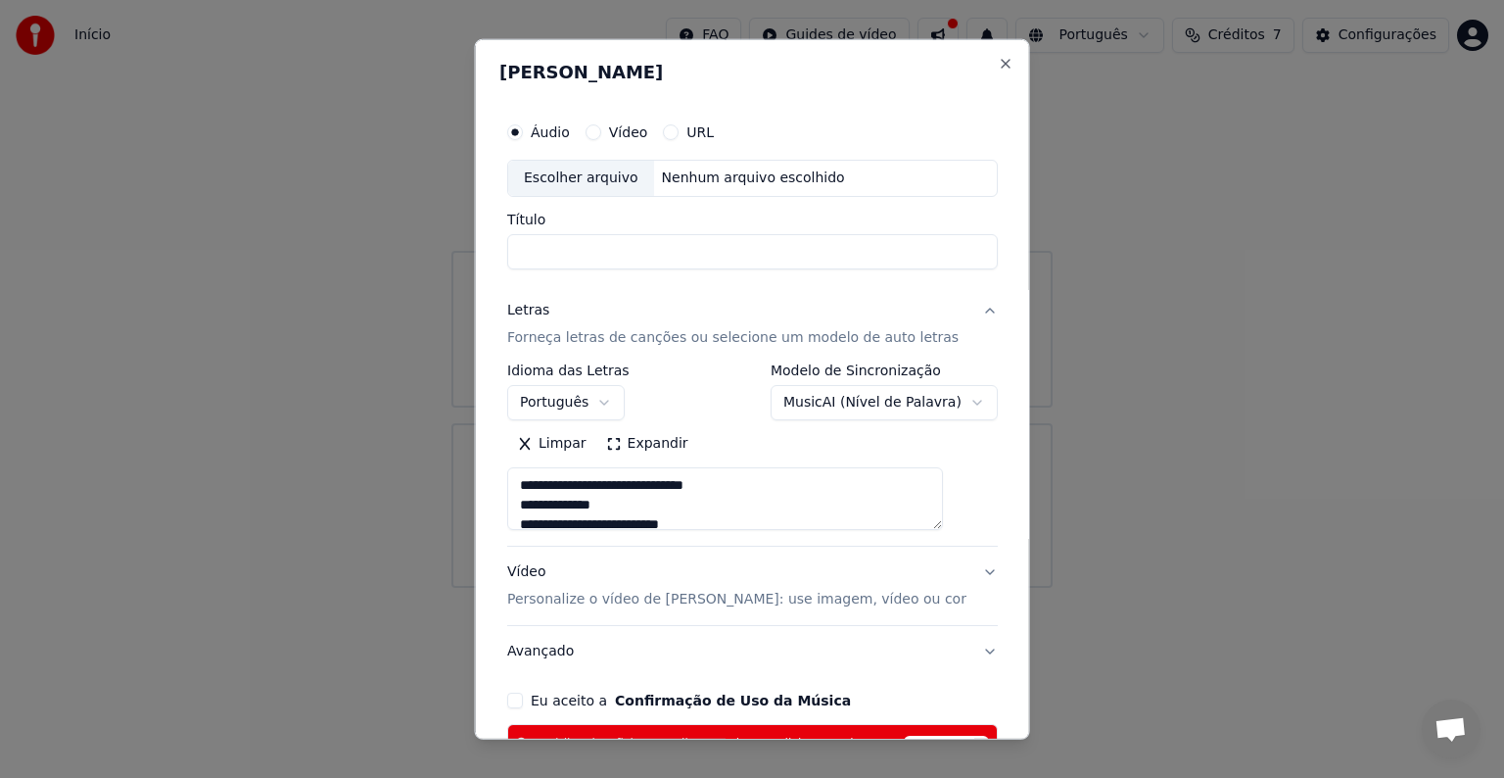
click at [761, 486] on textarea at bounding box center [725, 498] width 436 height 63
click at [686, 498] on textarea at bounding box center [725, 498] width 436 height 63
type textarea "**********"
click at [668, 250] on input "Título" at bounding box center [752, 251] width 491 height 35
click at [614, 247] on input "Título" at bounding box center [752, 251] width 491 height 35
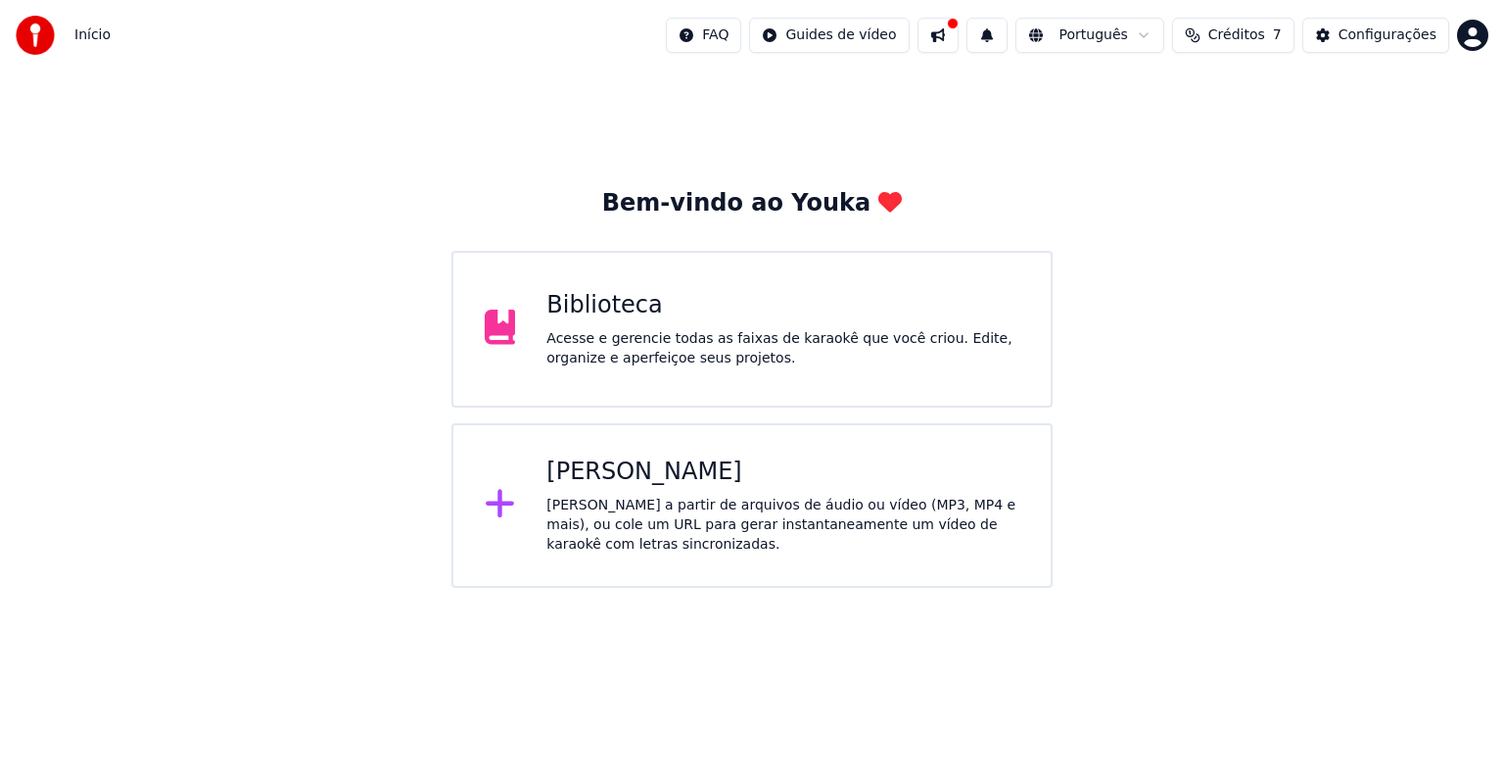
click at [586, 453] on div "Criar Karaokê Crie karaokê a partir de arquivos de áudio ou vídeo (MP3, MP4 e m…" at bounding box center [752, 505] width 601 height 165
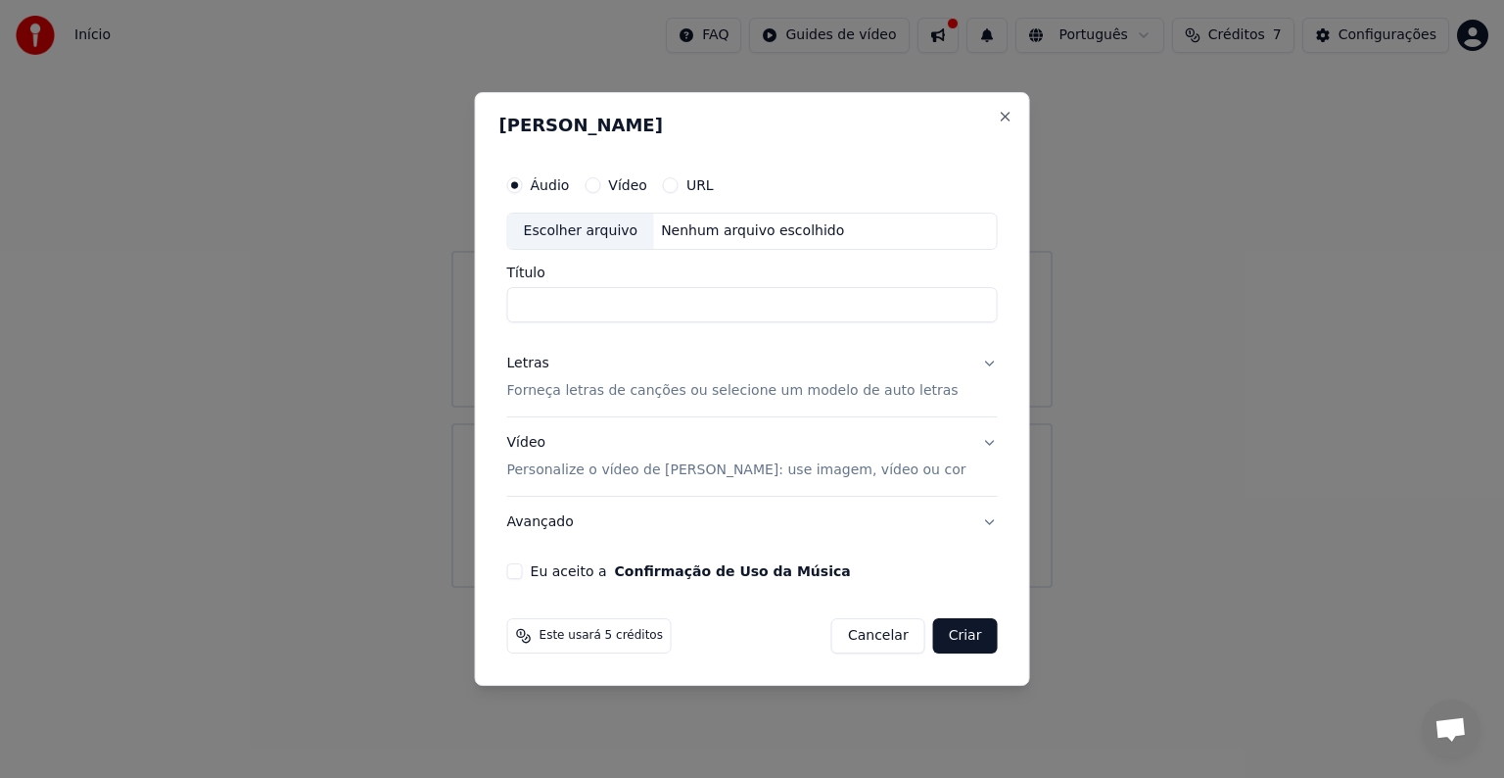
click at [980, 126] on div "[PERSON_NAME] Áudio Vídeo URL Escolher arquivo Nenhum arquivo escolhido Título …" at bounding box center [752, 389] width 555 height 594
click at [708, 198] on div "Áudio Vídeo URL" at bounding box center [752, 185] width 491 height 39
click at [679, 185] on button "URL" at bounding box center [671, 185] width 16 height 16
click at [694, 235] on input "text" at bounding box center [752, 231] width 491 height 39
click at [650, 310] on input "Título" at bounding box center [752, 305] width 491 height 35
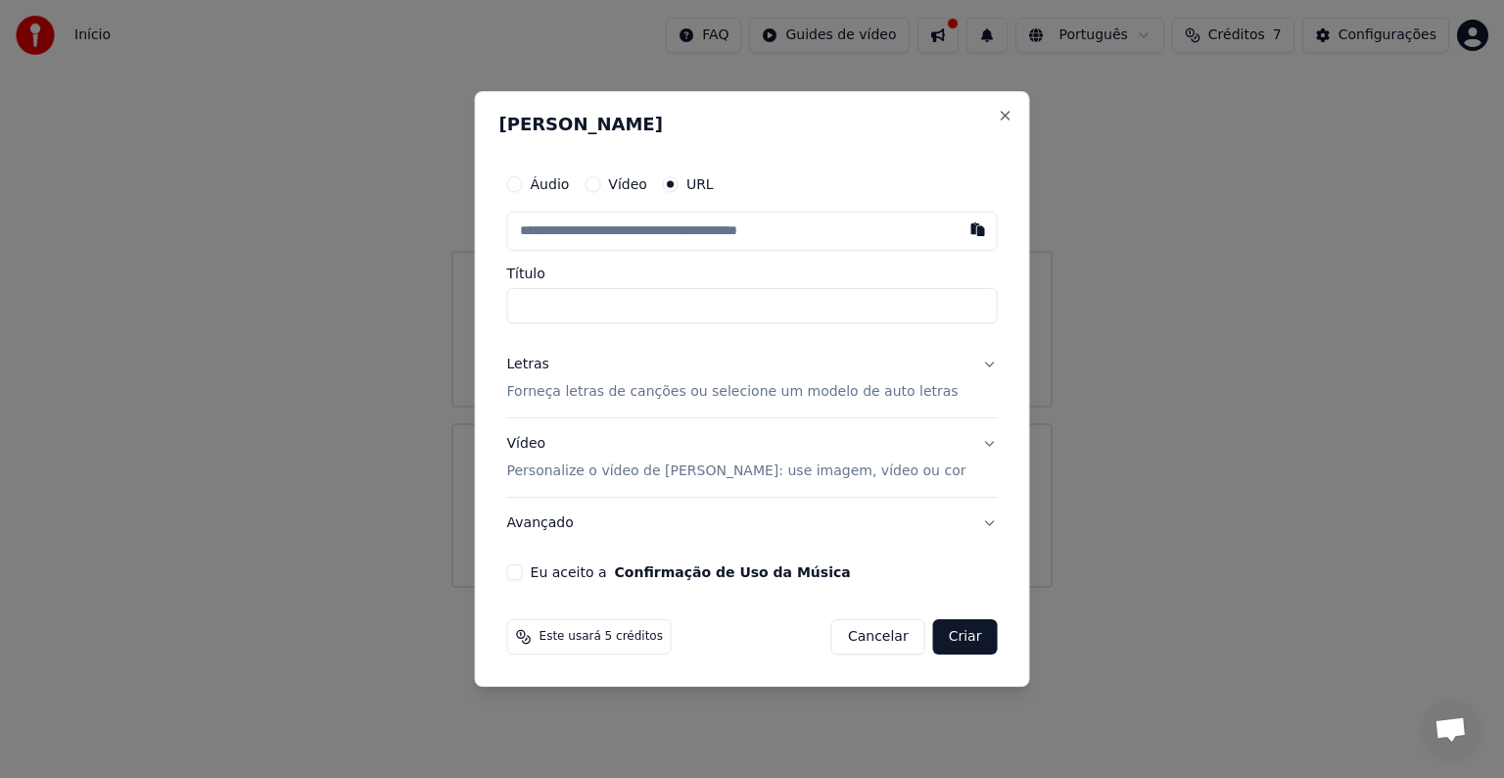
click at [616, 386] on p "Forneça letras de canções ou selecione um modelo de auto letras" at bounding box center [733, 392] width 452 height 20
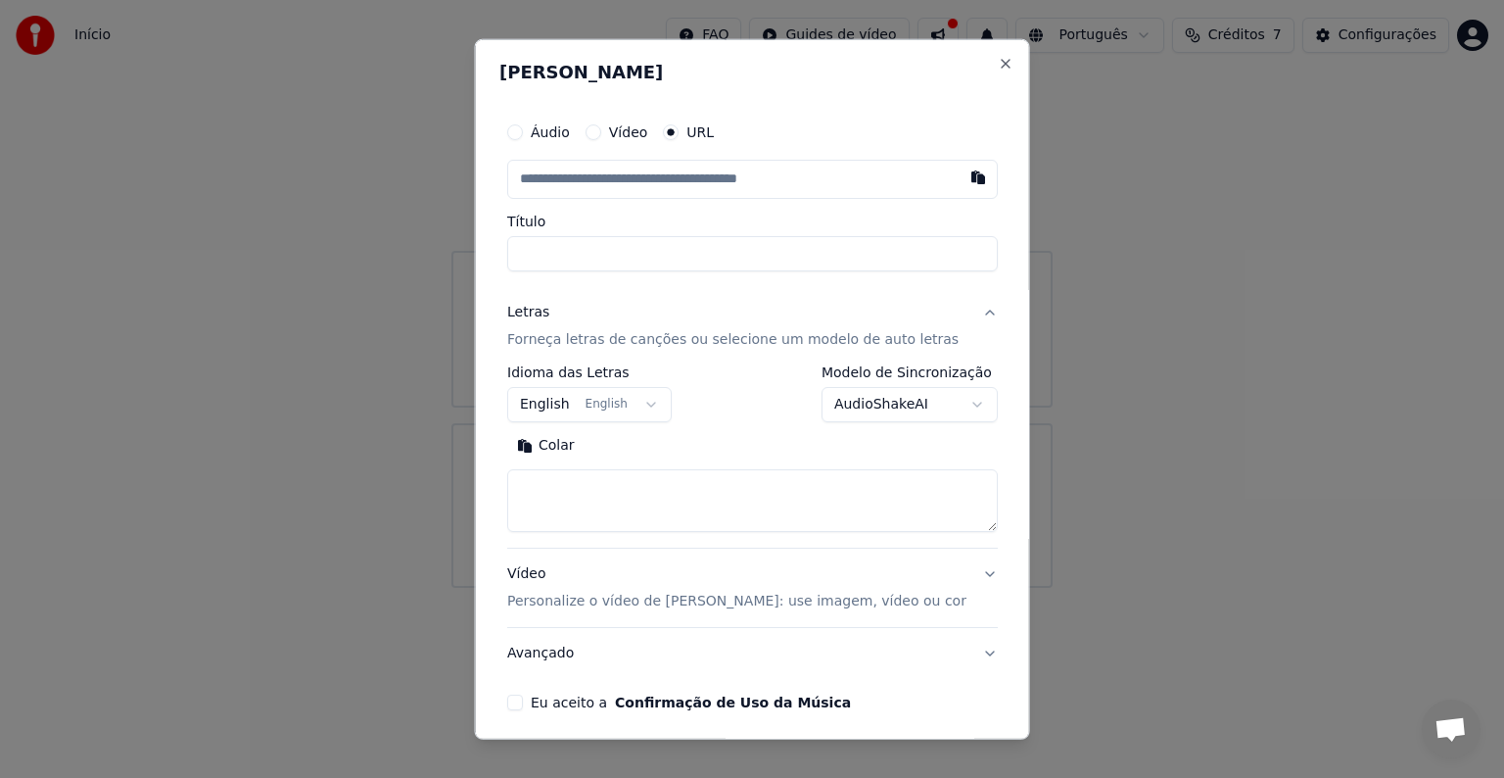
click at [584, 495] on textarea at bounding box center [752, 500] width 491 height 63
type textarea "*"
paste textarea "**********"
type textarea "**********"
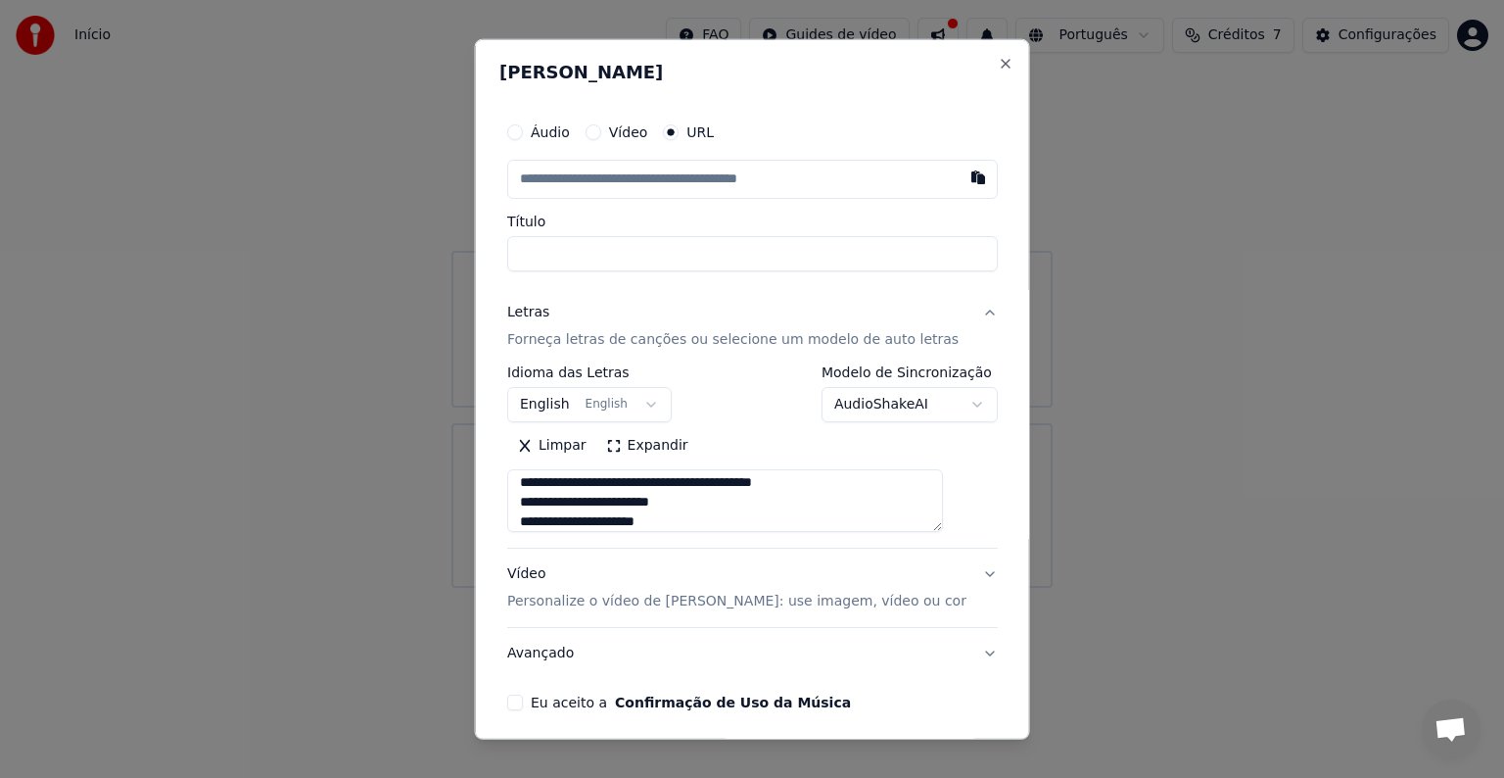
click at [670, 238] on input "Título" at bounding box center [752, 253] width 491 height 35
click at [958, 180] on button "button" at bounding box center [977, 177] width 39 height 35
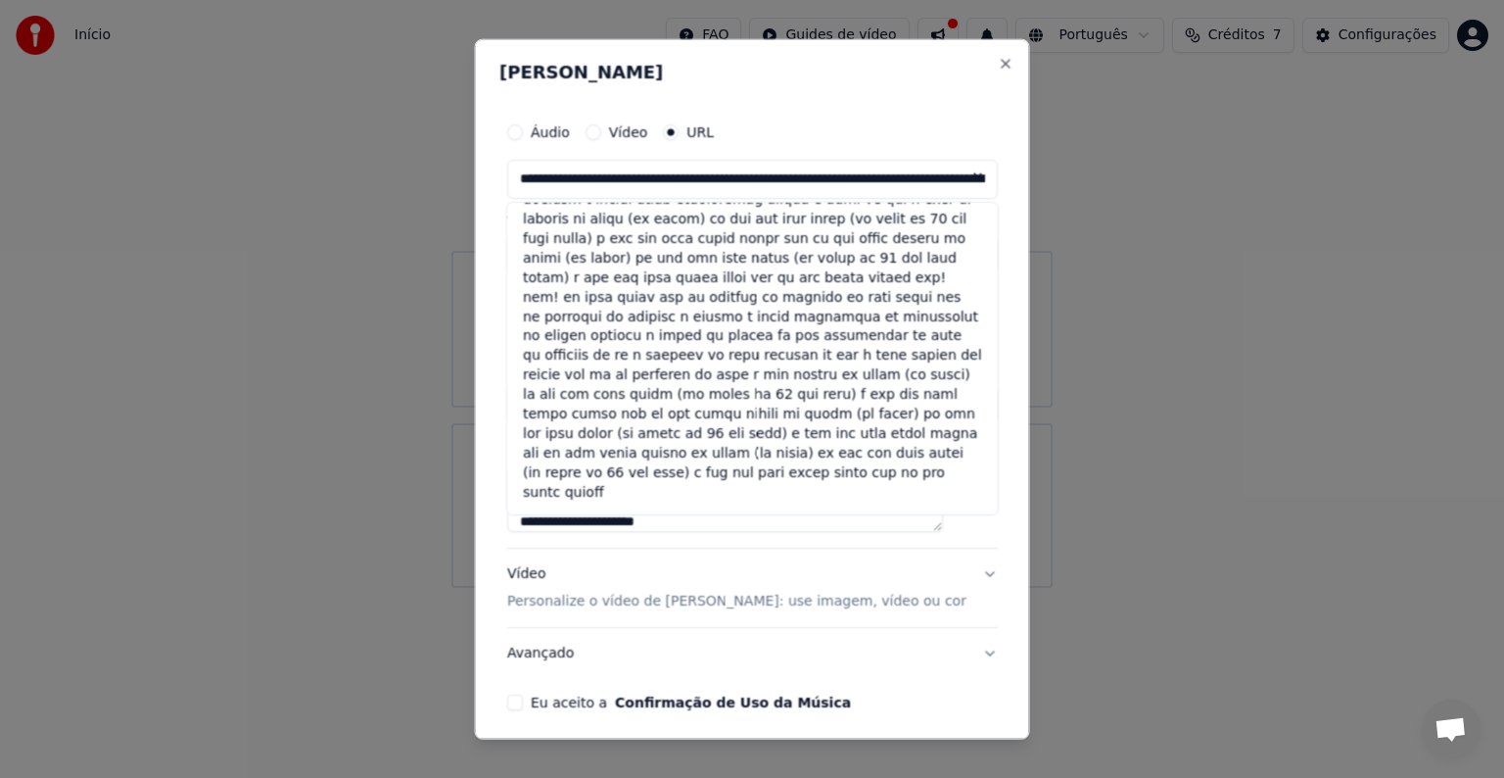
scroll to position [2164, 0]
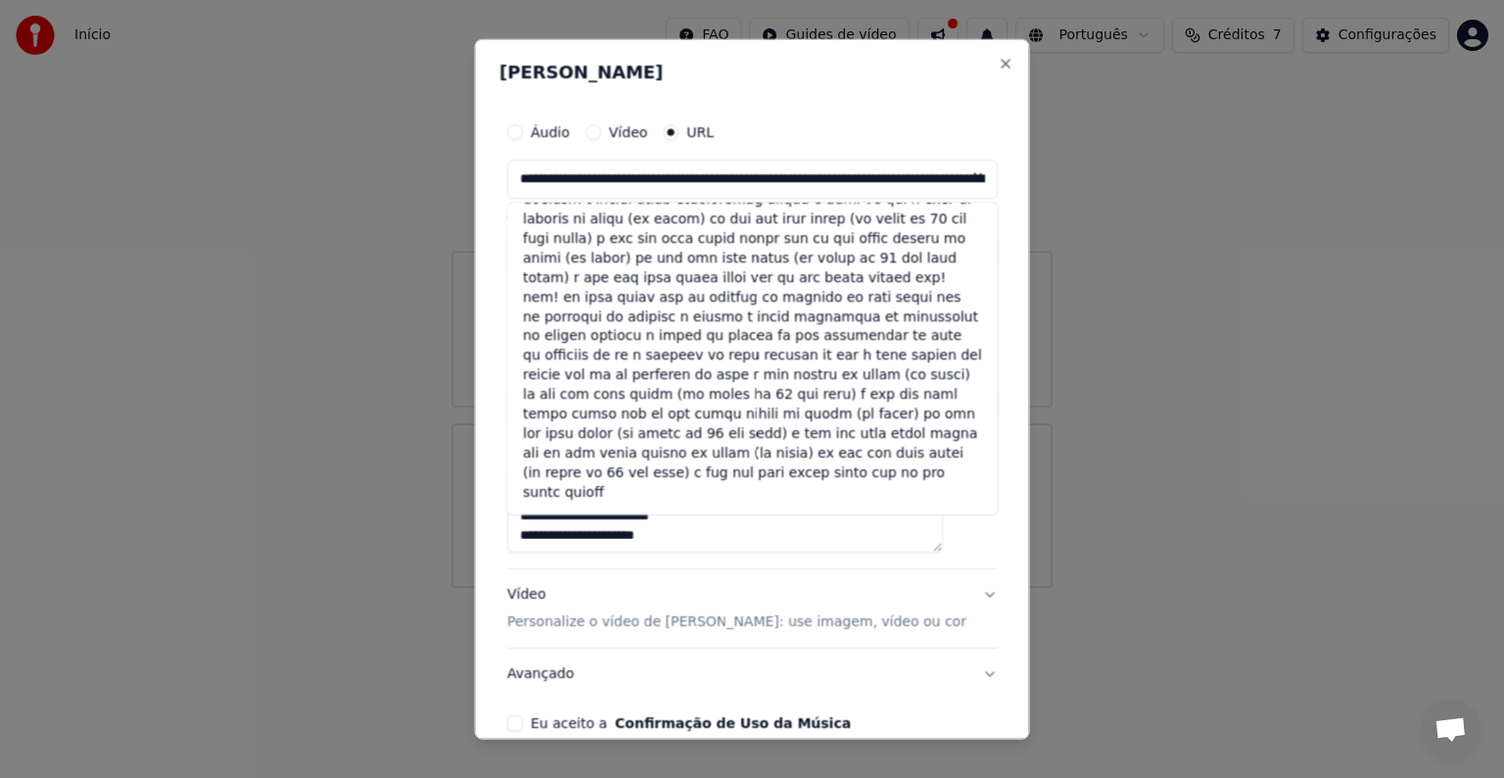
drag, startPoint x: 956, startPoint y: 520, endPoint x: 956, endPoint y: 541, distance: 20.6
click at [943, 541] on textarea at bounding box center [725, 510] width 436 height 83
click at [989, 483] on div "**********" at bounding box center [752, 389] width 555 height 700
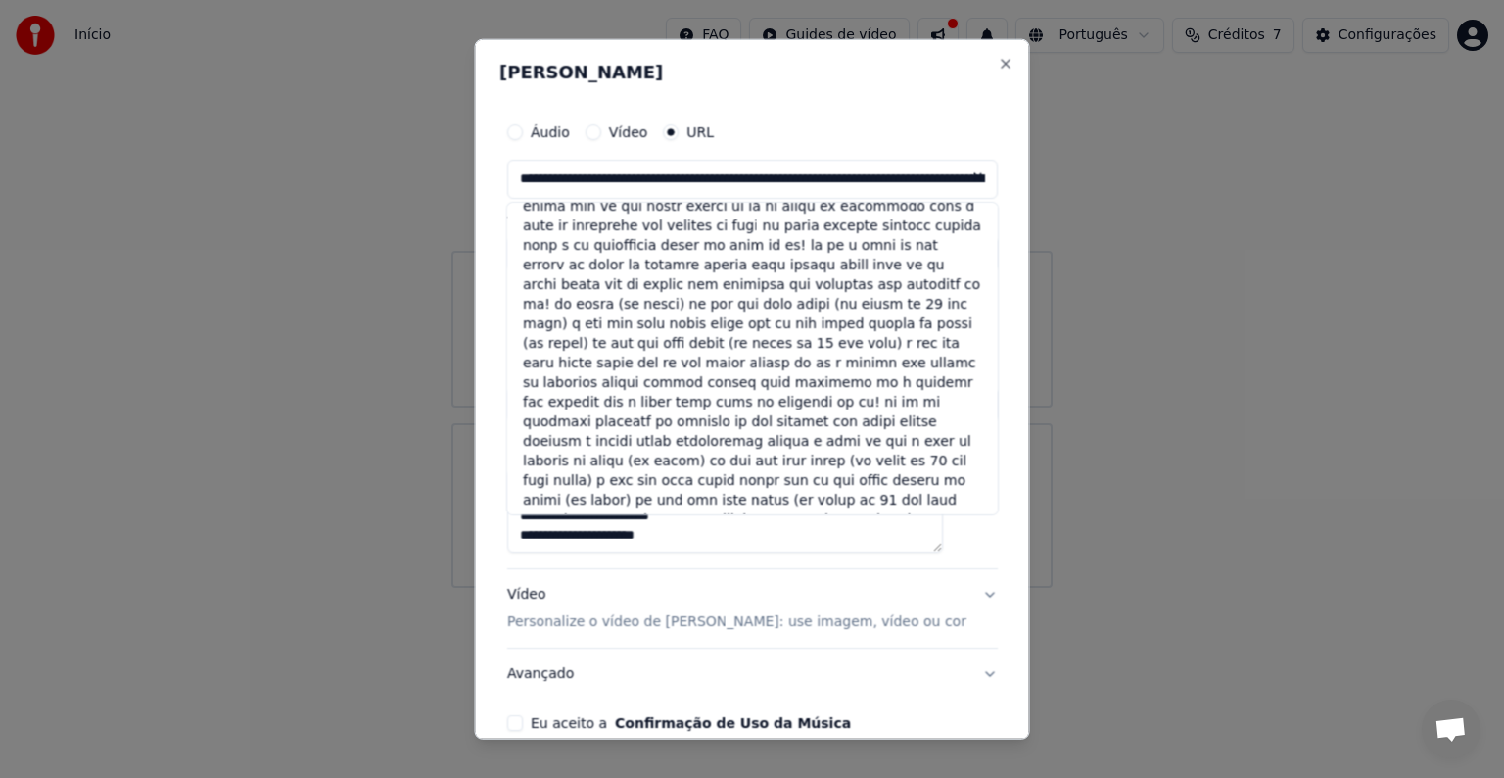
scroll to position [215, 0]
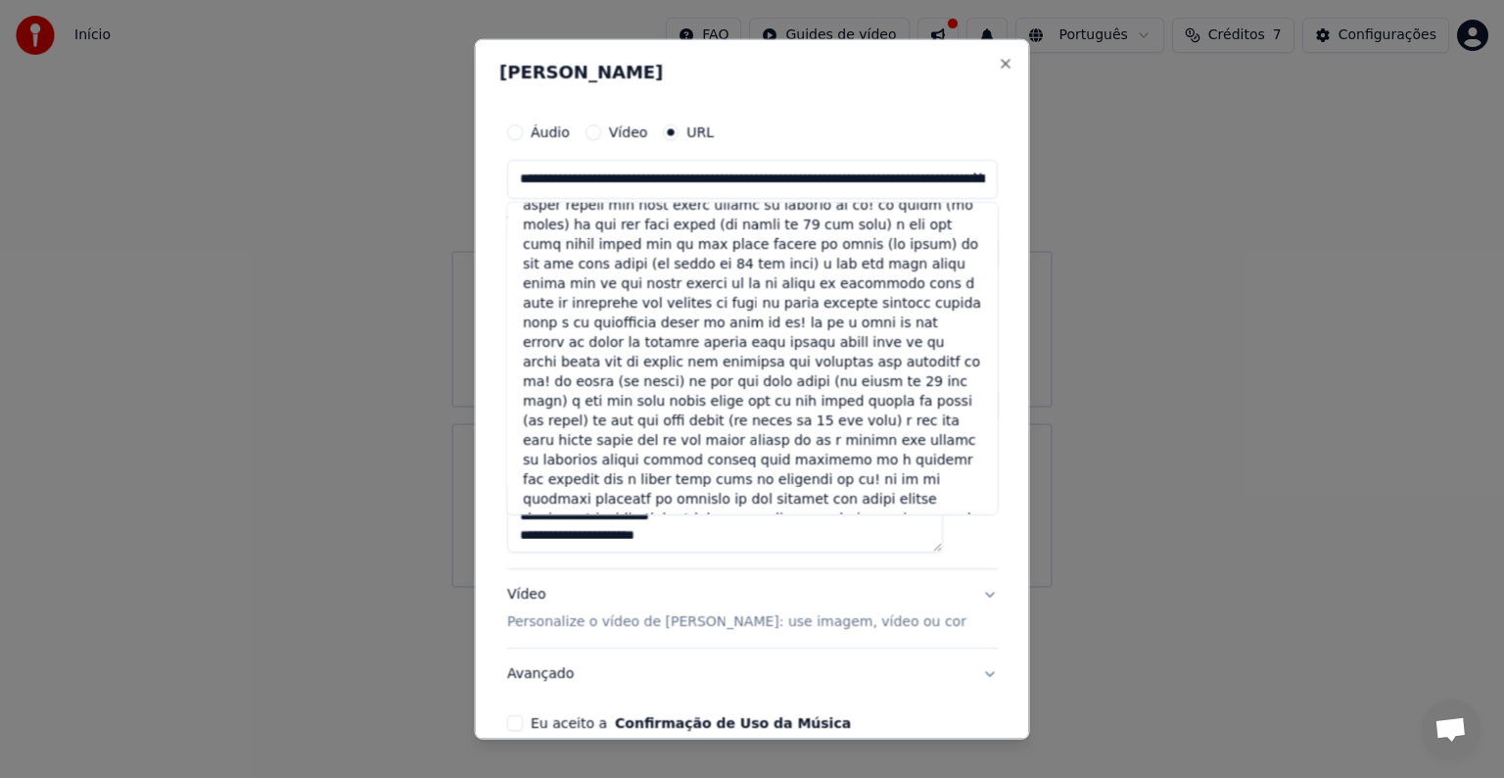
click at [977, 139] on div "**********" at bounding box center [752, 389] width 555 height 700
click at [782, 608] on div "Vídeo Personalize o vídeo de karaokê: use imagem, vídeo ou cor" at bounding box center [736, 608] width 459 height 47
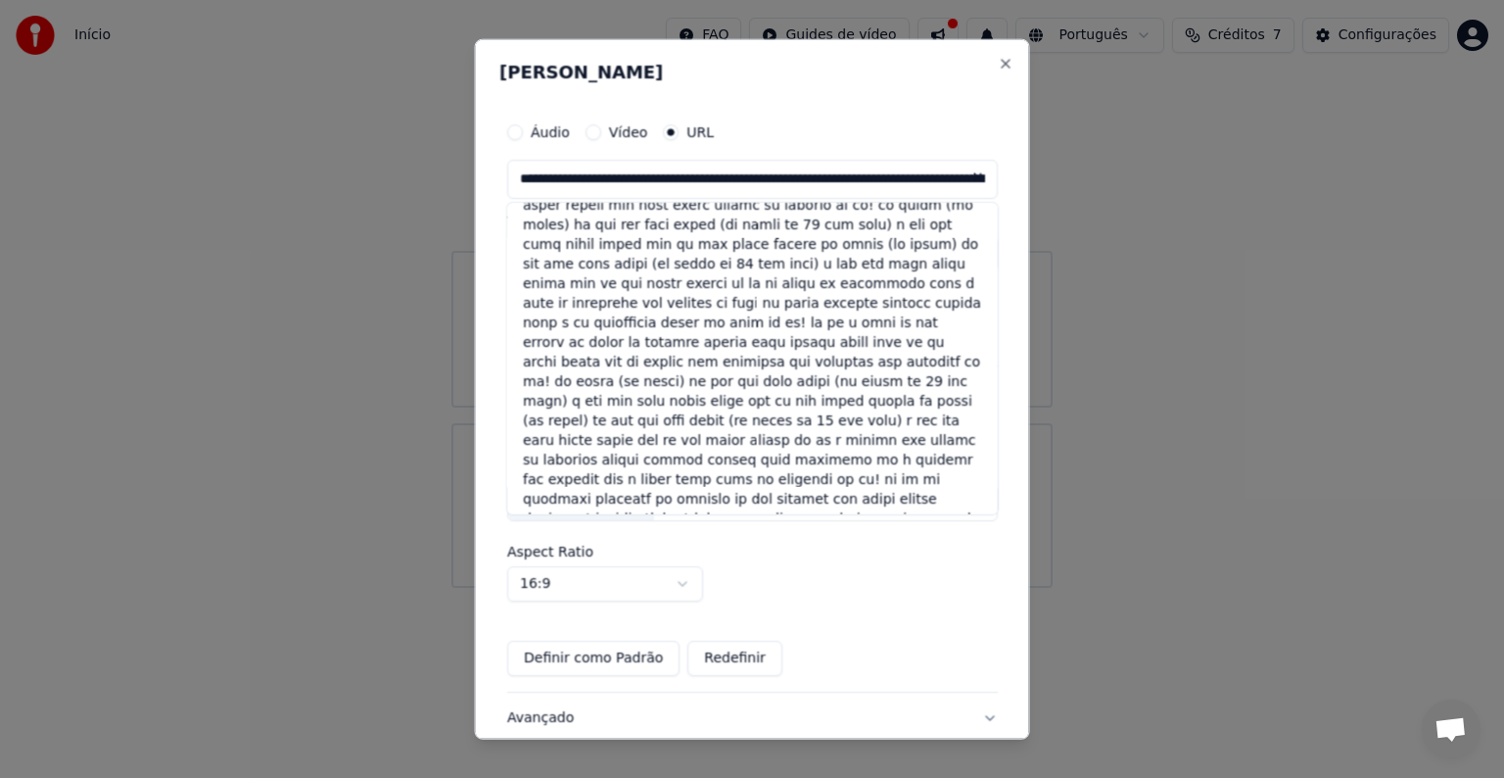
click at [645, 663] on button "Definir como Padrão" at bounding box center [593, 658] width 172 height 35
click at [646, 643] on button "Definir como Padrão" at bounding box center [593, 658] width 172 height 35
click at [682, 588] on body "Início FAQ Guides de vídeo Português Créditos 7 Configurações Bem-vindo ao Youk…" at bounding box center [752, 294] width 1504 height 588
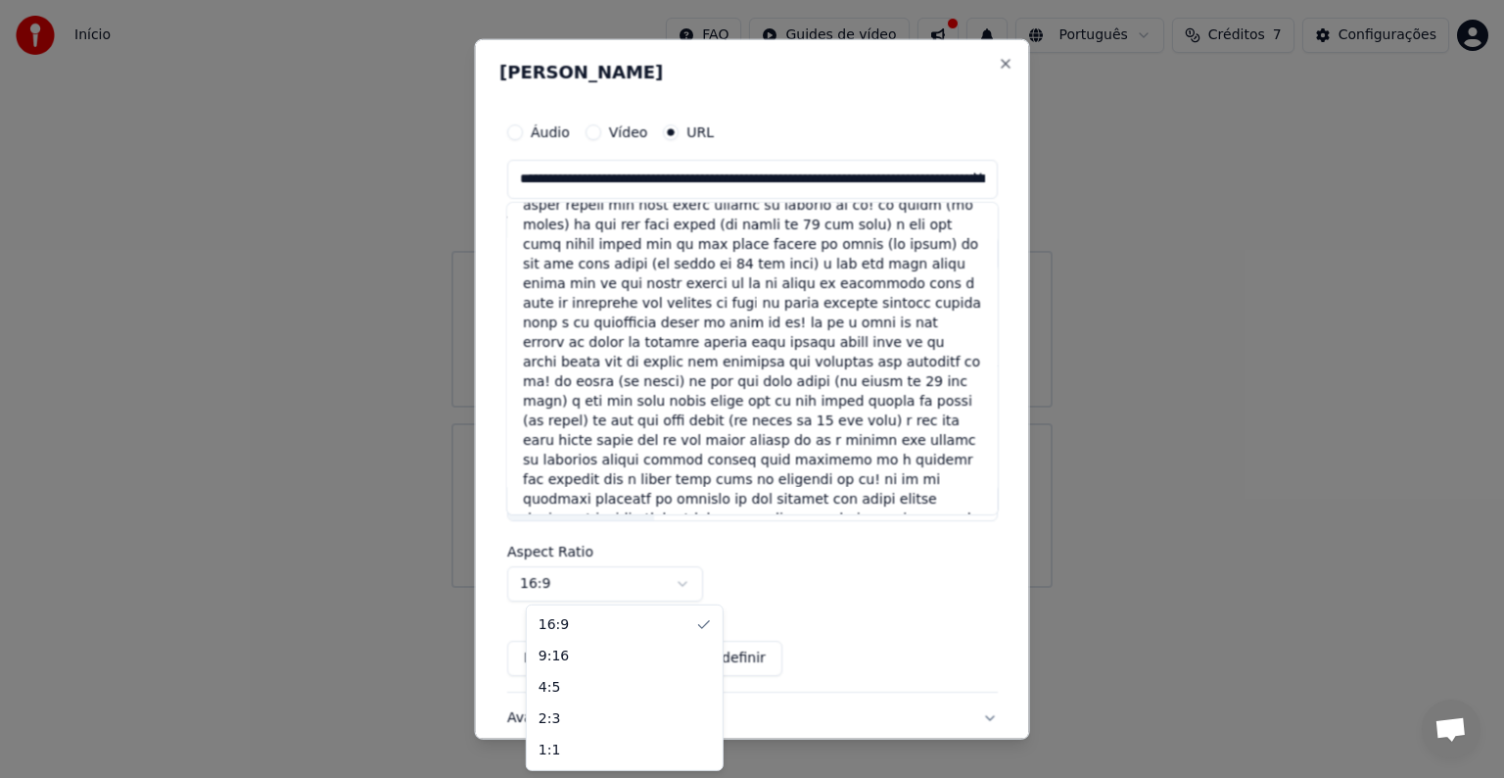
click at [682, 588] on body "Início FAQ Guides de vídeo Português Créditos 7 Configurações Bem-vindo ao Youk…" at bounding box center [752, 294] width 1504 height 588
click at [731, 671] on button "Redefinir" at bounding box center [735, 658] width 95 height 35
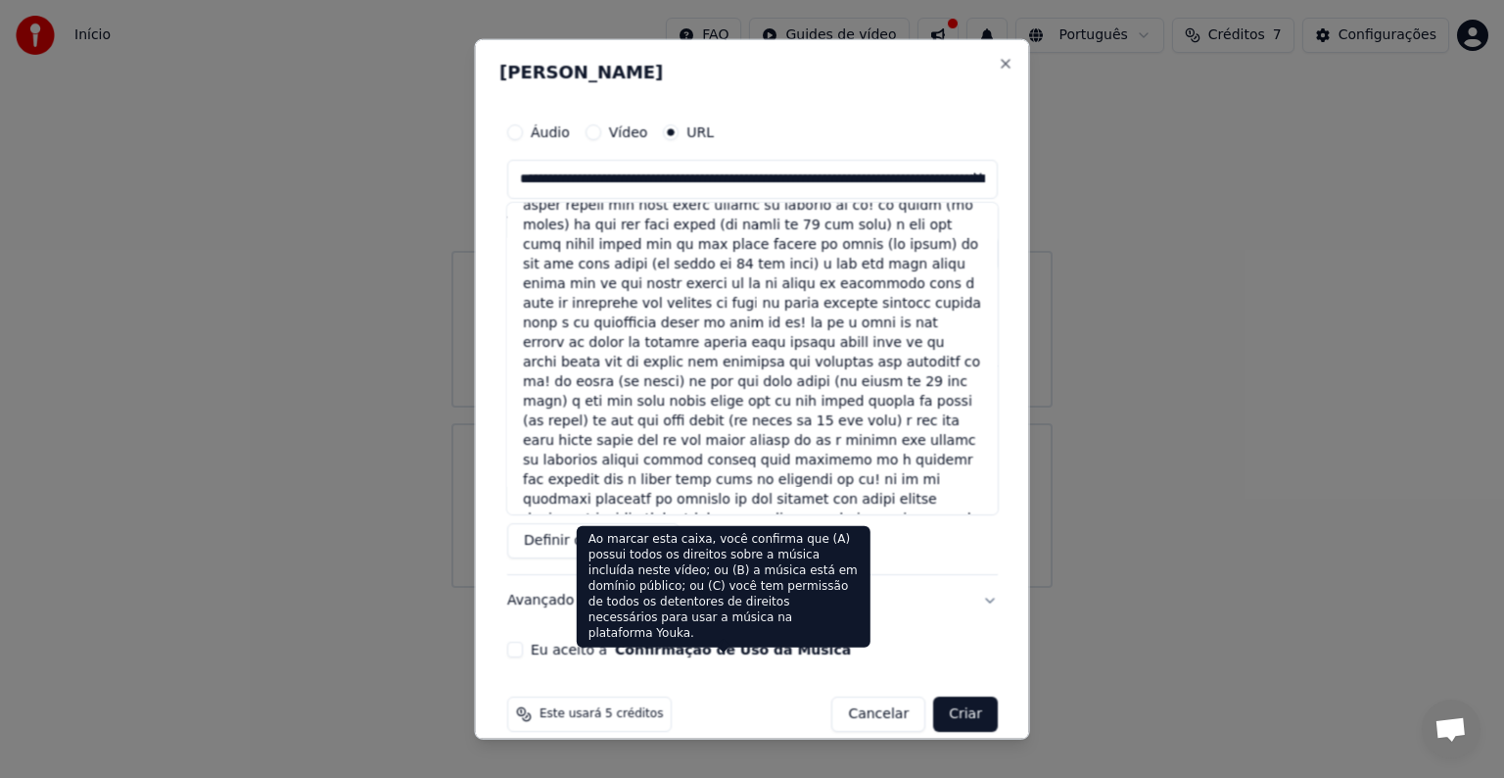
click at [661, 650] on button "Confirmação de Uso da Música" at bounding box center [733, 650] width 236 height 14
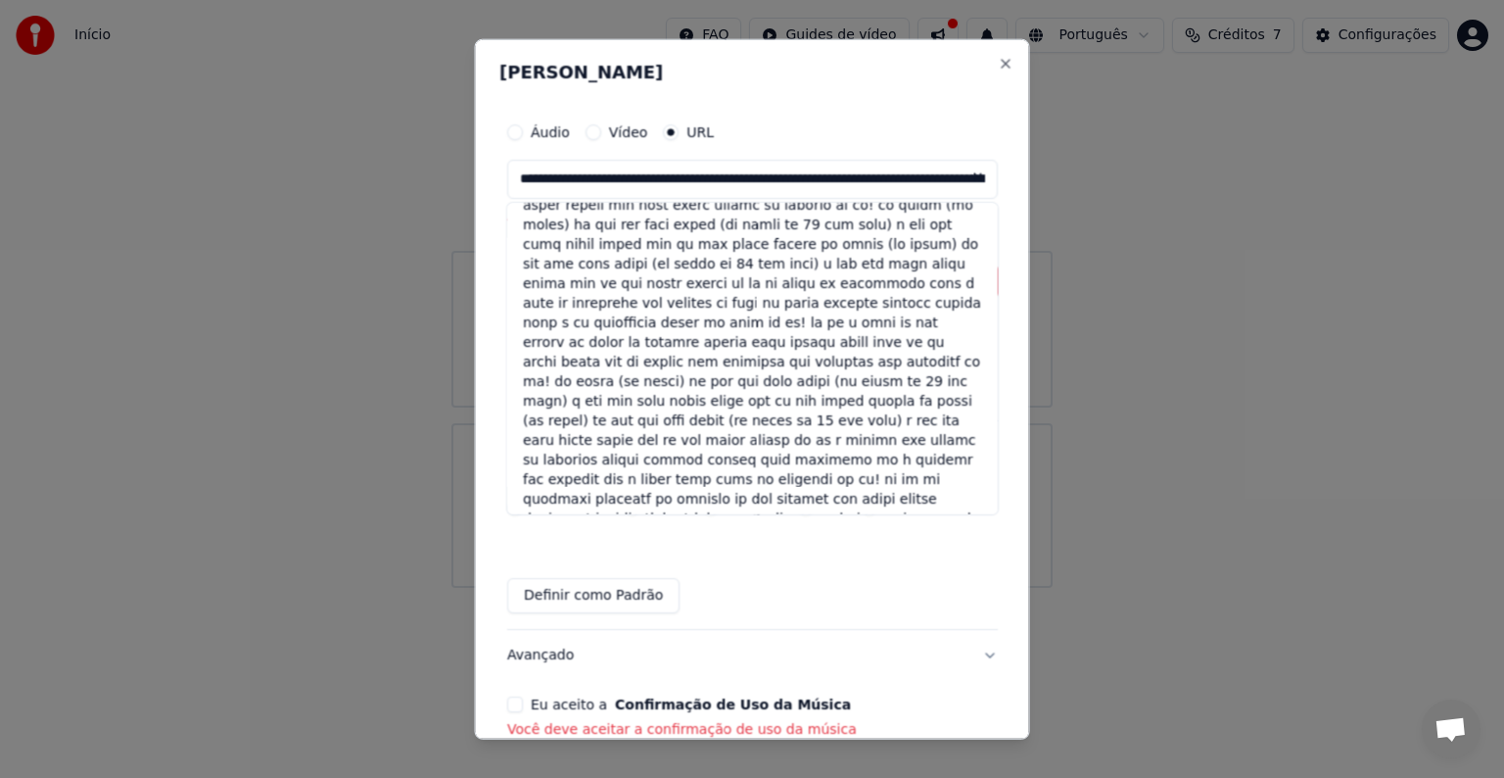
click at [573, 704] on label "Eu aceito a Confirmação de Uso da Música" at bounding box center [691, 704] width 320 height 14
click at [523, 704] on button "Eu aceito a Confirmação de Uso da Música" at bounding box center [515, 704] width 16 height 16
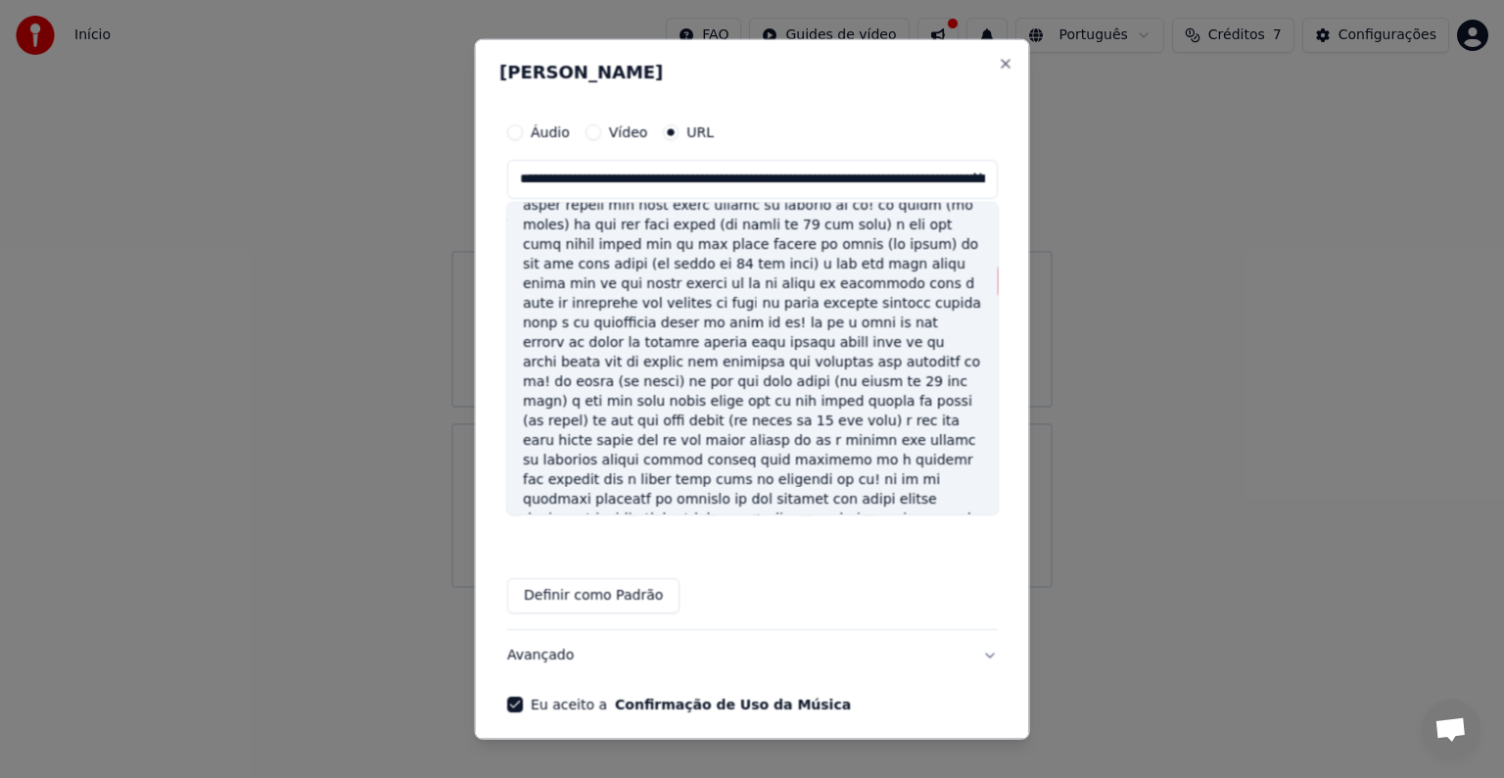
type input "**********"
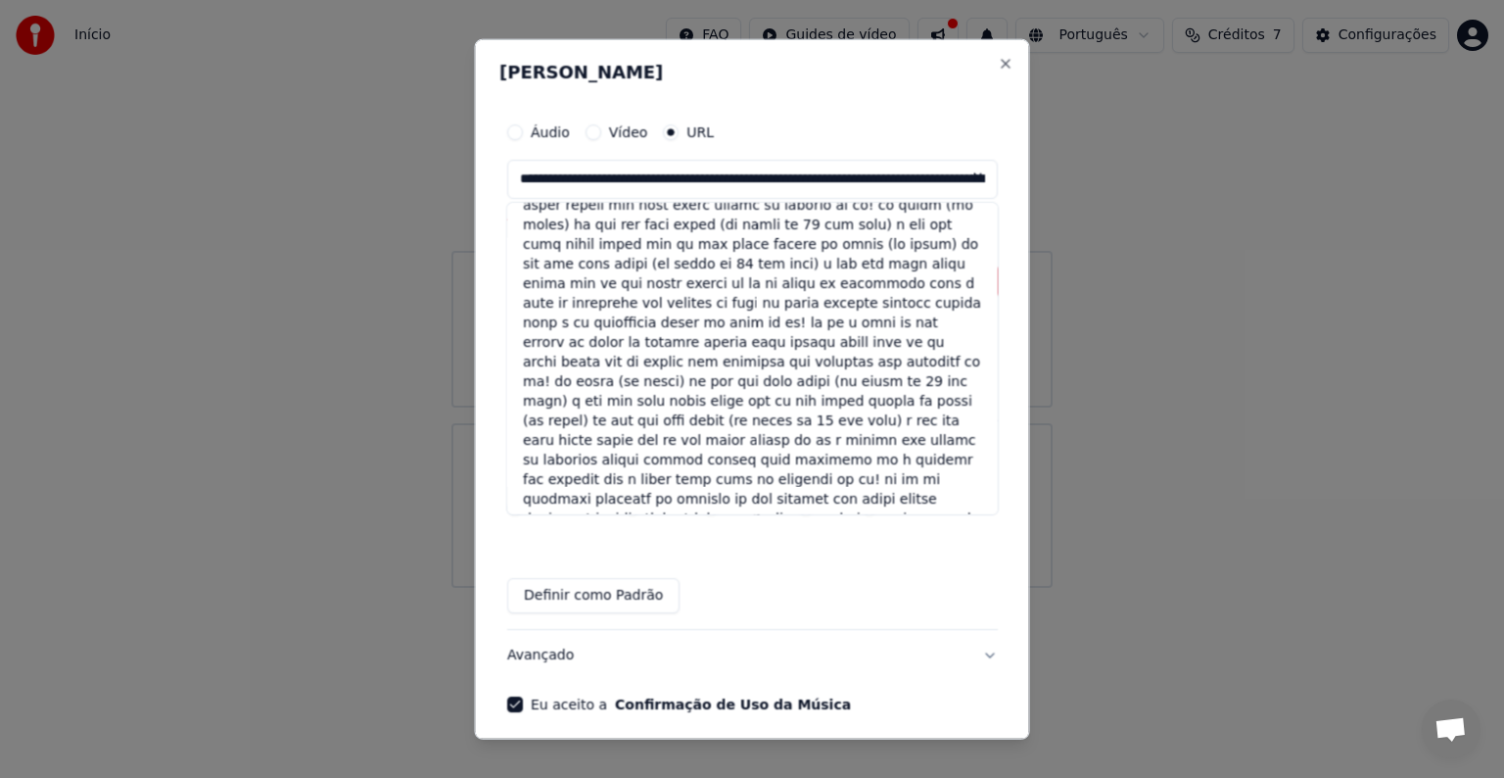
click at [618, 136] on div "Vídeo" at bounding box center [616, 132] width 63 height 16
click at [619, 133] on div "Vídeo" at bounding box center [616, 132] width 63 height 16
click at [600, 128] on button "Vídeo" at bounding box center [593, 132] width 16 height 16
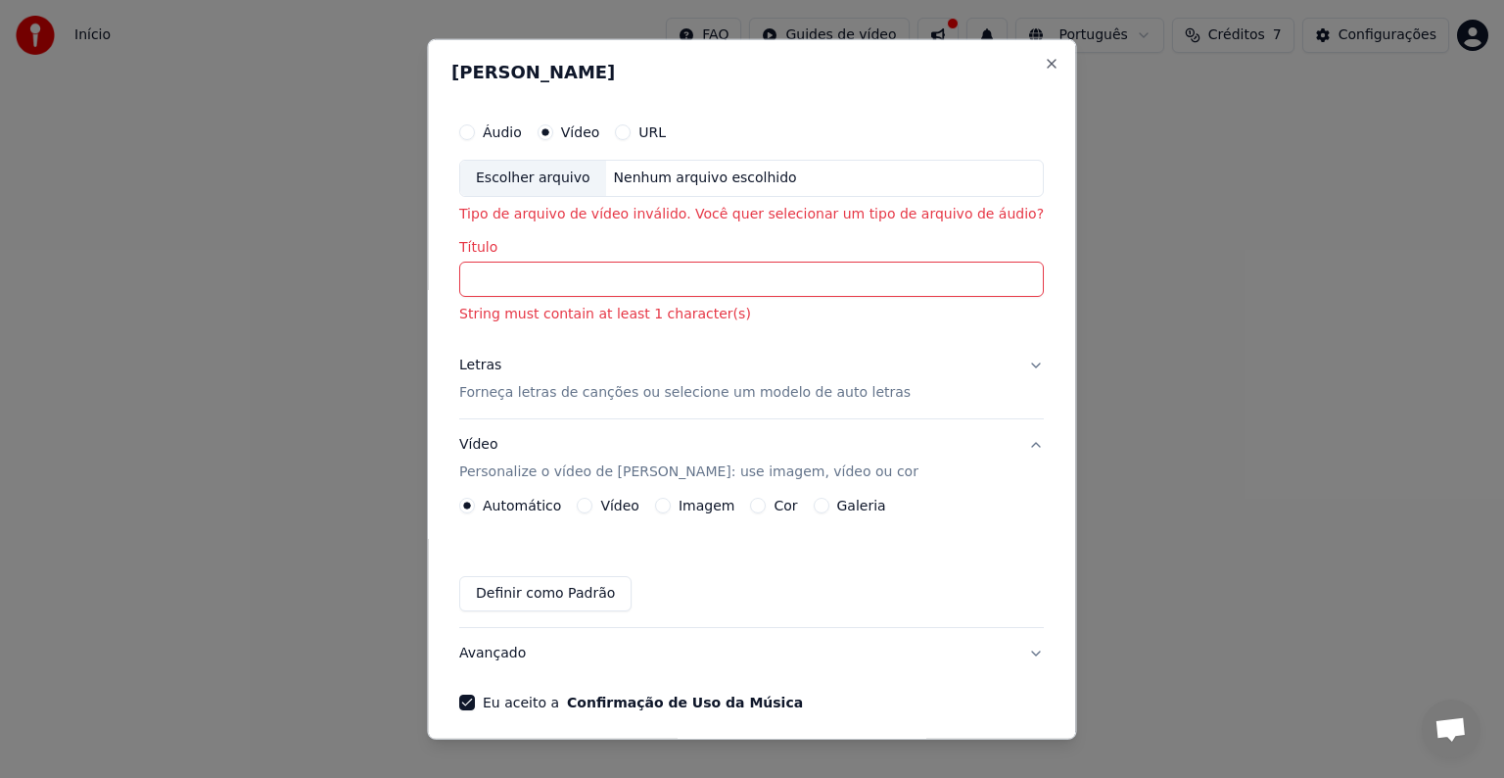
click at [598, 293] on input "Título" at bounding box center [751, 279] width 585 height 35
click at [643, 289] on input "Título" at bounding box center [751, 279] width 585 height 35
drag, startPoint x: 643, startPoint y: 289, endPoint x: 651, endPoint y: 411, distance: 122.7
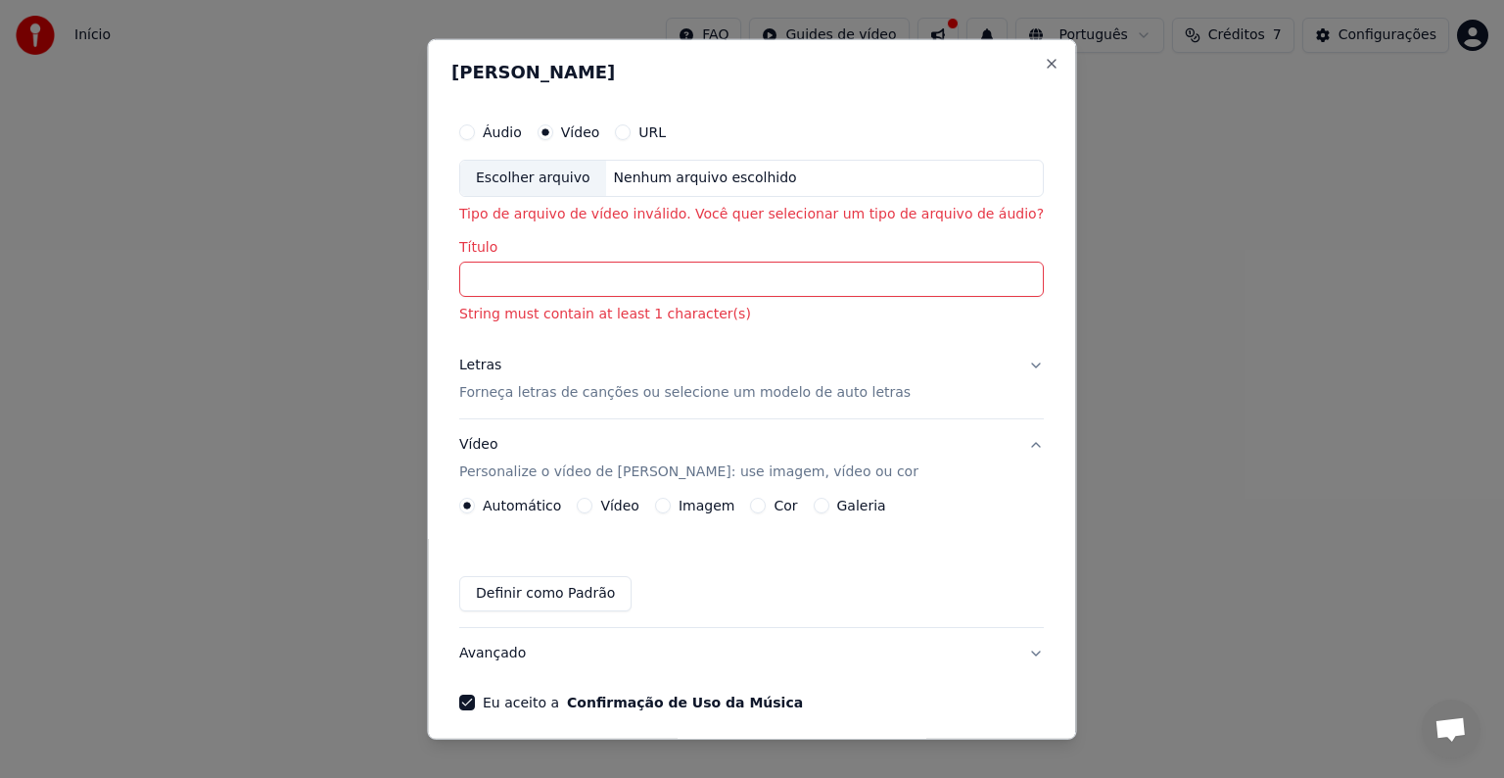
click at [651, 411] on div "Áudio Vídeo URL Escolher arquivo Nenhum arquivo escolhido Tipo de arquivo de ví…" at bounding box center [752, 411] width 600 height 613
click at [615, 500] on div "Vídeo" at bounding box center [609, 506] width 63 height 16
click at [594, 501] on button "Vídeo" at bounding box center [586, 506] width 16 height 16
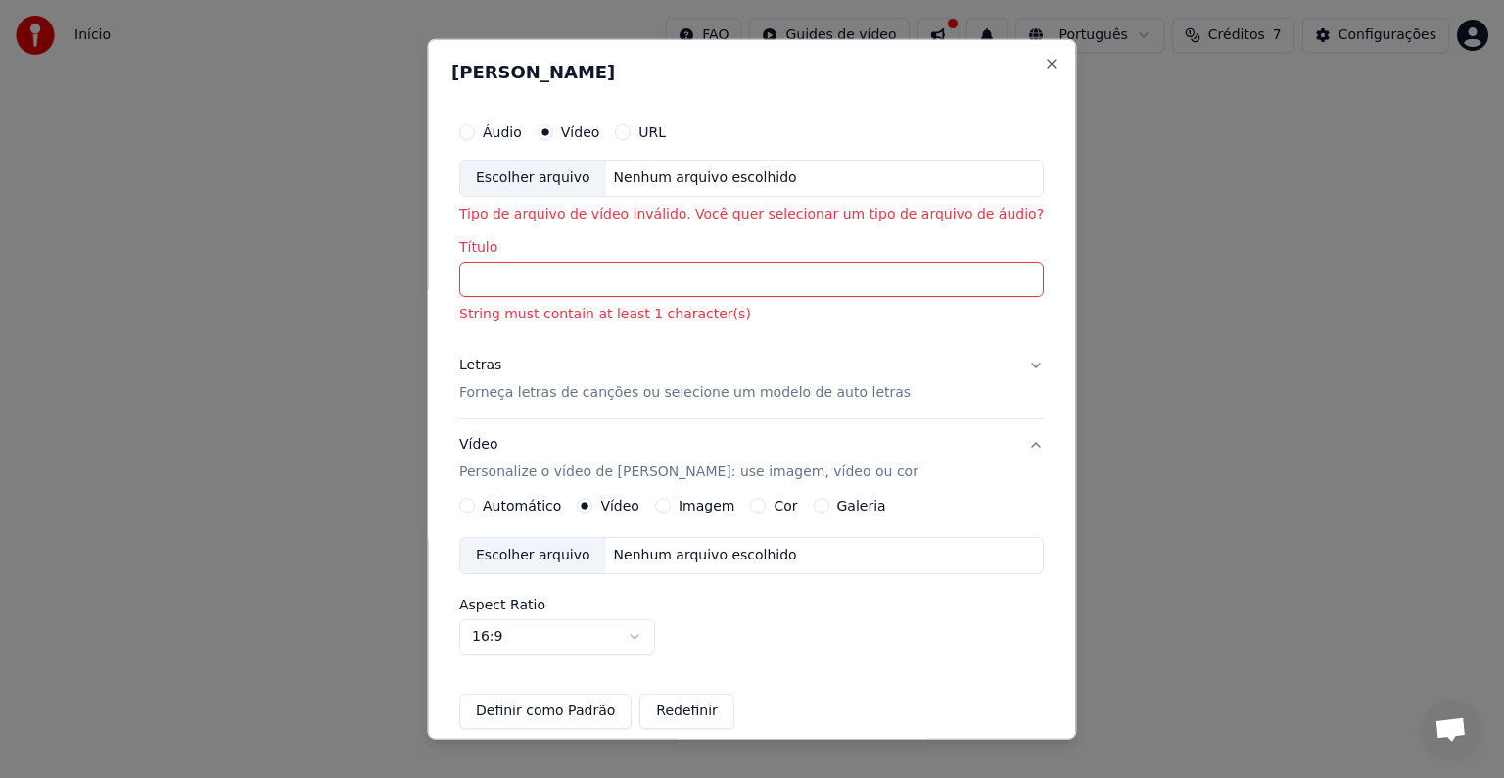
click at [522, 133] on label "Áudio" at bounding box center [502, 132] width 39 height 14
click at [475, 133] on button "Áudio" at bounding box center [467, 132] width 16 height 16
click at [522, 133] on label "Áudio" at bounding box center [502, 132] width 39 height 14
click at [475, 133] on button "Áudio" at bounding box center [467, 132] width 16 height 16
drag, startPoint x: 531, startPoint y: 133, endPoint x: 631, endPoint y: 380, distance: 266.3
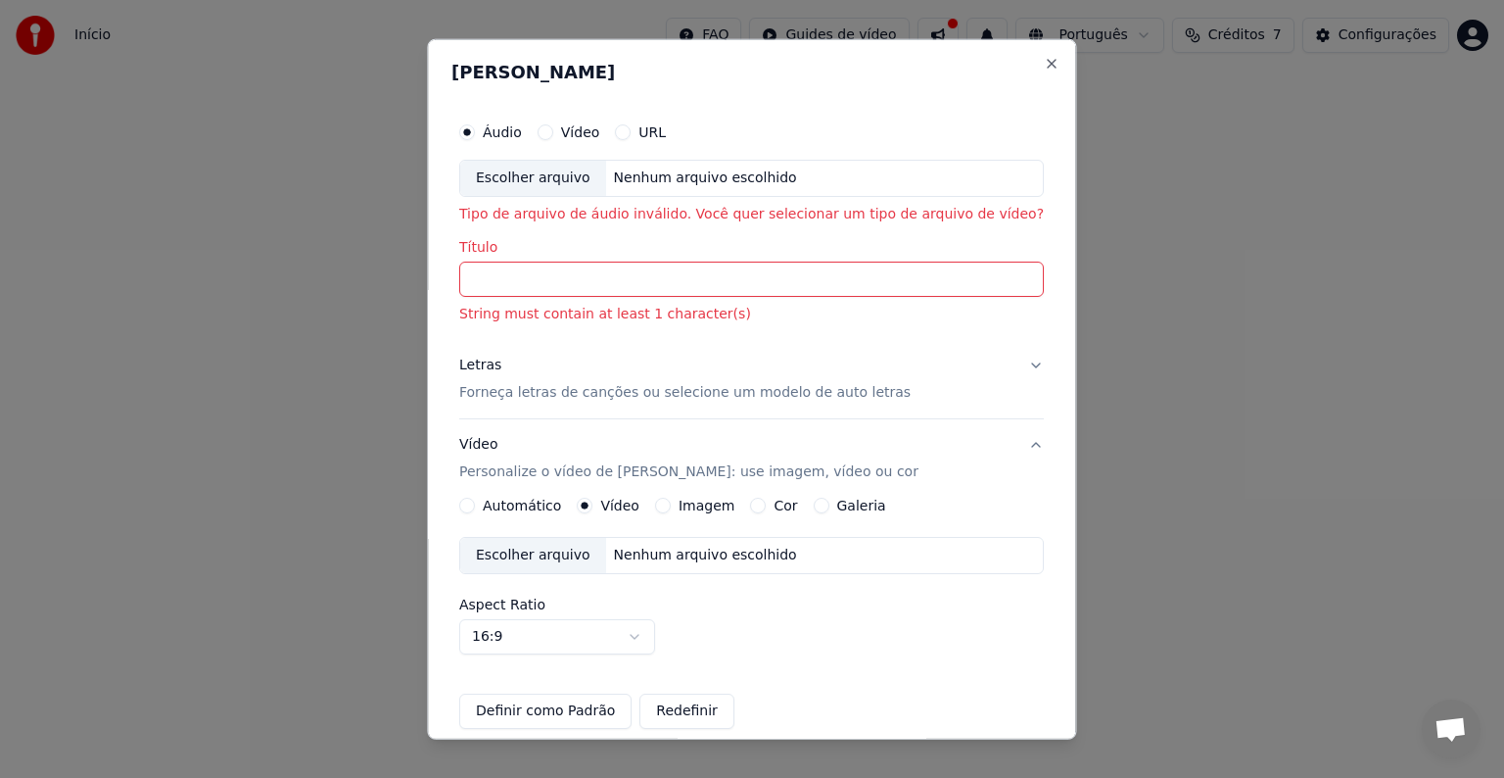
click at [631, 380] on div "Áudio Vídeo URL Escolher arquivo Nenhum arquivo escolhido Tipo de arquivo de áu…" at bounding box center [752, 470] width 600 height 731
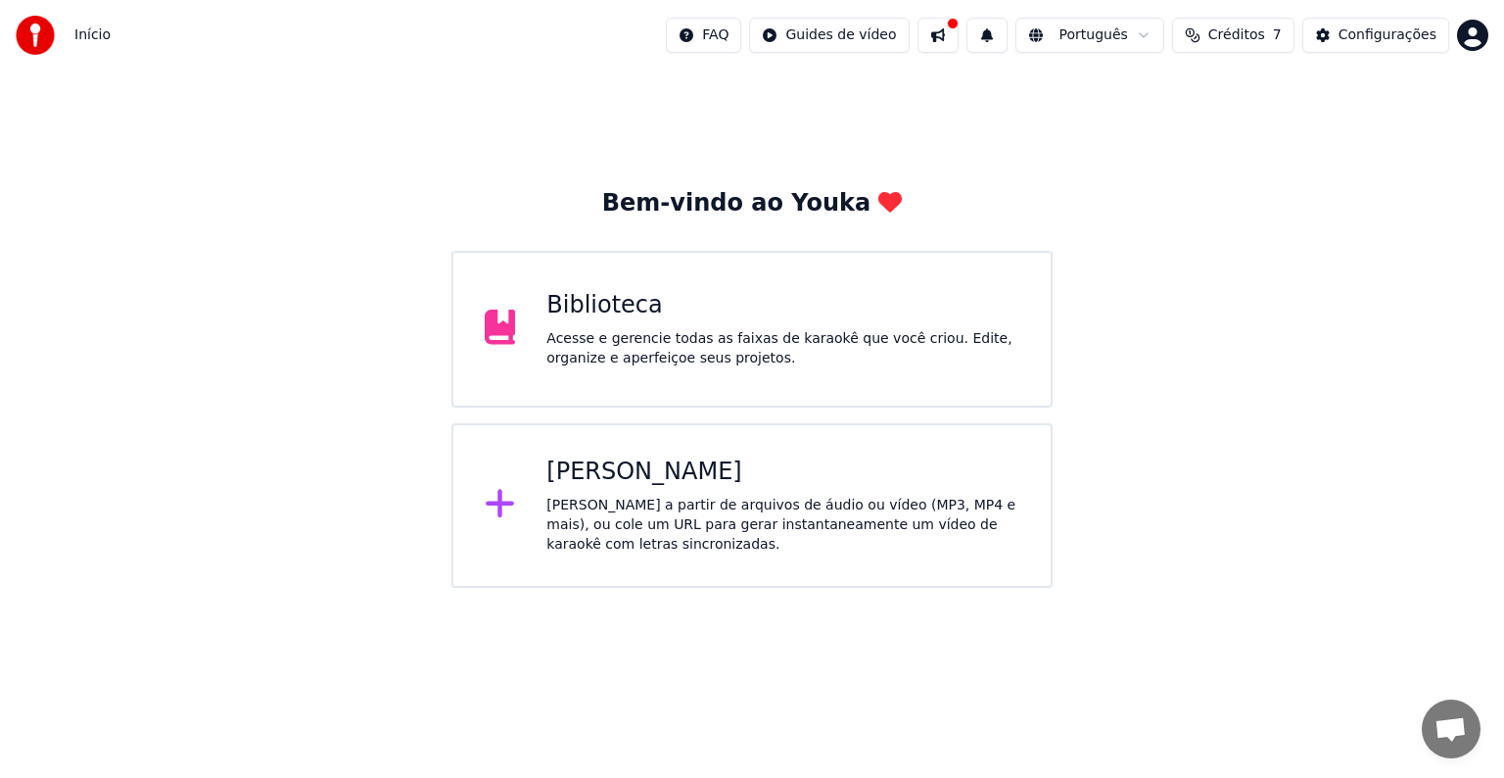
click at [933, 313] on div "Biblioteca" at bounding box center [783, 305] width 473 height 31
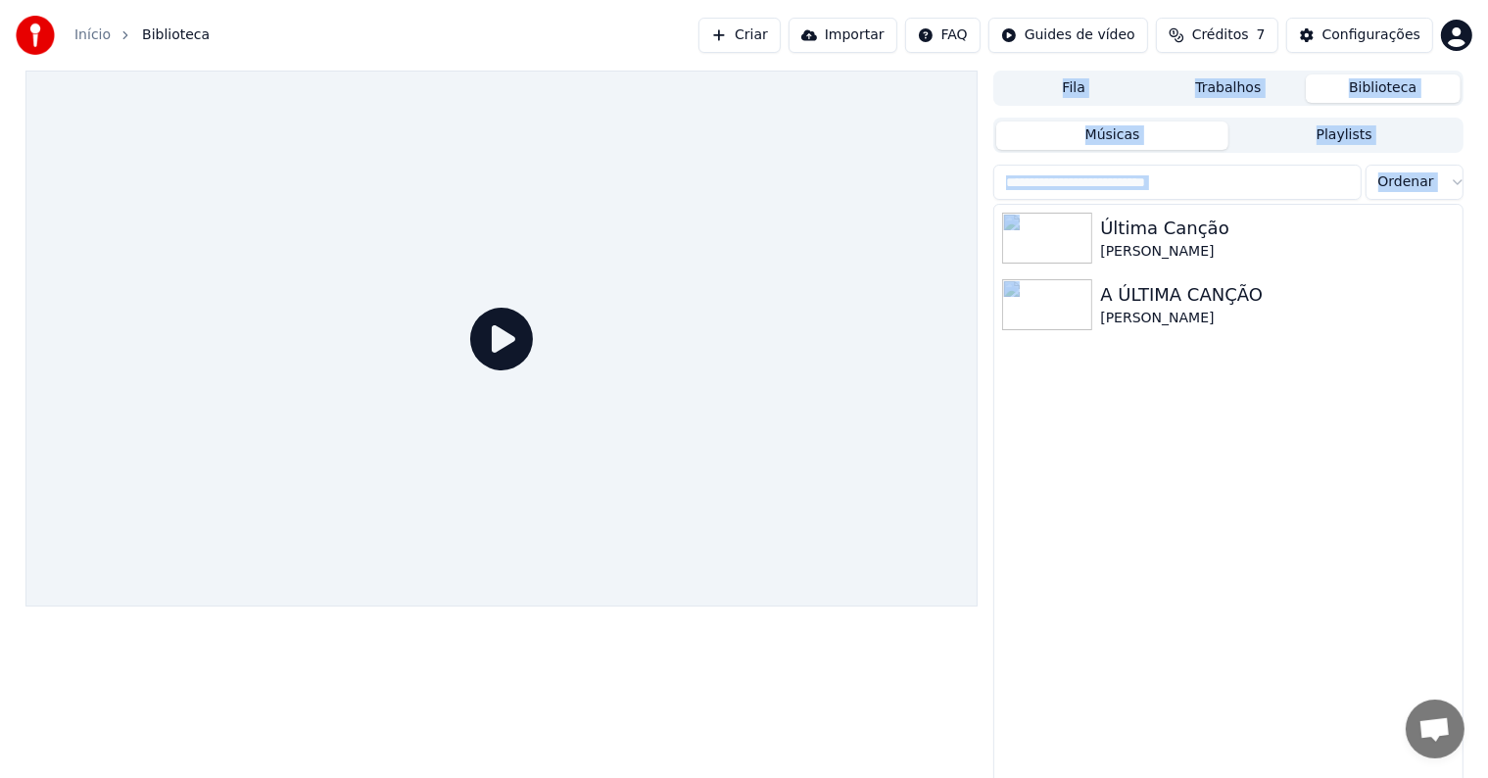
click at [933, 313] on div at bounding box center [501, 339] width 953 height 536
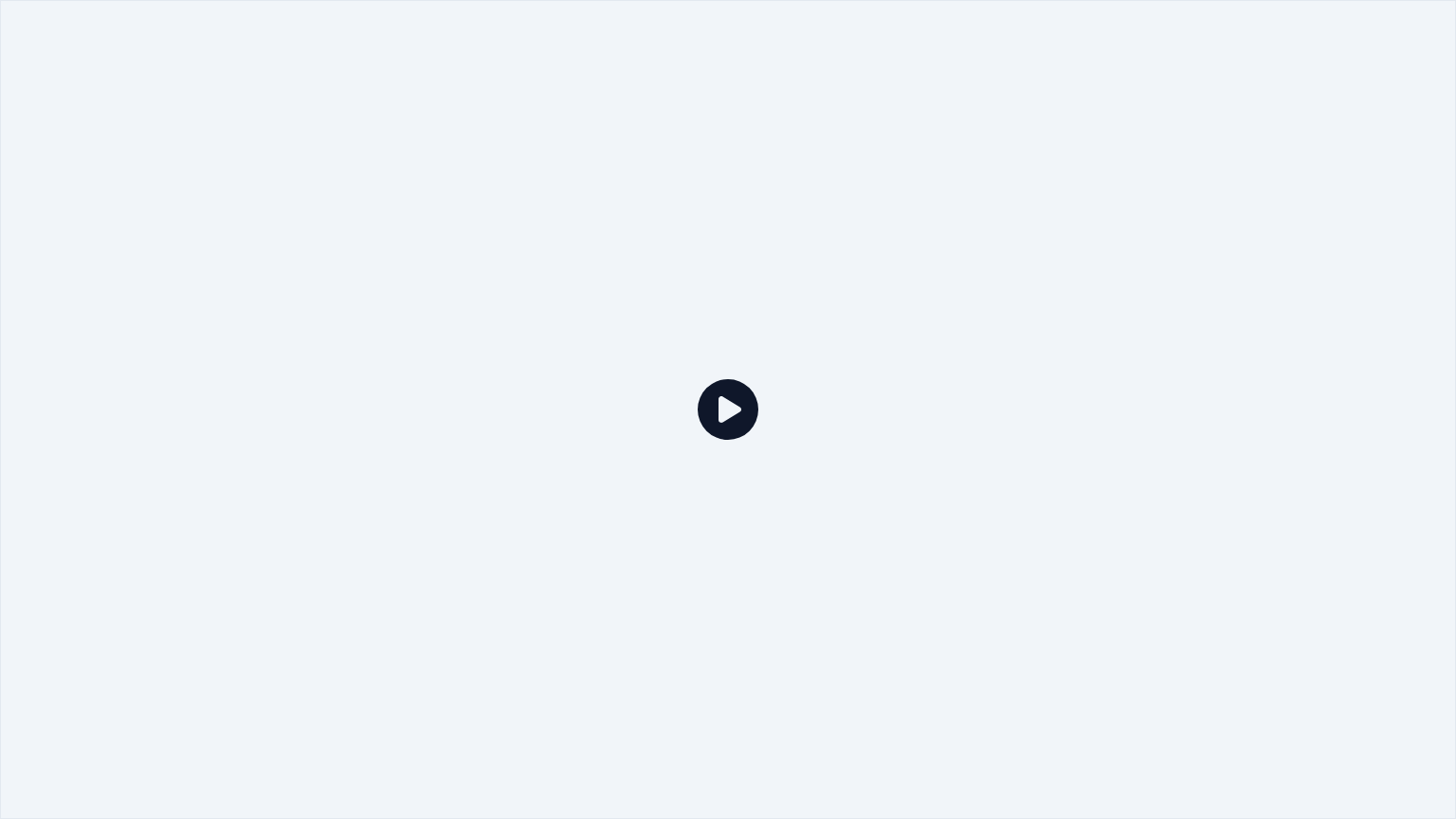
click at [903, 326] on div at bounding box center [728, 410] width 1456 height 819
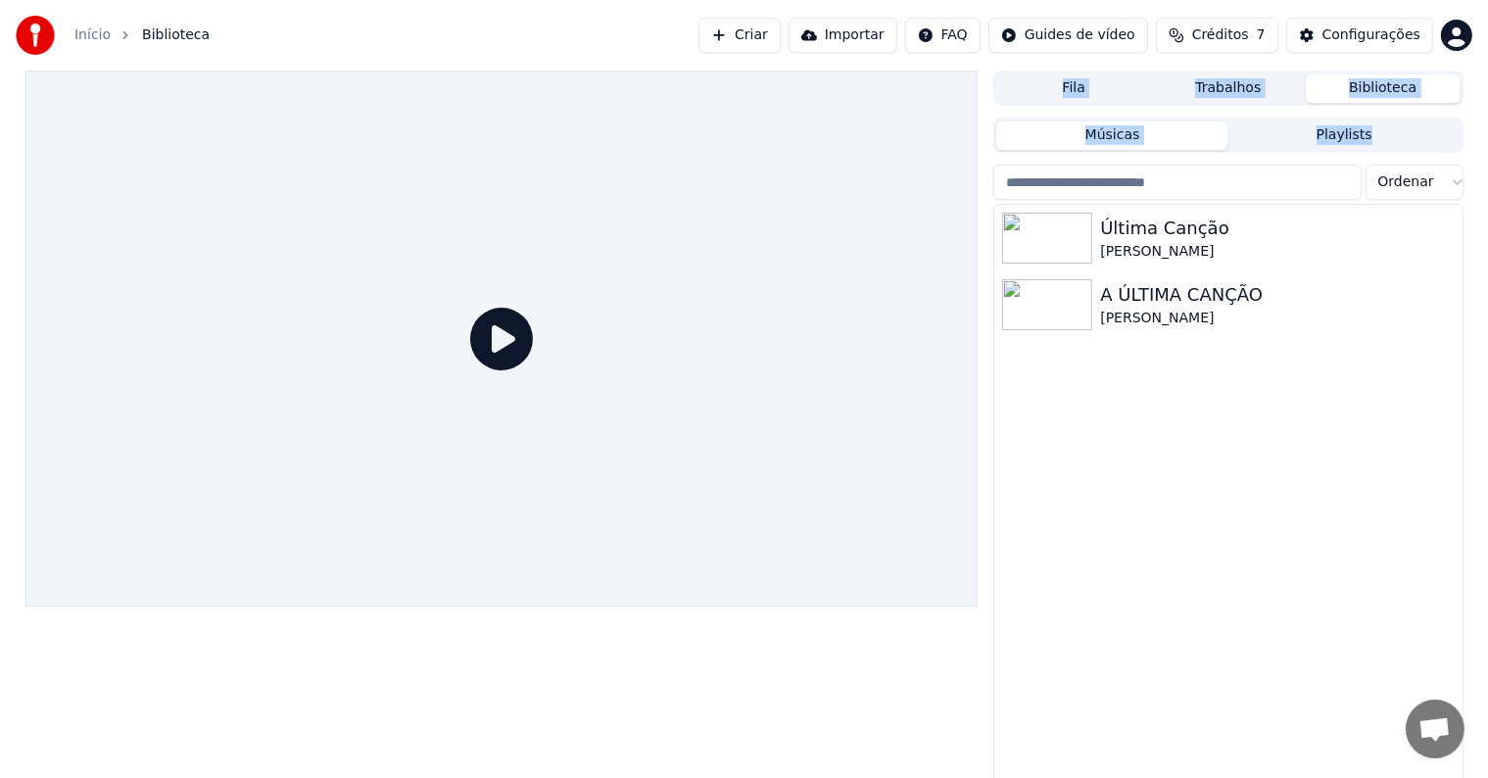
drag, startPoint x: 933, startPoint y: 313, endPoint x: 1113, endPoint y: 159, distance: 236.8
click at [1113, 159] on div "Fila Trabalhos Biblioteca Músicas Playlists Ordenar Última Canção Paulo Sérgio …" at bounding box center [744, 429] width 1469 height 717
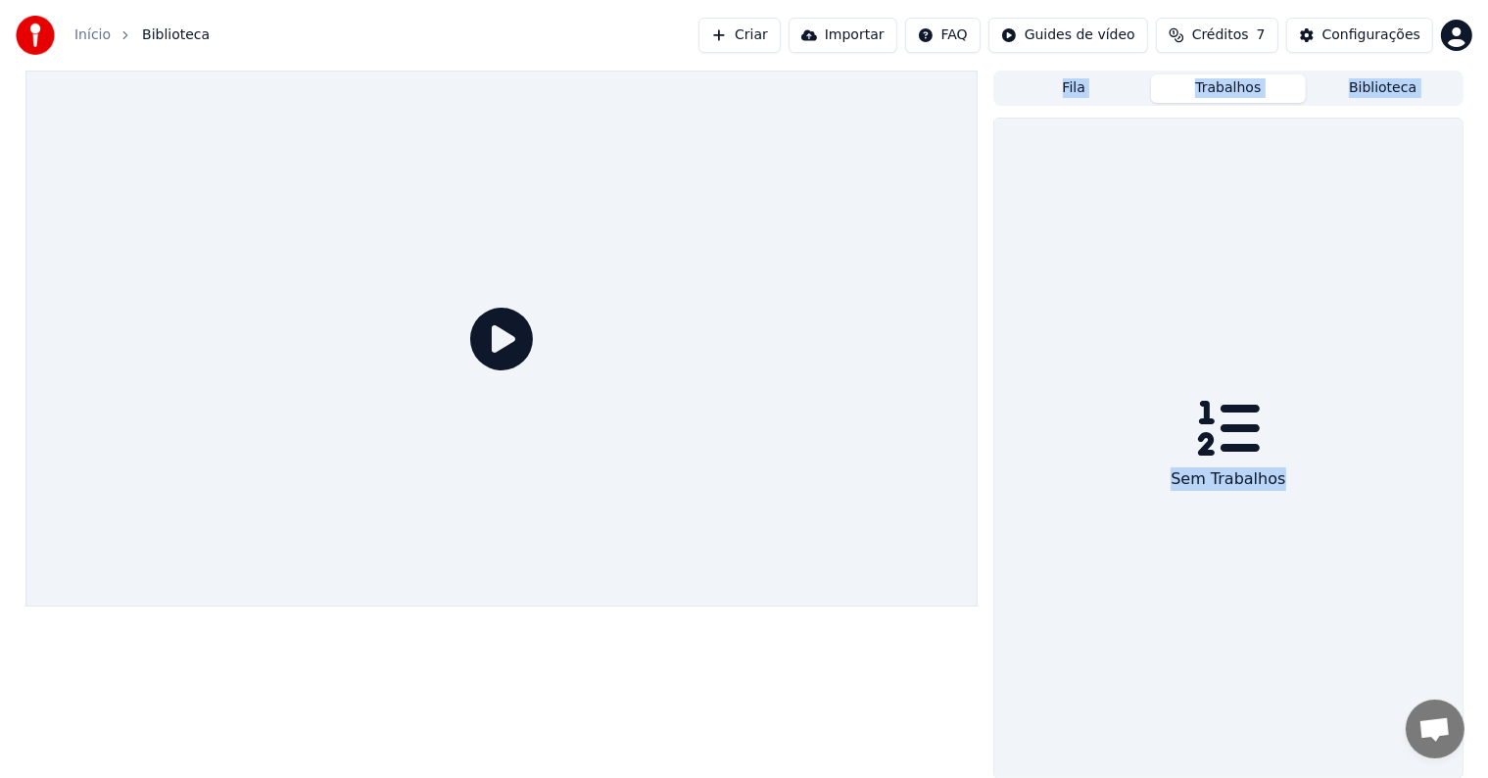
click at [1235, 94] on button "Trabalhos" at bounding box center [1228, 88] width 155 height 28
